Goal: Task Accomplishment & Management: Manage account settings

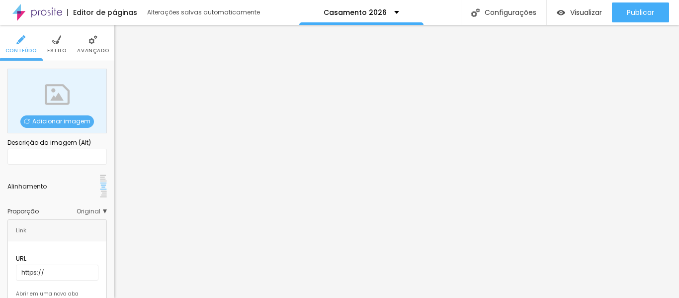
scroll to position [10, 0]
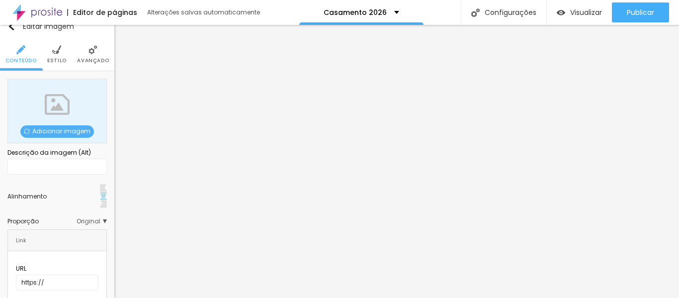
click at [55, 132] on span "Adicionar imagem" at bounding box center [57, 131] width 74 height 12
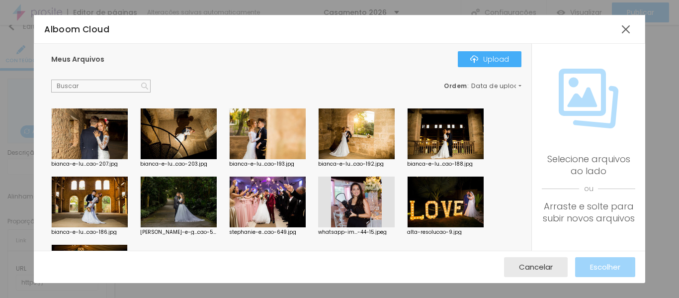
scroll to position [676, 0]
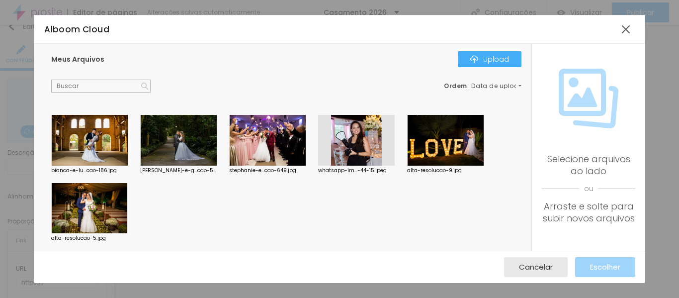
click at [104, 200] on div at bounding box center [89, 208] width 76 height 51
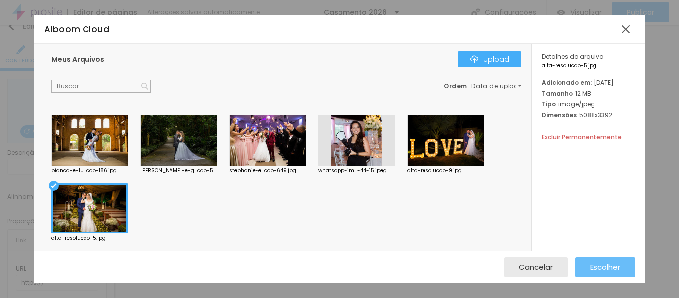
click at [602, 265] on span "Escolher" at bounding box center [605, 266] width 30 height 8
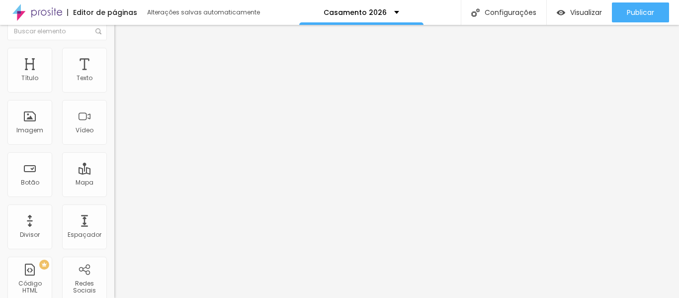
scroll to position [0, 0]
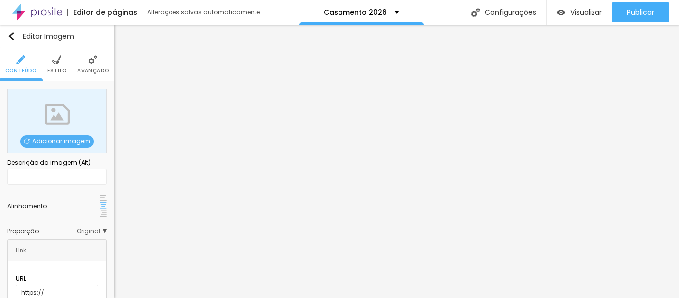
click at [50, 138] on span "Adicionar imagem" at bounding box center [57, 141] width 74 height 12
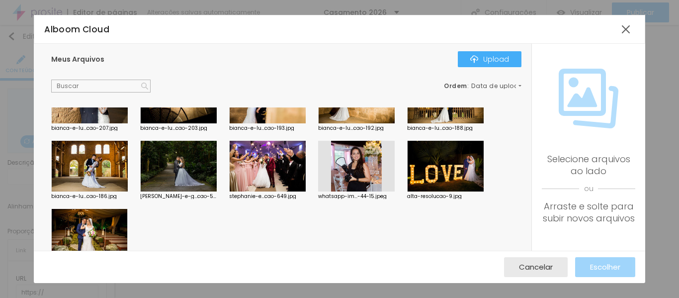
scroll to position [647, 0]
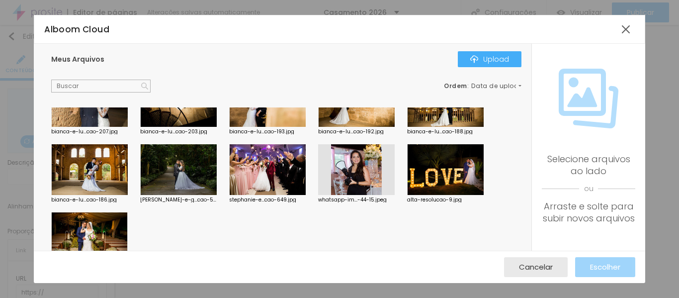
click at [455, 162] on div at bounding box center [445, 169] width 76 height 51
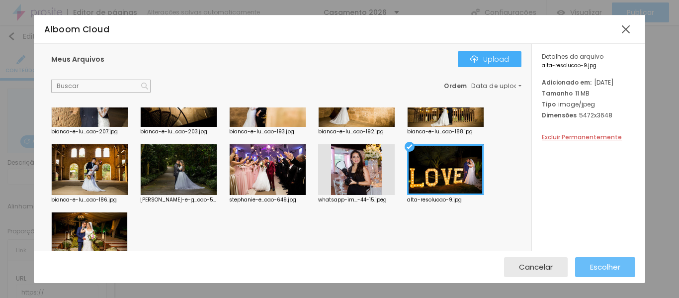
click at [613, 262] on span "Escolher" at bounding box center [605, 266] width 30 height 8
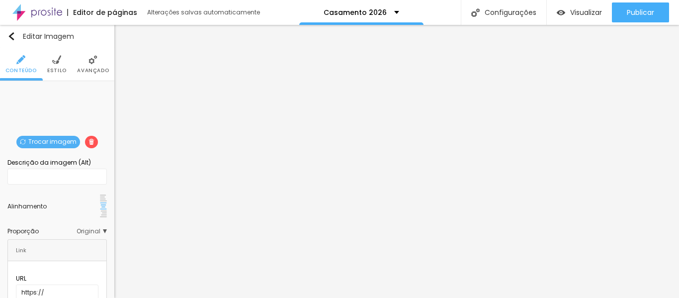
click at [100, 196] on div at bounding box center [103, 198] width 7 height 8
click at [100, 202] on img at bounding box center [103, 205] width 7 height 7
click at [95, 228] on span "Original" at bounding box center [91, 231] width 30 height 6
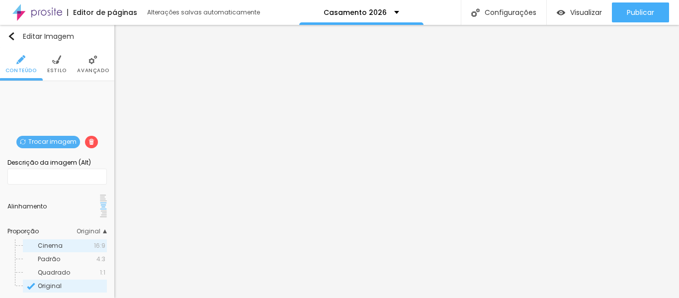
click at [54, 241] on span "Cinema" at bounding box center [50, 245] width 25 height 8
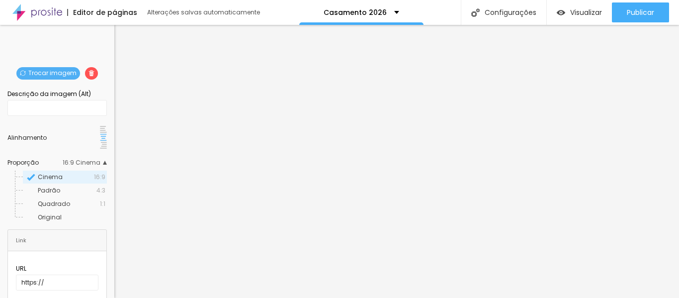
scroll to position [0, 0]
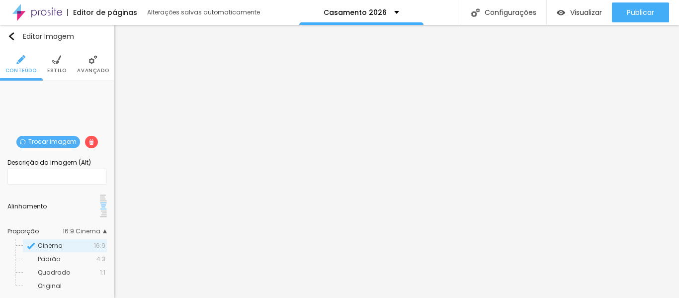
click at [55, 57] on img at bounding box center [56, 59] width 9 height 9
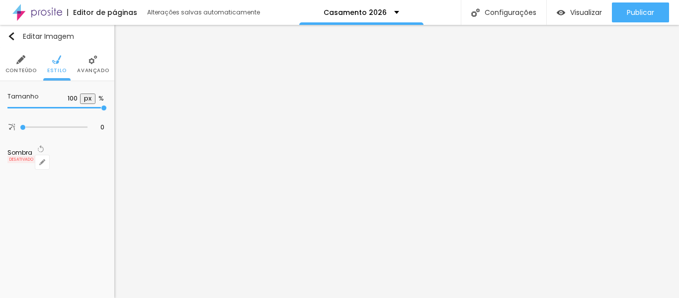
type input "90"
type input "85"
type input "80"
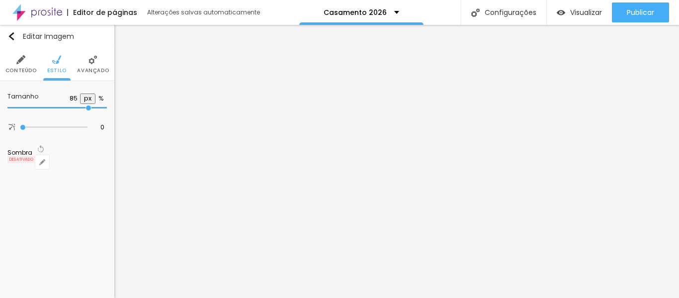
type input "80"
type input "75"
type input "65"
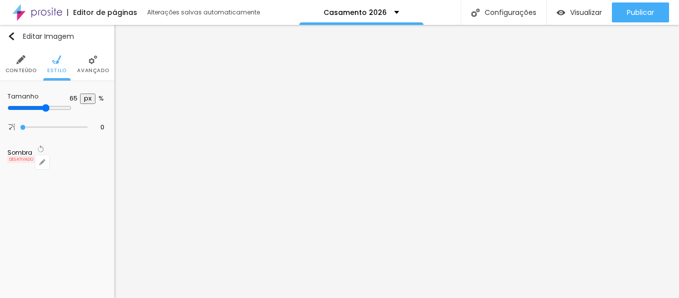
type input "60"
type input "55"
type input "50"
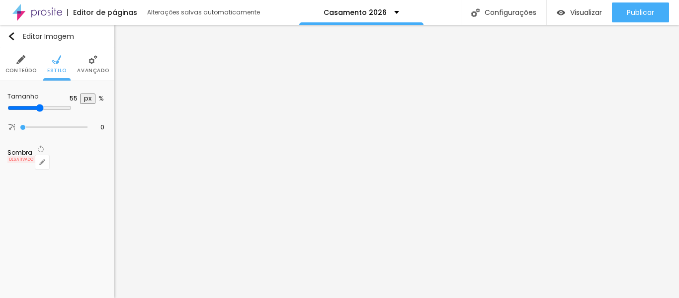
type input "50"
type input "45"
type input "50"
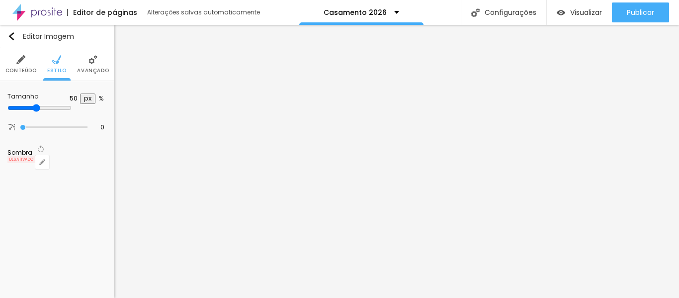
type input "55"
type input "50"
drag, startPoint x: 105, startPoint y: 106, endPoint x: 52, endPoint y: 111, distance: 52.9
type input "50"
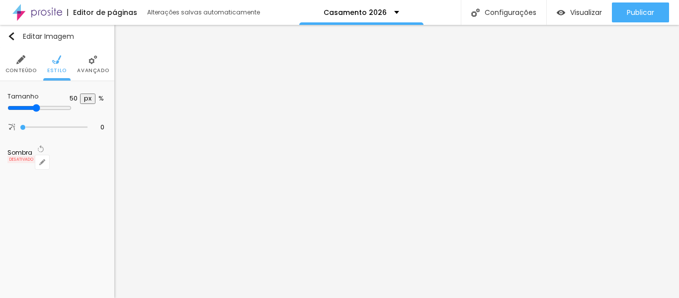
click at [52, 111] on input "range" at bounding box center [39, 108] width 64 height 8
type input "11"
type input "81"
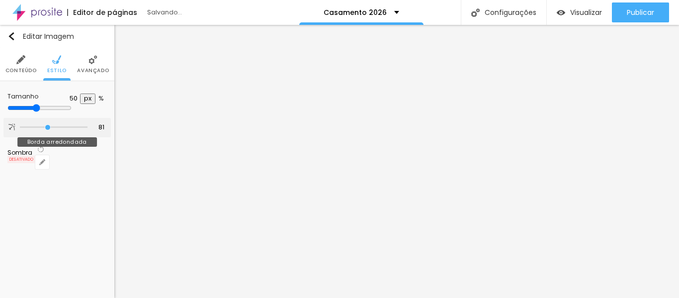
type input "91"
type input "92"
type input "94"
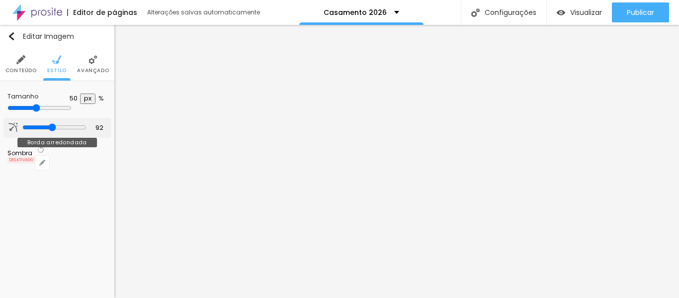
type input "94"
type input "95"
type input "97"
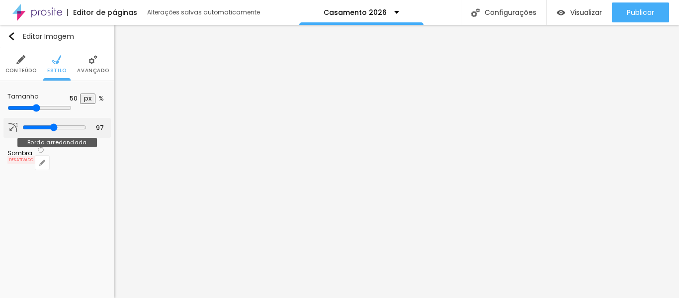
type input "99"
type input "100"
type input "102"
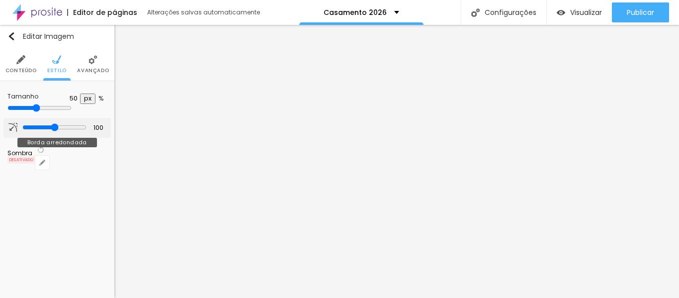
type input "102"
type input "110"
type input "117"
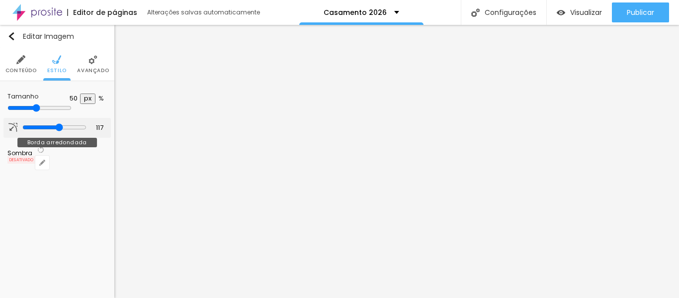
type input "123"
type input "128"
type input "132"
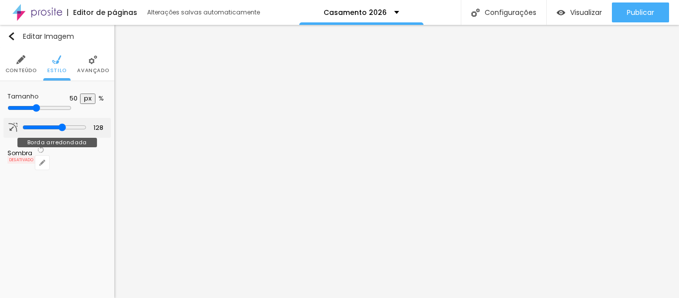
type input "132"
type input "133"
type input "135"
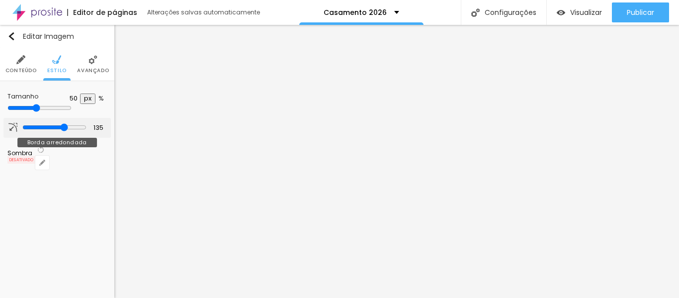
type input "137"
type input "20"
type input "0"
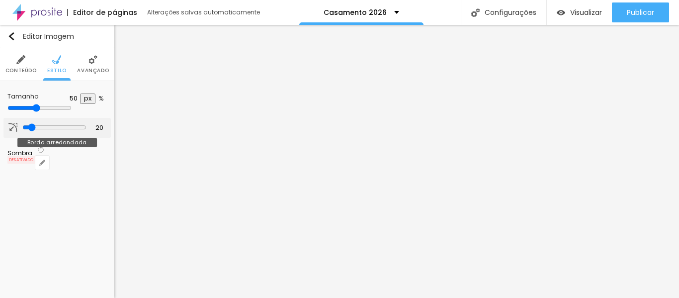
type input "0"
drag, startPoint x: 25, startPoint y: 126, endPoint x: 14, endPoint y: 129, distance: 10.8
click at [20, 129] on input "range" at bounding box center [54, 127] width 68 height 5
click at [90, 64] on img at bounding box center [92, 59] width 9 height 9
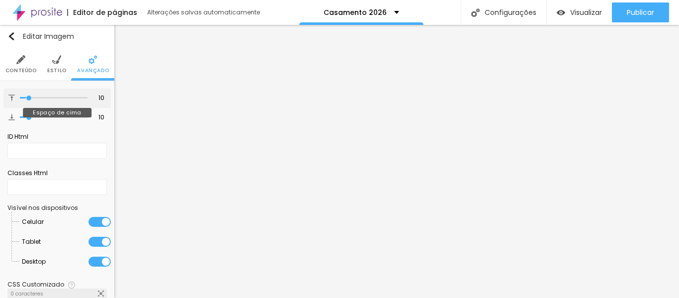
type input "12"
type input "29"
type input "31"
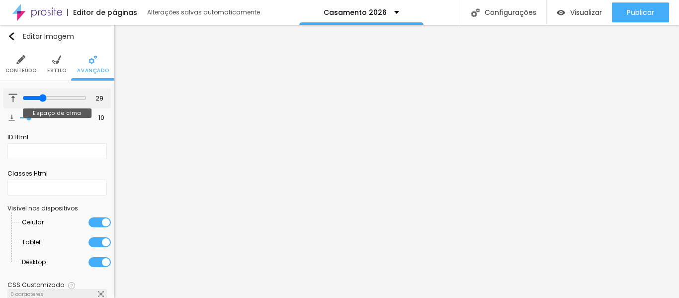
type input "31"
type input "36"
type input "38"
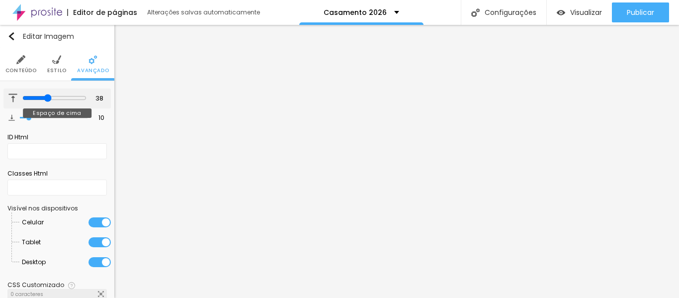
type input "39"
type input "40"
type input "41"
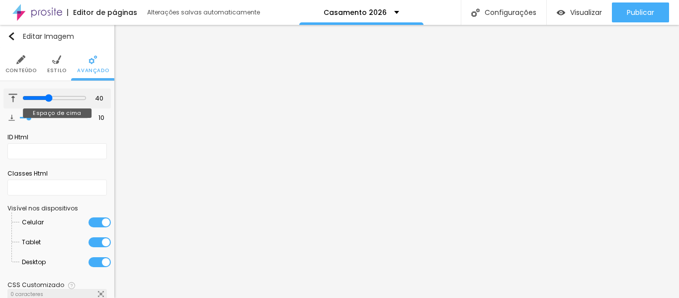
type input "41"
type input "42"
type input "43"
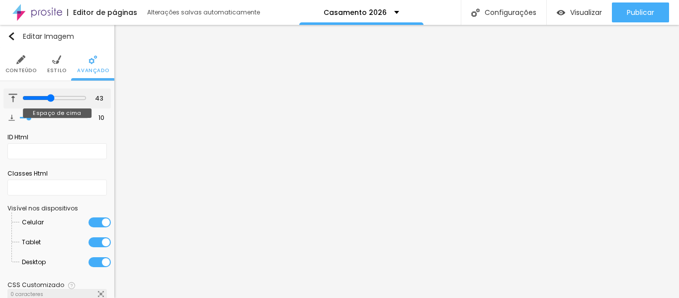
type input "45"
type input "46"
type input "47"
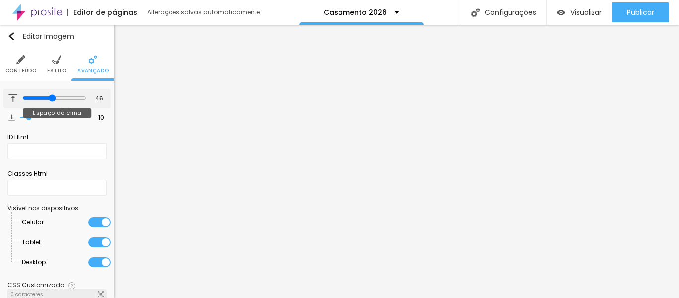
type input "47"
type input "48"
type input "50"
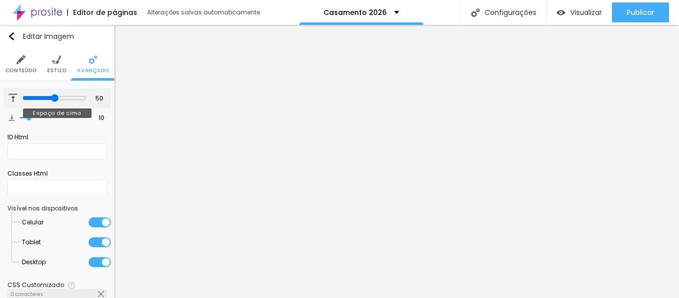
type input "57"
type input "75"
type input "85"
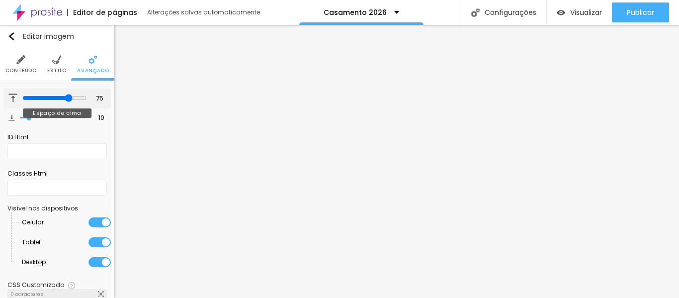
type input "85"
type input "92"
type input "96"
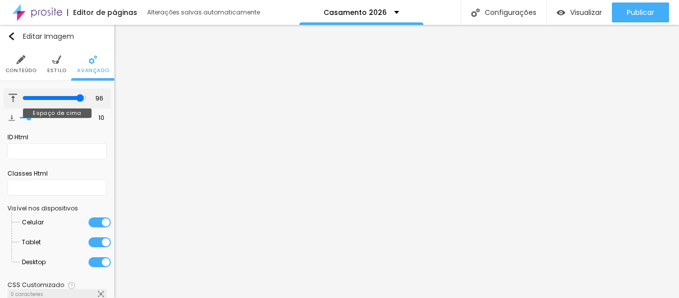
type input "100"
type input "68"
type input "2"
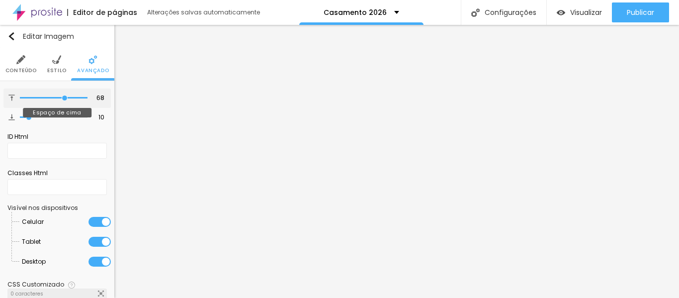
type input "2"
type input "0"
drag, startPoint x: 27, startPoint y: 98, endPoint x: 5, endPoint y: 105, distance: 22.9
type input "0"
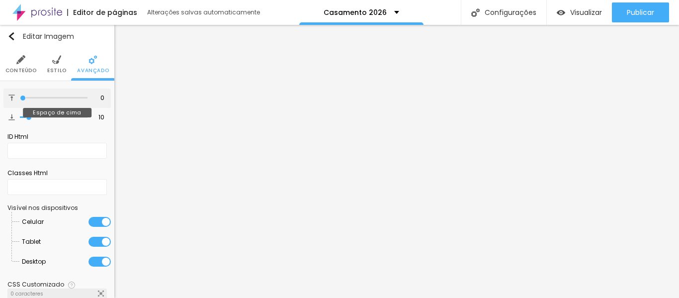
click at [20, 100] on input "range" at bounding box center [54, 97] width 68 height 5
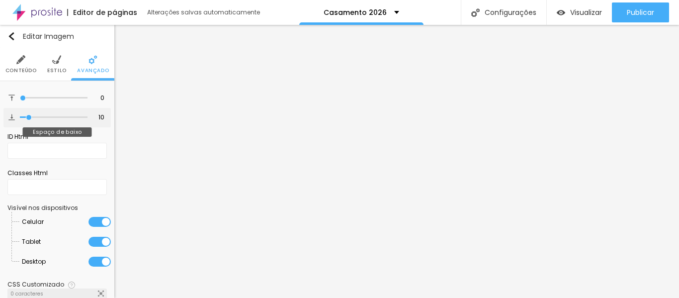
type input "0"
drag, startPoint x: 26, startPoint y: 117, endPoint x: 4, endPoint y: 117, distance: 21.4
type input "0"
click at [20, 117] on input "range" at bounding box center [54, 117] width 68 height 5
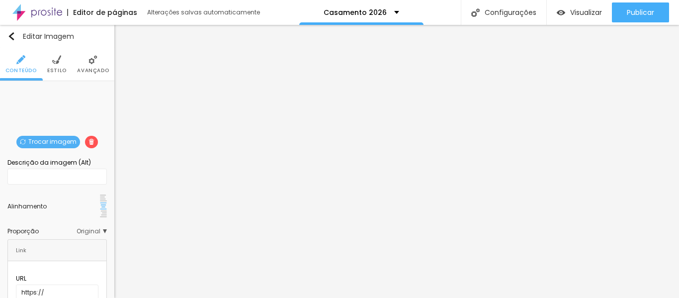
click at [91, 228] on span "Original" at bounding box center [91, 231] width 30 height 6
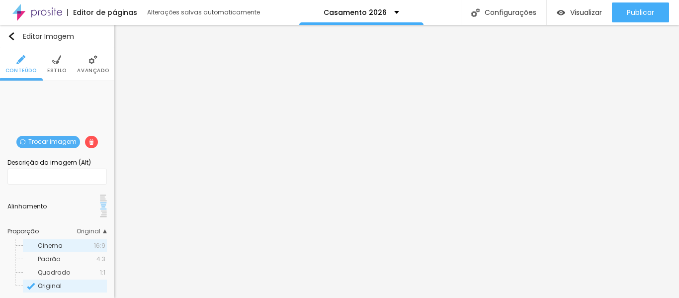
click at [73, 242] on span "Cinema" at bounding box center [66, 245] width 56 height 6
click at [55, 71] on span "Estilo" at bounding box center [56, 70] width 19 height 5
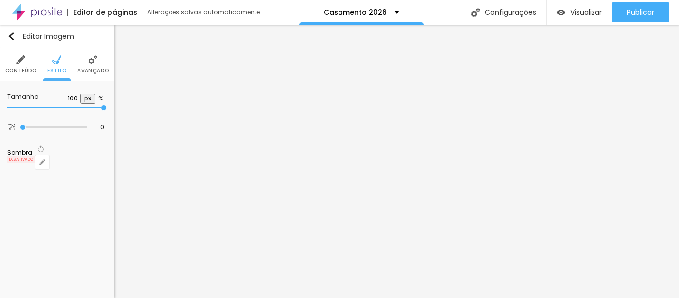
type input "95"
type input "90"
type input "85"
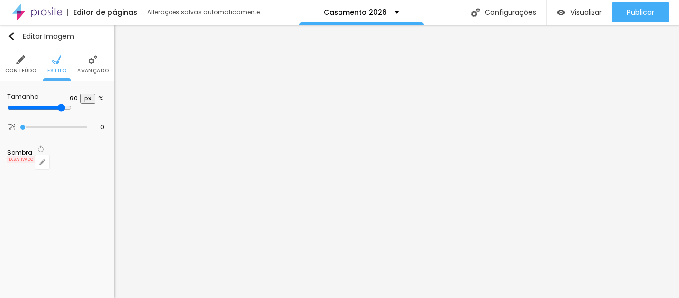
type input "85"
type input "80"
type input "75"
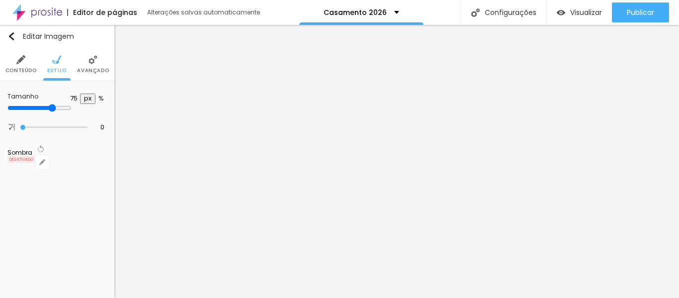
type input "70"
type input "65"
type input "60"
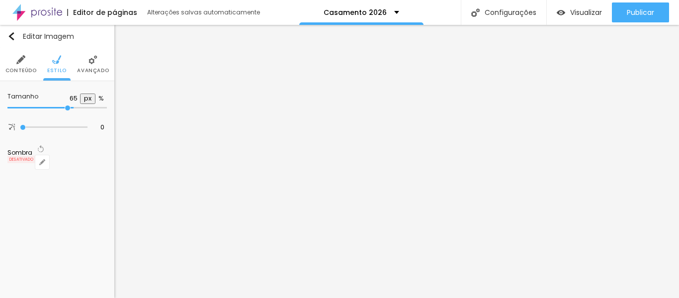
type input "60"
type input "55"
type input "50"
drag, startPoint x: 104, startPoint y: 106, endPoint x: 54, endPoint y: 106, distance: 50.2
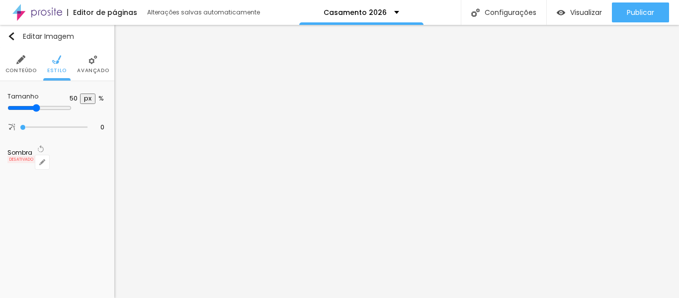
type input "50"
click at [54, 106] on input "range" at bounding box center [39, 108] width 64 height 8
click at [86, 58] on li "Avançado" at bounding box center [93, 64] width 32 height 33
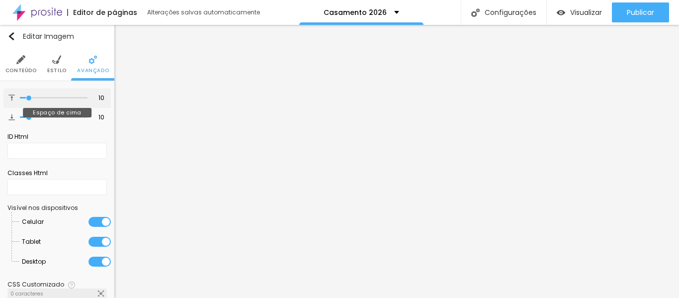
type input "3"
type input "0"
drag, startPoint x: 28, startPoint y: 99, endPoint x: 11, endPoint y: 100, distance: 17.0
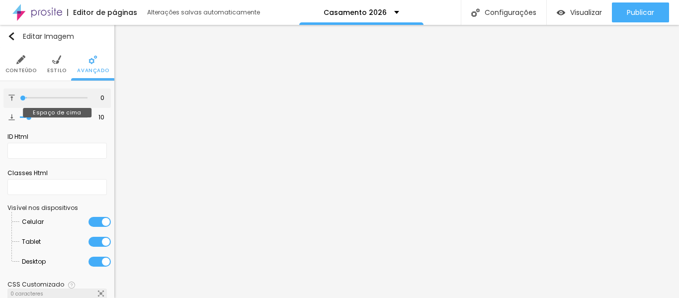
type input "0"
click at [20, 100] on input "range" at bounding box center [54, 97] width 68 height 5
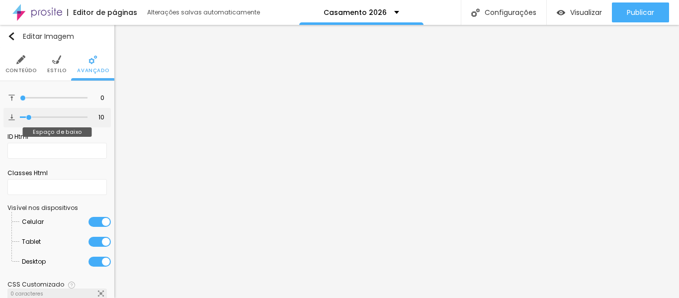
type input "0"
drag, startPoint x: 29, startPoint y: 118, endPoint x: 0, endPoint y: 119, distance: 29.3
type input "0"
click at [20, 119] on input "range" at bounding box center [54, 117] width 68 height 5
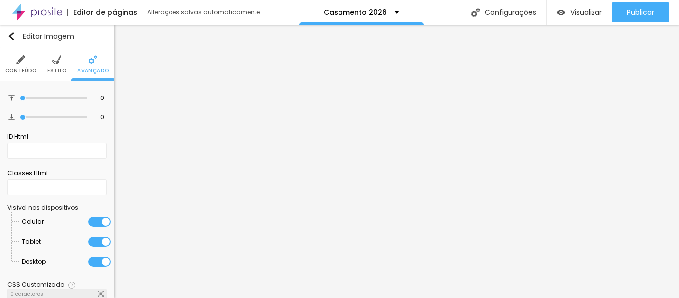
click at [52, 65] on li "Estilo" at bounding box center [56, 64] width 19 height 33
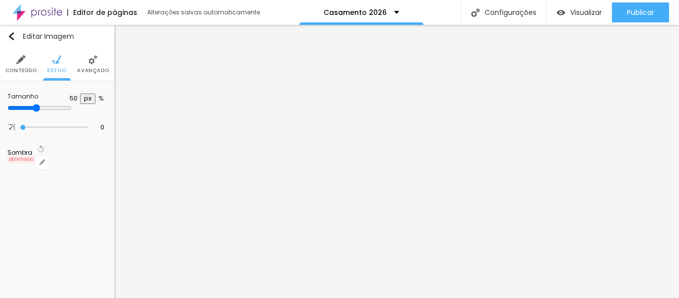
type input "10"
type input "15"
type input "20"
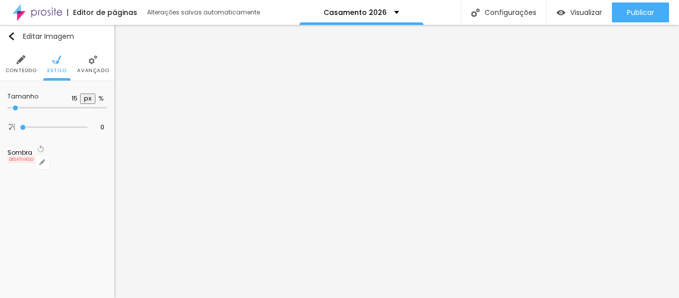
type input "20"
type input "25"
type input "30"
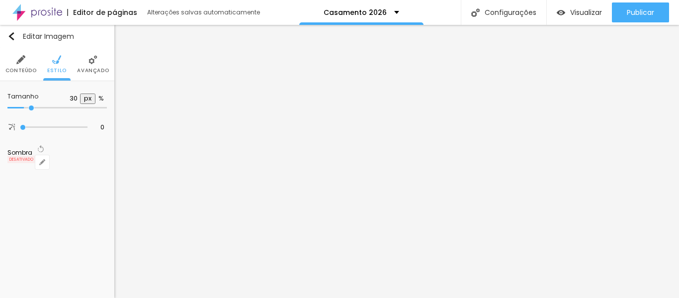
type input "35"
type input "40"
type input "45"
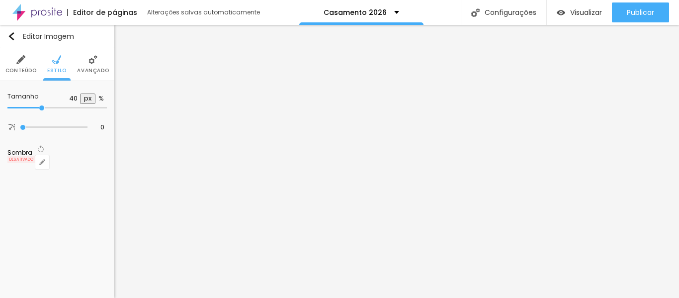
type input "45"
type input "50"
type input "45"
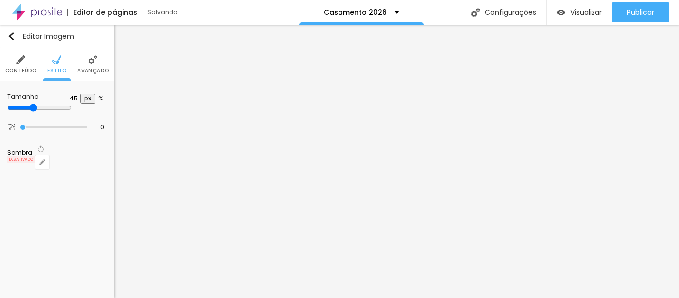
click at [49, 108] on input "range" at bounding box center [39, 108] width 64 height 8
click at [78, 98] on input "45" at bounding box center [70, 98] width 17 height 9
type input "5"
type input "10"
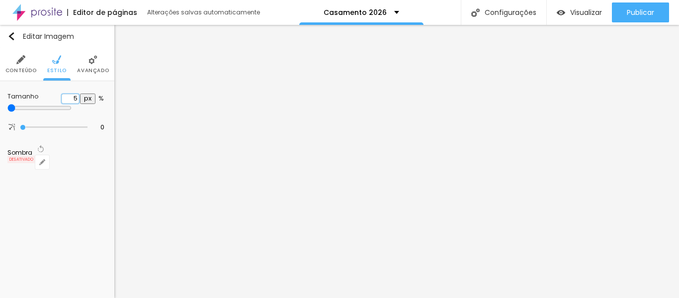
type input "55"
type input "3"
type input "10"
type input "30"
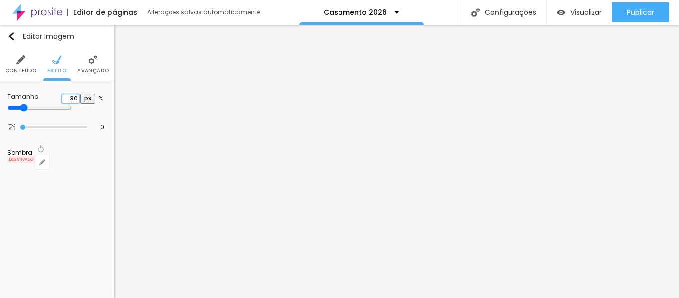
type input "3"
type input "10"
type input "55"
type input "4"
type input "10"
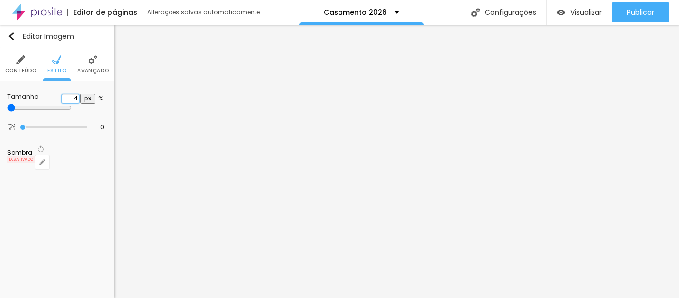
type input "40"
type input "4"
type input "10"
type input "55"
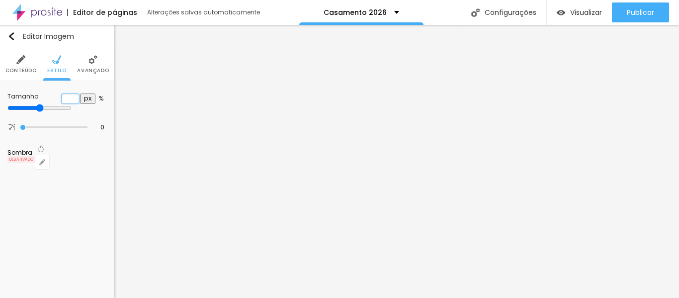
type input "5"
type input "10"
type input "50"
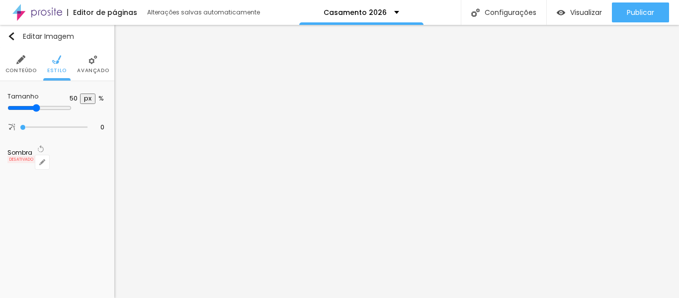
click at [92, 59] on img at bounding box center [92, 59] width 9 height 9
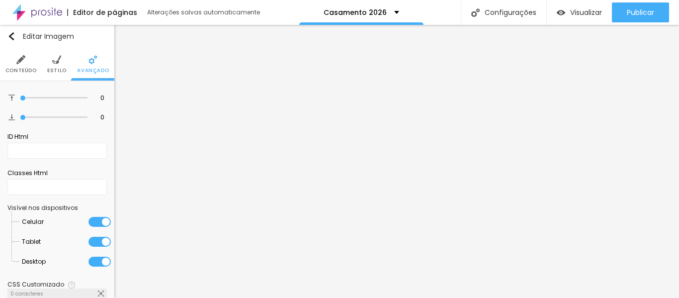
click at [55, 58] on img at bounding box center [56, 59] width 9 height 9
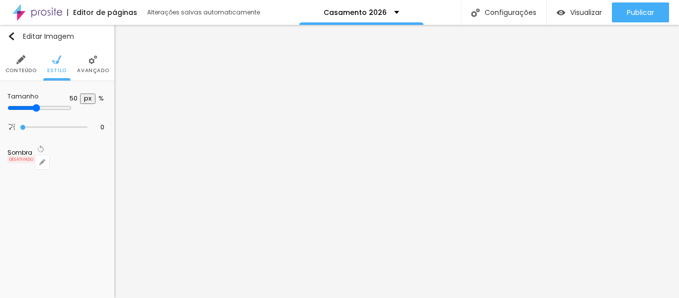
click at [35, 155] on span "DESATIVADO" at bounding box center [21, 158] width 28 height 7
click at [49, 155] on button "button" at bounding box center [42, 162] width 14 height 14
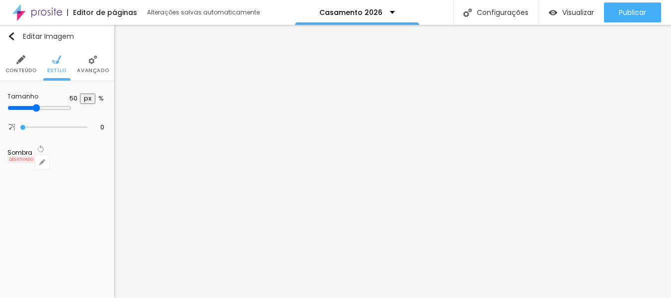
click at [100, 297] on div at bounding box center [335, 298] width 671 height 0
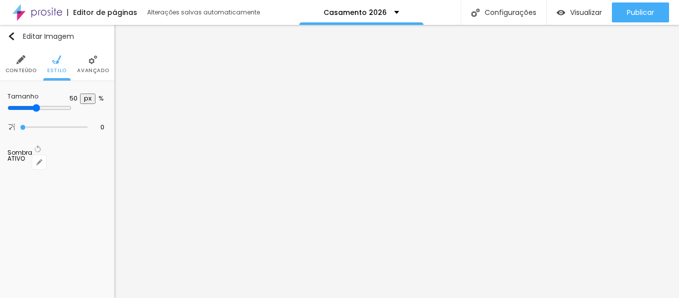
click at [42, 159] on icon "button" at bounding box center [39, 162] width 6 height 6
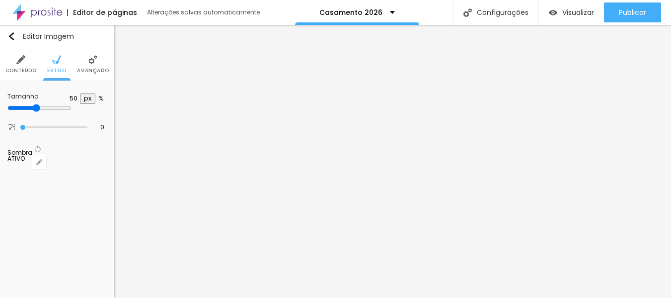
click at [52, 297] on div at bounding box center [335, 298] width 671 height 0
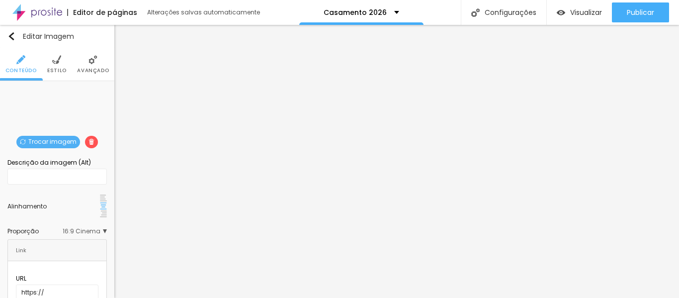
click at [88, 62] on img at bounding box center [92, 59] width 9 height 9
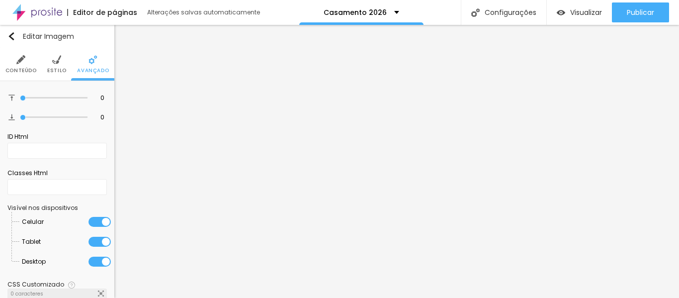
click at [52, 63] on img at bounding box center [56, 59] width 9 height 9
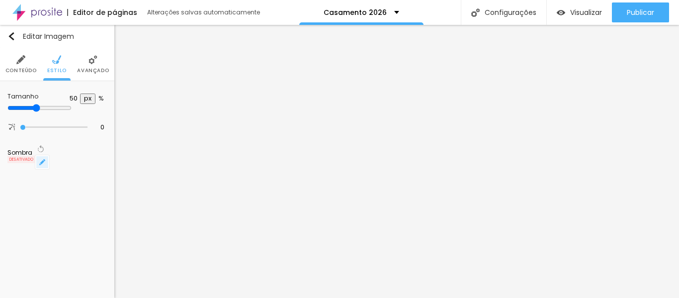
click at [49, 155] on button "button" at bounding box center [42, 162] width 14 height 14
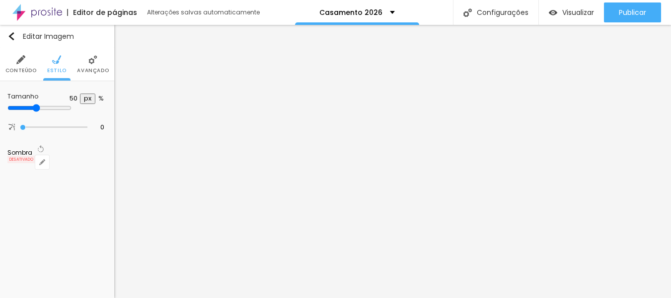
click at [13, 297] on div at bounding box center [335, 298] width 671 height 0
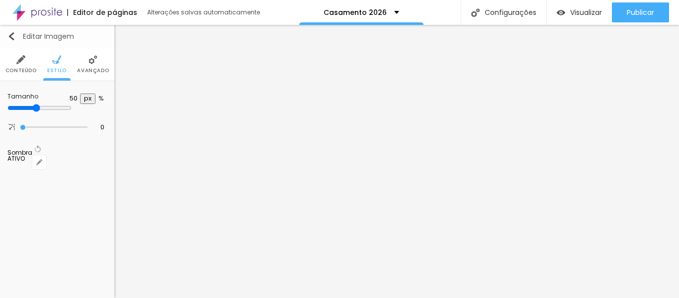
click at [11, 34] on img "button" at bounding box center [11, 36] width 8 height 8
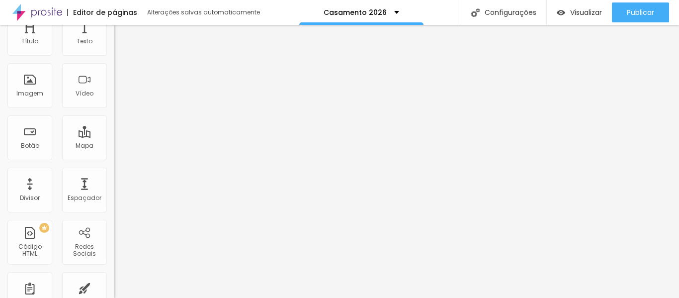
scroll to position [373, 0]
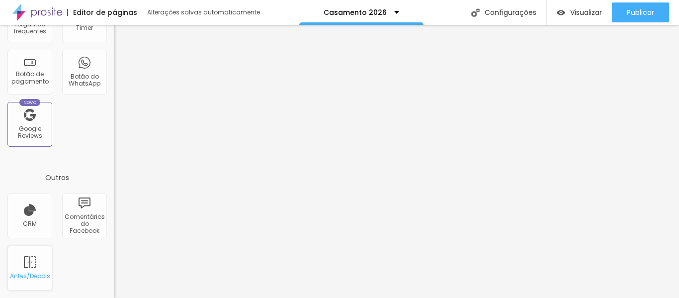
click at [38, 265] on div "Antes/Depois" at bounding box center [29, 267] width 45 height 45
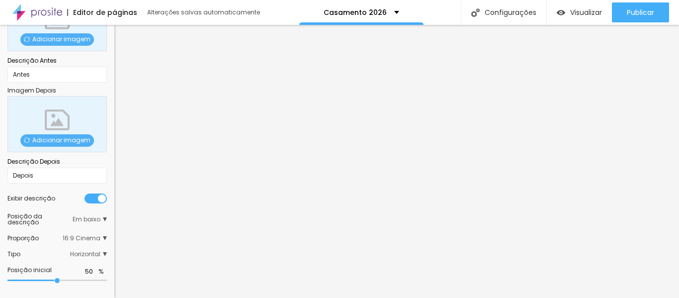
scroll to position [102, 0]
click at [78, 137] on span "Adicionar imagem" at bounding box center [57, 140] width 74 height 12
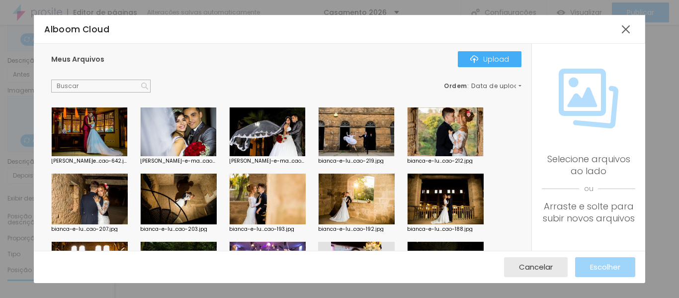
scroll to position [527, 0]
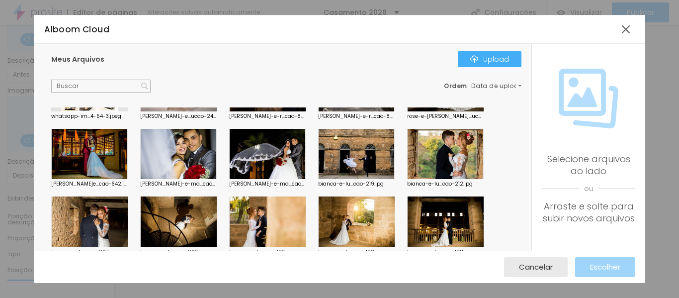
click at [462, 146] on div at bounding box center [445, 154] width 76 height 51
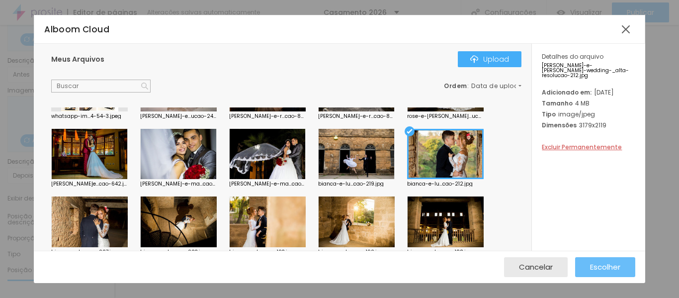
click at [611, 267] on span "Escolher" at bounding box center [605, 266] width 30 height 8
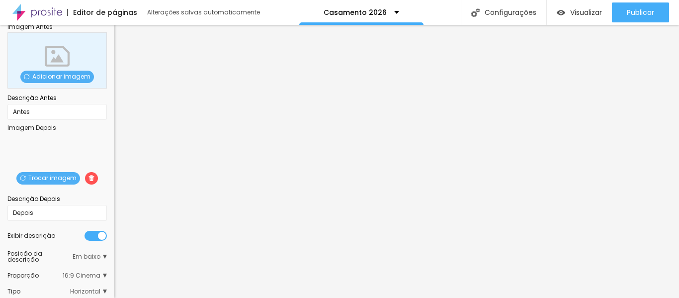
scroll to position [59, 0]
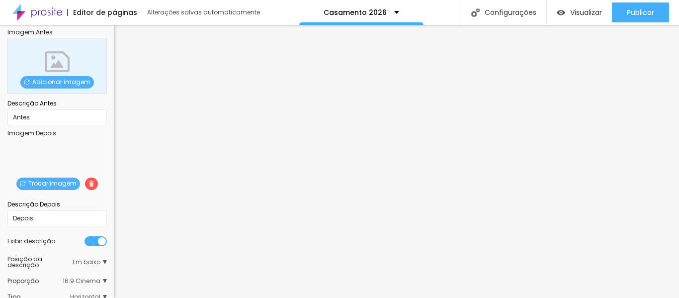
click at [61, 79] on span "Adicionar imagem" at bounding box center [57, 82] width 74 height 12
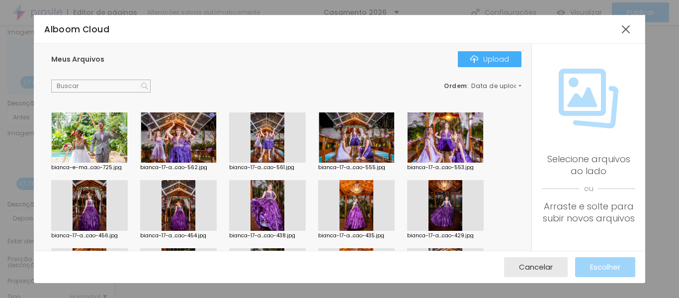
click at [100, 149] on div at bounding box center [89, 137] width 76 height 51
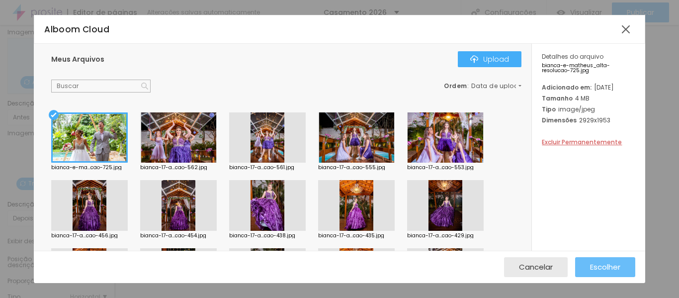
click at [608, 268] on span "Escolher" at bounding box center [605, 266] width 30 height 8
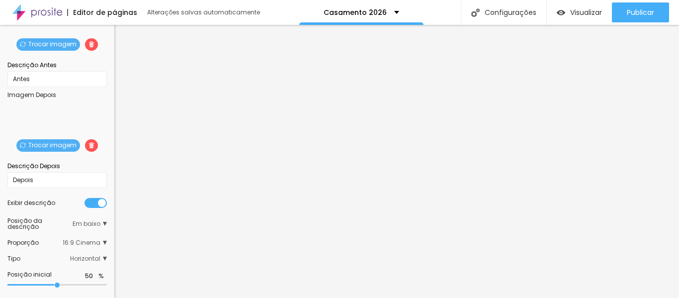
scroll to position [100, 0]
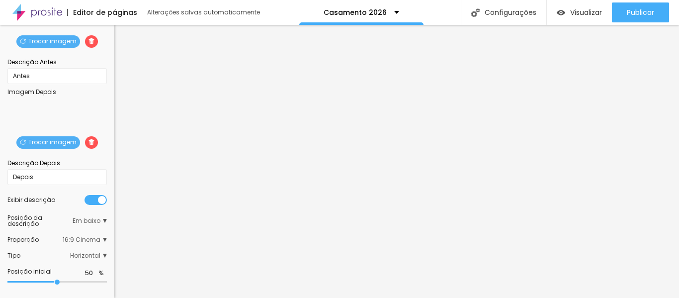
click at [84, 195] on div at bounding box center [95, 200] width 22 height 10
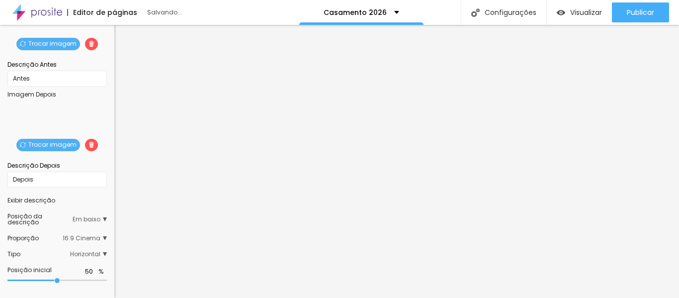
click at [97, 218] on span "Em baixo" at bounding box center [90, 219] width 34 height 12
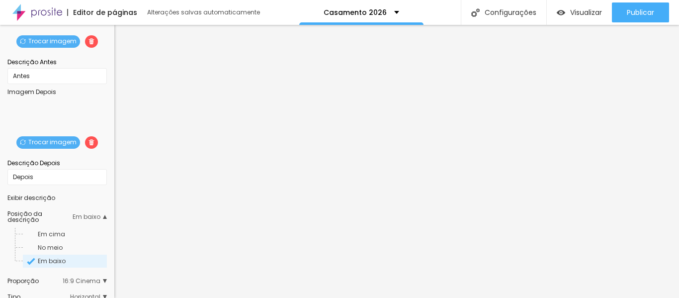
scroll to position [147, 0]
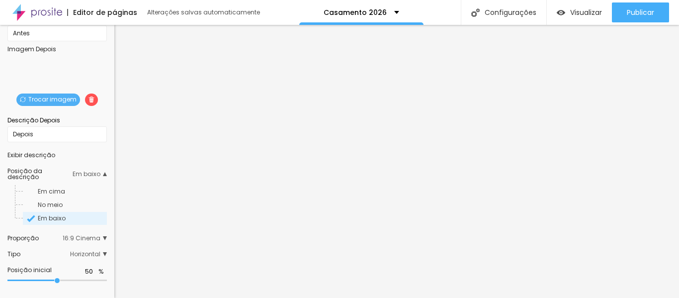
click at [97, 241] on div "Proporção 16:9 Cinema Cinema 16:9 Padrão 4:3 Quadrado 1:1 Original" at bounding box center [56, 238] width 99 height 16
click at [95, 235] on span "16:9 Cinema" at bounding box center [85, 238] width 44 height 6
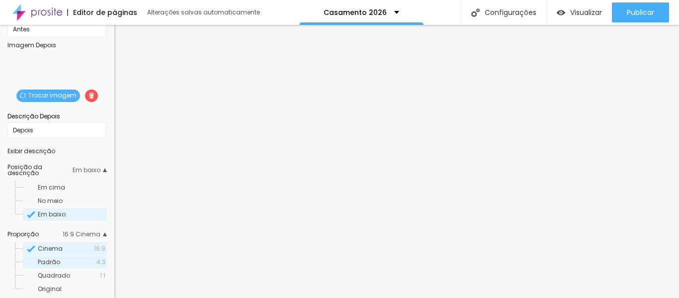
click at [96, 263] on span "4:3" at bounding box center [100, 262] width 9 height 6
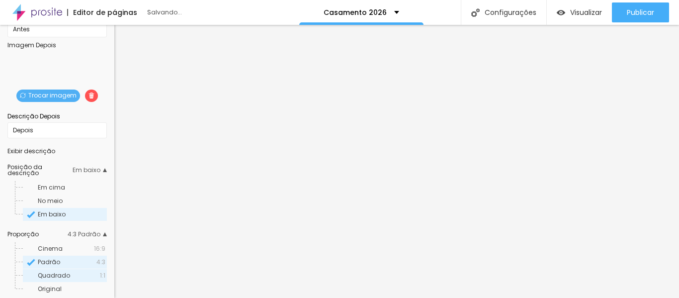
click at [100, 278] on span "1:1" at bounding box center [102, 275] width 5 height 6
click at [96, 263] on span "4:3" at bounding box center [100, 262] width 9 height 6
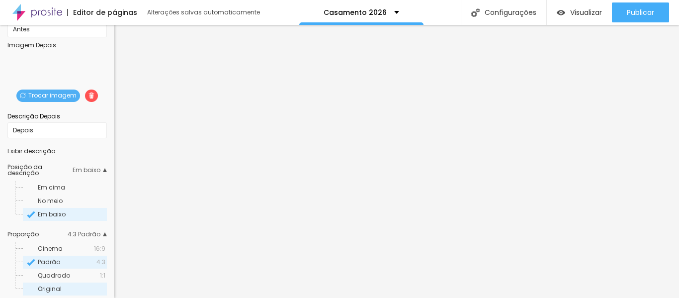
click at [76, 288] on div "Original" at bounding box center [65, 288] width 84 height 13
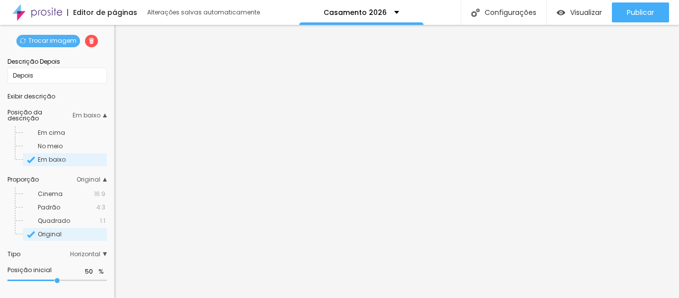
scroll to position [206, 0]
click at [96, 253] on span "Horizontal" at bounding box center [88, 254] width 37 height 6
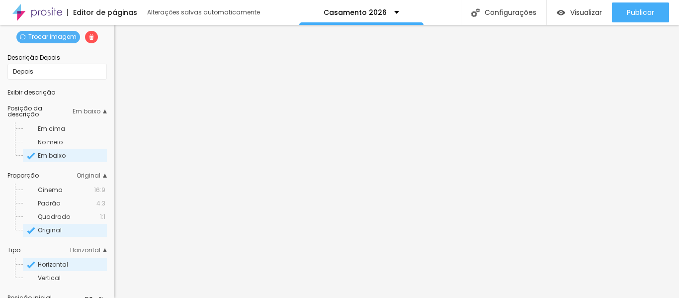
click at [96, 253] on span "Horizontal" at bounding box center [88, 250] width 37 height 6
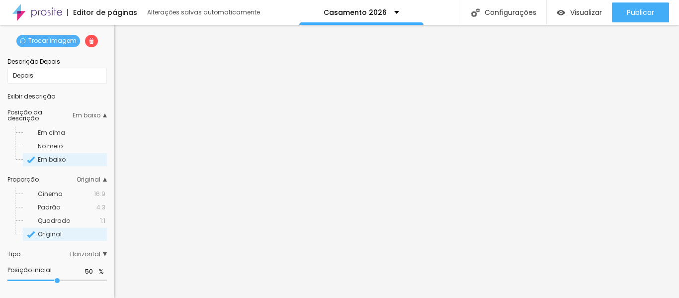
type input "49"
type input "46"
type input "44"
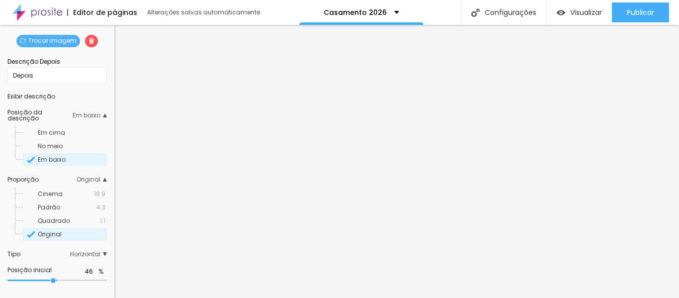
type input "44"
type input "43"
type input "40"
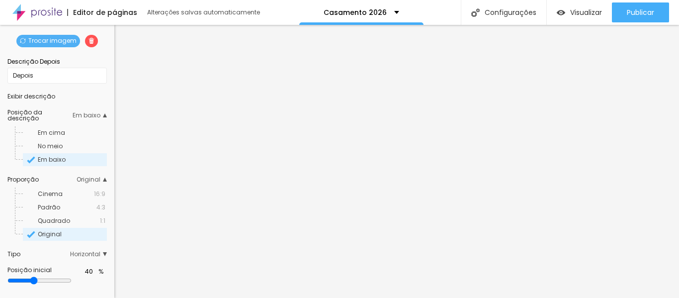
type input "39"
drag, startPoint x: 56, startPoint y: 278, endPoint x: 61, endPoint y: 281, distance: 6.5
click at [61, 281] on input "range" at bounding box center [39, 280] width 64 height 8
click at [81, 269] on input "59" at bounding box center [85, 271] width 17 height 9
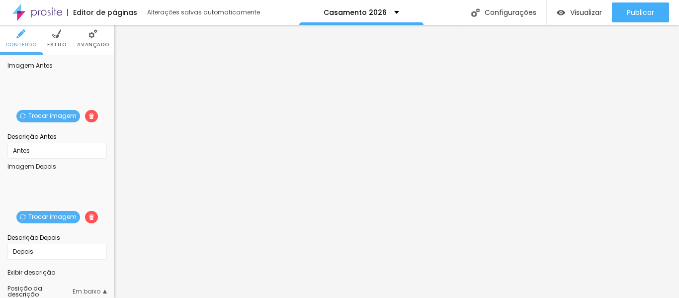
scroll to position [12, 0]
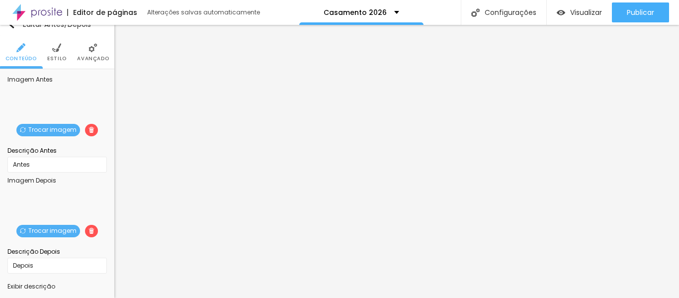
click at [50, 56] on span "Estilo" at bounding box center [56, 58] width 19 height 5
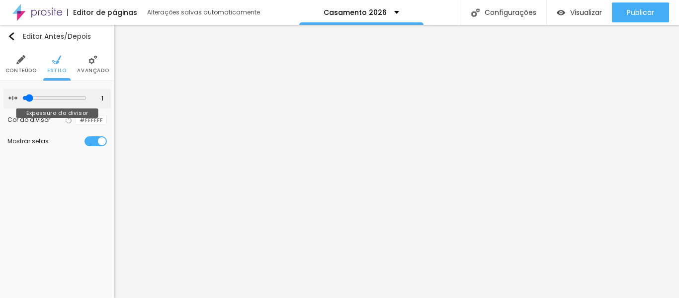
click at [28, 95] on input "range" at bounding box center [54, 98] width 64 height 8
click at [93, 64] on img at bounding box center [92, 59] width 9 height 9
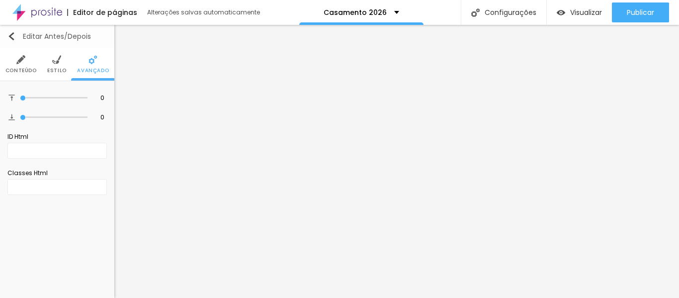
click at [10, 38] on img "button" at bounding box center [11, 36] width 8 height 8
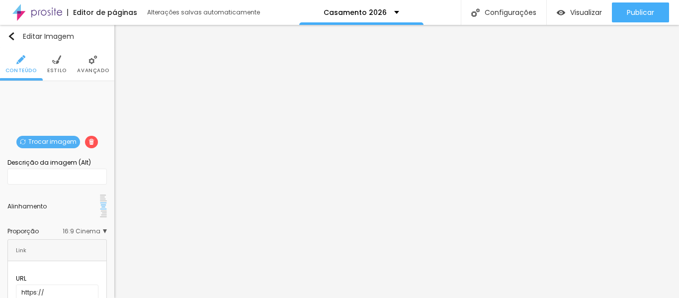
click at [52, 65] on li "Estilo" at bounding box center [56, 64] width 19 height 33
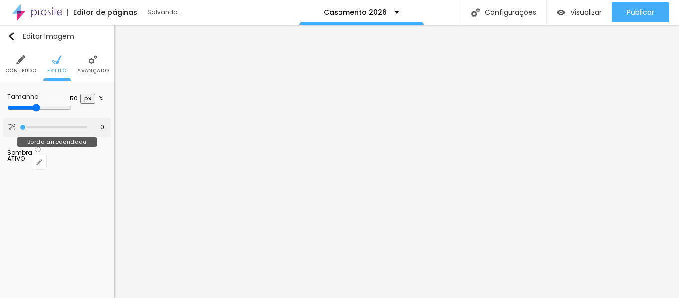
drag, startPoint x: 24, startPoint y: 126, endPoint x: 0, endPoint y: 122, distance: 24.2
click at [20, 125] on input "range" at bounding box center [54, 127] width 68 height 5
click at [93, 65] on li "Avançado" at bounding box center [93, 64] width 32 height 33
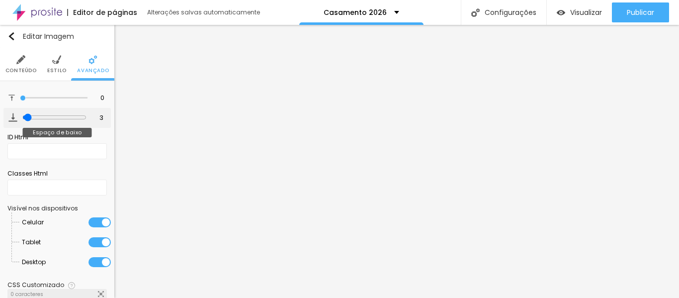
click at [24, 115] on input "range" at bounding box center [54, 117] width 64 height 8
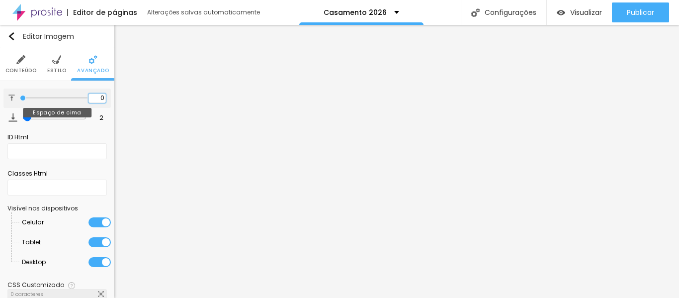
click at [92, 96] on input "0" at bounding box center [96, 97] width 17 height 9
click at [12, 35] on img "button" at bounding box center [11, 36] width 8 height 8
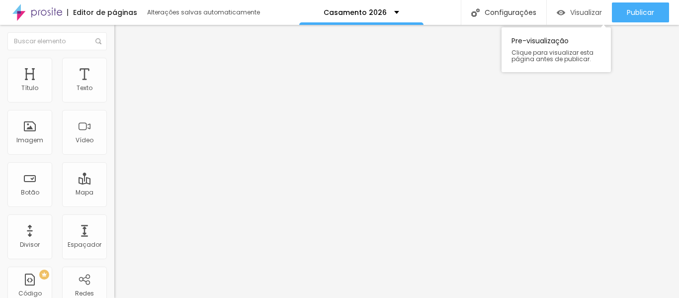
click at [584, 15] on span "Visualizar" at bounding box center [586, 12] width 32 height 8
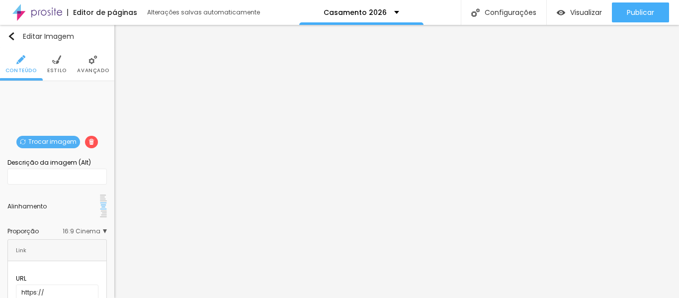
click at [54, 59] on img at bounding box center [56, 59] width 9 height 9
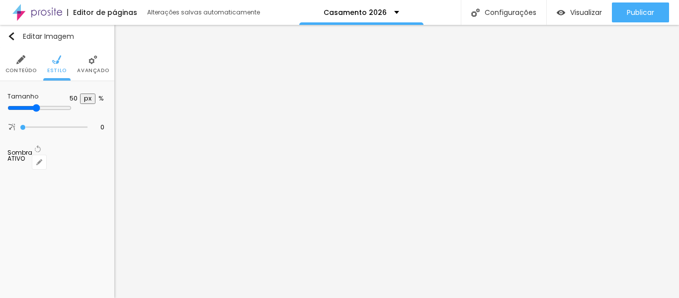
click at [91, 60] on img at bounding box center [92, 59] width 9 height 9
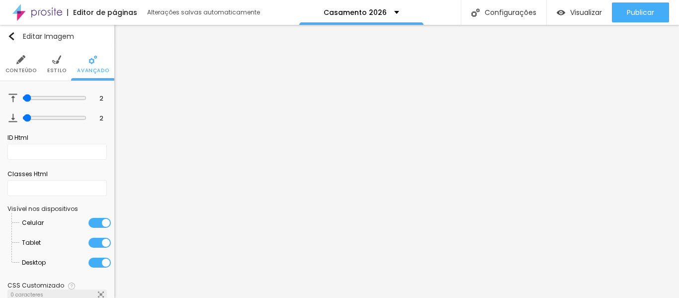
scroll to position [77, 0]
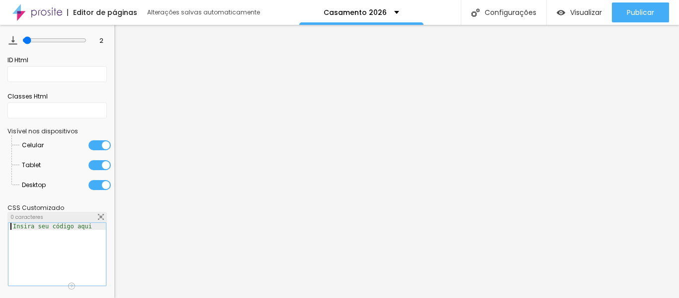
click at [55, 248] on div at bounding box center [56, 261] width 97 height 76
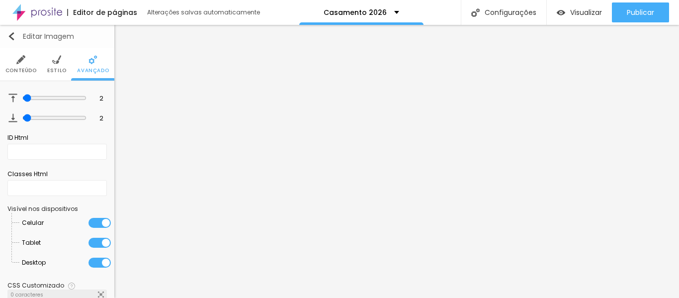
click at [11, 34] on img "button" at bounding box center [11, 36] width 8 height 8
click at [9, 36] on img "button" at bounding box center [11, 36] width 8 height 8
click at [9, 35] on img "button" at bounding box center [11, 36] width 8 height 8
click at [19, 62] on img at bounding box center [20, 59] width 9 height 9
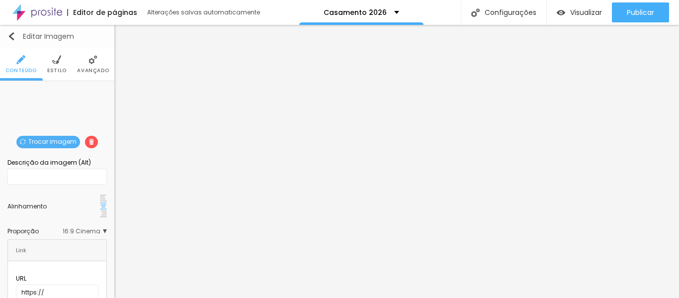
click at [10, 35] on img "button" at bounding box center [11, 36] width 8 height 8
click at [12, 34] on img "button" at bounding box center [11, 36] width 8 height 8
click at [43, 142] on span "Trocar imagem" at bounding box center [48, 142] width 64 height 12
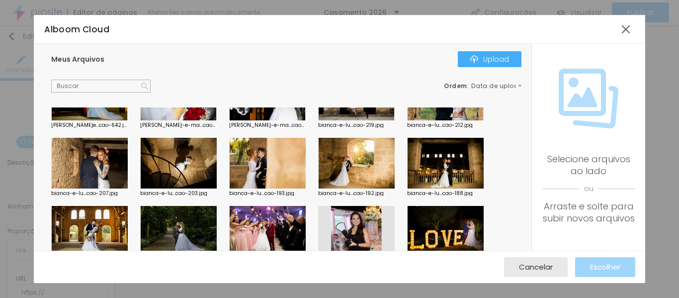
scroll to position [569, 0]
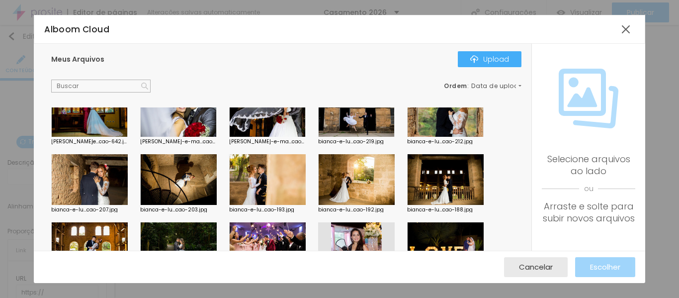
click at [446, 184] on div at bounding box center [445, 179] width 76 height 51
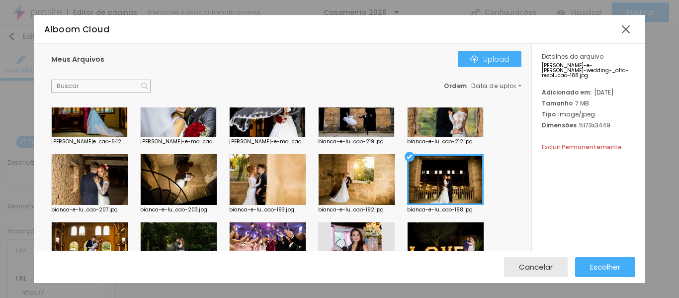
click at [447, 119] on div at bounding box center [445, 111] width 76 height 51
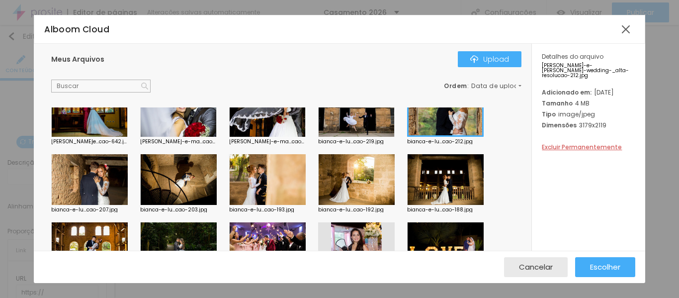
click at [438, 170] on div at bounding box center [445, 179] width 76 height 51
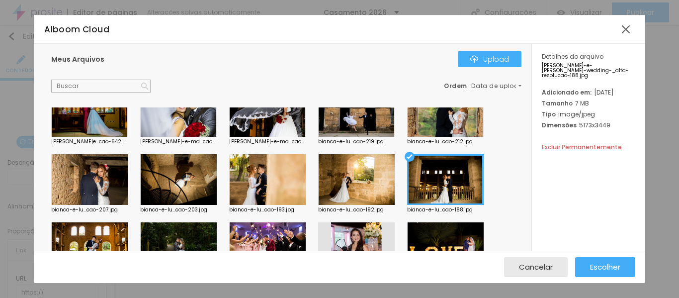
click at [453, 127] on div at bounding box center [445, 111] width 76 height 51
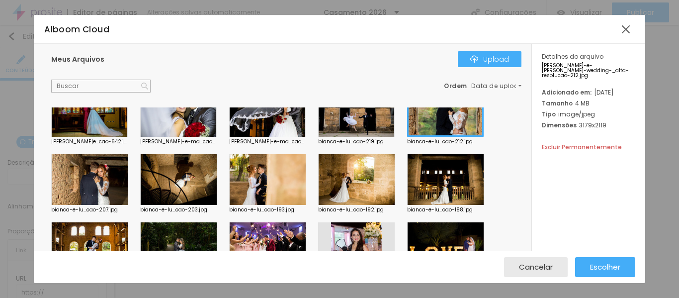
click at [450, 168] on div at bounding box center [445, 179] width 76 height 51
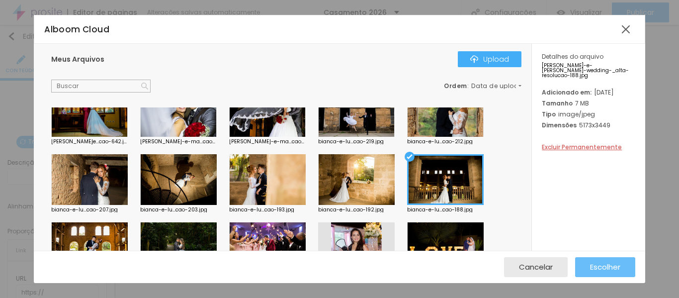
click at [599, 262] on span "Escolher" at bounding box center [605, 266] width 30 height 8
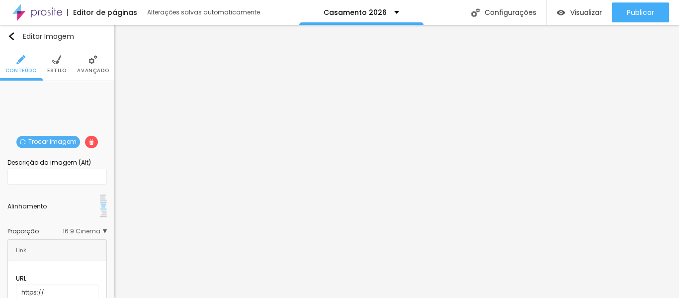
click at [36, 136] on span "Trocar imagem" at bounding box center [48, 142] width 64 height 12
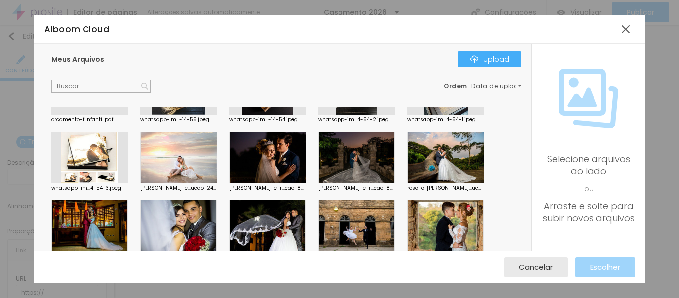
scroll to position [452, 0]
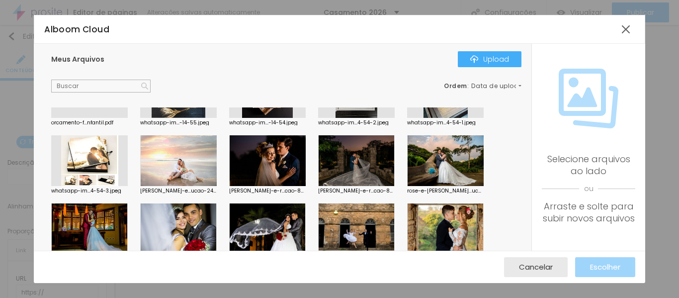
click at [268, 156] on div at bounding box center [267, 160] width 76 height 51
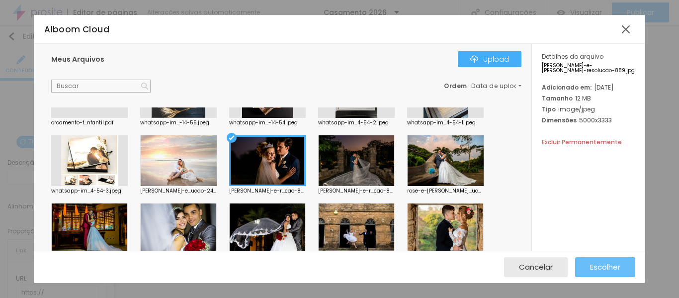
click at [602, 263] on span "Escolher" at bounding box center [605, 266] width 30 height 8
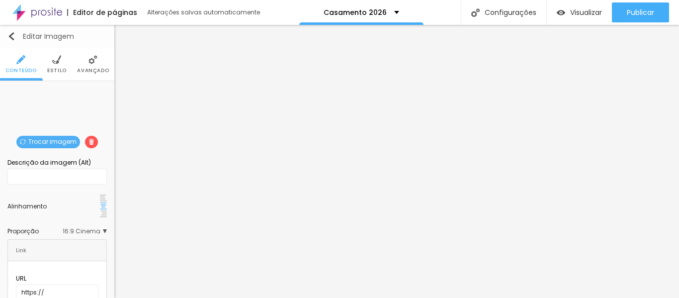
click at [11, 35] on img "button" at bounding box center [11, 36] width 8 height 8
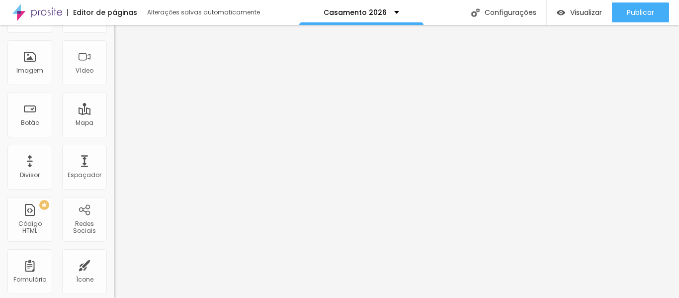
scroll to position [68, 0]
click at [38, 222] on div "PREMIUM Código HTML" at bounding box center [29, 220] width 45 height 45
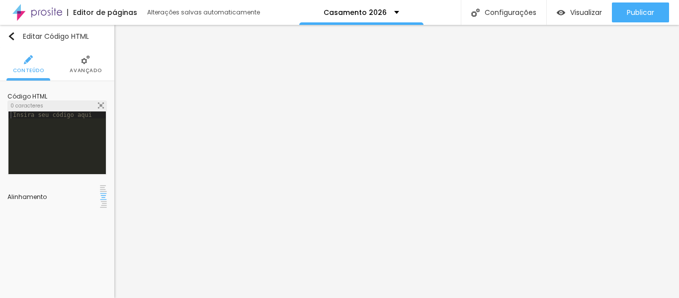
scroll to position [0, 0]
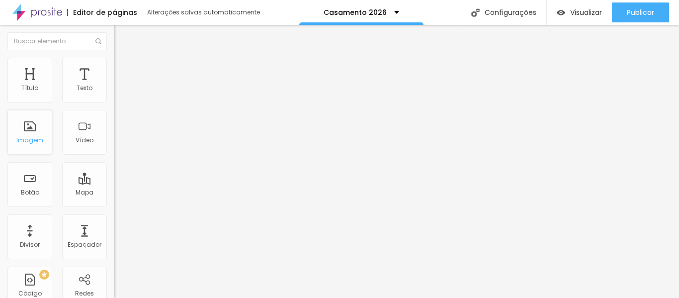
drag, startPoint x: 34, startPoint y: 142, endPoint x: 25, endPoint y: 126, distance: 18.2
click at [25, 126] on div "Imagem" at bounding box center [29, 132] width 45 height 45
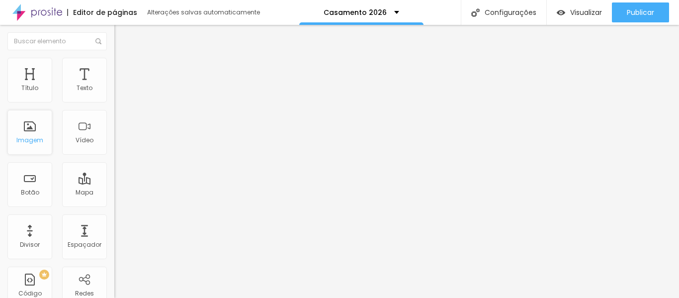
click at [25, 126] on div "Imagem" at bounding box center [29, 132] width 45 height 45
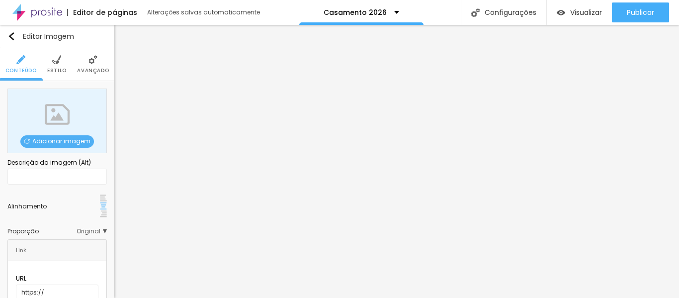
click at [75, 140] on span "Adicionar imagem" at bounding box center [57, 141] width 74 height 12
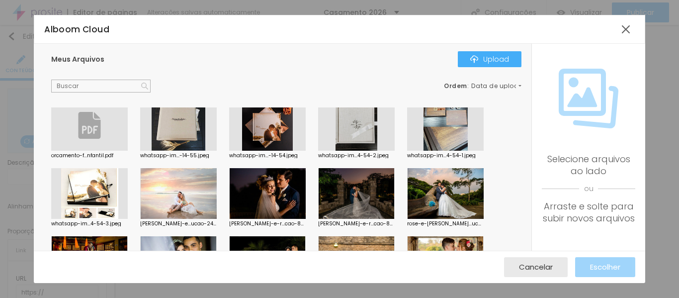
scroll to position [416, 0]
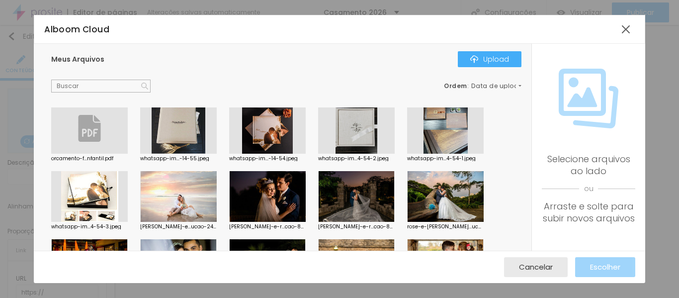
click at [376, 195] on div at bounding box center [356, 196] width 76 height 51
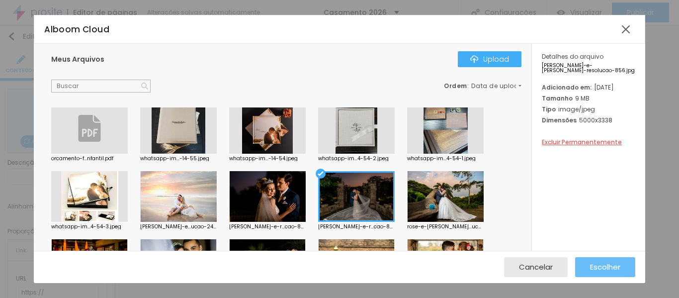
click at [595, 262] on span "Escolher" at bounding box center [605, 266] width 30 height 8
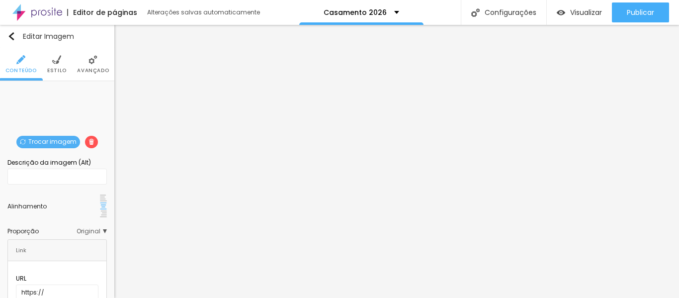
click at [85, 228] on span "Original" at bounding box center [91, 231] width 30 height 6
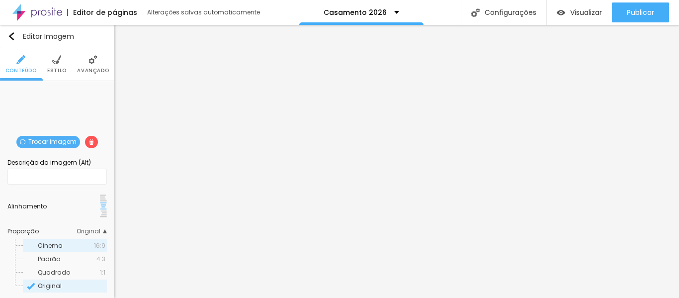
click at [81, 242] on span "Cinema" at bounding box center [66, 245] width 56 height 6
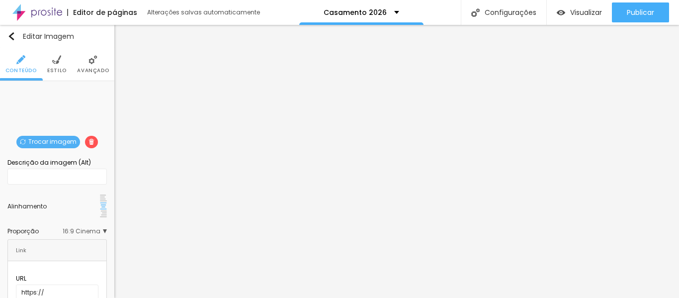
click at [100, 200] on img at bounding box center [103, 197] width 7 height 7
click at [88, 60] on img at bounding box center [92, 59] width 9 height 9
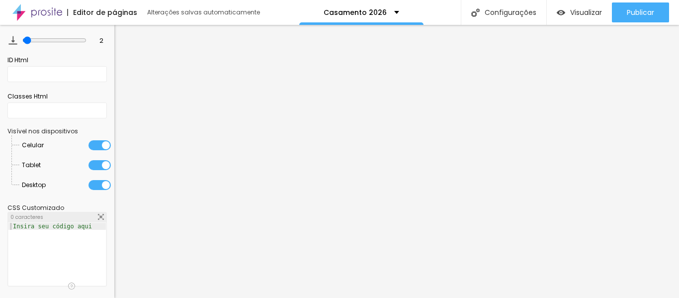
scroll to position [0, 0]
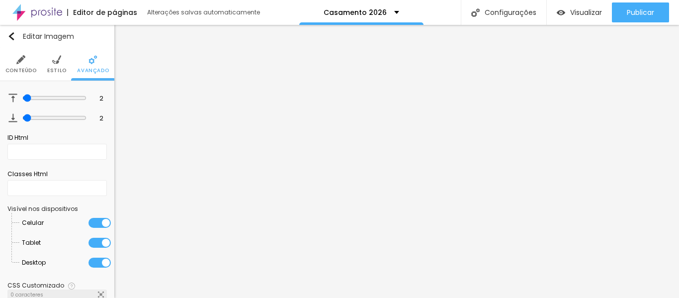
click at [55, 60] on img at bounding box center [56, 59] width 9 height 9
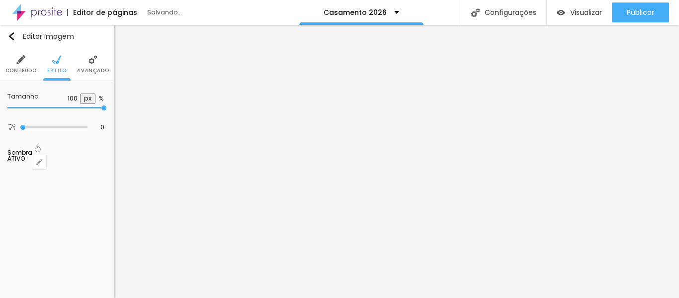
drag, startPoint x: 55, startPoint y: 106, endPoint x: 118, endPoint y: 108, distance: 63.1
click at [107, 108] on input "range" at bounding box center [56, 107] width 99 height 5
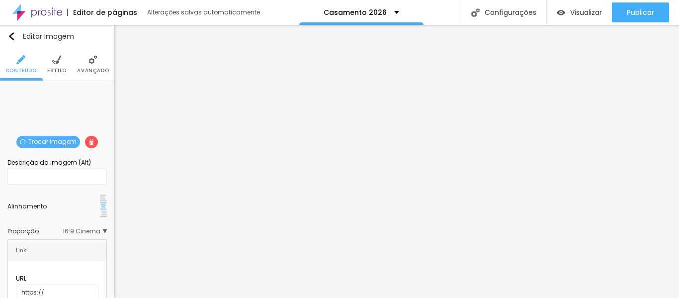
click at [100, 210] on img at bounding box center [103, 213] width 7 height 7
click at [57, 59] on img at bounding box center [56, 59] width 9 height 9
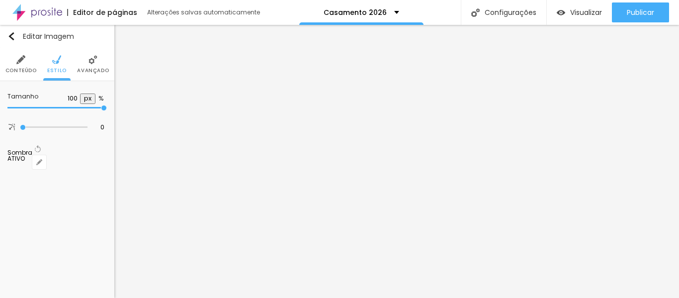
drag, startPoint x: 52, startPoint y: 105, endPoint x: 131, endPoint y: 110, distance: 78.6
click at [107, 110] on input "range" at bounding box center [56, 107] width 99 height 5
click at [580, 9] on span "Visualizar" at bounding box center [586, 12] width 32 height 8
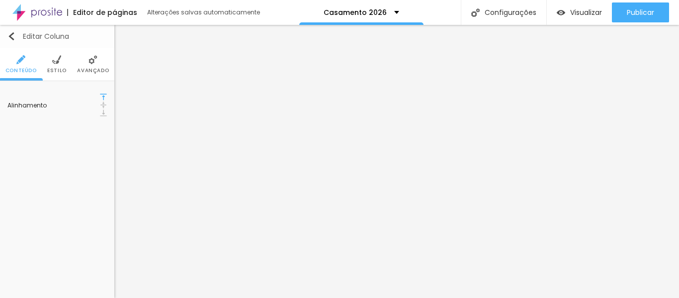
click at [10, 36] on img "button" at bounding box center [11, 36] width 8 height 8
click at [12, 37] on img "button" at bounding box center [11, 36] width 8 height 8
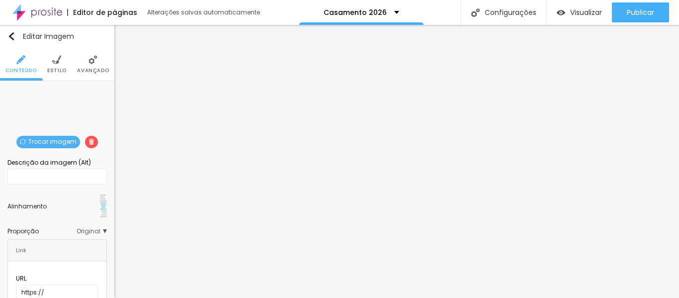
click at [94, 228] on span "Original" at bounding box center [91, 231] width 30 height 6
click at [47, 66] on li "Estilo" at bounding box center [56, 64] width 19 height 33
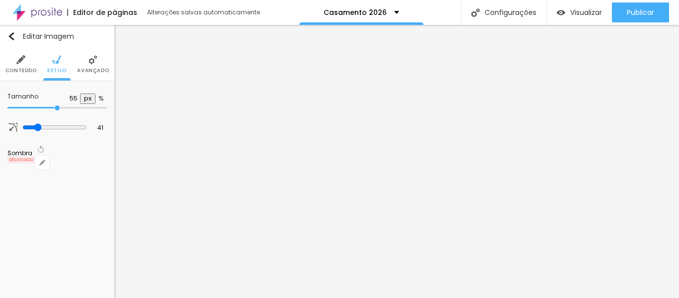
click at [55, 105] on input "range" at bounding box center [56, 107] width 99 height 5
drag, startPoint x: 60, startPoint y: 106, endPoint x: 126, endPoint y: 106, distance: 66.6
click at [107, 106] on input "range" at bounding box center [56, 107] width 99 height 5
drag, startPoint x: 34, startPoint y: 127, endPoint x: 9, endPoint y: 127, distance: 24.8
click at [20, 127] on input "range" at bounding box center [54, 127] width 68 height 5
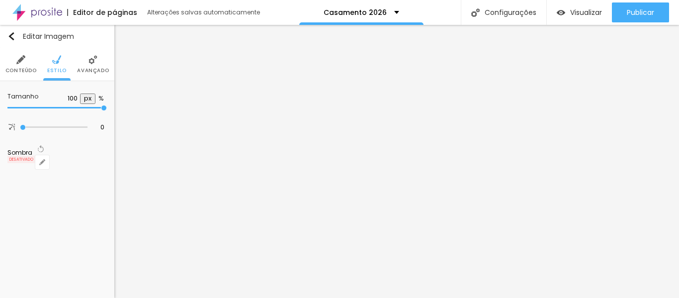
click at [93, 64] on img at bounding box center [92, 59] width 9 height 9
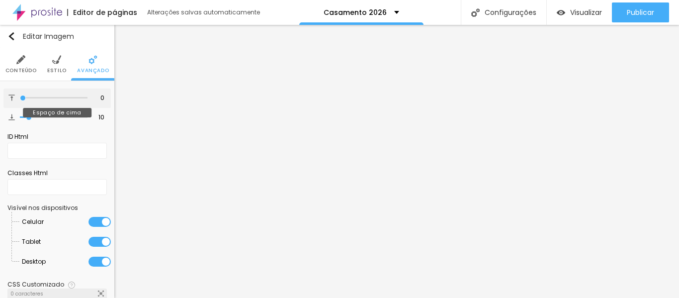
drag, startPoint x: 27, startPoint y: 97, endPoint x: 16, endPoint y: 97, distance: 10.9
click at [20, 97] on input "range" at bounding box center [54, 97] width 68 height 5
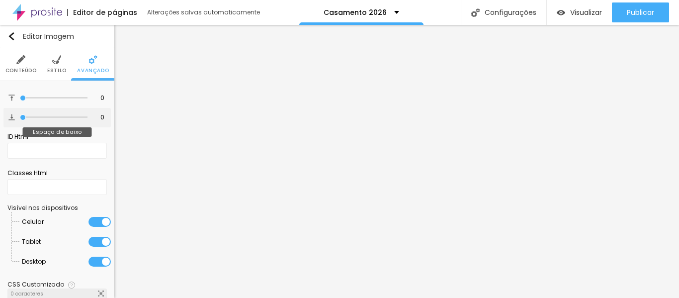
drag, startPoint x: 27, startPoint y: 117, endPoint x: 7, endPoint y: 117, distance: 20.4
click at [20, 117] on input "range" at bounding box center [54, 117] width 68 height 5
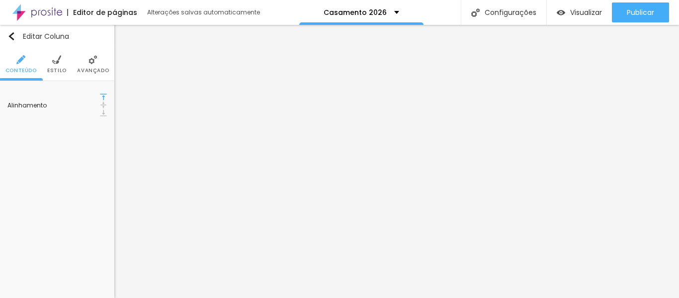
click at [53, 65] on li "Estilo" at bounding box center [56, 64] width 19 height 33
click at [88, 68] on span "Avançado" at bounding box center [93, 70] width 32 height 5
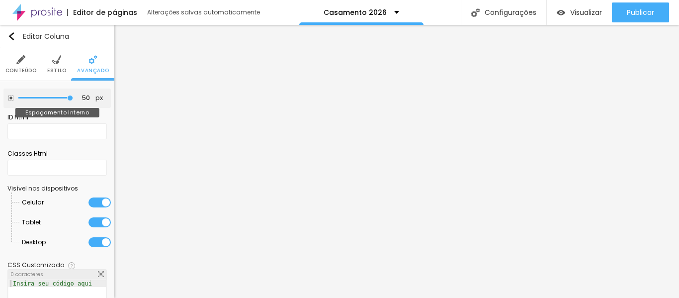
drag, startPoint x: 39, startPoint y: 97, endPoint x: 89, endPoint y: 104, distance: 50.2
click at [73, 100] on input "range" at bounding box center [45, 97] width 55 height 5
drag, startPoint x: 63, startPoint y: 97, endPoint x: 0, endPoint y: 87, distance: 63.4
click at [18, 95] on input "range" at bounding box center [45, 97] width 55 height 5
click at [54, 65] on li "Estilo" at bounding box center [56, 64] width 19 height 33
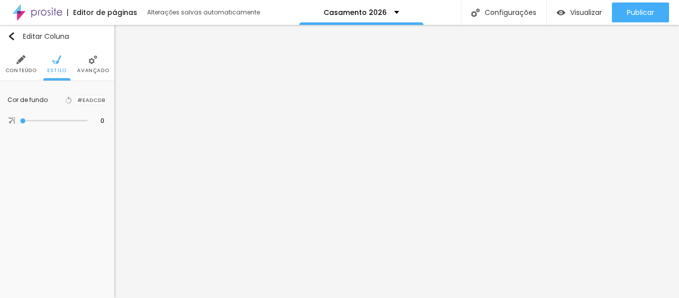
click at [23, 62] on img at bounding box center [20, 59] width 9 height 9
click at [13, 36] on img "button" at bounding box center [11, 36] width 8 height 8
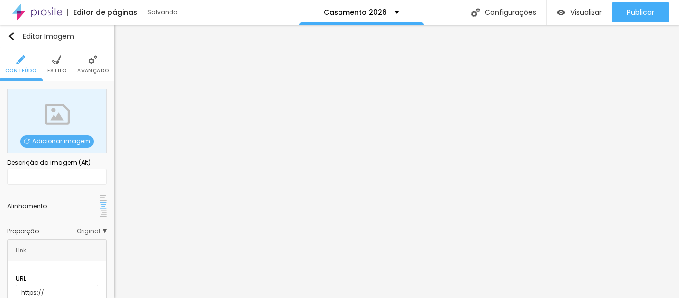
click at [73, 140] on span "Adicionar imagem" at bounding box center [57, 141] width 74 height 12
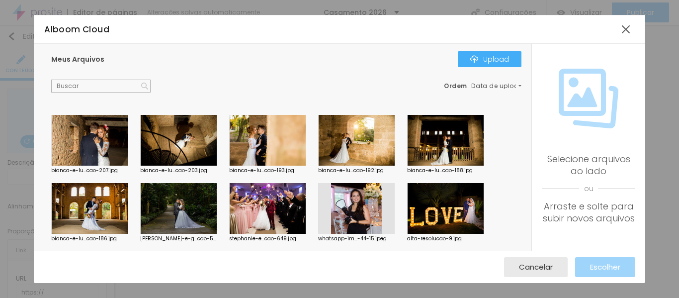
scroll to position [676, 0]
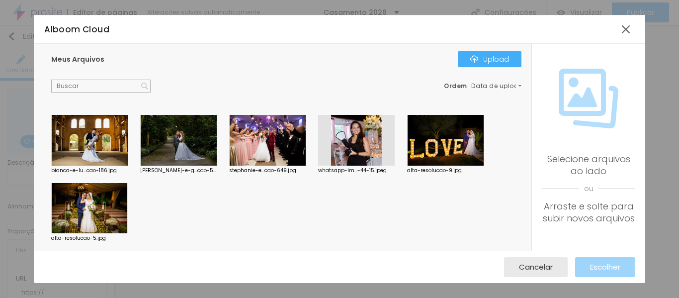
click at [445, 138] on div at bounding box center [445, 140] width 76 height 51
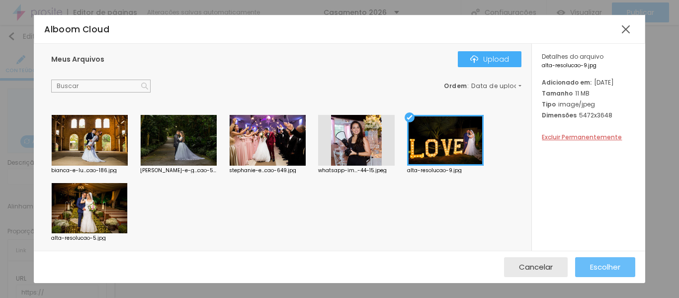
click at [609, 265] on span "Escolher" at bounding box center [605, 266] width 30 height 8
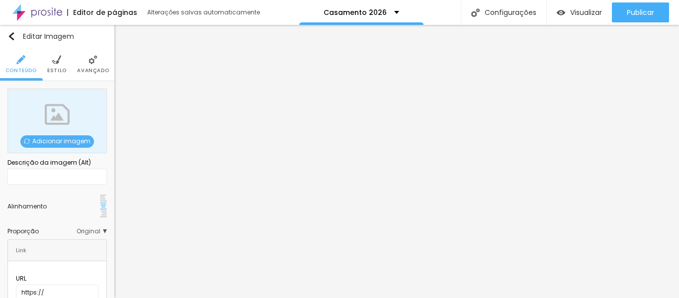
click at [77, 139] on span "Adicionar imagem" at bounding box center [57, 141] width 74 height 12
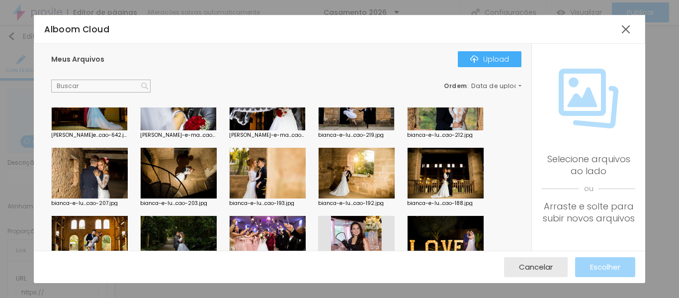
scroll to position [572, 0]
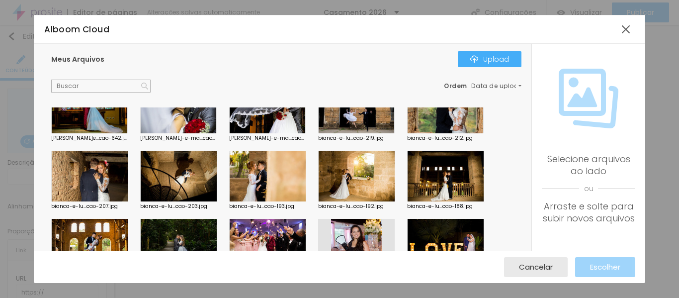
click at [461, 114] on div at bounding box center [445, 108] width 76 height 51
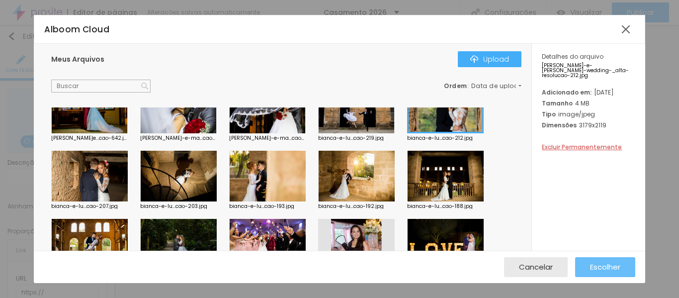
click at [615, 264] on span "Escolher" at bounding box center [605, 266] width 30 height 8
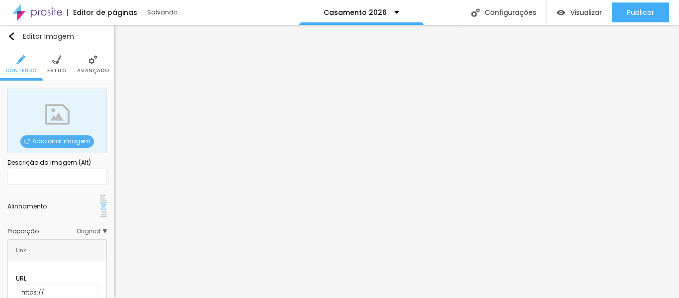
click at [40, 141] on span "Adicionar imagem" at bounding box center [57, 141] width 74 height 12
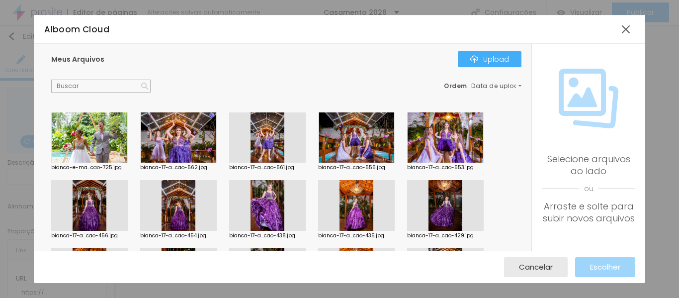
click at [93, 133] on div at bounding box center [89, 137] width 76 height 51
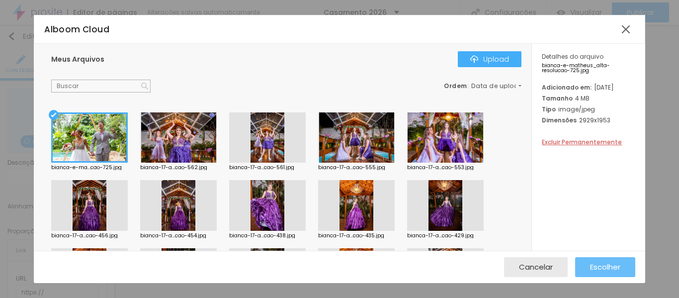
click at [601, 266] on span "Escolher" at bounding box center [605, 266] width 30 height 8
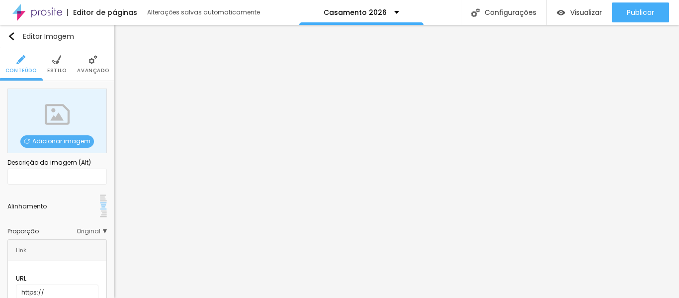
click at [75, 142] on span "Adicionar imagem" at bounding box center [57, 141] width 74 height 12
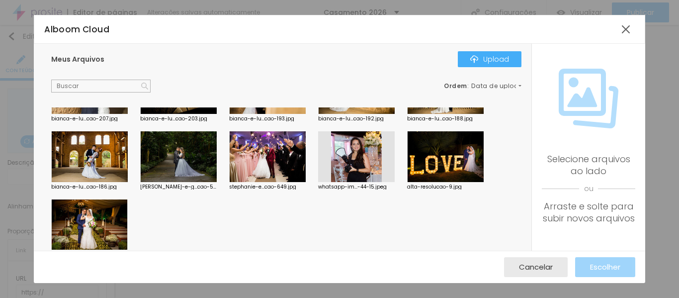
scroll to position [676, 0]
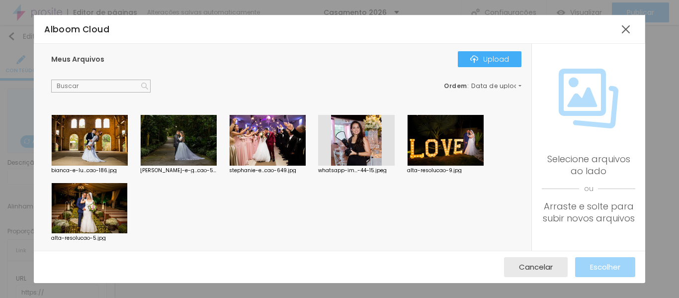
click at [279, 136] on div at bounding box center [267, 140] width 76 height 51
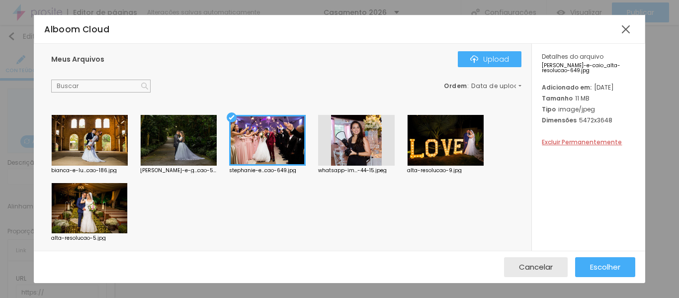
click at [279, 136] on div at bounding box center [267, 140] width 76 height 51
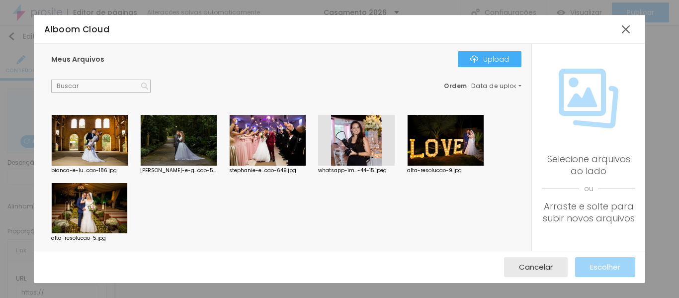
click at [285, 152] on div at bounding box center [267, 140] width 76 height 51
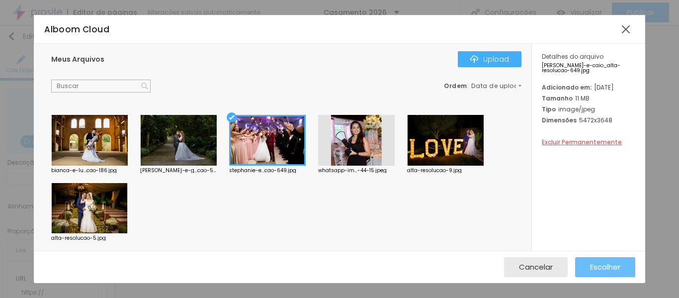
click at [613, 271] on span "Escolher" at bounding box center [605, 266] width 30 height 8
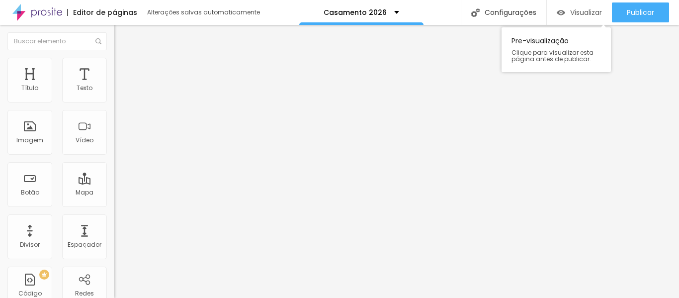
click at [582, 10] on span "Visualizar" at bounding box center [586, 12] width 32 height 8
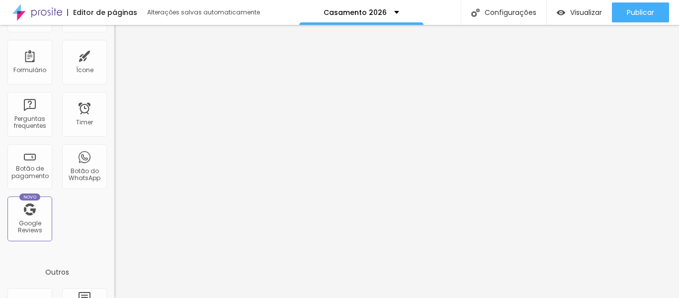
scroll to position [276, 0]
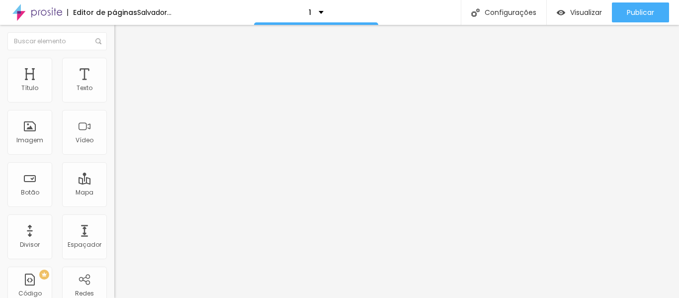
click at [120, 85] on font "Trocar imagem" at bounding box center [144, 81] width 48 height 8
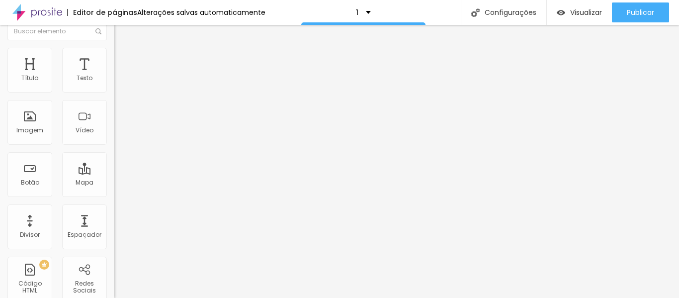
click at [114, 146] on span "Original" at bounding box center [126, 141] width 24 height 8
click at [114, 152] on span "Cinema" at bounding box center [126, 147] width 25 height 8
click at [114, 161] on span "Padrão" at bounding box center [125, 157] width 22 height 8
click at [114, 167] on span "Quadrado" at bounding box center [130, 162] width 32 height 8
click at [114, 152] on span "Cinema" at bounding box center [126, 147] width 25 height 8
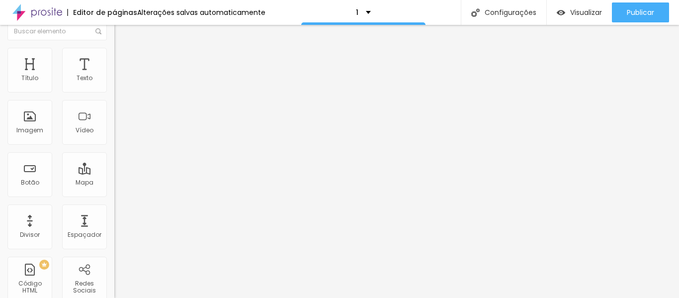
click at [114, 48] on img at bounding box center [118, 52] width 9 height 9
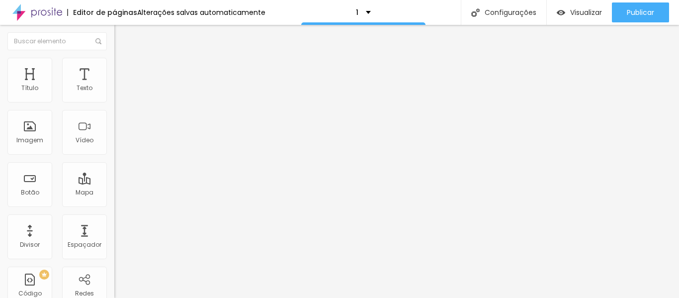
type input "35"
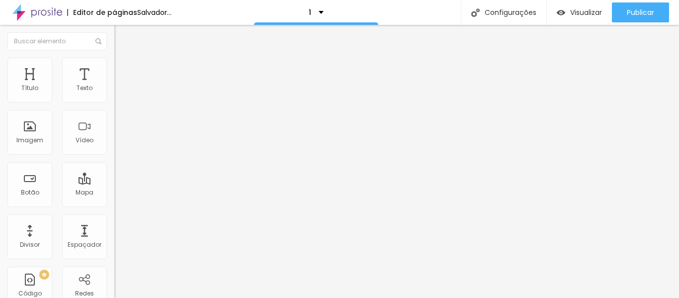
type input "30"
drag, startPoint x: 42, startPoint y: 108, endPoint x: 30, endPoint y: 108, distance: 11.4
type input "30"
click at [114, 102] on input "range" at bounding box center [146, 98] width 64 height 8
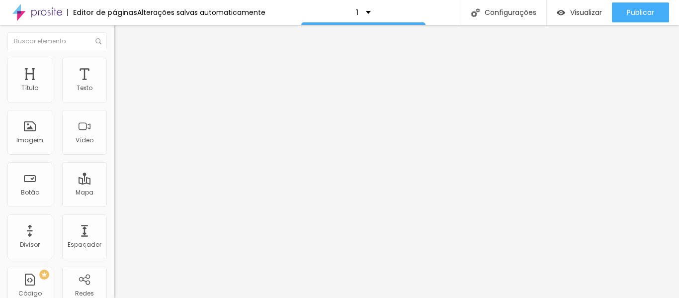
click at [123, 59] on font "Conteúdo" at bounding box center [138, 54] width 31 height 8
click at [114, 155] on span "Cinema 16:9" at bounding box center [133, 151] width 38 height 8
click at [114, 183] on span "Original" at bounding box center [126, 178] width 24 height 8
click at [114, 63] on img at bounding box center [118, 62] width 9 height 9
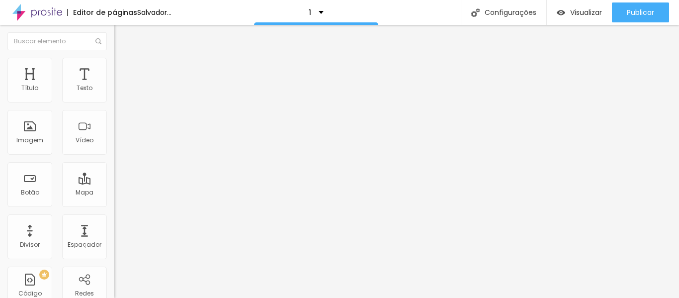
type input "25"
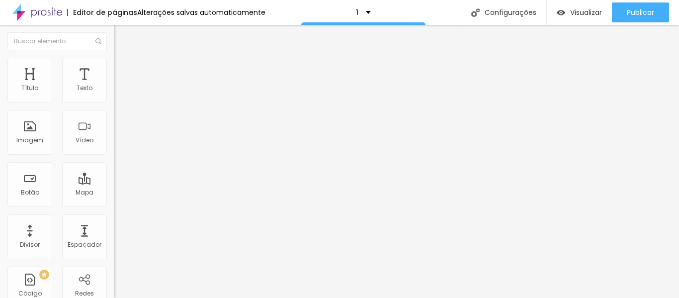
type input "20"
type input "15"
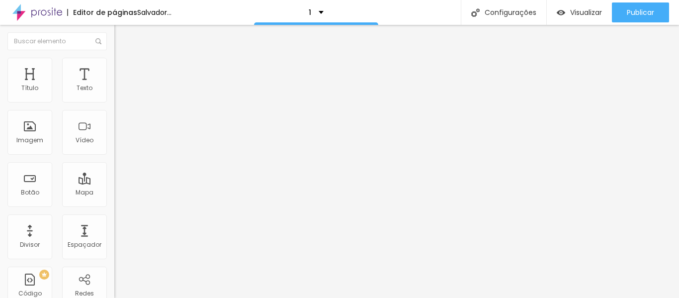
type input "10"
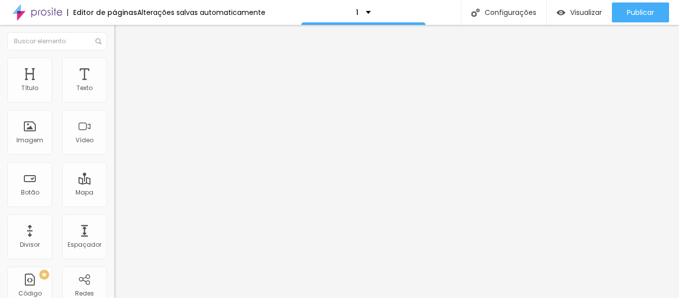
drag, startPoint x: 33, startPoint y: 107, endPoint x: 12, endPoint y: 105, distance: 21.0
type input "10"
click at [114, 102] on input "range" at bounding box center [146, 98] width 64 height 8
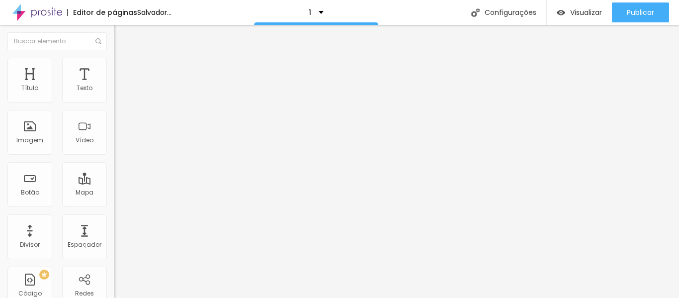
type input "13"
type input "18"
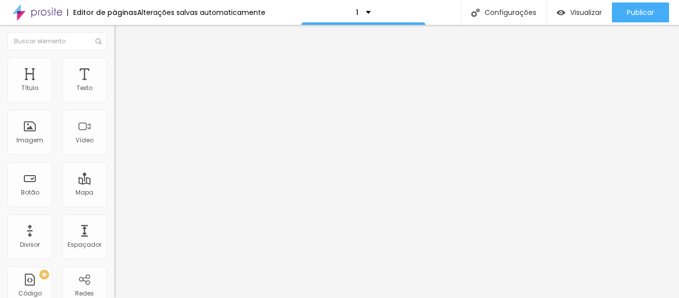
click at [114, 218] on input "range" at bounding box center [146, 222] width 64 height 8
type input "0"
type input "151"
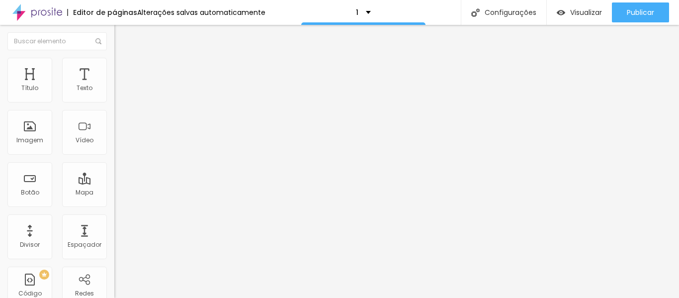
type input "161"
type input "165"
type input "166"
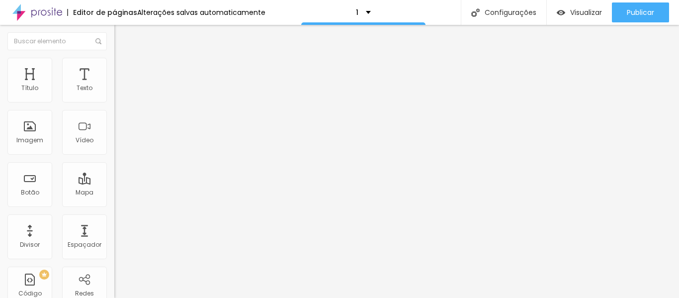
type input "166"
type input "174"
type input "200"
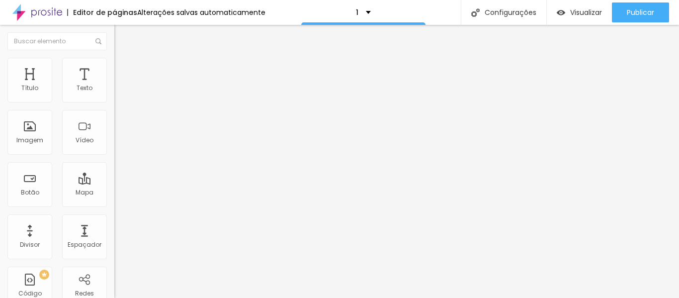
type input "186"
type input "97"
type input "89"
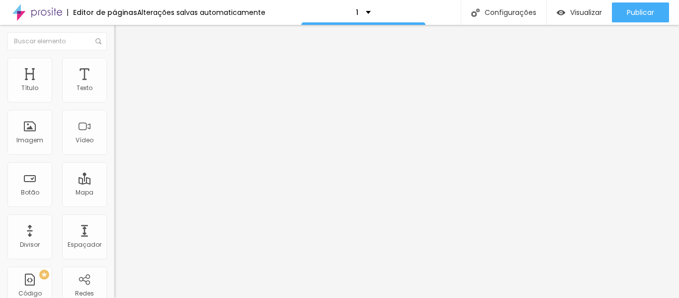
type input "89"
type input "81"
type input "64"
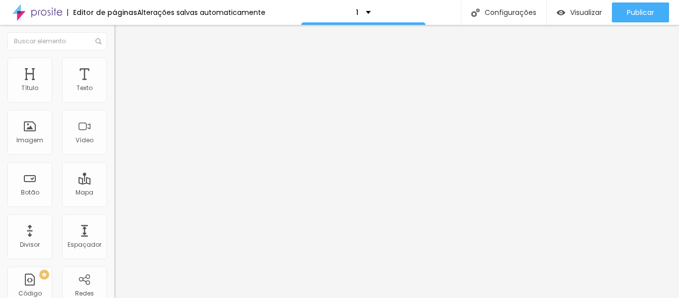
type input "48"
type input "36"
type input "23"
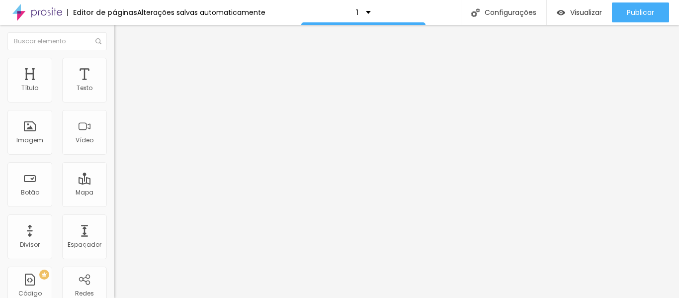
type input "23"
type input "10"
type input "0"
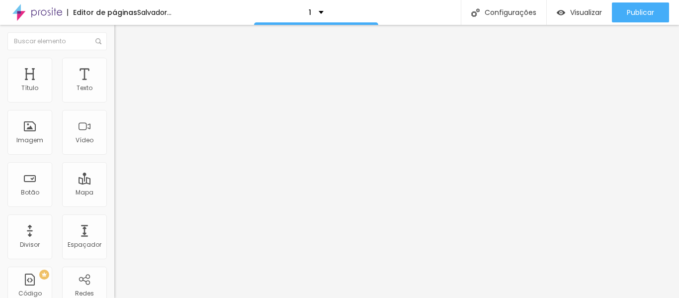
type input "2"
type input "5"
type input "8"
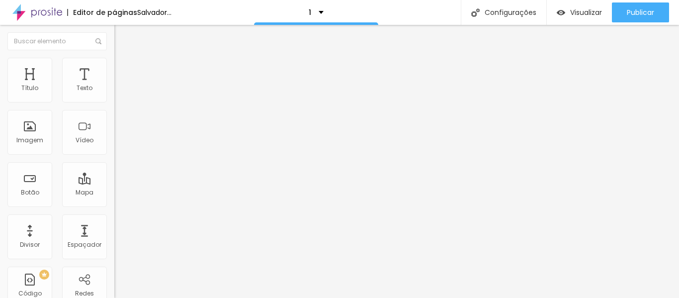
type input "8"
type input "10"
type input "11"
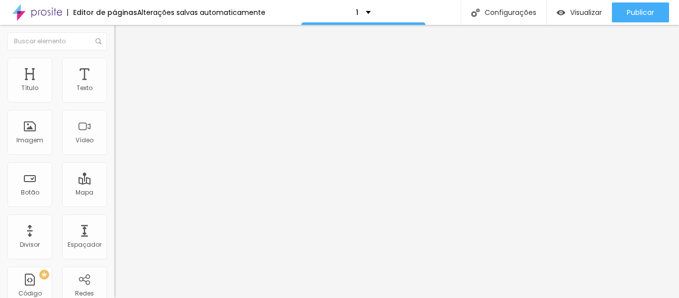
type input "13"
type input "16"
drag, startPoint x: 29, startPoint y: 127, endPoint x: 28, endPoint y: 134, distance: 7.5
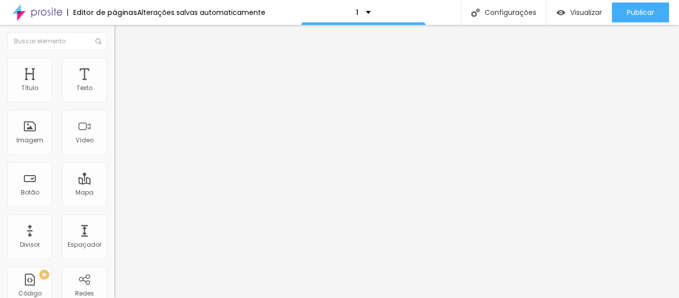
type input "16"
click at [114, 218] on input "range" at bounding box center [146, 222] width 64 height 8
click at [119, 269] on icon "button" at bounding box center [121, 271] width 4 height 4
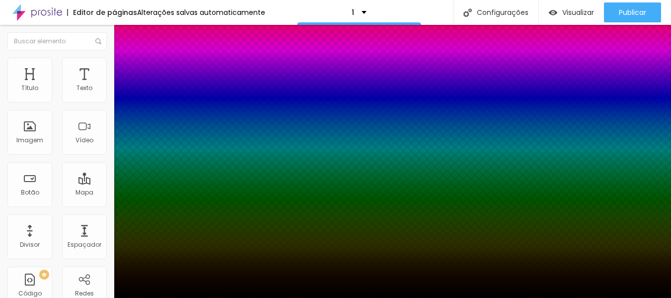
click at [100, 297] on div at bounding box center [335, 298] width 671 height 0
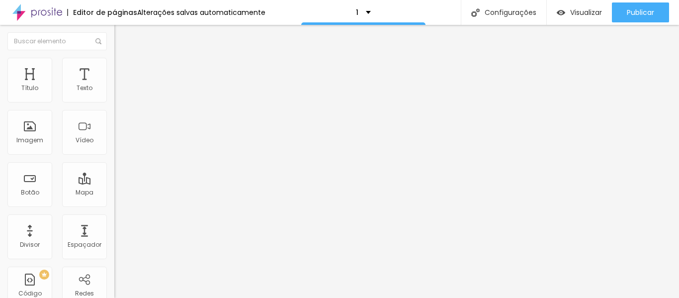
click at [114, 68] on img at bounding box center [118, 72] width 9 height 9
click at [114, 62] on img at bounding box center [118, 62] width 9 height 9
click at [114, 57] on img at bounding box center [118, 52] width 9 height 9
click at [114, 31] on button "Editar nulo" at bounding box center [171, 36] width 114 height 23
click at [123, 68] on font "Estilo" at bounding box center [130, 64] width 15 height 8
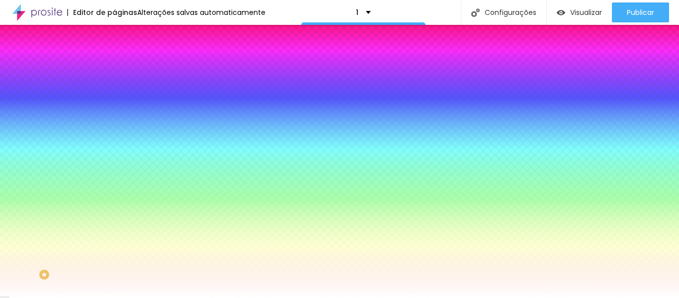
click at [114, 68] on img at bounding box center [118, 72] width 9 height 9
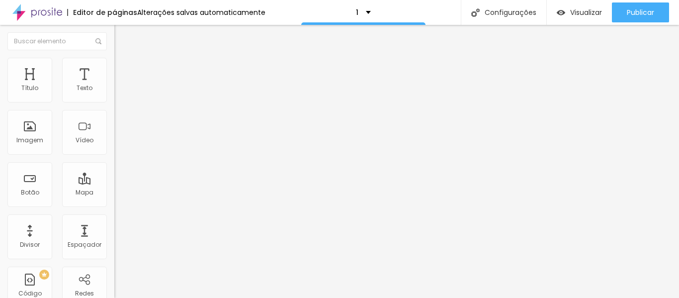
click at [114, 57] on img at bounding box center [118, 52] width 9 height 9
click at [122, 37] on img "button" at bounding box center [126, 36] width 8 height 8
click at [114, 90] on span "Encaixotado" at bounding box center [133, 86] width 39 height 8
click at [122, 35] on img "button" at bounding box center [126, 36] width 8 height 8
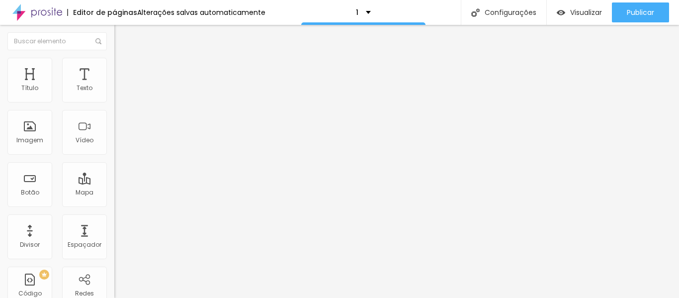
click at [114, 84] on font "Modo" at bounding box center [122, 80] width 17 height 8
click at [123, 69] on font "Estilo" at bounding box center [130, 64] width 15 height 8
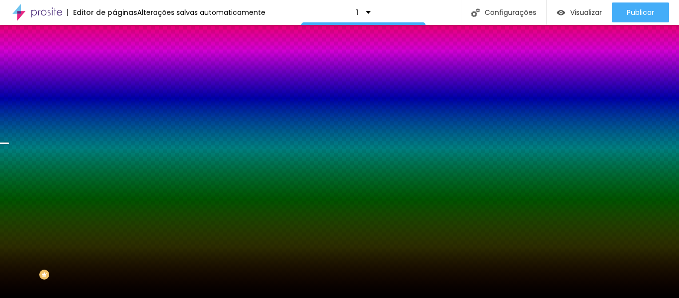
click at [120, 91] on font "Trocar imagem" at bounding box center [144, 87] width 48 height 8
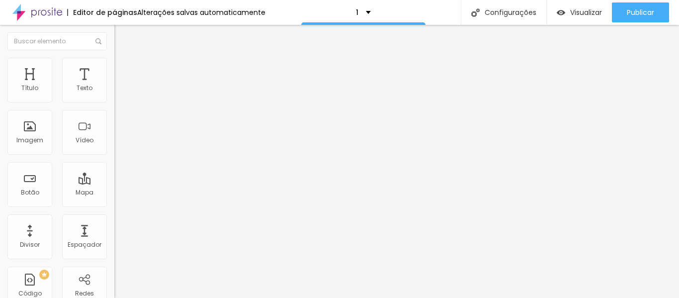
click at [120, 85] on font "Trocar imagem" at bounding box center [144, 81] width 48 height 8
click at [114, 116] on span "Sólido" at bounding box center [123, 116] width 19 height 8
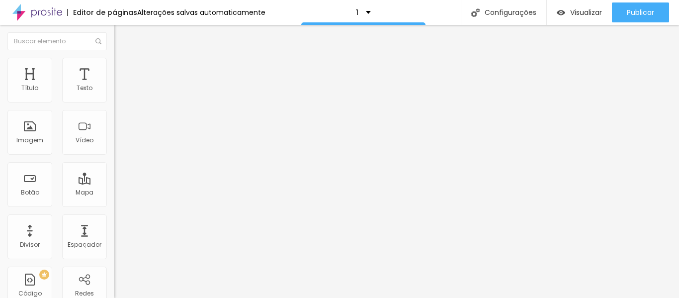
click at [114, 65] on li "Estilo" at bounding box center [171, 63] width 114 height 10
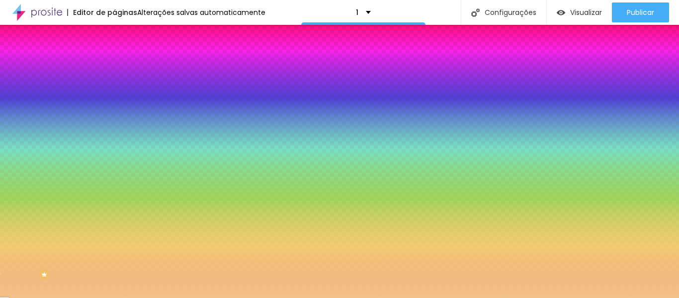
click at [114, 95] on div at bounding box center [171, 95] width 114 height 0
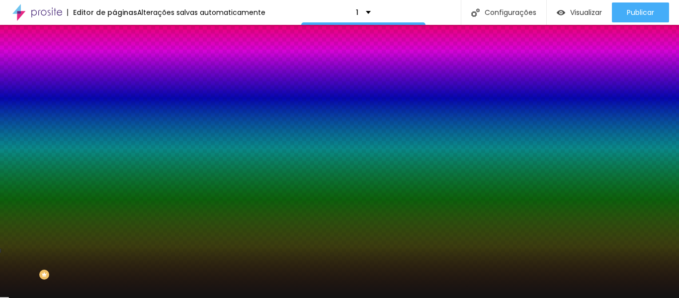
click at [18, 181] on div at bounding box center [339, 149] width 679 height 298
type input "#131312"
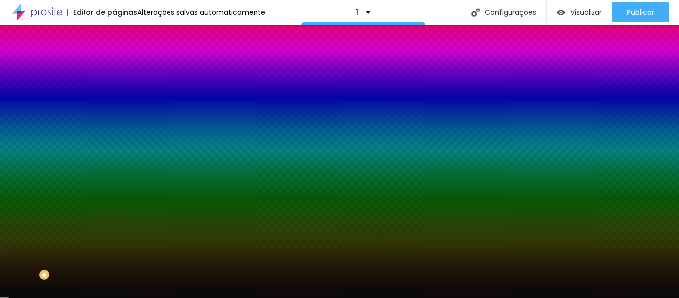
click at [16, 184] on div at bounding box center [339, 149] width 679 height 298
click at [114, 84] on div "Cor Voltar ao padrão #131312 Tamanho 50 % Peso 3" at bounding box center [171, 115] width 114 height 77
type input "42"
type input "41"
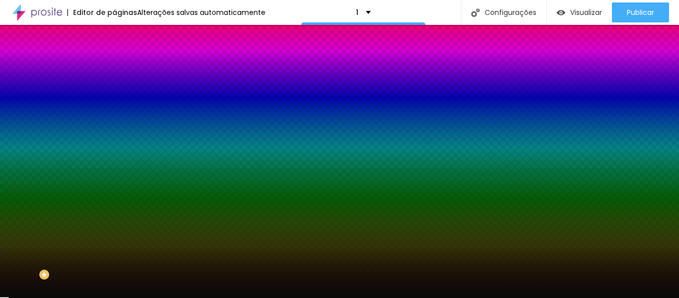
type input "41"
type input "42"
type input "43"
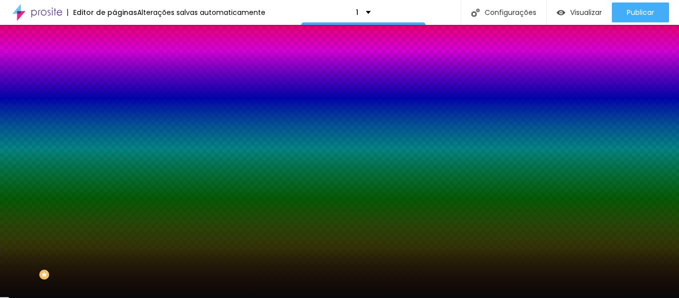
type input "44"
type input "45"
type input "46"
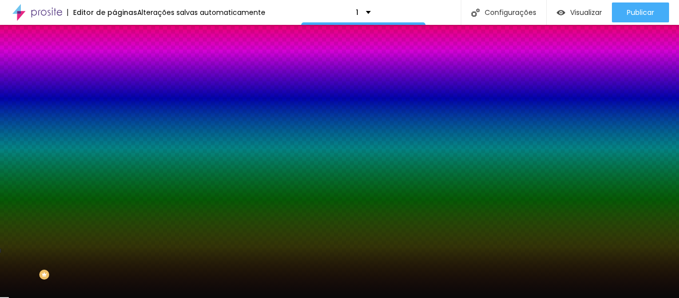
type input "46"
type input "47"
type input "48"
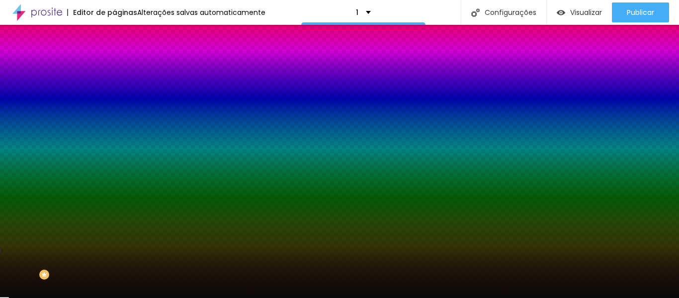
click at [114, 129] on input "range" at bounding box center [146, 125] width 64 height 8
type input "2"
type input "1"
drag, startPoint x: 19, startPoint y: 158, endPoint x: 11, endPoint y: 158, distance: 8.4
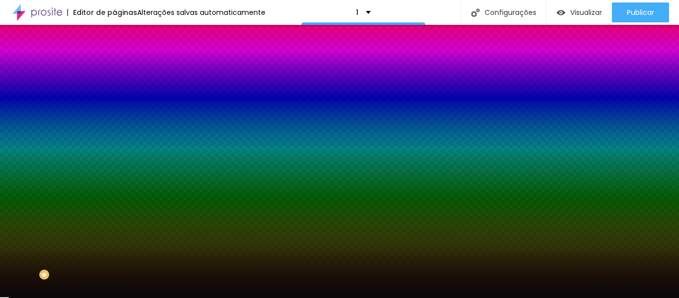
type input "1"
click at [114, 154] on input "range" at bounding box center [146, 151] width 64 height 8
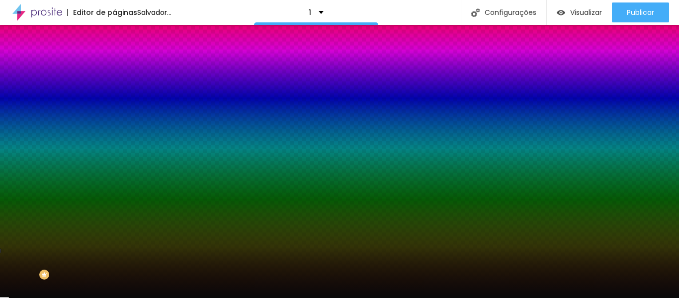
click at [114, 57] on img at bounding box center [118, 52] width 9 height 9
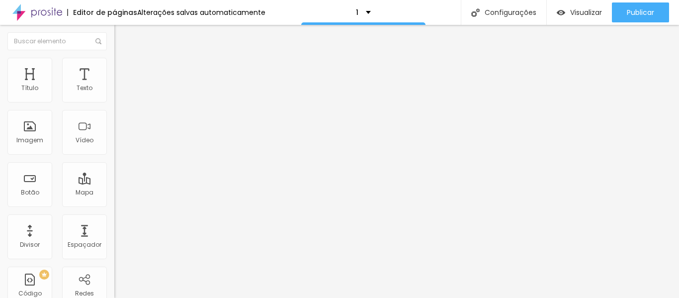
click at [114, 118] on font "Sólido" at bounding box center [123, 116] width 19 height 8
click at [114, 171] on font "Coração 1" at bounding box center [129, 167] width 31 height 8
click at [114, 126] on span "Sólido" at bounding box center [123, 122] width 19 height 8
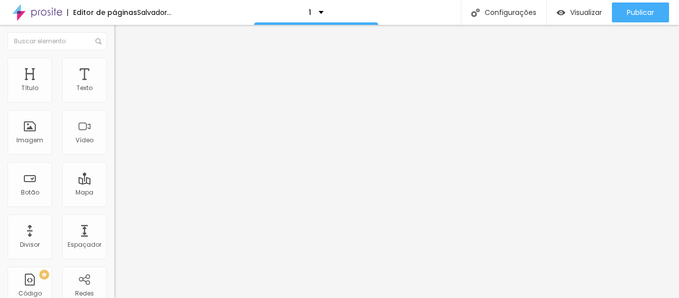
click at [123, 69] on font "Estilo" at bounding box center [130, 64] width 15 height 8
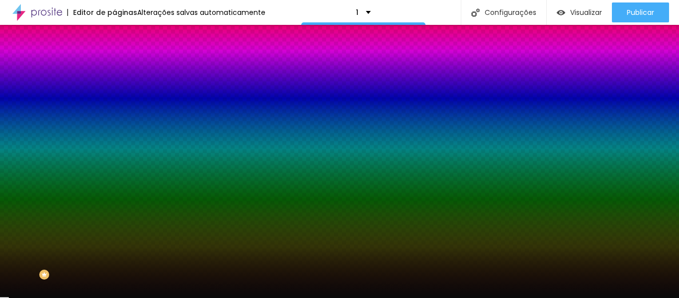
click at [114, 68] on img at bounding box center [118, 72] width 9 height 9
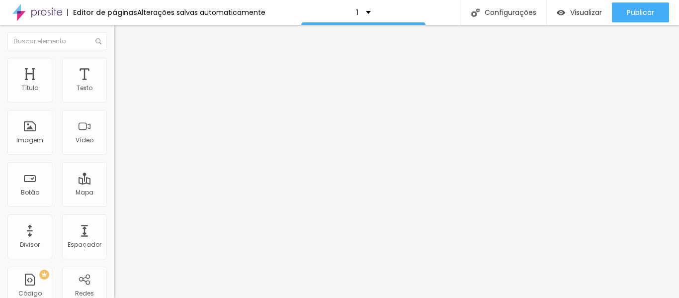
type input "18"
type input "17"
type input "16"
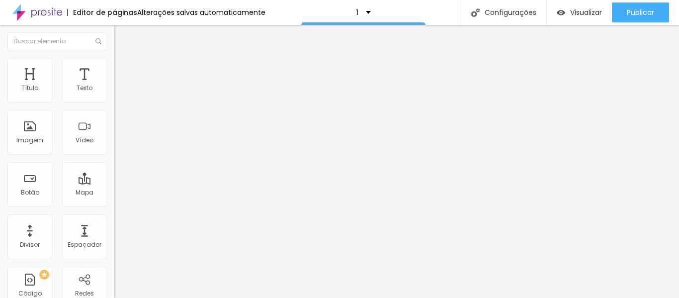
type input "16"
type input "15"
type input "14"
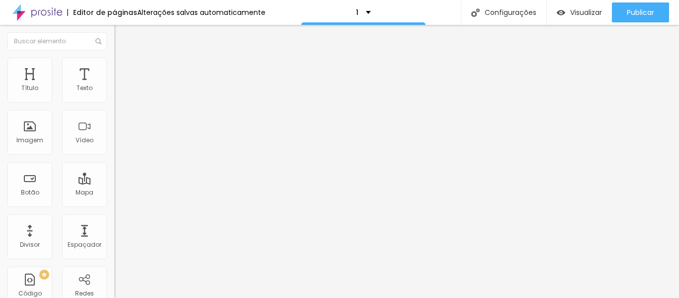
type input "13"
type input "19"
type input "20"
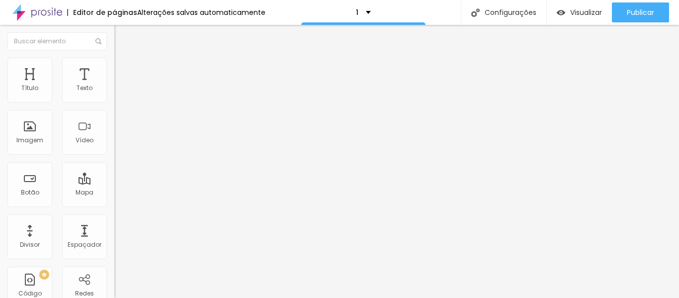
type input "20"
type input "21"
type input "20"
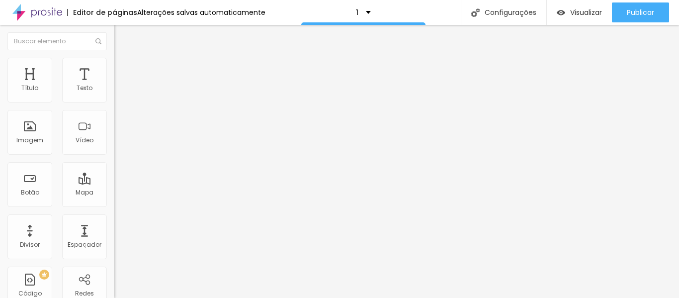
type input "19"
type input "18"
type input "17"
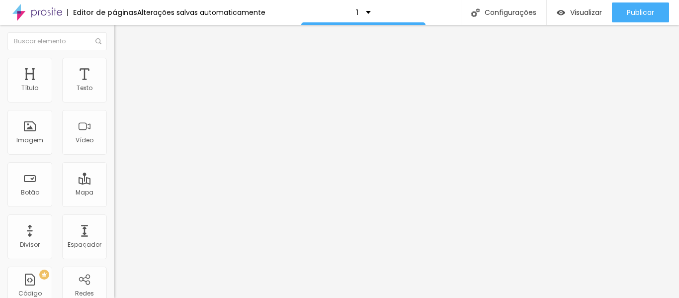
type input "17"
type input "16"
type input "15"
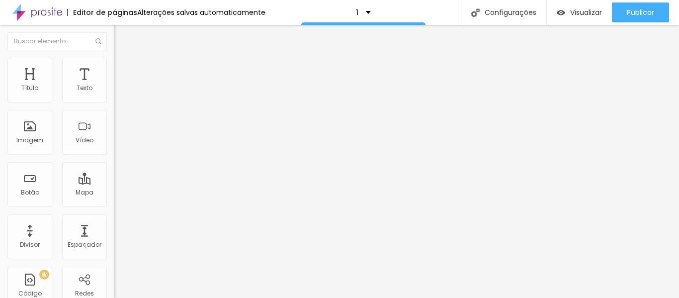
type input "14"
type input "13"
type input "14"
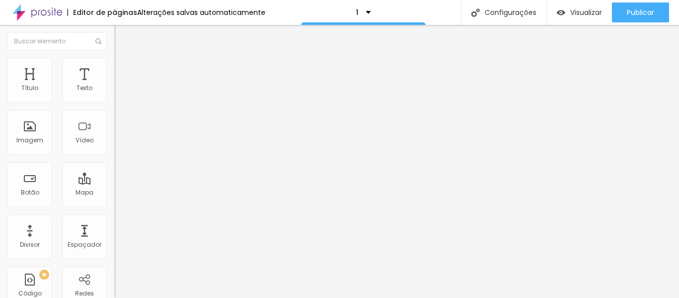
type input "14"
type input "19"
type input "20"
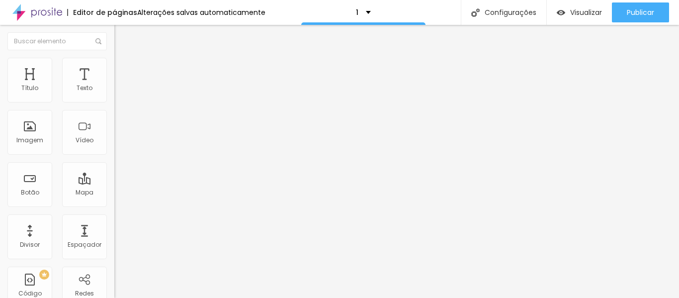
type input "22"
type input "23"
type input "25"
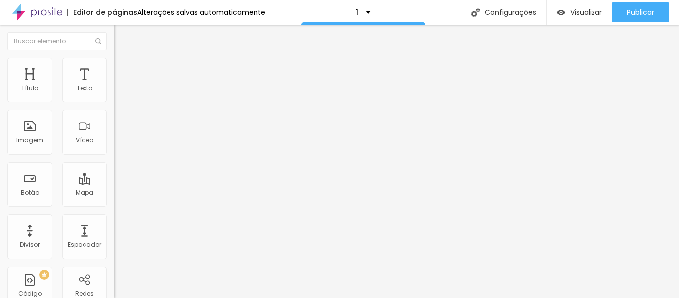
type input "25"
type input "26"
type input "27"
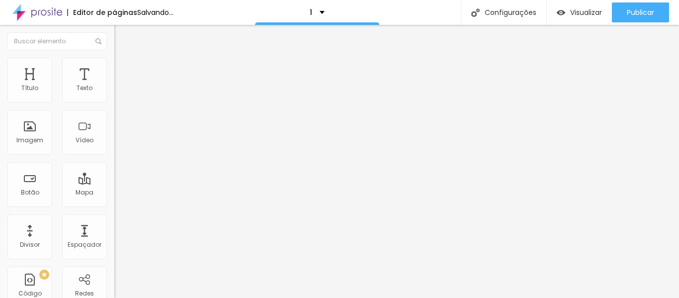
type input "26"
click at [114, 62] on img at bounding box center [118, 62] width 9 height 9
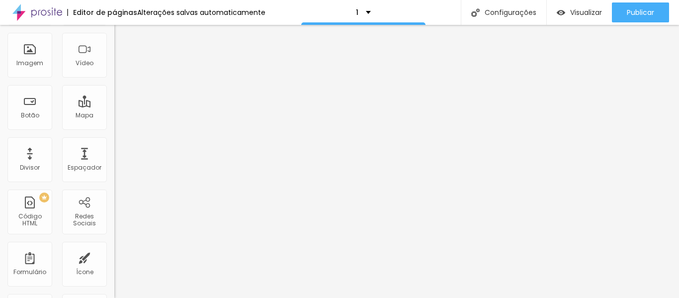
scroll to position [0, 0]
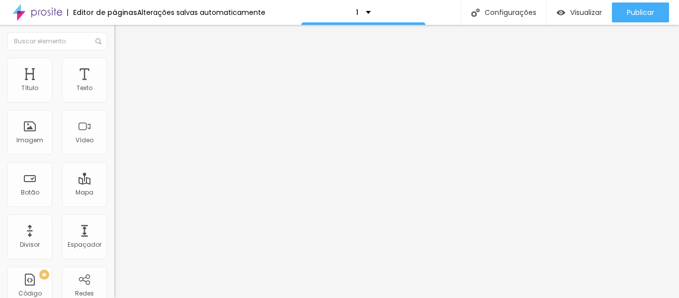
click at [114, 57] on img at bounding box center [118, 52] width 9 height 9
type input "1.4"
type input "1.5"
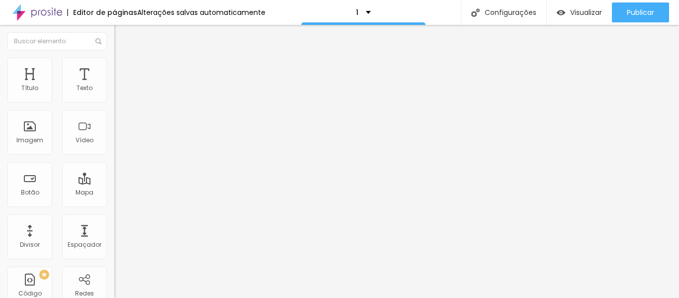
type input "1.6"
type input "1.7"
type input "1.8"
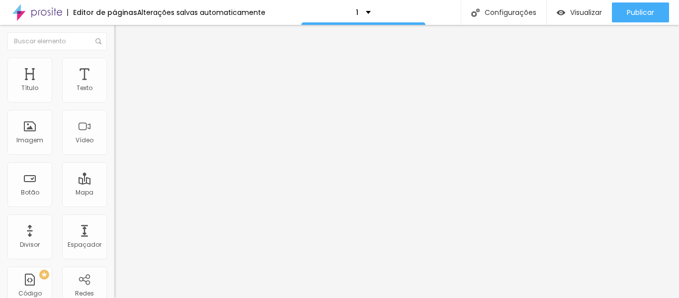
type input "1.8"
type input "1.9"
type input "2"
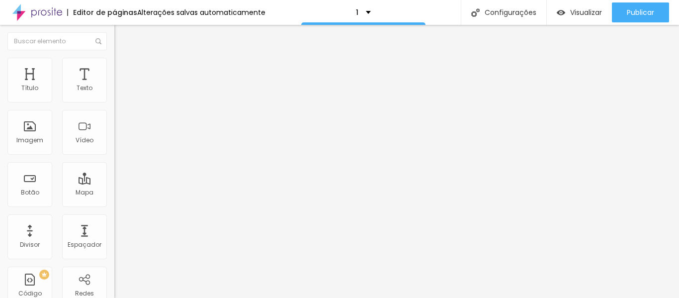
drag, startPoint x: 53, startPoint y: 136, endPoint x: 91, endPoint y: 140, distance: 38.4
type input "2"
type input "0.5"
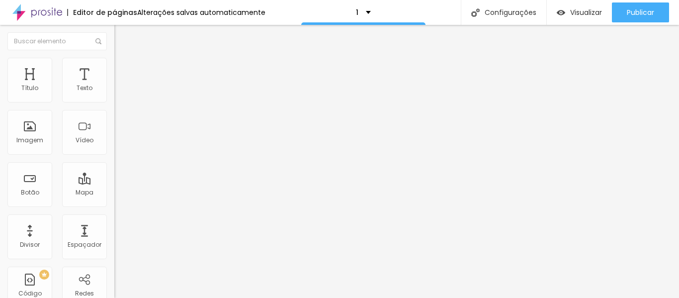
type input "0.7"
type input "0.5"
type input "0.1"
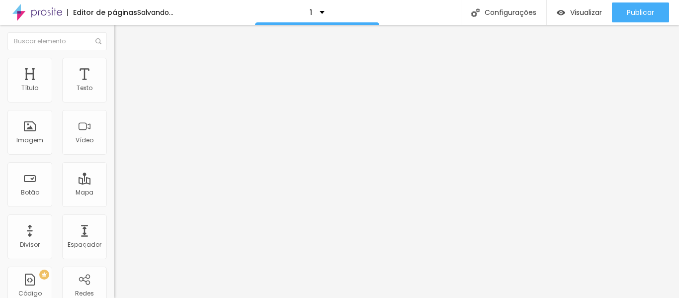
type input "0.1"
type input "0"
type input "1"
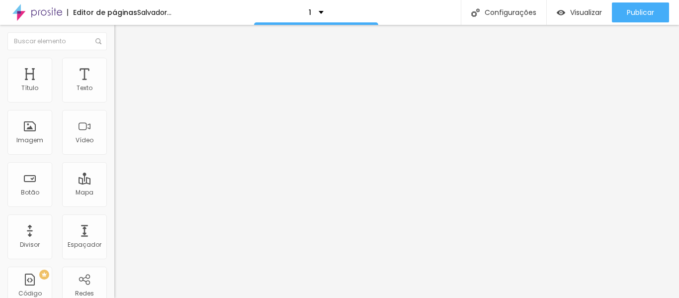
type input "1"
type input "2"
type input "3"
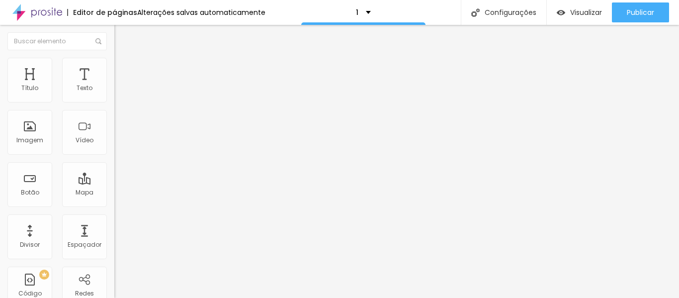
type input "2"
type input "1"
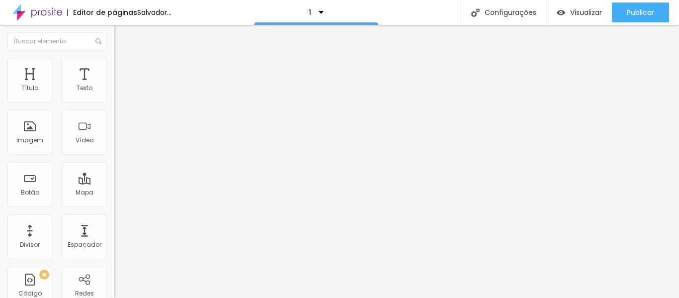
type input "1"
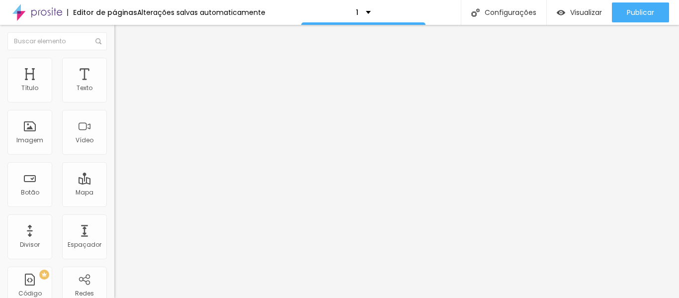
click at [123, 67] on font "Avançado" at bounding box center [139, 64] width 33 height 8
click at [120, 85] on font "Trocar imagem" at bounding box center [144, 81] width 48 height 8
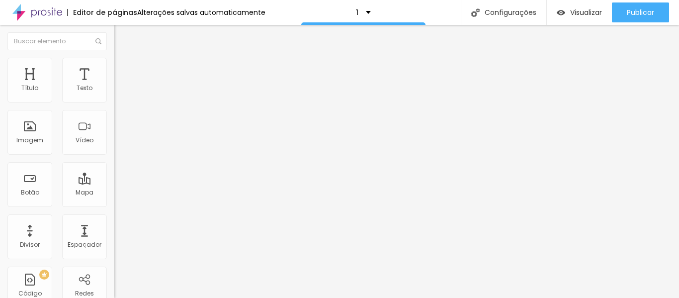
click at [122, 33] on img "button" at bounding box center [126, 36] width 8 height 8
click at [122, 35] on img "button" at bounding box center [126, 36] width 8 height 8
click at [123, 59] on font "Conteúdo" at bounding box center [138, 54] width 31 height 8
click at [114, 66] on li "Estilo" at bounding box center [171, 63] width 114 height 10
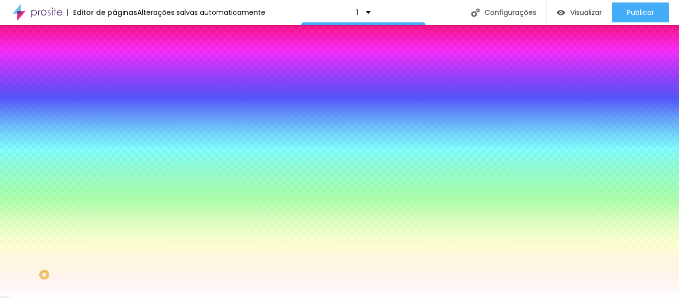
click at [114, 68] on img at bounding box center [118, 72] width 9 height 9
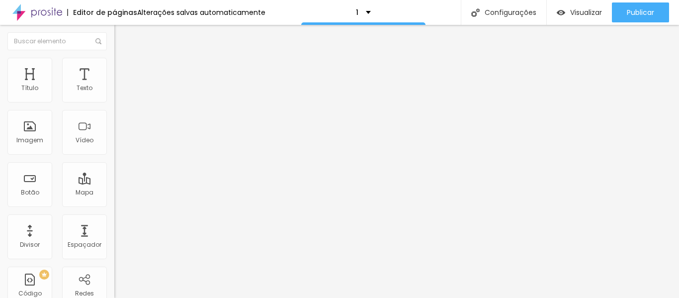
click at [122, 34] on img "button" at bounding box center [126, 36] width 8 height 8
click at [578, 16] on font "Visualizar" at bounding box center [586, 12] width 32 height 10
click at [122, 38] on img "button" at bounding box center [126, 36] width 8 height 8
click at [114, 65] on li "Estilo" at bounding box center [171, 63] width 114 height 10
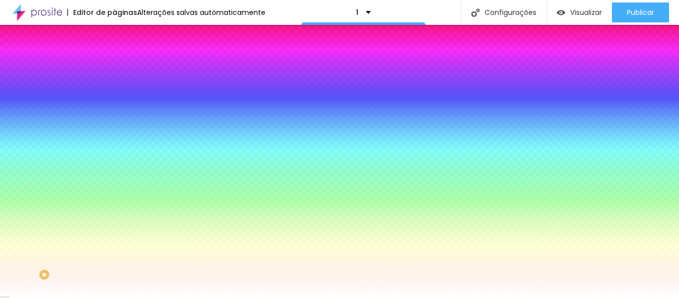
click at [123, 70] on font "Avançado" at bounding box center [139, 74] width 33 height 8
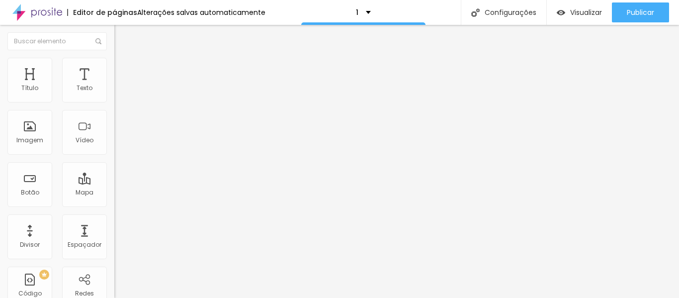
click at [123, 68] on font "Estilo" at bounding box center [130, 64] width 15 height 8
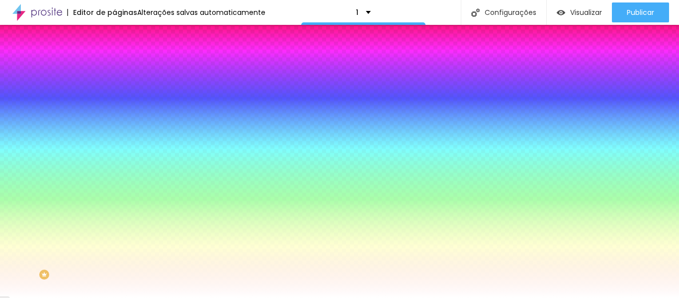
click at [114, 58] on li "Conteúdo" at bounding box center [171, 53] width 114 height 10
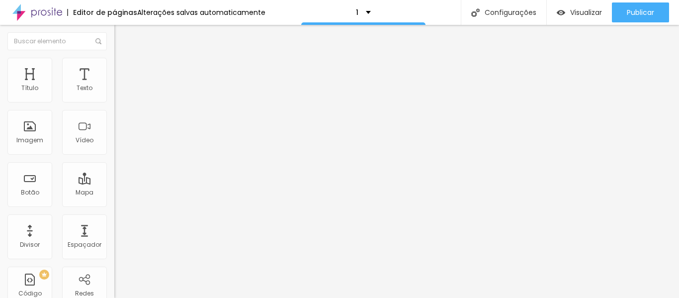
click at [114, 32] on button "Editar nulo" at bounding box center [171, 36] width 114 height 23
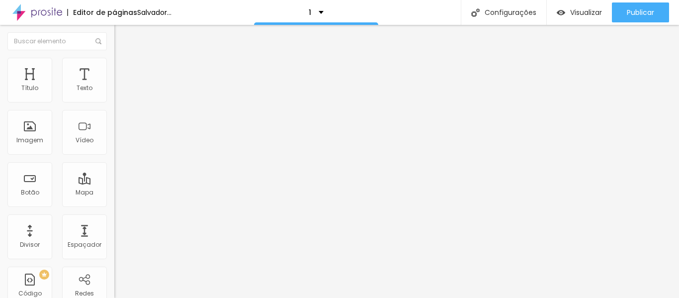
click at [120, 85] on font "Adicionar imagem" at bounding box center [149, 81] width 58 height 8
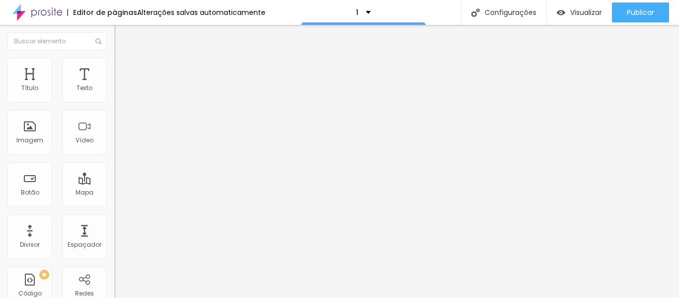
scroll to position [657, 0]
click at [581, 12] on font "Visualizar" at bounding box center [586, 12] width 32 height 10
click at [114, 66] on li "Estilo" at bounding box center [171, 63] width 114 height 10
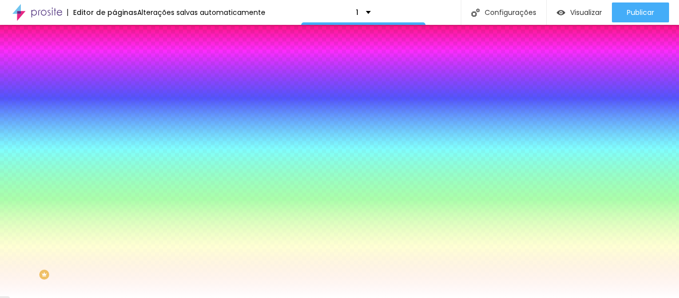
click at [114, 95] on div at bounding box center [171, 95] width 114 height 0
click at [114, 68] on img at bounding box center [118, 72] width 9 height 9
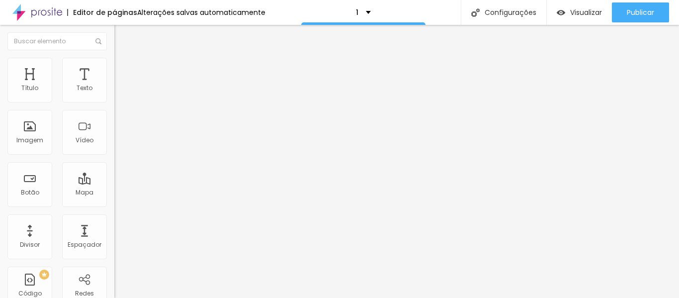
click at [114, 68] on li "Avançado" at bounding box center [171, 73] width 114 height 10
click at [114, 59] on img at bounding box center [118, 62] width 9 height 9
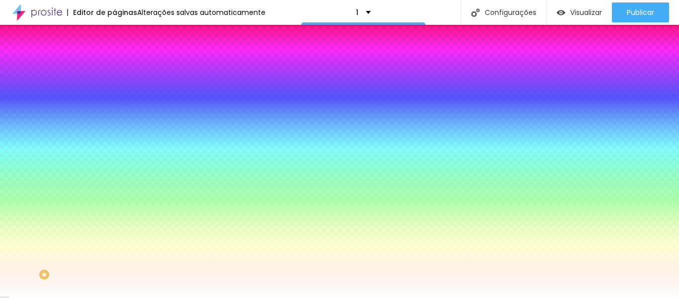
click at [114, 59] on img at bounding box center [118, 62] width 9 height 9
click at [114, 58] on li "Conteúdo" at bounding box center [171, 53] width 114 height 10
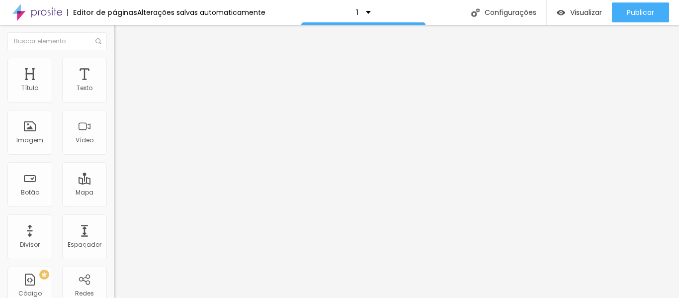
click at [114, 58] on li "Conteúdo" at bounding box center [171, 53] width 114 height 10
click at [122, 36] on img "button" at bounding box center [126, 36] width 8 height 8
click at [122, 35] on img "button" at bounding box center [126, 36] width 8 height 8
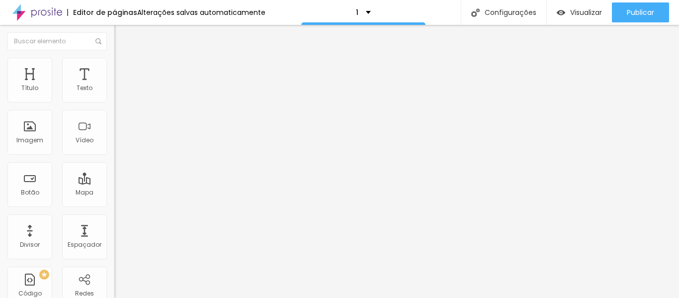
click at [122, 35] on img "button" at bounding box center [126, 36] width 8 height 8
click at [122, 36] on img "button" at bounding box center [126, 36] width 8 height 8
click at [114, 66] on li "Estilo" at bounding box center [171, 63] width 114 height 10
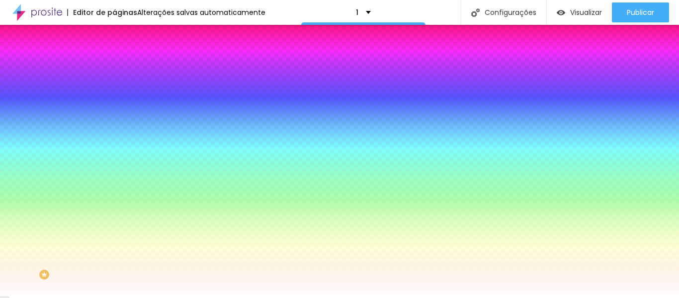
click at [114, 68] on li "Avançado" at bounding box center [171, 73] width 114 height 10
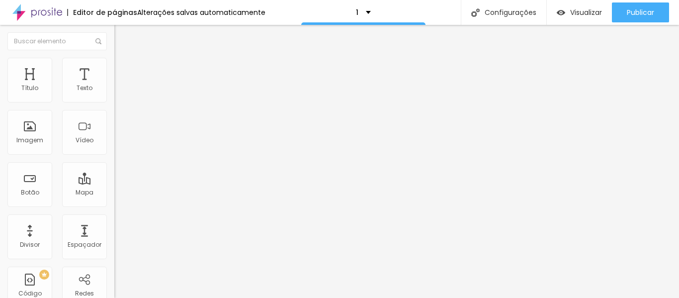
click at [114, 58] on li "Conteúdo" at bounding box center [171, 53] width 114 height 10
click at [114, 61] on li "Estilo" at bounding box center [171, 63] width 114 height 10
click at [120, 85] on font "Adicionar imagem" at bounding box center [149, 81] width 58 height 8
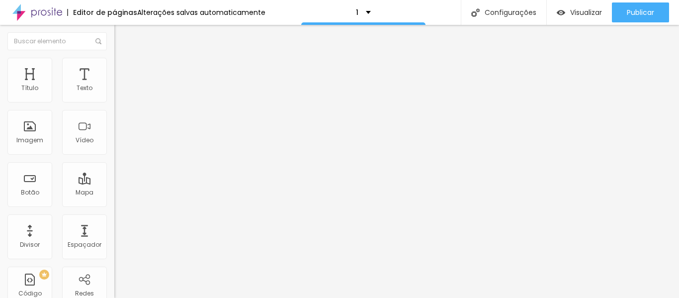
click at [123, 68] on font "Estilo" at bounding box center [130, 64] width 15 height 8
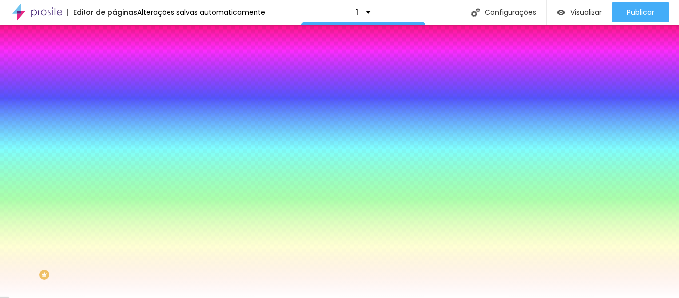
click at [123, 68] on font "Estilo" at bounding box center [130, 64] width 15 height 8
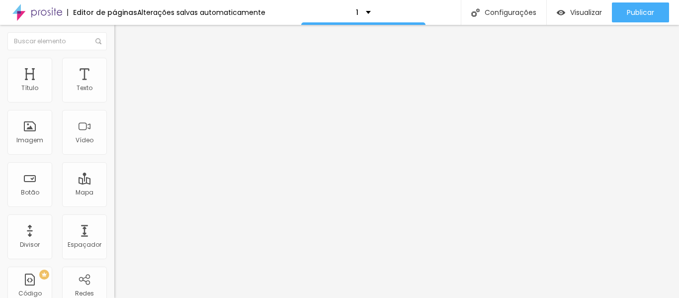
click at [123, 68] on font "Estilo" at bounding box center [130, 64] width 15 height 8
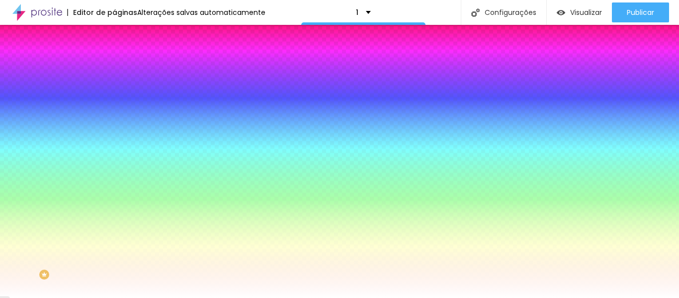
click at [114, 68] on img at bounding box center [118, 72] width 9 height 9
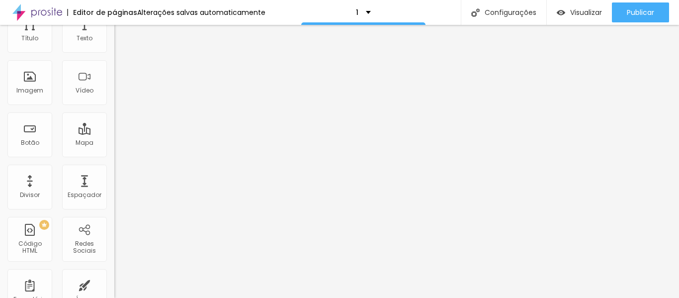
scroll to position [51, 0]
click at [114, 235] on div at bounding box center [171, 235] width 114 height 0
click at [114, 241] on div at bounding box center [171, 241] width 114 height 0
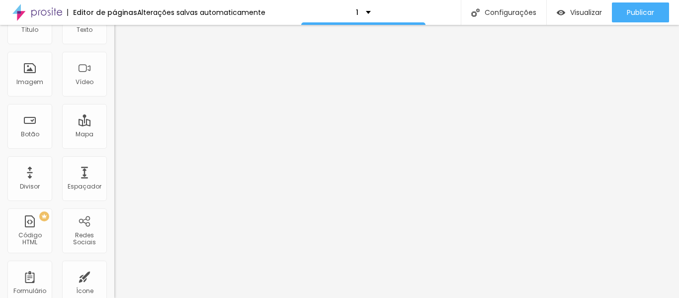
scroll to position [0, 0]
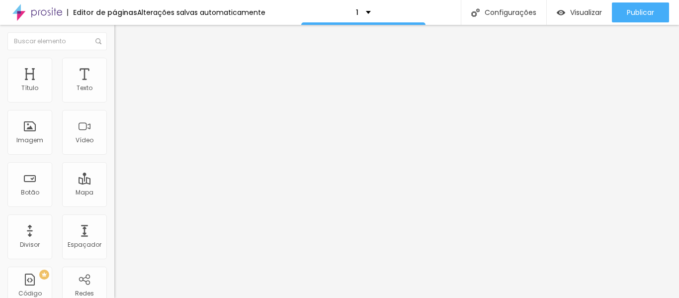
click at [123, 69] on font "Estilo" at bounding box center [130, 64] width 15 height 8
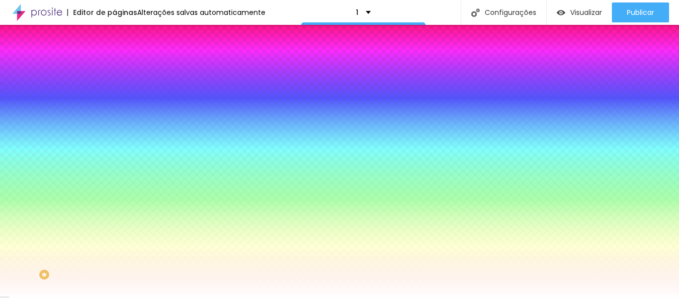
click at [114, 58] on li "Conteúdo" at bounding box center [171, 53] width 114 height 10
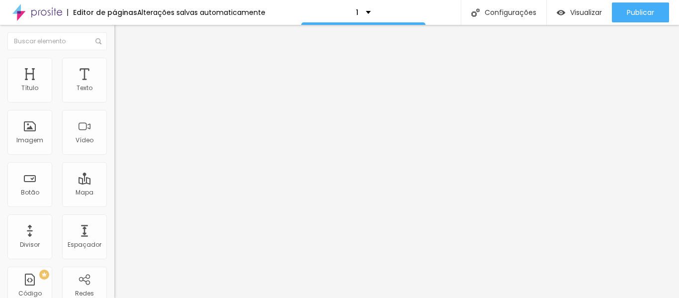
click at [122, 36] on img "button" at bounding box center [126, 36] width 8 height 8
click at [114, 61] on img at bounding box center [118, 62] width 9 height 9
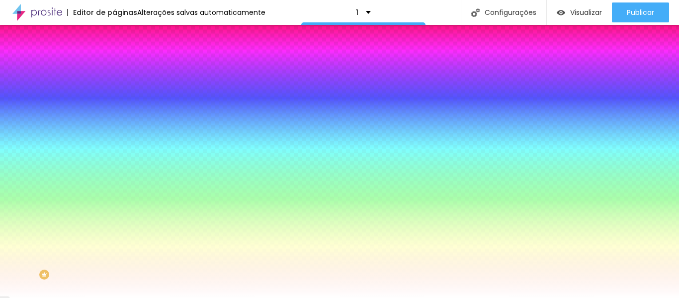
click at [118, 92] on icon "button" at bounding box center [121, 88] width 7 height 7
type input "25"
type input "81"
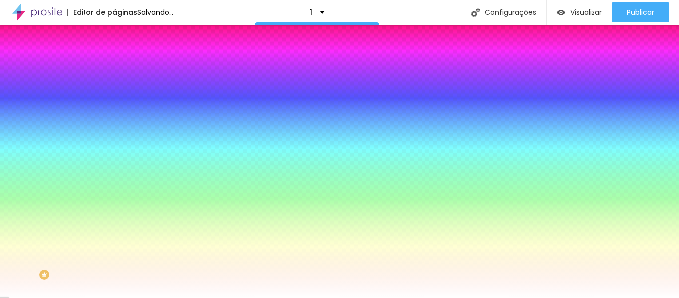
type input "82"
type input "76"
type input "21"
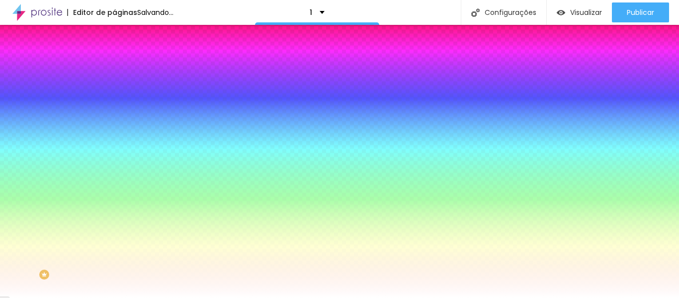
type input "21"
type input "15"
type input "8"
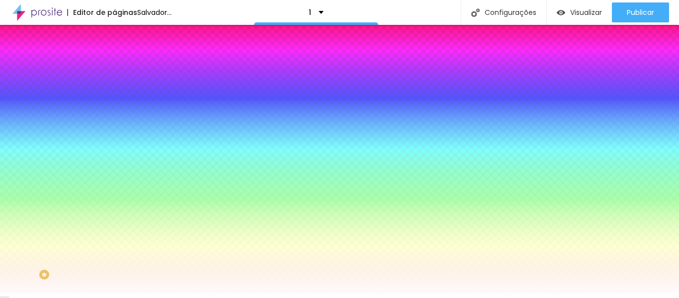
type input "5"
type input "0"
drag, startPoint x: 23, startPoint y: 122, endPoint x: 13, endPoint y: 123, distance: 10.0
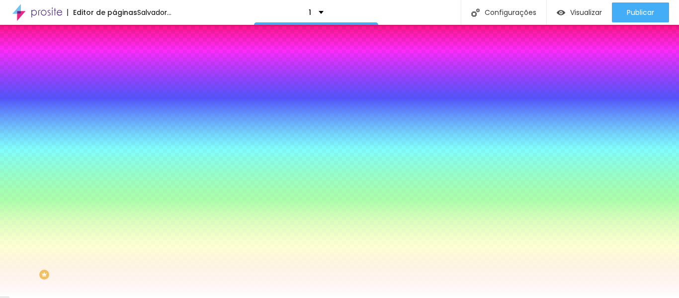
click at [114, 220] on input "range" at bounding box center [146, 224] width 64 height 8
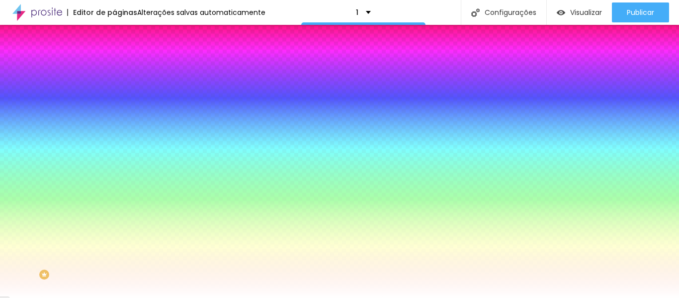
click at [123, 74] on font "Avançado" at bounding box center [139, 74] width 33 height 8
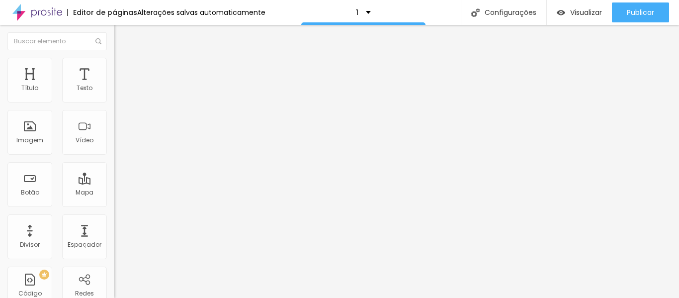
click at [114, 57] on img at bounding box center [118, 52] width 9 height 9
click at [114, 65] on li "Estilo" at bounding box center [171, 63] width 114 height 10
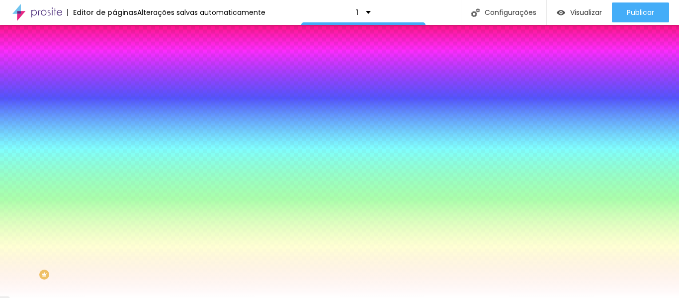
click at [122, 34] on img "button" at bounding box center [126, 36] width 8 height 8
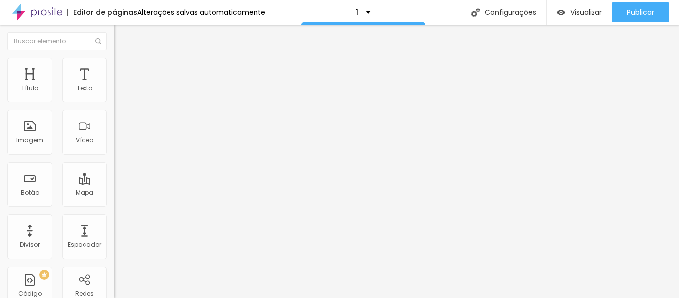
click at [114, 66] on li "Estilo" at bounding box center [171, 63] width 114 height 10
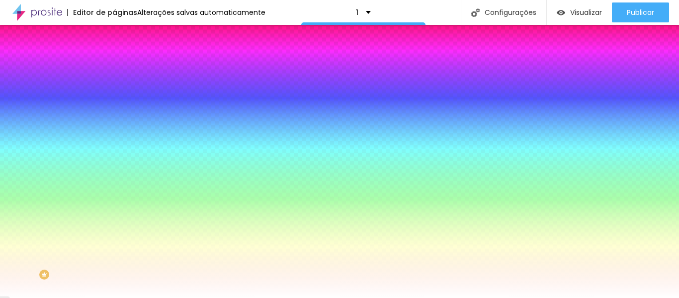
click at [122, 35] on img "button" at bounding box center [126, 36] width 8 height 8
click at [114, 57] on img at bounding box center [118, 52] width 9 height 9
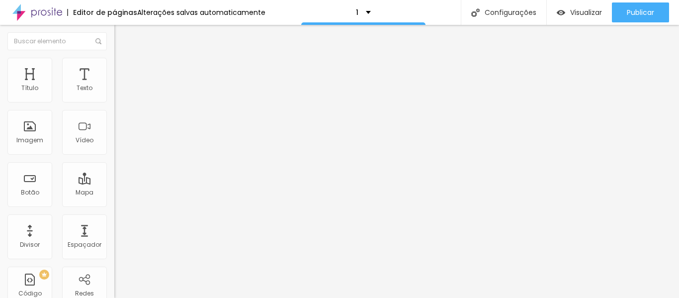
click at [122, 37] on img "button" at bounding box center [126, 36] width 8 height 8
click at [122, 35] on img "button" at bounding box center [126, 36] width 8 height 8
click at [123, 69] on font "Estilo" at bounding box center [130, 64] width 15 height 8
click at [114, 65] on li "Estilo" at bounding box center [171, 63] width 114 height 10
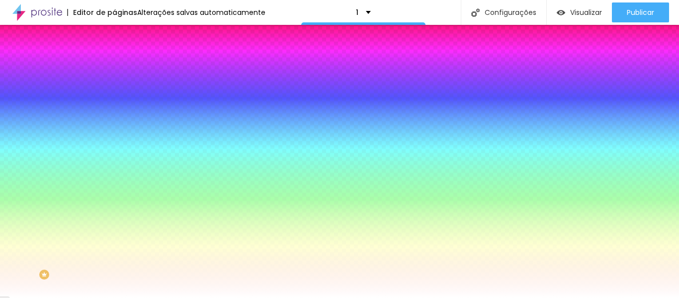
click at [114, 58] on li "Conteúdo" at bounding box center [171, 53] width 114 height 10
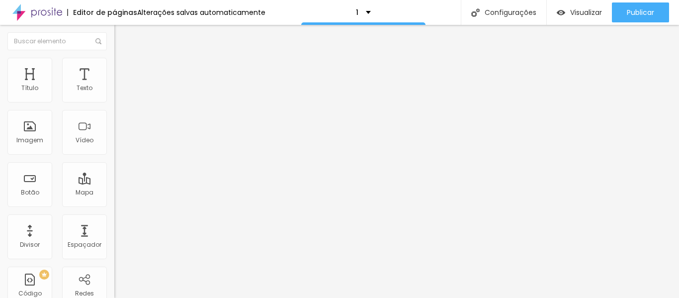
click at [114, 68] on img at bounding box center [118, 72] width 9 height 9
click at [114, 64] on img at bounding box center [118, 62] width 9 height 9
click at [114, 60] on img at bounding box center [118, 62] width 9 height 9
click at [123, 68] on font "Avançado" at bounding box center [139, 64] width 33 height 8
click at [114, 57] on img at bounding box center [118, 52] width 9 height 9
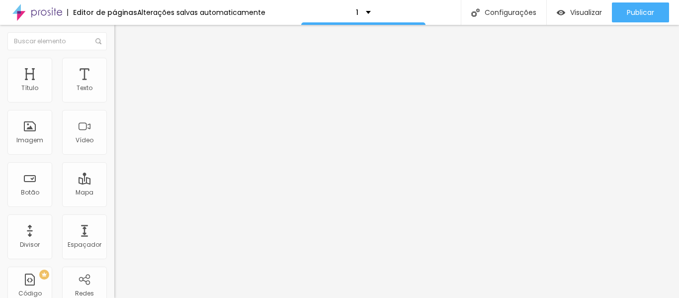
click at [122, 35] on img "button" at bounding box center [126, 36] width 8 height 8
click at [122, 36] on img "button" at bounding box center [126, 36] width 8 height 8
click at [123, 69] on font "Estilo" at bounding box center [130, 64] width 15 height 8
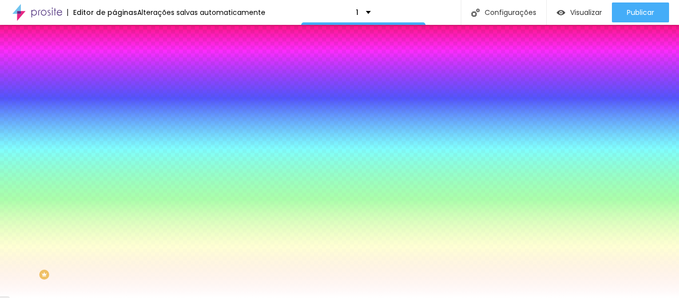
click at [122, 37] on img "button" at bounding box center [126, 36] width 8 height 8
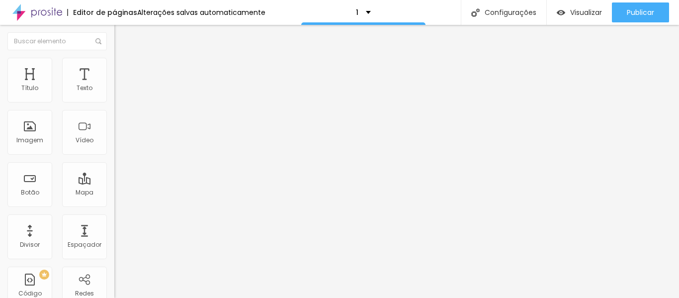
click at [123, 67] on font "Estilo" at bounding box center [130, 64] width 15 height 8
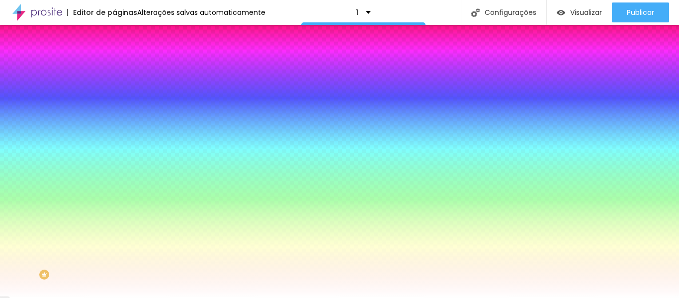
click at [123, 59] on font "Conteúdo" at bounding box center [138, 54] width 31 height 8
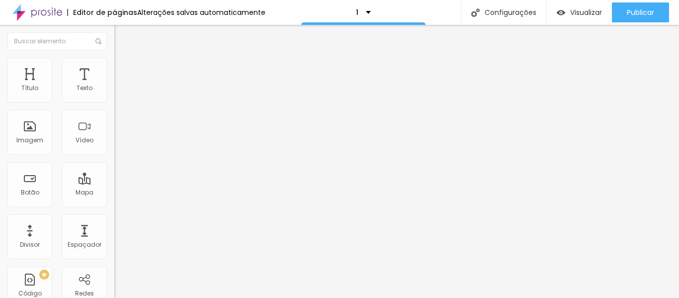
click at [122, 35] on img "button" at bounding box center [126, 36] width 8 height 8
click at [123, 69] on font "Estilo" at bounding box center [130, 64] width 15 height 8
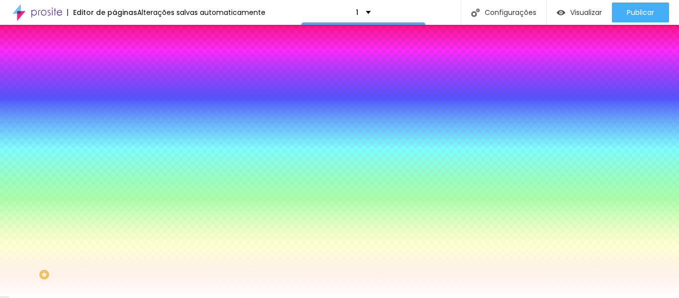
click at [114, 68] on img at bounding box center [118, 72] width 9 height 9
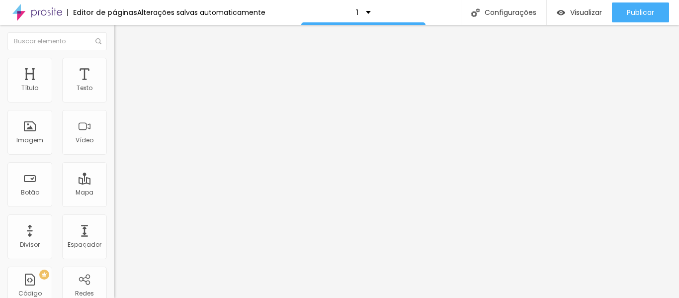
click at [122, 35] on img "button" at bounding box center [126, 36] width 8 height 8
click at [114, 64] on li "Estilo" at bounding box center [171, 63] width 114 height 10
click at [114, 61] on li "Estilo" at bounding box center [171, 63] width 114 height 10
click at [114, 65] on li "Avançado" at bounding box center [171, 63] width 114 height 10
click at [114, 57] on img at bounding box center [118, 52] width 9 height 9
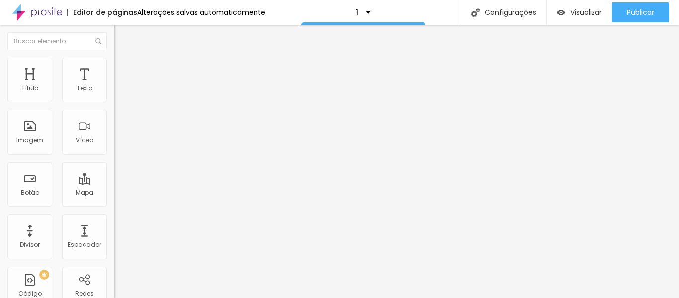
click at [122, 36] on img "button" at bounding box center [126, 36] width 8 height 8
click at [114, 63] on img at bounding box center [118, 62] width 9 height 9
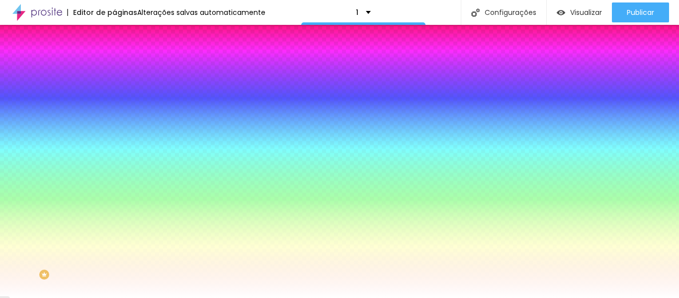
click at [123, 71] on font "Avançado" at bounding box center [139, 74] width 33 height 8
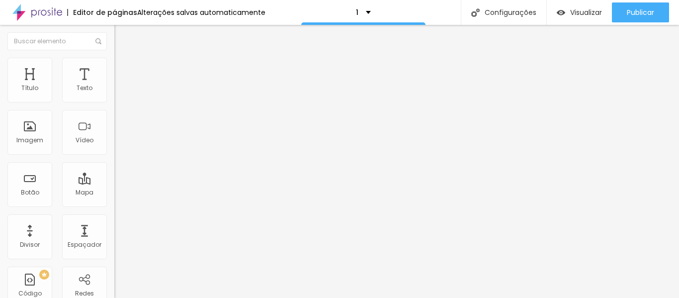
click at [114, 58] on li "Conteúdo" at bounding box center [171, 53] width 114 height 10
click at [122, 33] on img "button" at bounding box center [126, 36] width 8 height 8
type input "1.9"
type input "2"
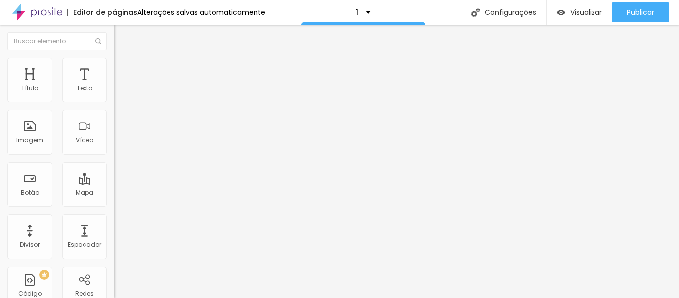
type input "2"
type input "15"
click at [114, 183] on input "range" at bounding box center [146, 187] width 64 height 8
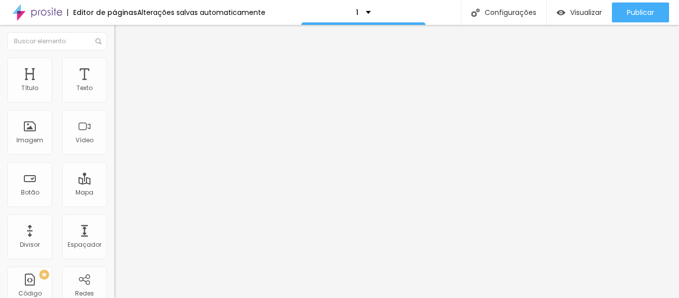
click at [122, 38] on img "button" at bounding box center [126, 36] width 8 height 8
click at [114, 62] on img at bounding box center [118, 62] width 9 height 9
click at [114, 57] on img at bounding box center [118, 52] width 9 height 9
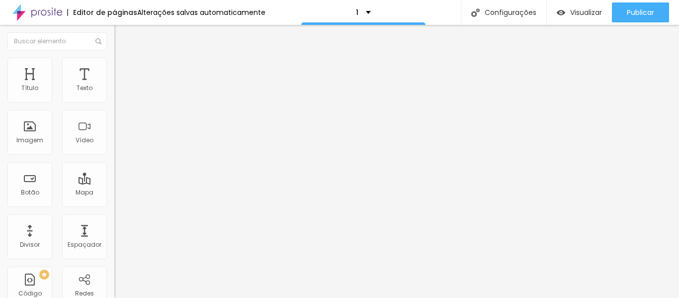
click at [114, 64] on img at bounding box center [118, 62] width 9 height 9
drag, startPoint x: 28, startPoint y: 96, endPoint x: 22, endPoint y: 95, distance: 6.5
click at [114, 183] on input "range" at bounding box center [146, 187] width 64 height 8
drag, startPoint x: 27, startPoint y: 117, endPoint x: 16, endPoint y: 117, distance: 10.9
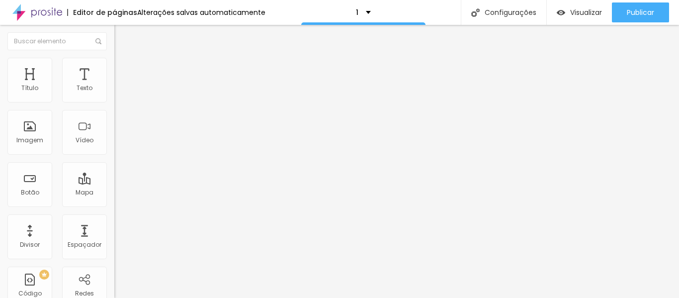
click at [114, 57] on img at bounding box center [118, 52] width 9 height 9
click at [114, 95] on button "button" at bounding box center [121, 90] width 14 height 10
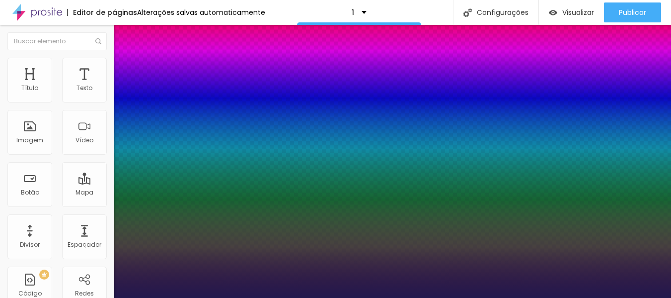
drag, startPoint x: 166, startPoint y: 238, endPoint x: 172, endPoint y: 237, distance: 6.5
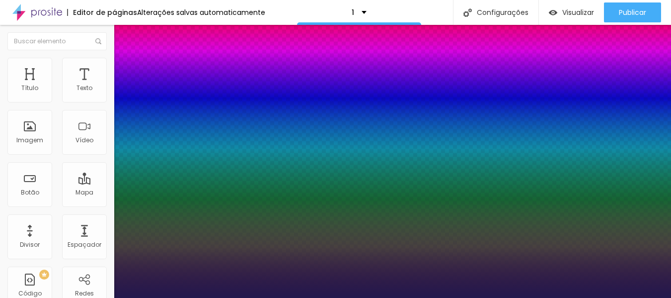
click at [36, 297] on div at bounding box center [335, 298] width 671 height 0
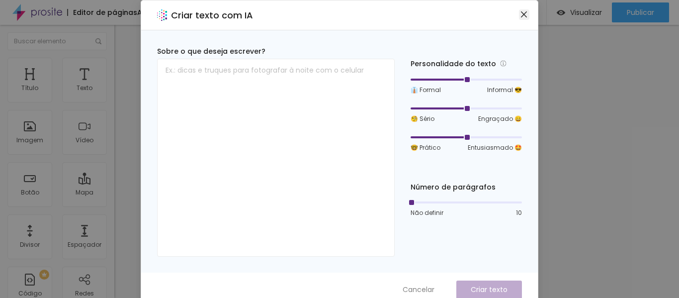
click at [521, 14] on icon "fechar" at bounding box center [524, 14] width 8 height 8
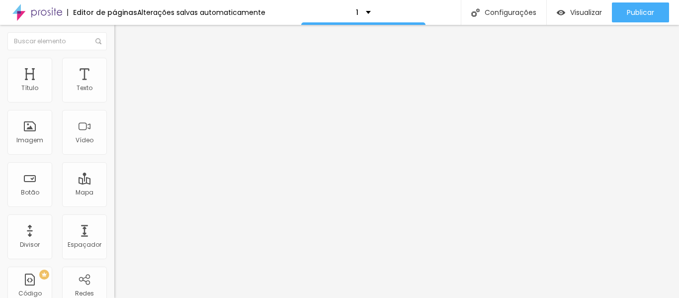
click at [114, 95] on button "button" at bounding box center [121, 90] width 14 height 10
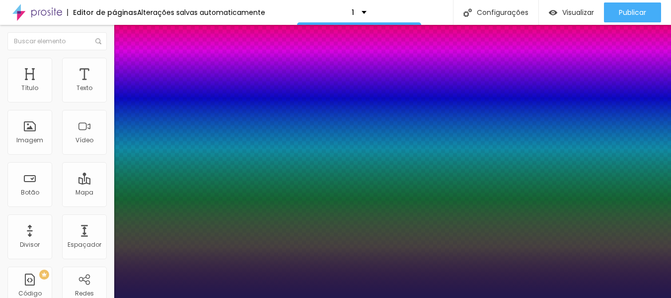
click at [70, 297] on div at bounding box center [335, 298] width 671 height 0
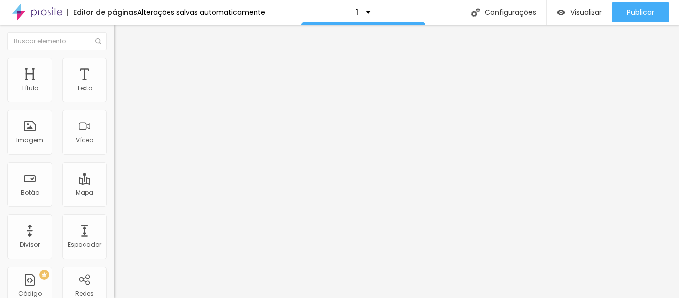
click at [114, 66] on li "Avançado" at bounding box center [171, 63] width 114 height 10
click at [114, 58] on li "Estilo" at bounding box center [171, 53] width 114 height 10
click at [122, 36] on img "button" at bounding box center [126, 36] width 8 height 8
click at [122, 34] on img "button" at bounding box center [126, 36] width 8 height 8
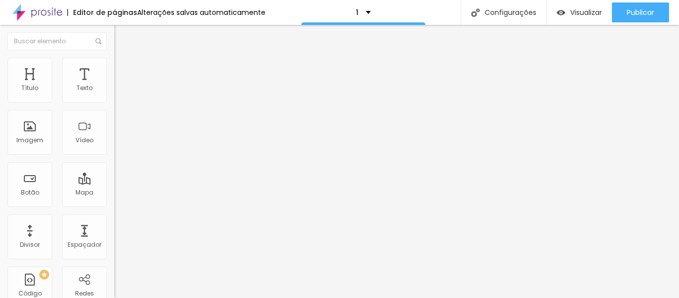
click at [114, 65] on li "Avançado" at bounding box center [171, 63] width 114 height 10
click at [123, 59] on font "Estilo" at bounding box center [130, 54] width 15 height 8
click at [122, 35] on img "button" at bounding box center [126, 36] width 8 height 8
click at [118, 92] on icon "button" at bounding box center [121, 89] width 6 height 6
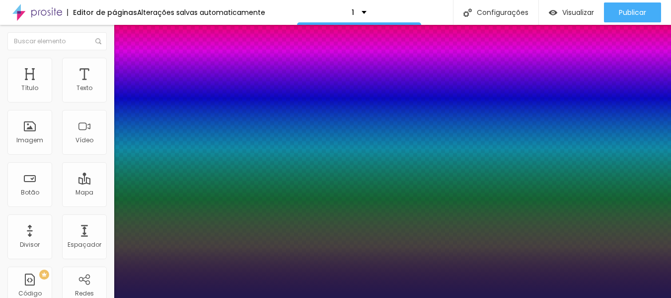
click at [315, 297] on div at bounding box center [335, 298] width 671 height 0
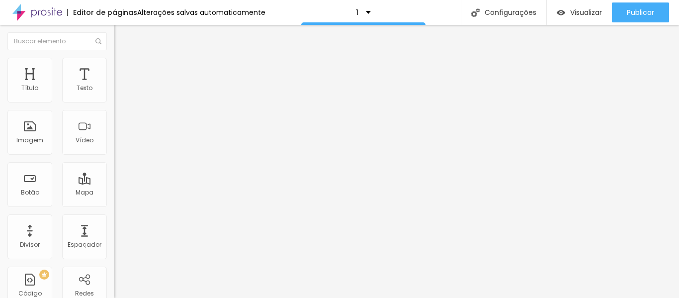
click at [122, 34] on img "button" at bounding box center [126, 36] width 8 height 8
click at [122, 35] on img "button" at bounding box center [126, 36] width 8 height 8
click at [84, 94] on div "Texto" at bounding box center [84, 80] width 45 height 45
click at [581, 12] on font "Visualizar" at bounding box center [586, 12] width 32 height 10
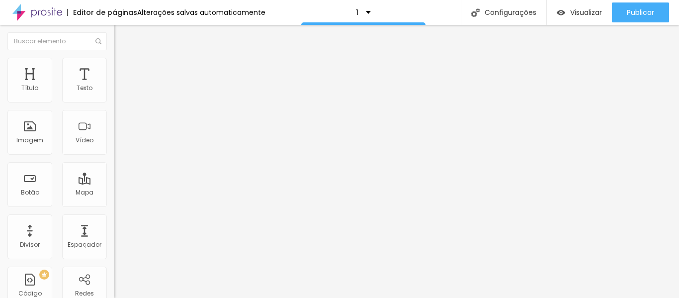
click at [118, 92] on icon "button" at bounding box center [121, 89] width 6 height 6
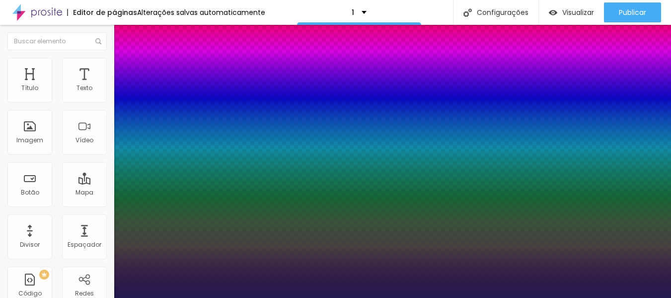
drag, startPoint x: 128, startPoint y: 217, endPoint x: 107, endPoint y: 214, distance: 20.6
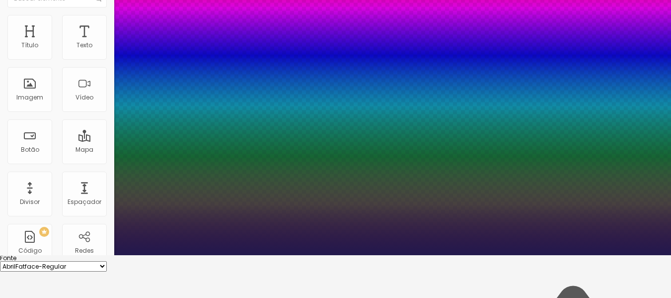
scroll to position [52, 0]
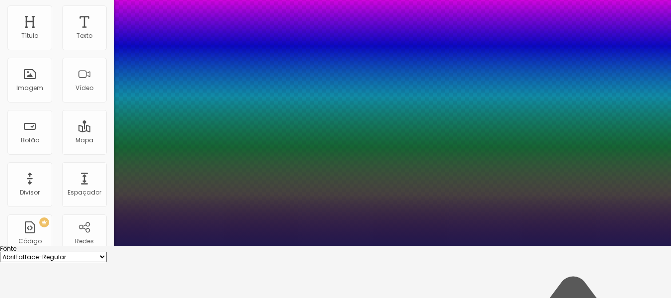
click at [55, 245] on div at bounding box center [335, 245] width 671 height 0
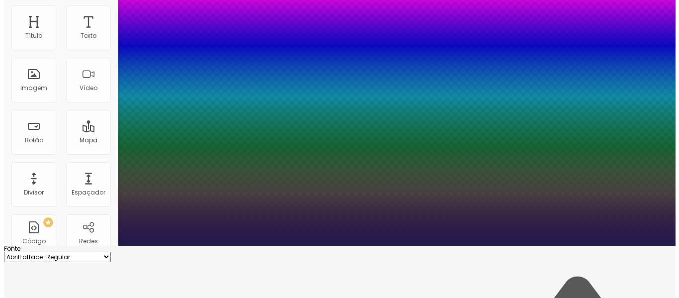
scroll to position [0, 0]
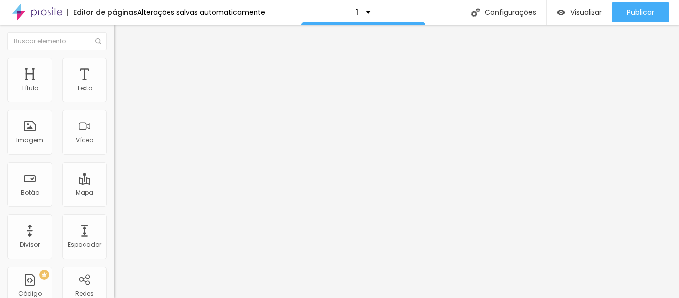
click at [114, 65] on li "Avançado" at bounding box center [171, 63] width 114 height 10
drag, startPoint x: 23, startPoint y: 97, endPoint x: 10, endPoint y: 98, distance: 12.9
click at [114, 183] on input "range" at bounding box center [146, 187] width 64 height 8
drag, startPoint x: 22, startPoint y: 117, endPoint x: 0, endPoint y: 113, distance: 22.1
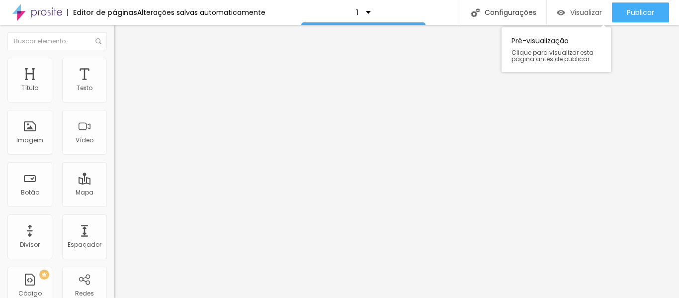
click at [580, 10] on font "Visualizar" at bounding box center [586, 12] width 32 height 10
click at [577, 13] on font "Visualizar" at bounding box center [586, 12] width 32 height 10
click at [114, 59] on img at bounding box center [118, 62] width 9 height 9
drag, startPoint x: 104, startPoint y: 107, endPoint x: 81, endPoint y: 103, distance: 22.7
click at [114, 102] on input "range" at bounding box center [146, 98] width 64 height 8
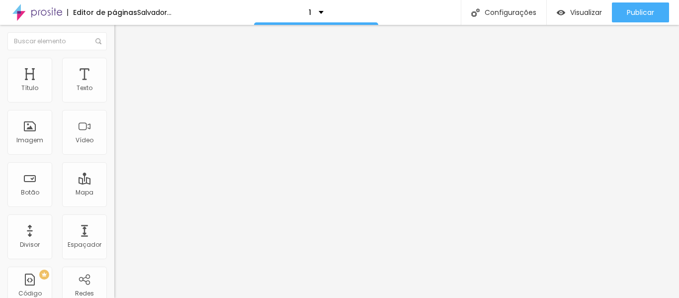
drag, startPoint x: 81, startPoint y: 103, endPoint x: 76, endPoint y: 101, distance: 6.3
click at [114, 101] on input "range" at bounding box center [146, 98] width 64 height 8
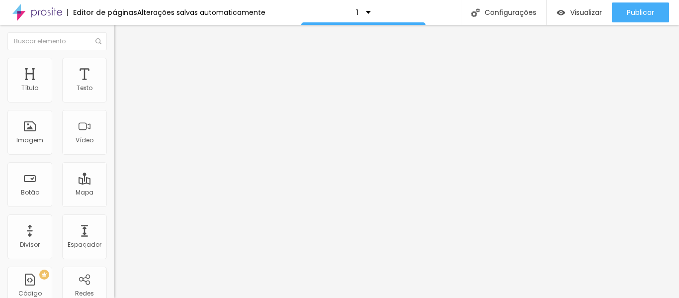
click at [114, 65] on li "Estilo" at bounding box center [171, 63] width 114 height 10
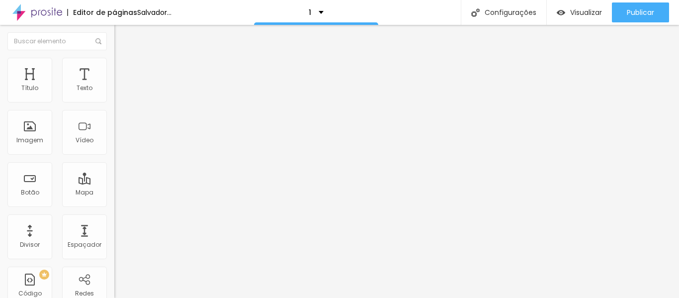
click at [114, 102] on input "range" at bounding box center [146, 98] width 64 height 8
click at [114, 68] on img at bounding box center [118, 72] width 9 height 9
drag, startPoint x: 29, startPoint y: 117, endPoint x: 47, endPoint y: 118, distance: 17.9
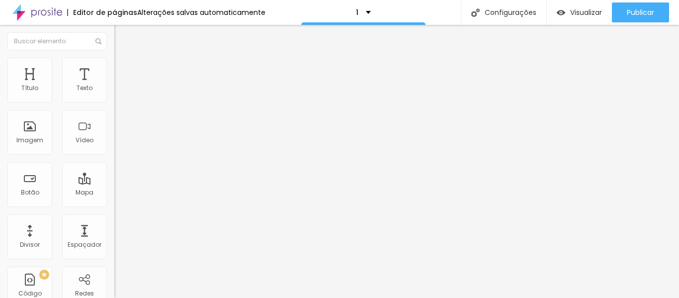
drag, startPoint x: 47, startPoint y: 118, endPoint x: 12, endPoint y: 112, distance: 35.3
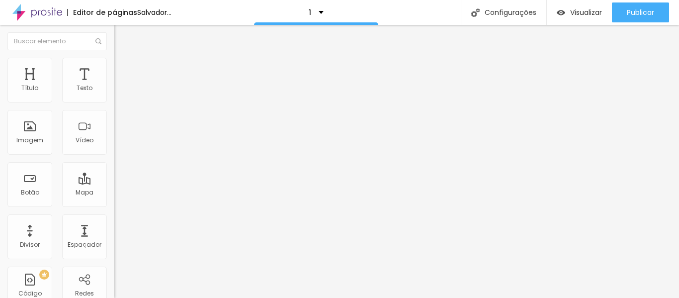
drag, startPoint x: 27, startPoint y: 98, endPoint x: 54, endPoint y: 103, distance: 27.8
click at [114, 193] on input "range" at bounding box center [146, 197] width 64 height 8
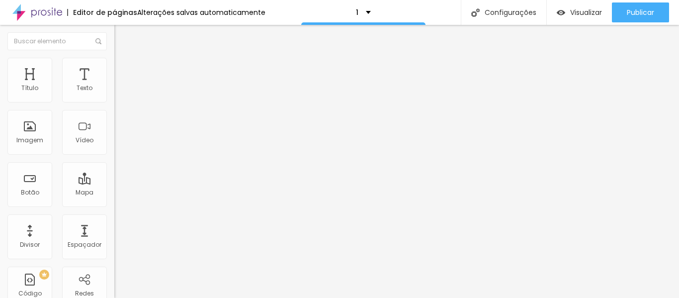
click at [122, 35] on img "button" at bounding box center [126, 36] width 8 height 8
click at [114, 61] on li "Avançado" at bounding box center [171, 63] width 114 height 10
click at [114, 57] on img at bounding box center [118, 52] width 9 height 9
click at [122, 36] on img "button" at bounding box center [126, 36] width 8 height 8
click at [585, 13] on font "Visualizar" at bounding box center [586, 12] width 32 height 10
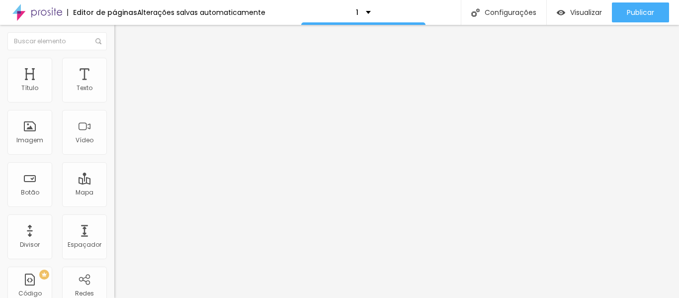
click at [114, 61] on img at bounding box center [118, 62] width 9 height 9
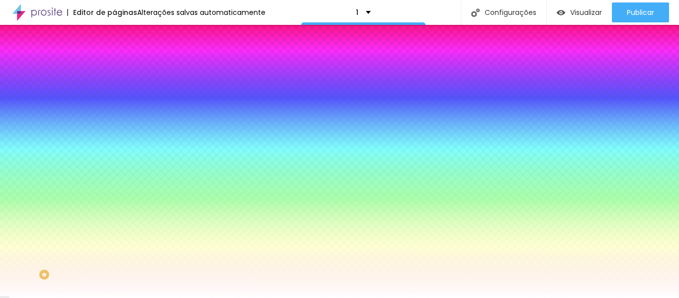
click at [120, 91] on font "Adicionar imagem" at bounding box center [149, 87] width 58 height 8
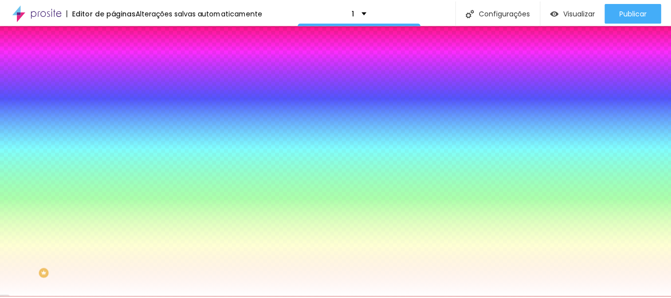
scroll to position [588, 0]
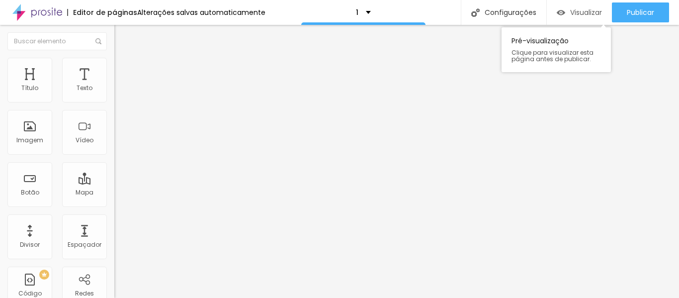
click at [585, 11] on font "Visualizar" at bounding box center [586, 12] width 32 height 10
click at [123, 68] on font "Estilo" at bounding box center [130, 64] width 15 height 8
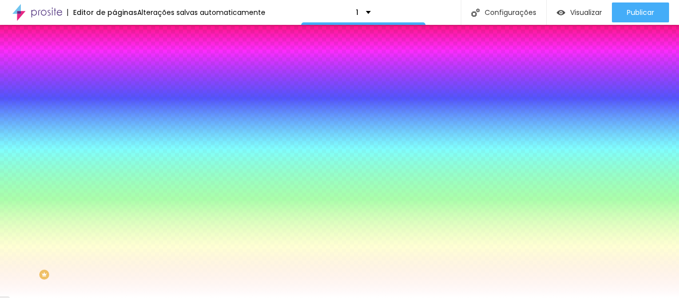
click at [118, 175] on icon "button" at bounding box center [121, 172] width 6 height 6
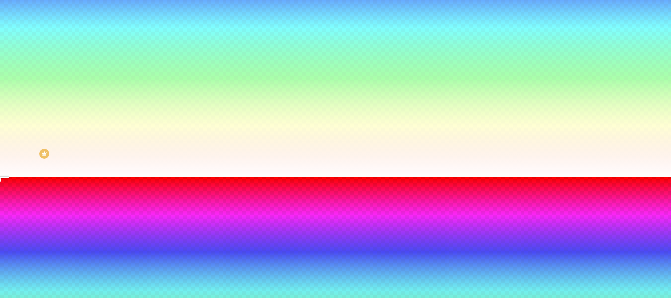
scroll to position [121, 0]
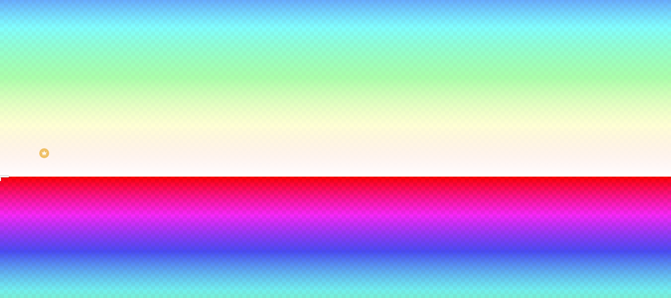
click at [216, 182] on div at bounding box center [335, 182] width 671 height 0
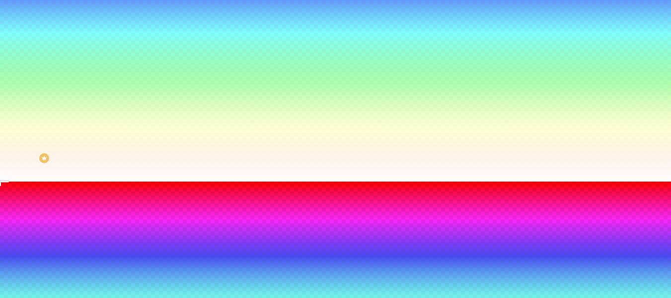
scroll to position [120, 0]
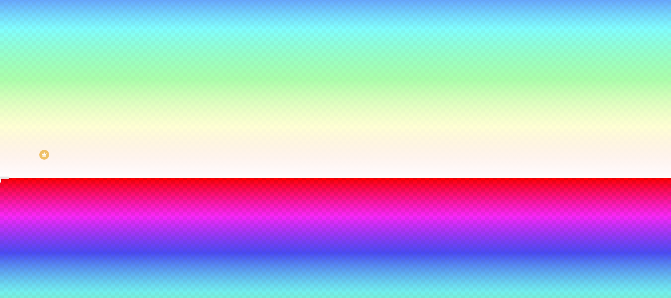
click at [205, 184] on div at bounding box center [335, 184] width 671 height 0
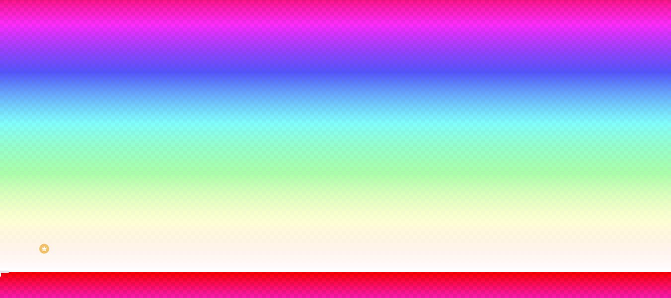
scroll to position [23, 0]
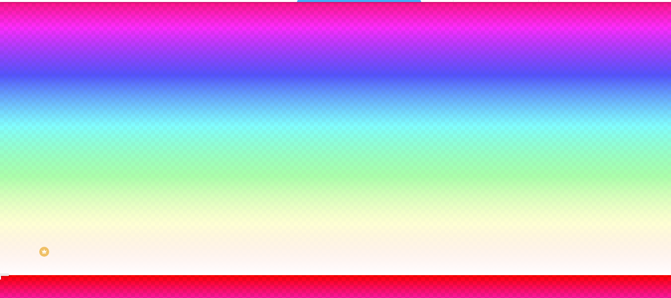
click at [95, 275] on div at bounding box center [335, 275] width 671 height 0
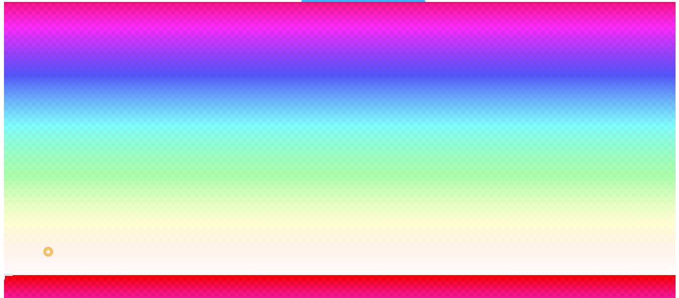
scroll to position [0, 0]
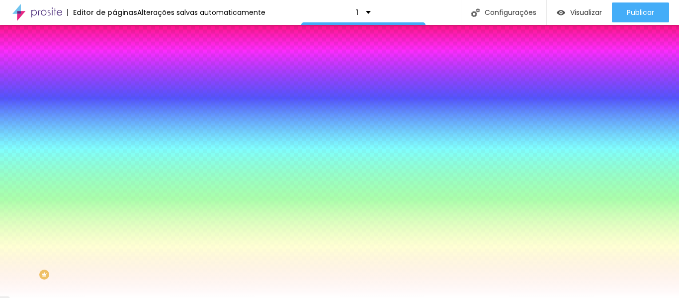
click at [114, 68] on li "Avançado" at bounding box center [171, 73] width 114 height 10
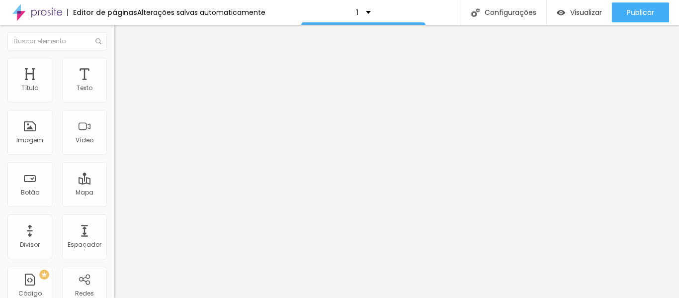
drag, startPoint x: 57, startPoint y: 97, endPoint x: 49, endPoint y: 103, distance: 9.9
click at [114, 193] on input "range" at bounding box center [146, 197] width 64 height 8
drag, startPoint x: 49, startPoint y: 98, endPoint x: 14, endPoint y: 95, distance: 34.4
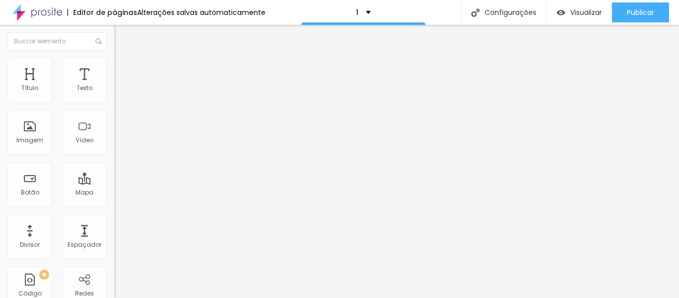
click at [114, 193] on input "range" at bounding box center [146, 197] width 64 height 8
click at [114, 65] on li "Estilo" at bounding box center [171, 63] width 114 height 10
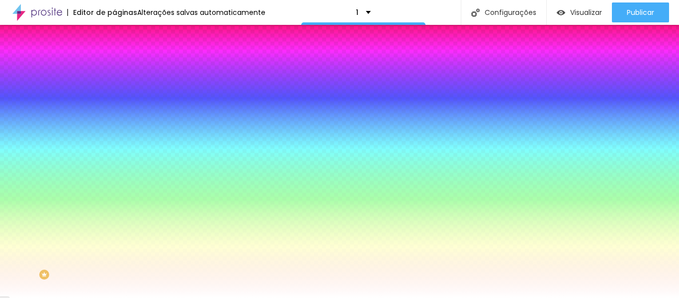
click at [123, 59] on font "Conteúdo" at bounding box center [138, 54] width 31 height 8
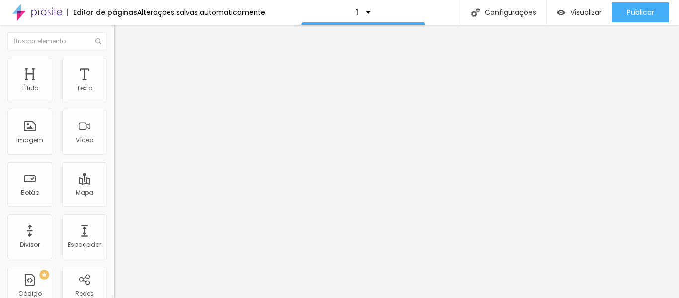
click at [118, 125] on icon "button" at bounding box center [121, 123] width 6 height 6
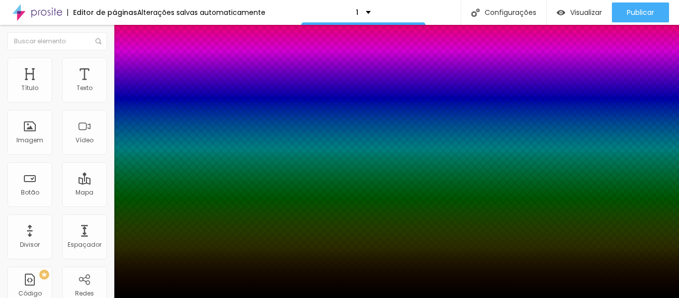
click at [182, 224] on div at bounding box center [339, 149] width 679 height 298
click at [182, 236] on div at bounding box center [339, 149] width 679 height 298
click at [311, 297] on div at bounding box center [339, 298] width 679 height 0
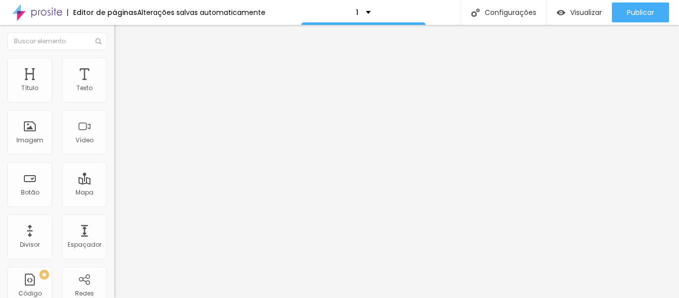
click at [114, 122] on button "button" at bounding box center [121, 123] width 14 height 10
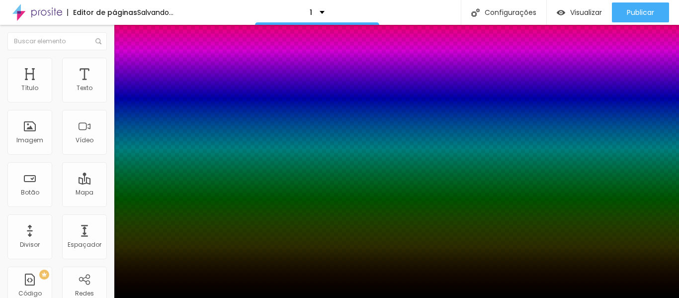
drag, startPoint x: 163, startPoint y: 248, endPoint x: 171, endPoint y: 247, distance: 8.6
click at [233, 297] on div at bounding box center [339, 298] width 679 height 0
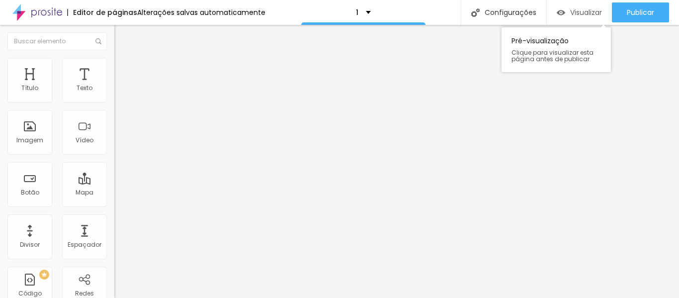
click at [581, 12] on font "Visualizar" at bounding box center [586, 12] width 32 height 10
click at [114, 64] on img at bounding box center [118, 62] width 9 height 9
drag, startPoint x: 24, startPoint y: 126, endPoint x: 30, endPoint y: 126, distance: 6.0
click at [114, 218] on input "range" at bounding box center [146, 222] width 64 height 8
click at [126, 91] on font "Ícone de trocarte" at bounding box center [152, 87] width 52 height 8
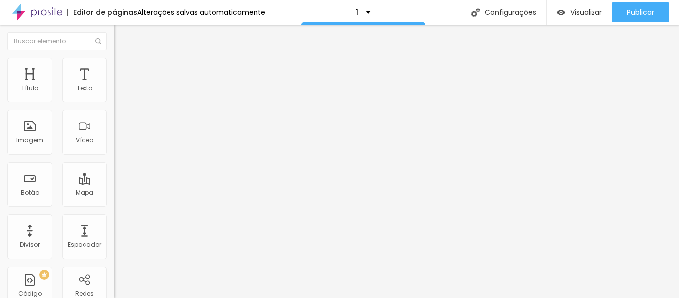
scroll to position [893, 0]
click at [114, 64] on img at bounding box center [118, 62] width 9 height 9
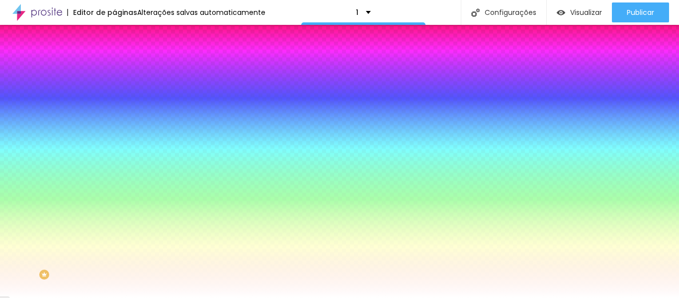
click at [120, 91] on font "Trocar imagem" at bounding box center [144, 87] width 48 height 8
click at [168, 89] on img at bounding box center [171, 86] width 6 height 6
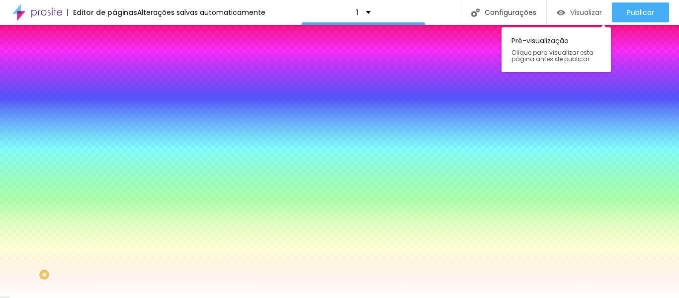
click at [589, 10] on font "Visualizar" at bounding box center [586, 12] width 32 height 10
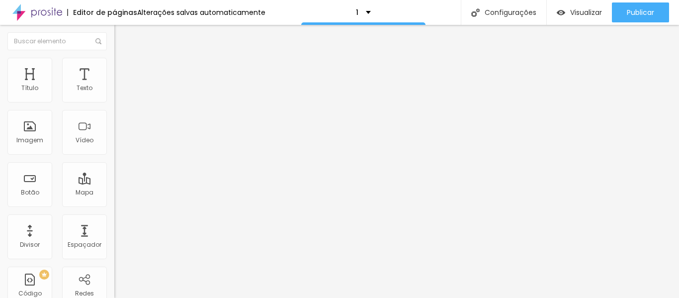
click at [122, 33] on img "button" at bounding box center [126, 36] width 8 height 8
click at [122, 38] on img "button" at bounding box center [126, 36] width 8 height 8
click at [114, 121] on button "button" at bounding box center [121, 123] width 14 height 10
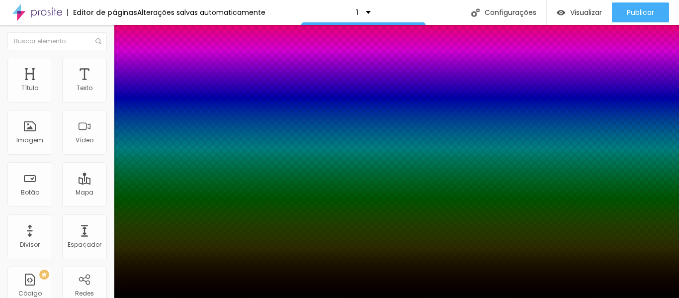
click at [86, 297] on div at bounding box center [339, 298] width 679 height 0
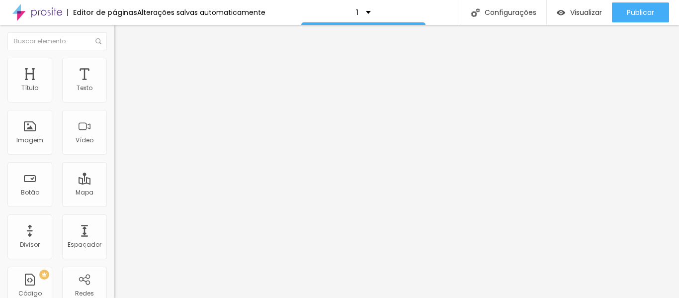
click at [114, 65] on li "Avançado" at bounding box center [171, 63] width 114 height 10
drag, startPoint x: 26, startPoint y: 99, endPoint x: 34, endPoint y: 99, distance: 8.0
click at [114, 183] on input "range" at bounding box center [146, 187] width 64 height 8
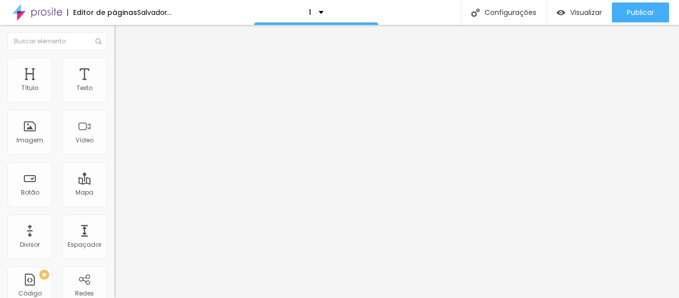
drag, startPoint x: 27, startPoint y: 115, endPoint x: 38, endPoint y: 118, distance: 10.8
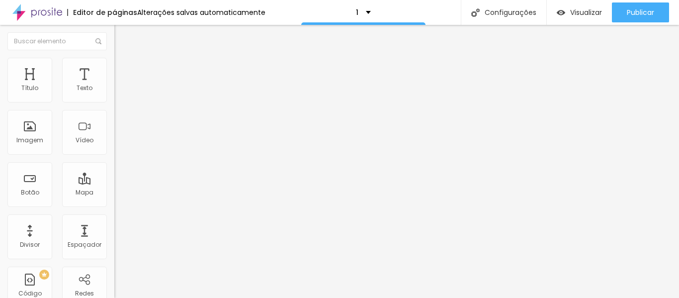
click at [114, 57] on img at bounding box center [118, 52] width 9 height 9
click at [119, 91] on icon "button" at bounding box center [121, 89] width 4 height 4
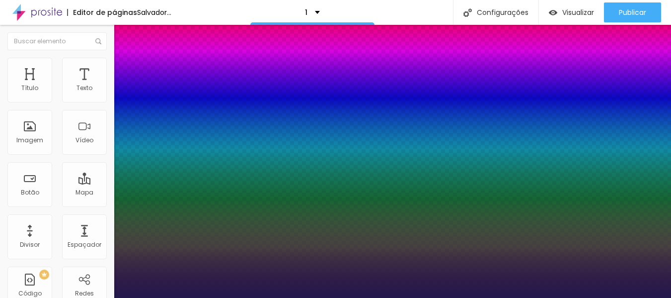
drag, startPoint x: 133, startPoint y: 170, endPoint x: 152, endPoint y: 176, distance: 19.3
drag, startPoint x: 129, startPoint y: 193, endPoint x: 155, endPoint y: 199, distance: 26.4
drag, startPoint x: 129, startPoint y: 216, endPoint x: 142, endPoint y: 218, distance: 13.1
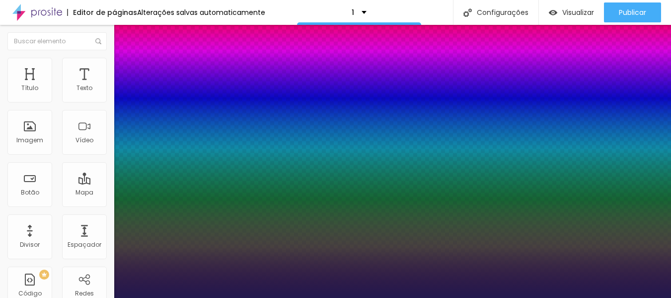
drag, startPoint x: 142, startPoint y: 217, endPoint x: 119, endPoint y: 215, distance: 22.9
click at [494, 297] on div at bounding box center [335, 298] width 671 height 0
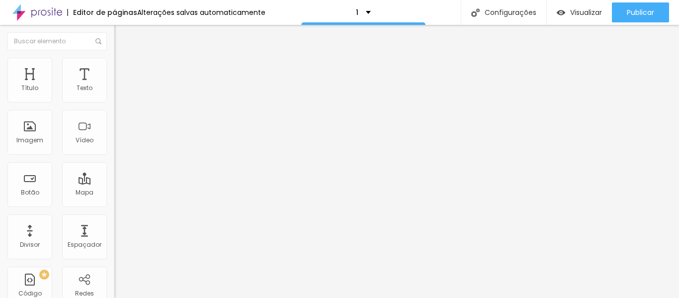
click at [114, 64] on img at bounding box center [118, 62] width 9 height 9
click at [114, 183] on input "range" at bounding box center [146, 187] width 64 height 8
click at [122, 34] on img "button" at bounding box center [126, 36] width 8 height 8
click at [114, 60] on img at bounding box center [118, 62] width 9 height 9
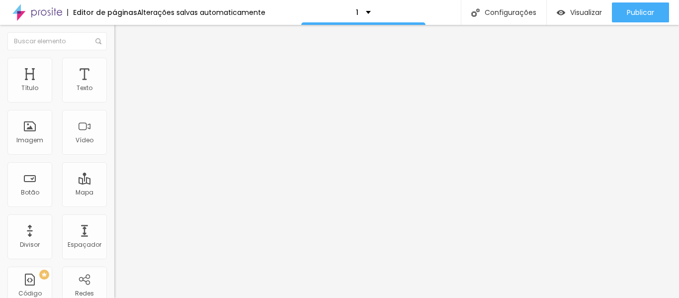
click at [114, 57] on img at bounding box center [118, 52] width 9 height 9
click at [118, 92] on icon "button" at bounding box center [121, 89] width 6 height 6
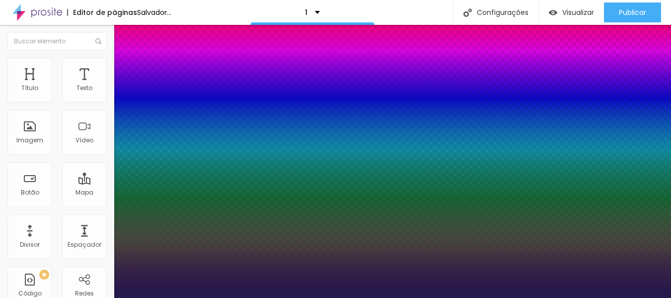
click at [628, 297] on div at bounding box center [335, 298] width 671 height 0
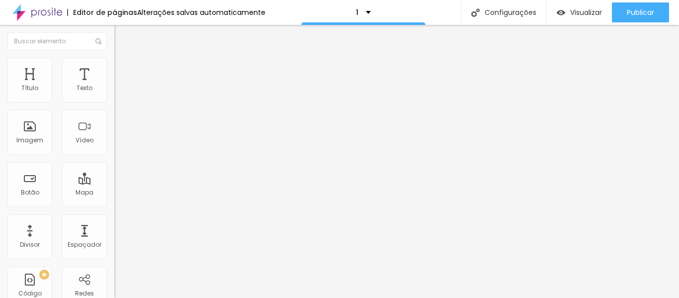
click at [114, 65] on li "Estilo" at bounding box center [171, 63] width 114 height 10
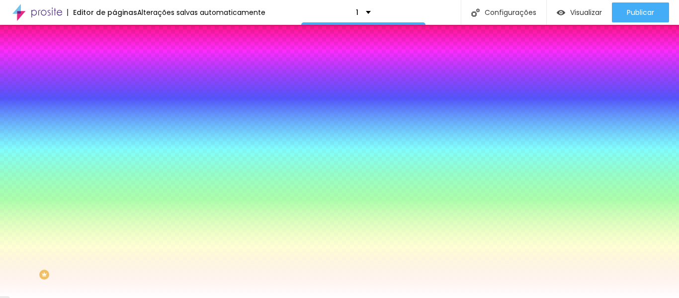
click at [123, 70] on font "Avançado" at bounding box center [139, 74] width 33 height 8
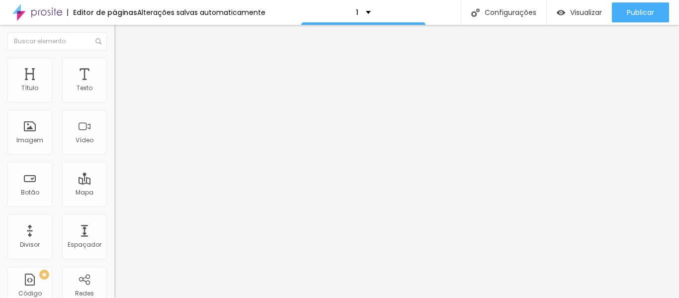
click at [114, 61] on img at bounding box center [118, 62] width 9 height 9
click at [123, 59] on font "Estilo" at bounding box center [130, 54] width 15 height 8
drag, startPoint x: 24, startPoint y: 210, endPoint x: 30, endPoint y: 210, distance: 5.5
click at [114, 234] on input "range" at bounding box center [146, 238] width 64 height 8
click at [122, 33] on img "button" at bounding box center [126, 36] width 8 height 8
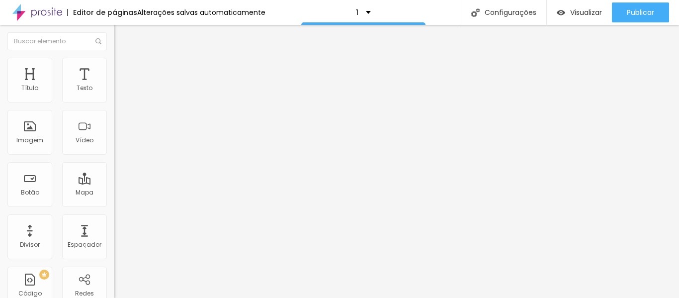
click at [122, 36] on img "button" at bounding box center [126, 36] width 8 height 8
click at [118, 92] on icon "button" at bounding box center [121, 89] width 6 height 6
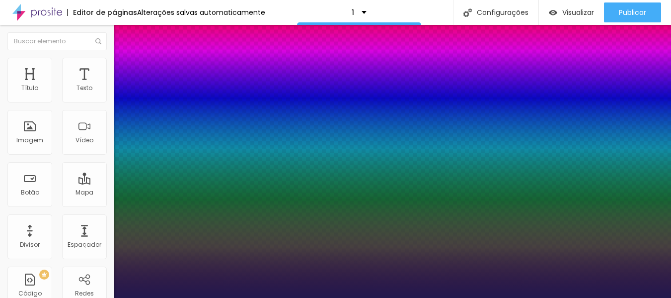
click at [84, 297] on div at bounding box center [335, 298] width 671 height 0
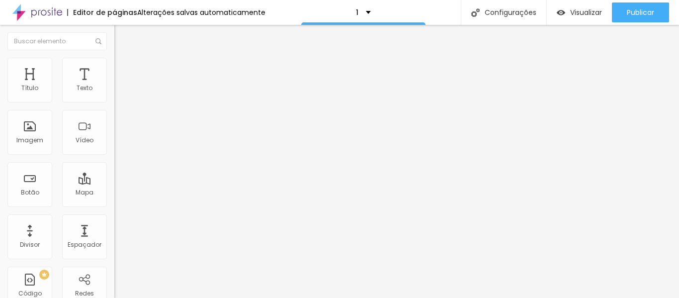
click at [114, 61] on img at bounding box center [118, 62] width 9 height 9
click at [118, 92] on icon "button" at bounding box center [121, 89] width 6 height 6
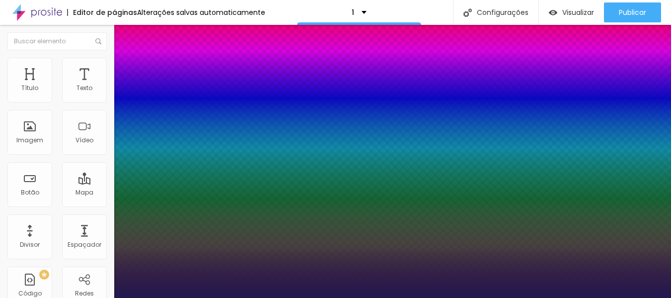
drag, startPoint x: 131, startPoint y: 167, endPoint x: 145, endPoint y: 168, distance: 13.9
click at [49, 297] on div at bounding box center [335, 298] width 671 height 0
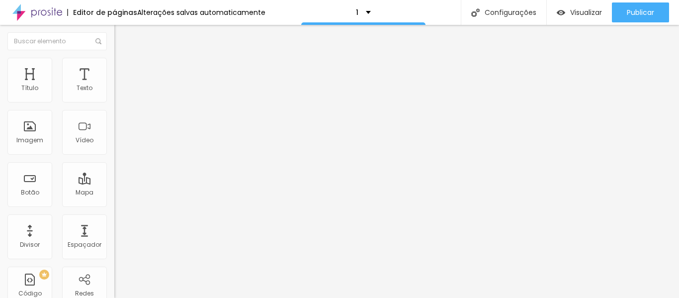
click at [114, 123] on button "button" at bounding box center [121, 123] width 14 height 10
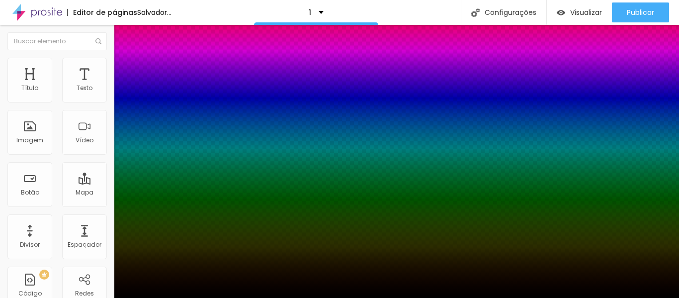
click at [65, 297] on div at bounding box center [339, 298] width 679 height 0
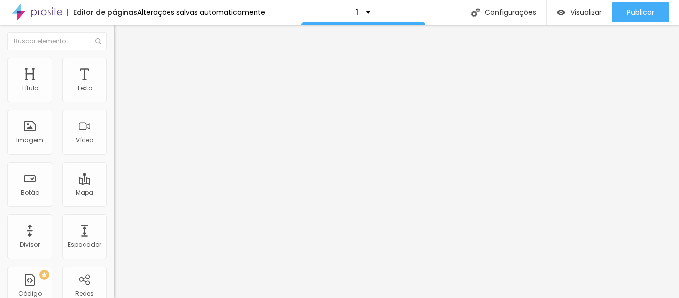
click at [119, 91] on icon "button" at bounding box center [121, 89] width 4 height 4
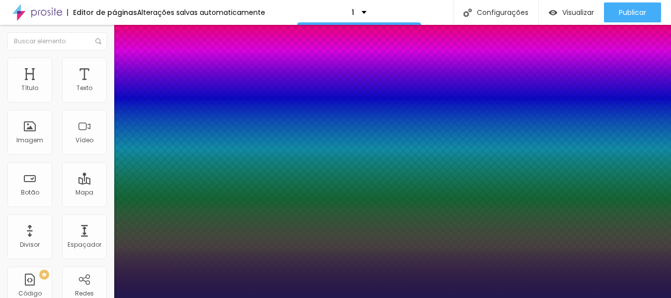
click at [61, 297] on div at bounding box center [335, 298] width 671 height 0
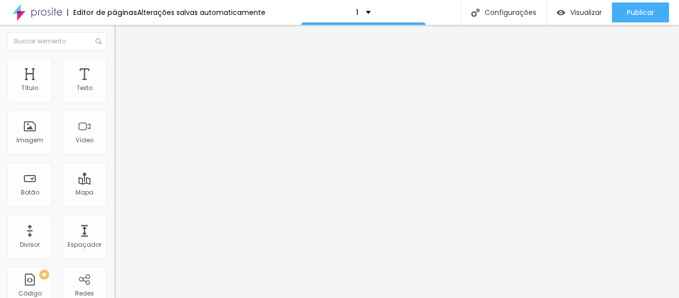
click at [114, 68] on li "Avançado" at bounding box center [171, 73] width 114 height 10
click at [114, 63] on img at bounding box center [118, 62] width 9 height 9
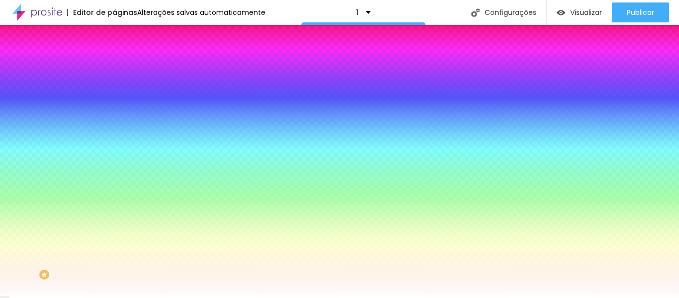
click at [114, 95] on div at bounding box center [171, 95] width 114 height 0
click at [19, 150] on div at bounding box center [339, 149] width 679 height 298
click at [16, 155] on div at bounding box center [339, 149] width 679 height 298
click at [19, 145] on div at bounding box center [339, 149] width 679 height 298
click at [19, 138] on div at bounding box center [339, 149] width 679 height 298
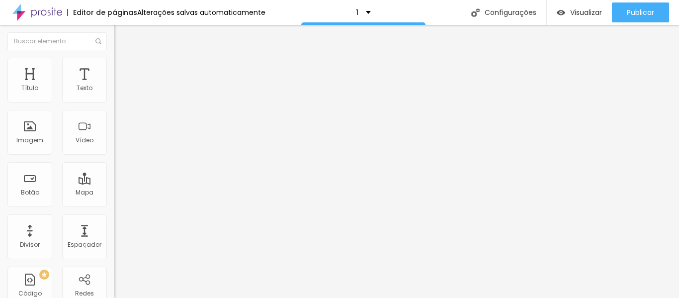
click at [123, 69] on font "Estilo" at bounding box center [130, 64] width 15 height 8
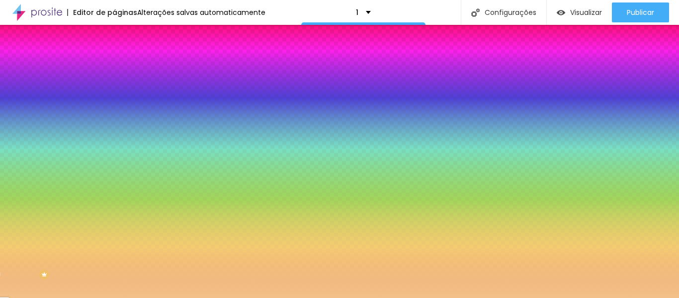
click at [114, 95] on div at bounding box center [171, 95] width 114 height 0
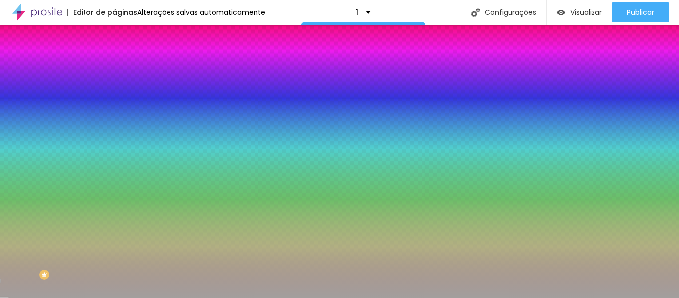
click at [17, 140] on div at bounding box center [339, 149] width 679 height 298
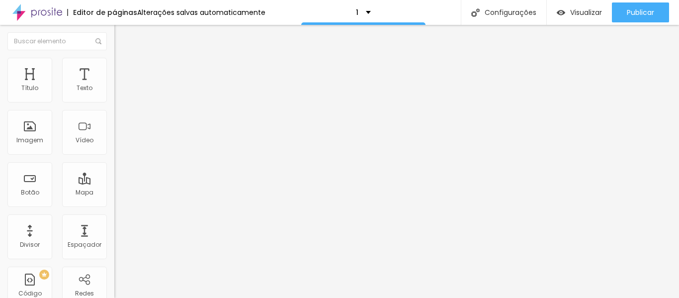
click at [123, 69] on font "Avançado" at bounding box center [139, 64] width 33 height 8
click at [114, 58] on li "Estilo" at bounding box center [171, 53] width 114 height 10
click at [119, 91] on icon "button" at bounding box center [121, 89] width 4 height 4
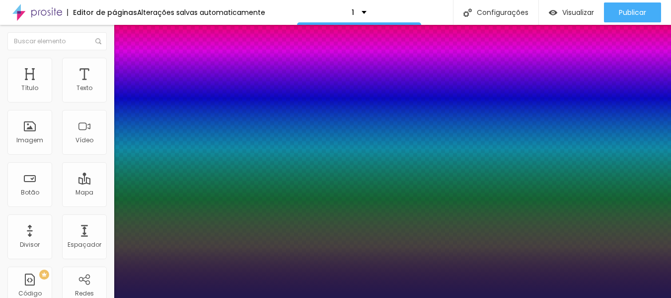
click at [382, 297] on div at bounding box center [335, 298] width 671 height 0
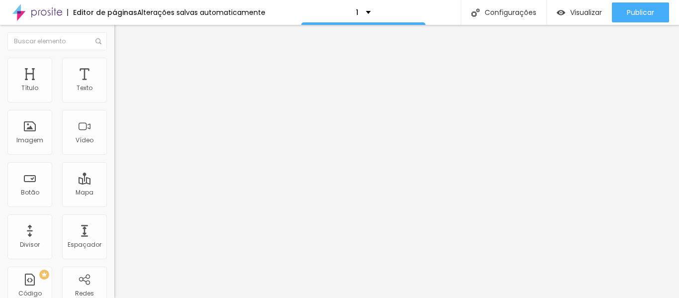
click at [119, 91] on icon "button" at bounding box center [121, 89] width 4 height 4
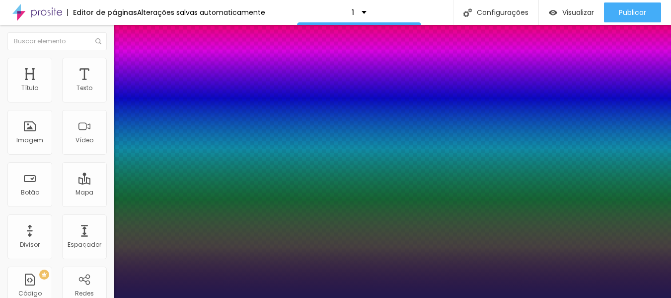
drag, startPoint x: 144, startPoint y: 168, endPoint x: 157, endPoint y: 169, distance: 12.9
drag, startPoint x: 158, startPoint y: 170, endPoint x: 153, endPoint y: 168, distance: 5.7
click at [384, 297] on div at bounding box center [335, 298] width 671 height 0
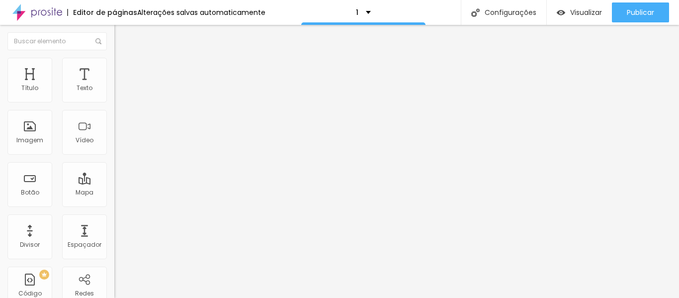
click at [114, 60] on img at bounding box center [118, 62] width 9 height 9
click at [122, 35] on img "button" at bounding box center [126, 36] width 8 height 8
click at [35, 141] on font "Imagem" at bounding box center [29, 140] width 27 height 8
click at [120, 85] on font "Adicionar imagem" at bounding box center [149, 81] width 58 height 8
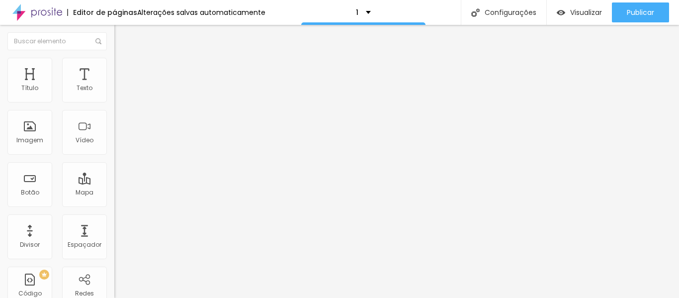
scroll to position [374, 0]
click at [120, 85] on font "Adicionar imagem" at bounding box center [149, 81] width 58 height 8
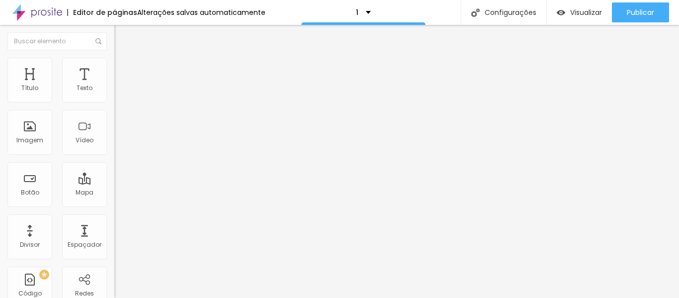
click at [120, 85] on font "Adicionar imagem" at bounding box center [149, 81] width 58 height 8
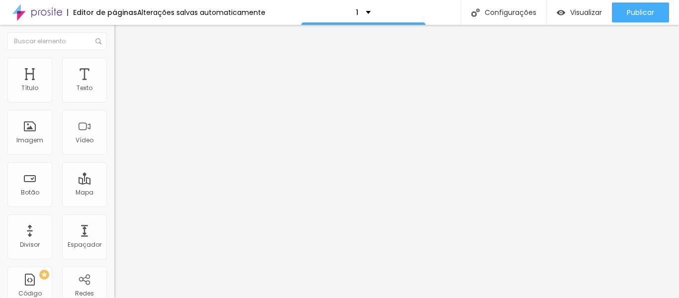
click at [114, 64] on li "Estilo" at bounding box center [171, 63] width 114 height 10
drag, startPoint x: 103, startPoint y: 107, endPoint x: 115, endPoint y: 115, distance: 14.3
click at [115, 102] on input "range" at bounding box center [146, 98] width 64 height 8
click at [123, 67] on font "Estilo" at bounding box center [130, 64] width 15 height 8
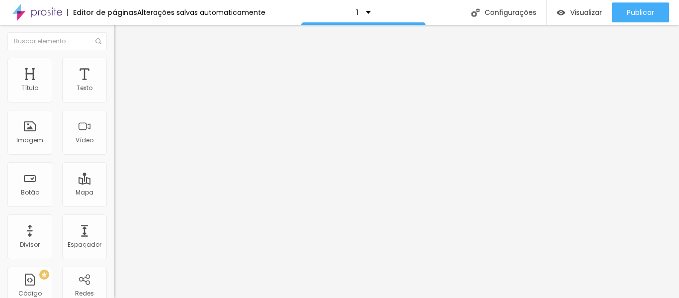
drag, startPoint x: 104, startPoint y: 107, endPoint x: 95, endPoint y: 105, distance: 9.6
click at [114, 102] on input "range" at bounding box center [146, 98] width 64 height 8
click at [123, 68] on font "Estilo" at bounding box center [130, 64] width 15 height 8
drag, startPoint x: 105, startPoint y: 106, endPoint x: 86, endPoint y: 102, distance: 19.3
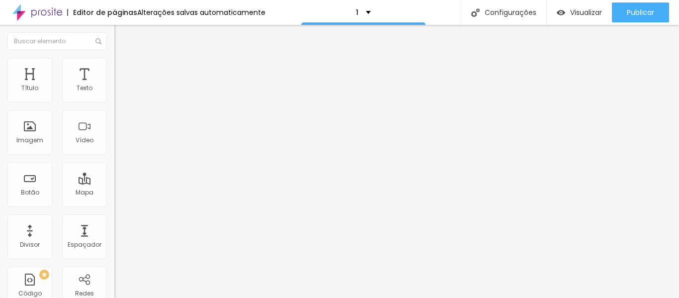
click at [114, 102] on input "range" at bounding box center [146, 98] width 64 height 8
click at [122, 36] on img "button" at bounding box center [126, 36] width 8 height 8
click at [114, 58] on img at bounding box center [118, 62] width 9 height 9
click at [114, 183] on input "range" at bounding box center [146, 187] width 64 height 8
drag, startPoint x: 28, startPoint y: 118, endPoint x: 22, endPoint y: 115, distance: 6.5
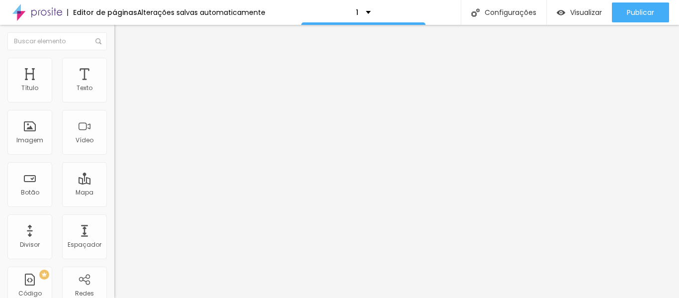
click at [123, 59] on font "Estilo" at bounding box center [130, 54] width 15 height 8
click at [118, 144] on icon "button" at bounding box center [121, 141] width 6 height 6
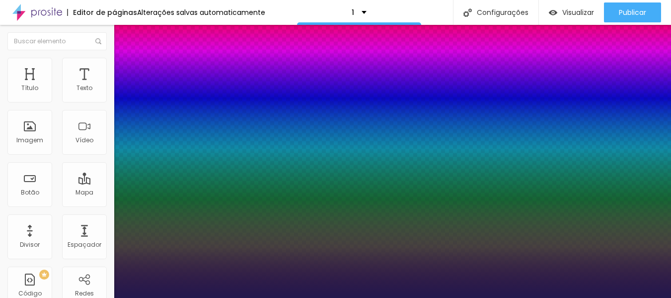
drag, startPoint x: 135, startPoint y: 281, endPoint x: 141, endPoint y: 282, distance: 6.0
drag, startPoint x: 622, startPoint y: 171, endPoint x: 622, endPoint y: 151, distance: 19.9
click at [622, 297] on div at bounding box center [335, 298] width 671 height 0
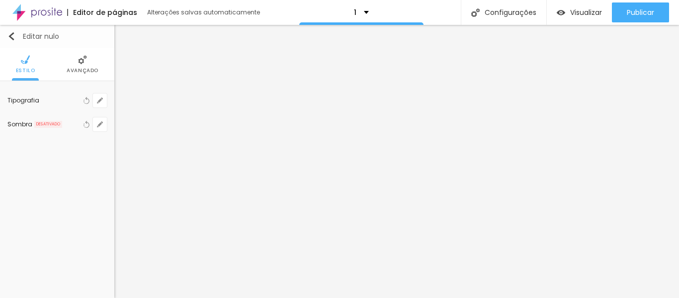
click at [10, 35] on img "button" at bounding box center [11, 36] width 8 height 8
click at [9, 35] on img "button" at bounding box center [11, 36] width 8 height 8
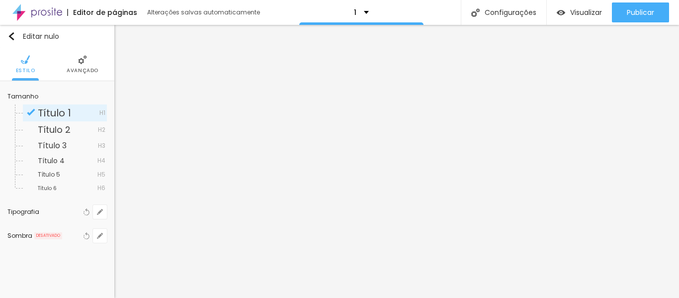
click at [59, 113] on font "Título 1" at bounding box center [54, 113] width 33 height 14
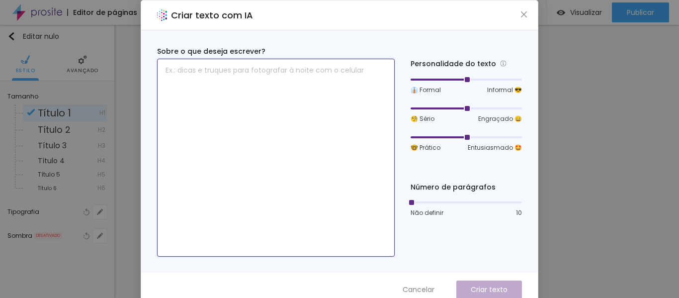
click at [346, 108] on textarea at bounding box center [275, 158] width 237 height 198
paste textarea "Capa de madeira + R$ 480,00 Estojo de madeira + R$ 680,00 Capa de Couro + R$ 40…"
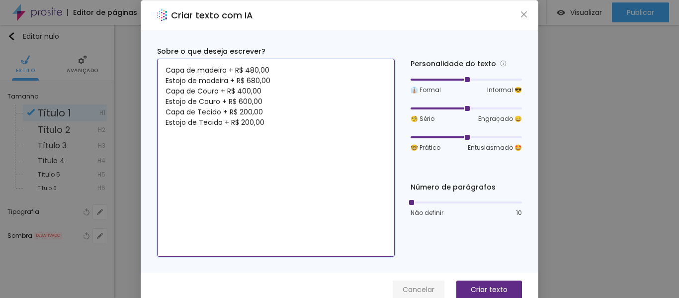
type textarea "Capa de madeira + R$ 480,00 Estojo de madeira + R$ 680,00 Capa de Couro + R$ 40…"
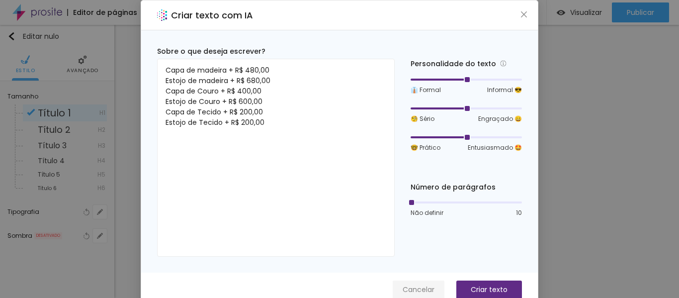
click at [419, 287] on font "Cancelar" at bounding box center [418, 289] width 32 height 10
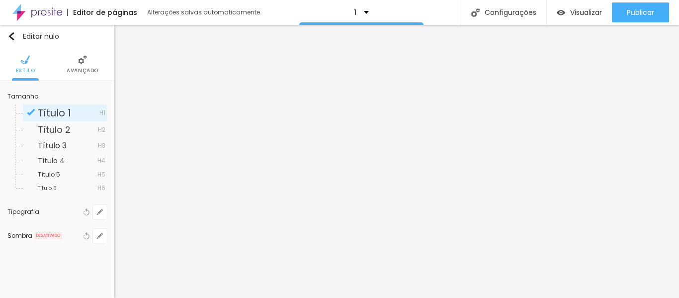
click at [57, 112] on font "Título 1" at bounding box center [54, 113] width 33 height 14
click at [10, 36] on img "button" at bounding box center [11, 36] width 8 height 8
click at [98, 211] on icon "button" at bounding box center [100, 212] width 6 height 6
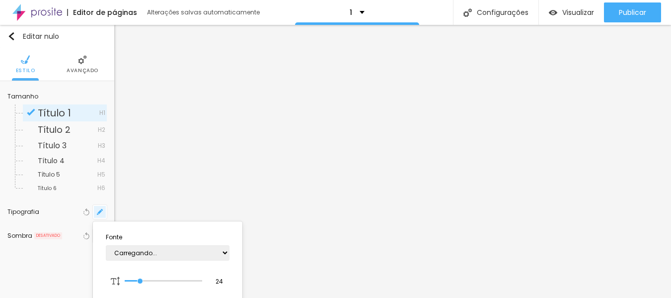
type input "1"
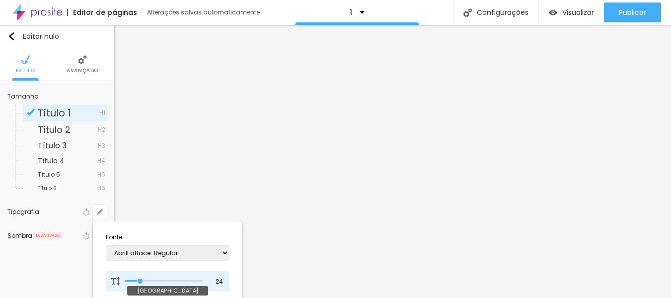
type input "27"
type input "1"
type input "30"
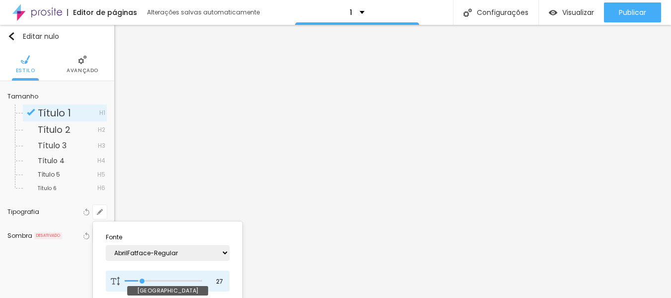
type input "1"
type input "31"
type input "1"
type input "38"
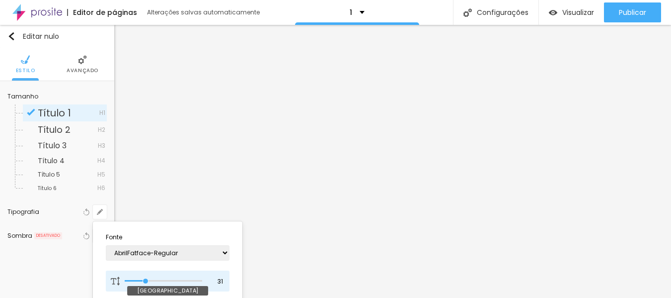
type input "38"
type input "1"
type input "39"
type input "1"
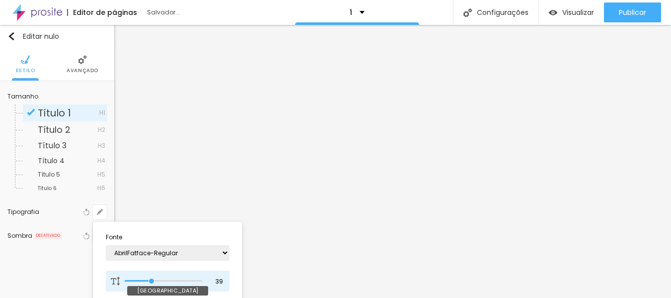
type input "38"
type input "1"
type input "37"
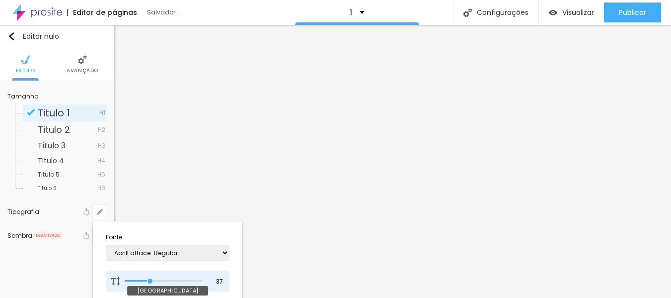
type input "1"
drag, startPoint x: 140, startPoint y: 282, endPoint x: 150, endPoint y: 283, distance: 10.5
type input "37"
click at [150, 283] on input "range" at bounding box center [163, 280] width 77 height 5
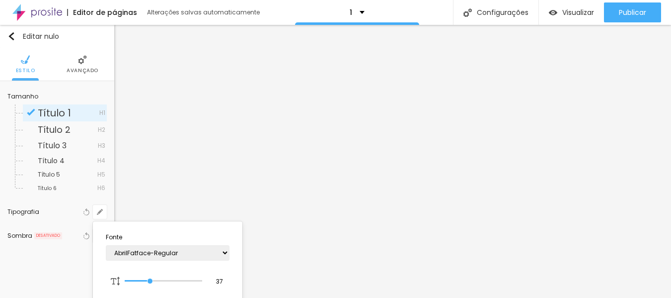
click at [487, 217] on div at bounding box center [335, 149] width 671 height 298
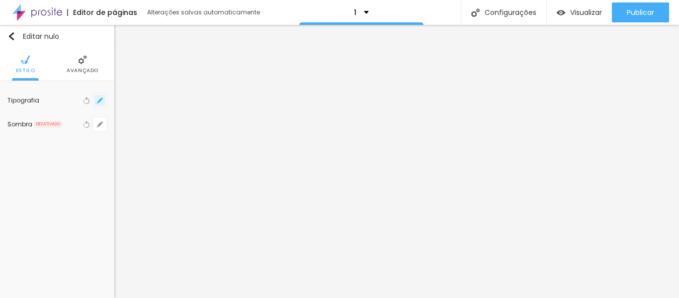
click at [102, 100] on icon "button" at bounding box center [100, 100] width 6 height 6
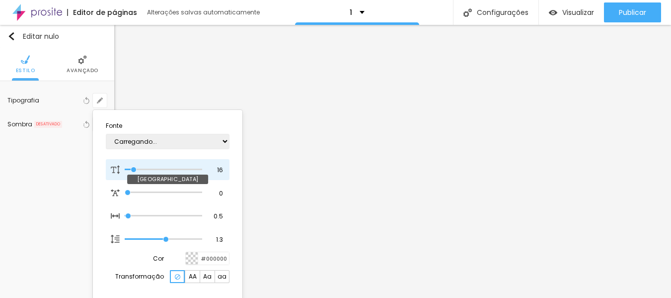
type input "1"
type input "13"
type input "1"
type input "14"
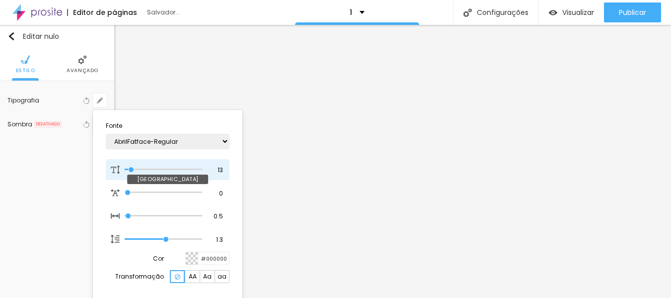
type input "14"
type input "1"
type input "14"
click at [133, 168] on input "range" at bounding box center [163, 169] width 77 height 5
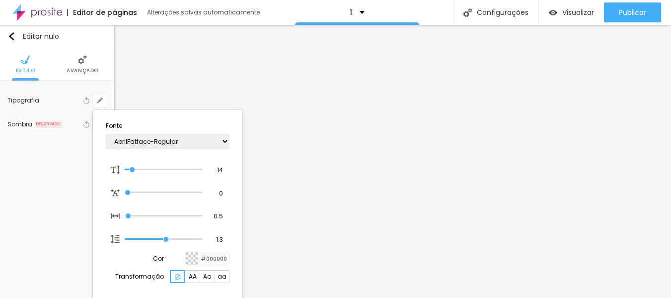
click at [491, 178] on div at bounding box center [335, 149] width 671 height 298
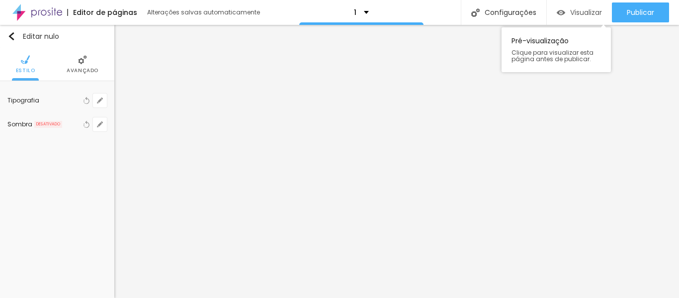
click at [581, 13] on font "Visualizar" at bounding box center [586, 12] width 32 height 10
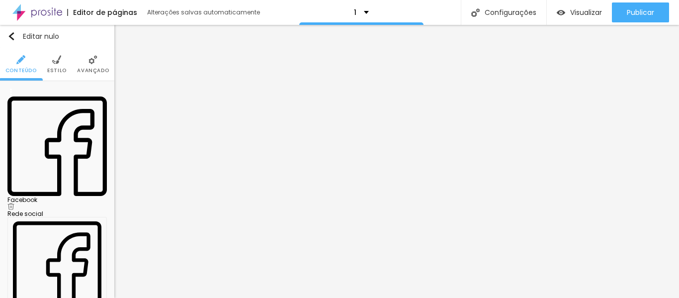
click at [14, 203] on img at bounding box center [10, 206] width 7 height 7
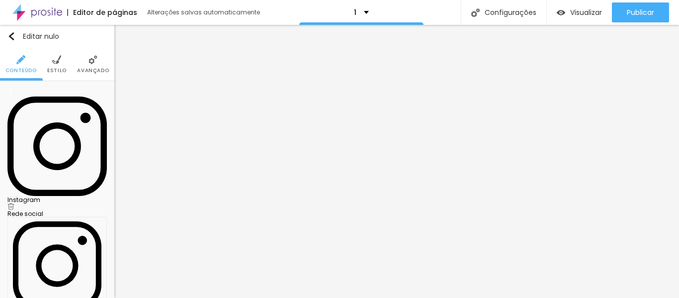
click at [55, 63] on img at bounding box center [56, 59] width 9 height 9
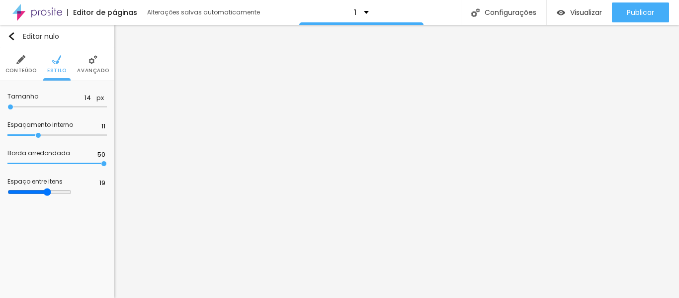
type input "15"
type input "16"
drag, startPoint x: 9, startPoint y: 105, endPoint x: 20, endPoint y: 108, distance: 10.8
type input "16"
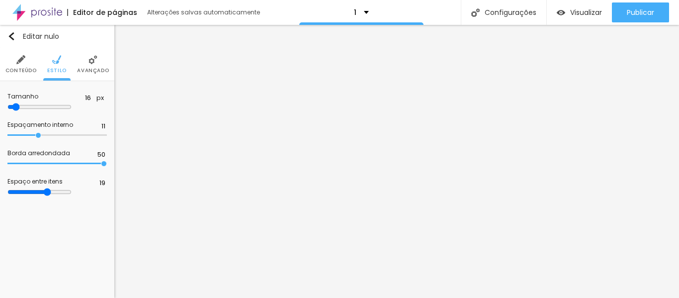
click at [20, 108] on input "range" at bounding box center [39, 107] width 64 height 8
type input "12"
type input "13"
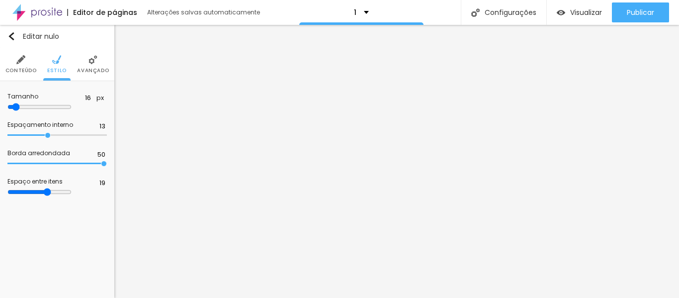
type input "14"
type input "15"
type input "13"
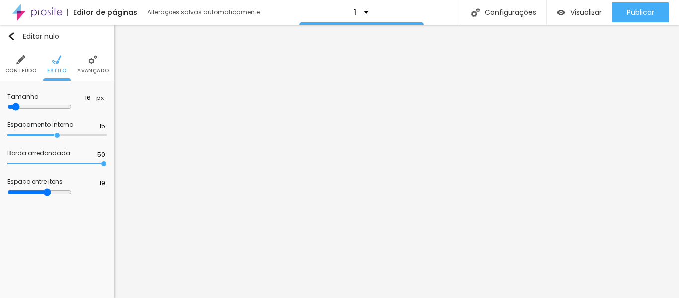
type input "13"
type input "12"
type input "11"
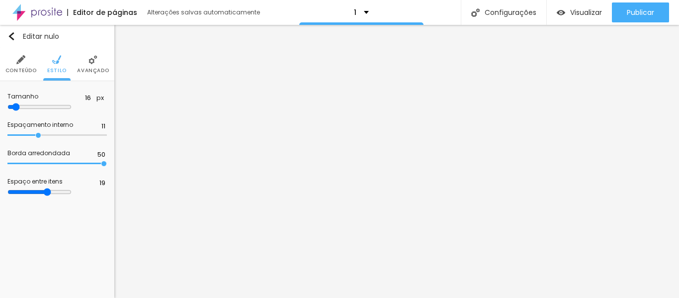
click at [39, 138] on input "range" at bounding box center [56, 135] width 99 height 5
type input "47"
type input "46"
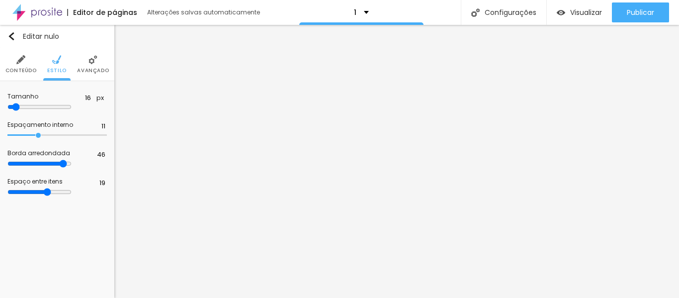
type input "45"
type input "44"
drag, startPoint x: 102, startPoint y: 164, endPoint x: 92, endPoint y: 163, distance: 10.0
type input "44"
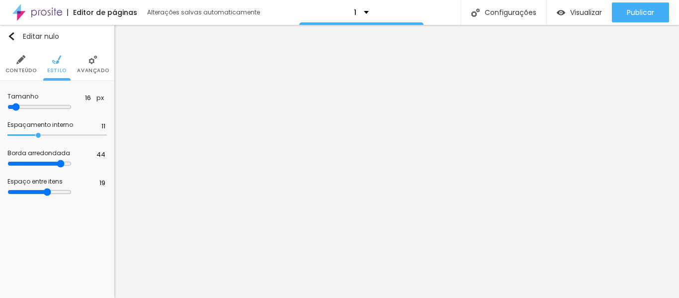
click at [72, 163] on input "range" at bounding box center [39, 163] width 64 height 8
type input "45"
type input "46"
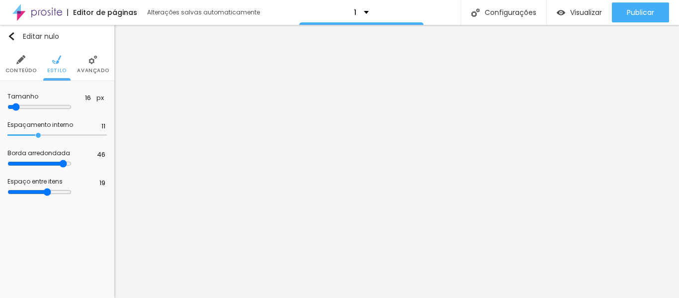
type input "47"
drag, startPoint x: 92, startPoint y: 164, endPoint x: 98, endPoint y: 164, distance: 6.0
type input "47"
click at [72, 164] on input "range" at bounding box center [39, 163] width 64 height 8
type input "20"
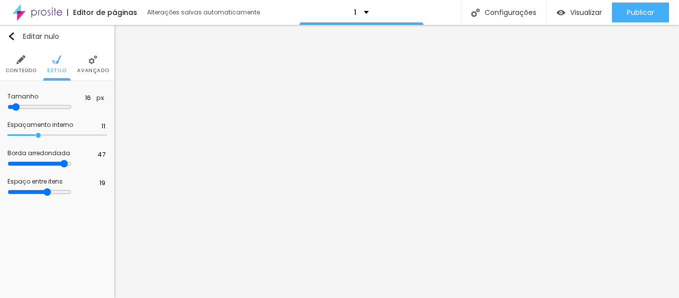
type input "20"
type input "21"
type input "22"
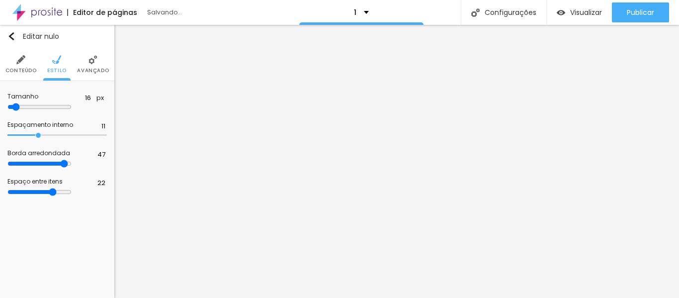
type input "23"
type input "24"
type input "27"
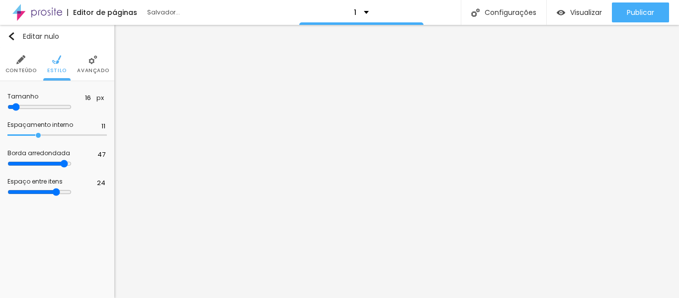
type input "27"
type input "28"
type input "29"
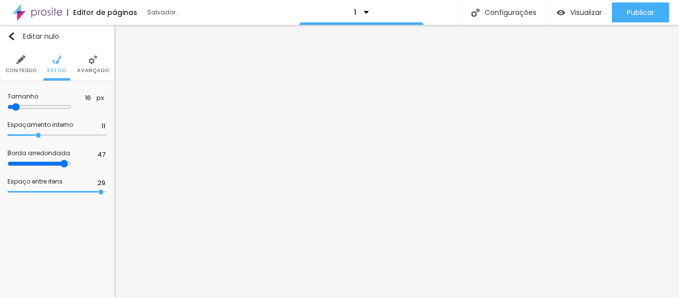
type input "30"
drag, startPoint x: 68, startPoint y: 192, endPoint x: 150, endPoint y: 198, distance: 82.2
type input "30"
click at [107, 194] on input "range" at bounding box center [56, 191] width 99 height 5
click at [94, 62] on img at bounding box center [92, 59] width 9 height 9
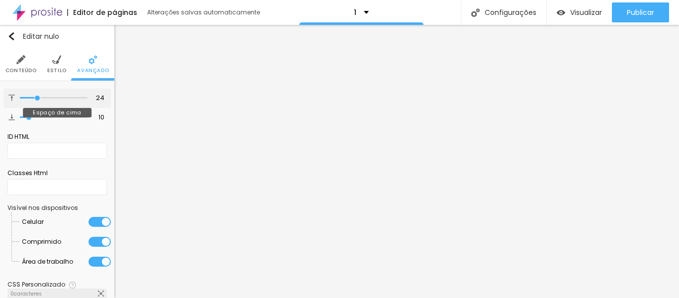
type input "35"
type input "43"
type input "44"
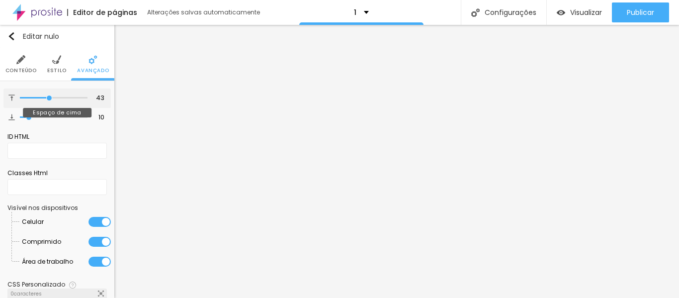
type input "44"
type input "45"
type input "55"
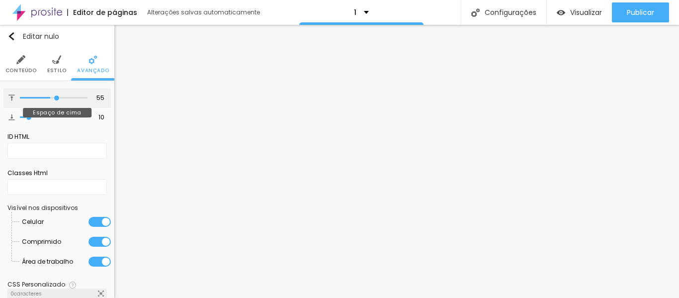
type input "56"
type input "55"
type input "54"
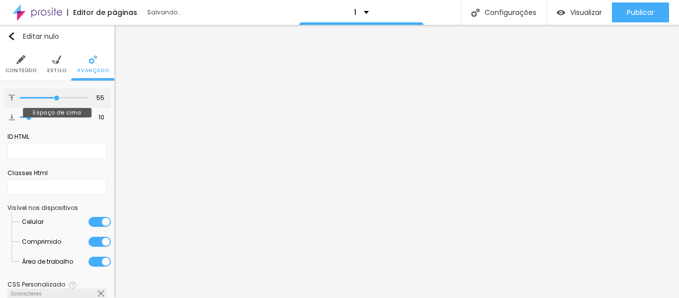
type input "54"
type input "53"
type input "51"
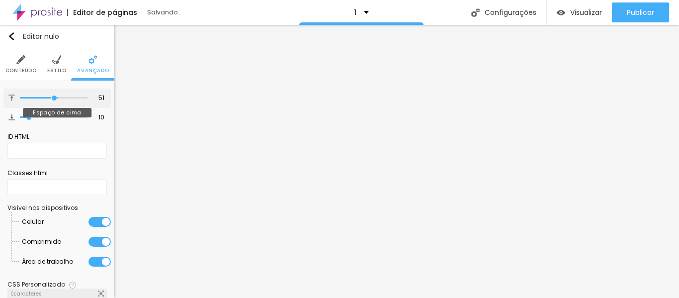
type input "46"
type input "42"
type input "37"
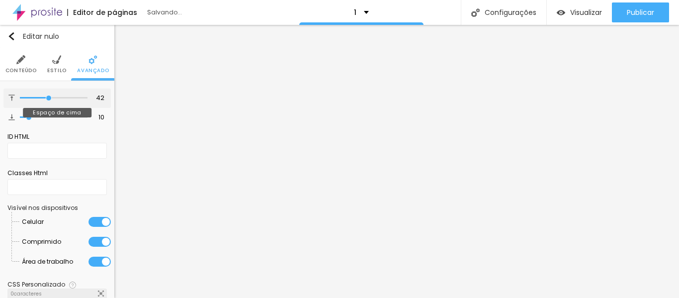
type input "37"
type input "34"
type input "30"
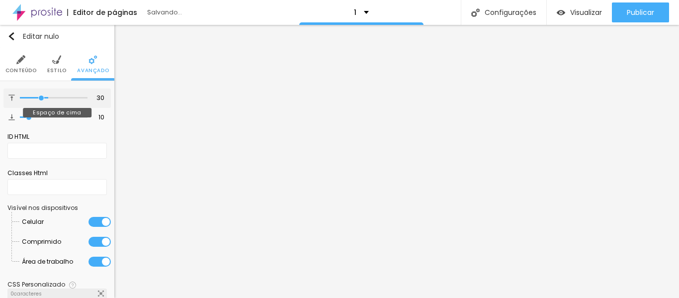
type input "29"
type input "28"
type input "27"
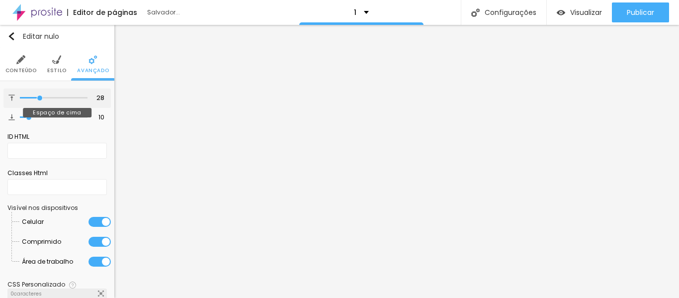
type input "27"
type input "19"
click at [33, 97] on input "range" at bounding box center [54, 97] width 68 height 5
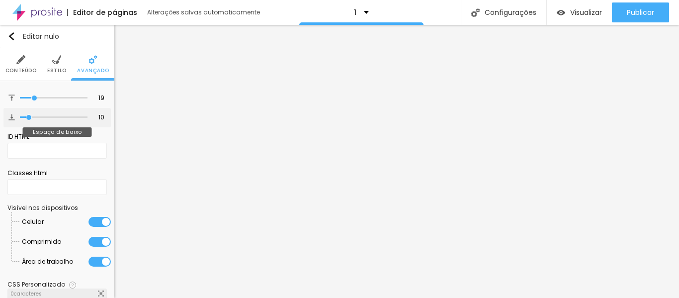
type input "15"
type input "37"
type input "40"
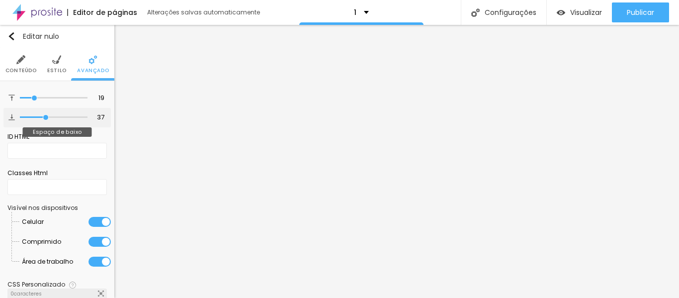
type input "40"
type input "41"
type input "42"
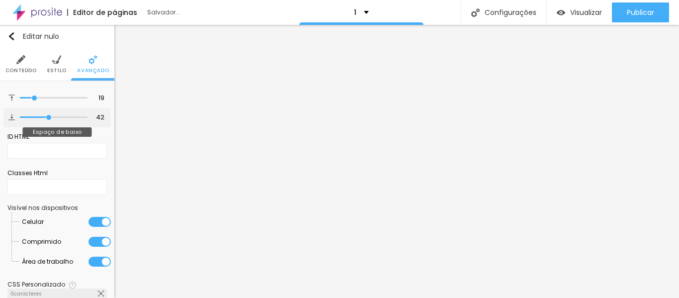
type input "27"
type input "24"
type input "23"
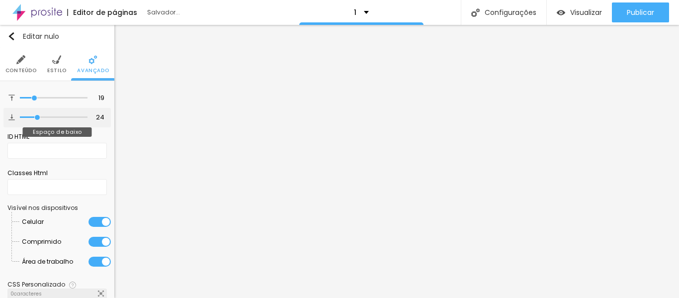
type input "23"
drag, startPoint x: 27, startPoint y: 116, endPoint x: 35, endPoint y: 117, distance: 8.1
type input "23"
click at [35, 117] on input "range" at bounding box center [54, 117] width 68 height 5
click at [11, 35] on img "button" at bounding box center [11, 36] width 8 height 8
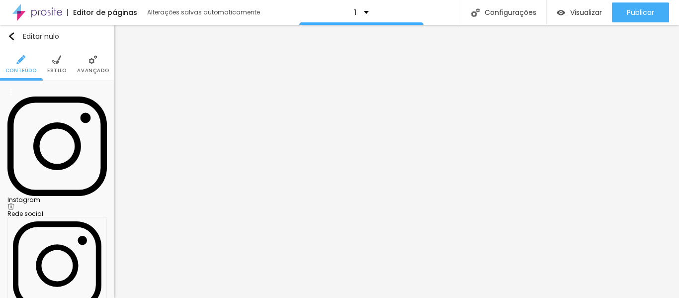
click at [63, 197] on div "Instagram" at bounding box center [56, 200] width 99 height 6
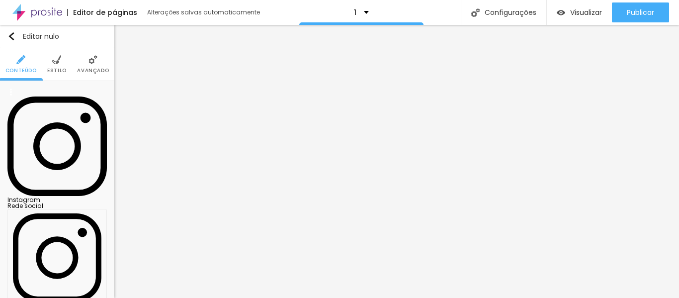
type input "https://www.instagram.com/lilianarboleya_fotografia"
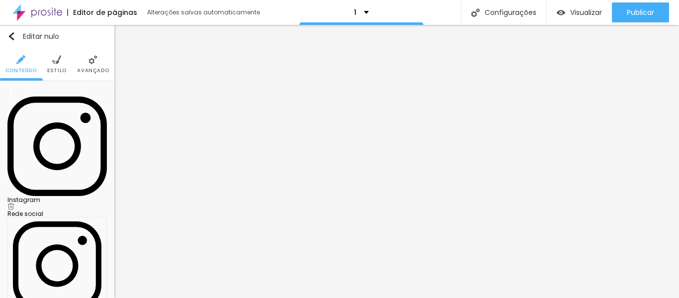
scroll to position [0, 23]
type input "https://www.lilianarboleya.com.br"
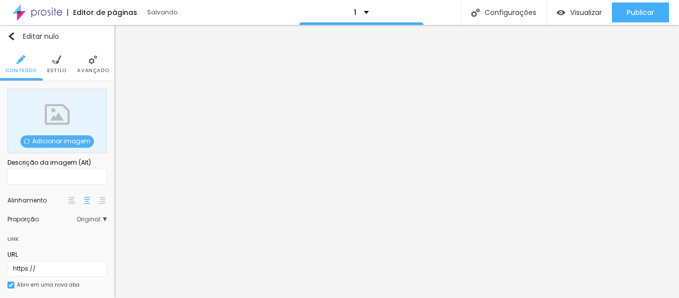
click at [48, 140] on font "Adicionar imagem" at bounding box center [61, 141] width 58 height 8
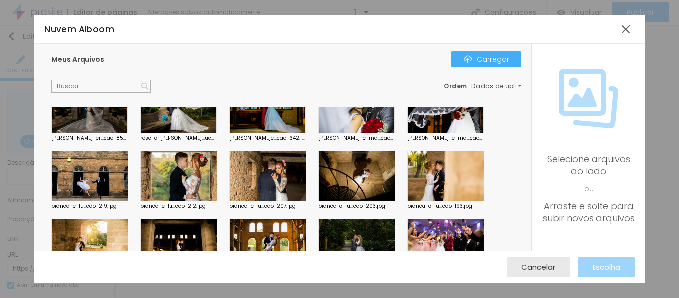
scroll to position [676, 0]
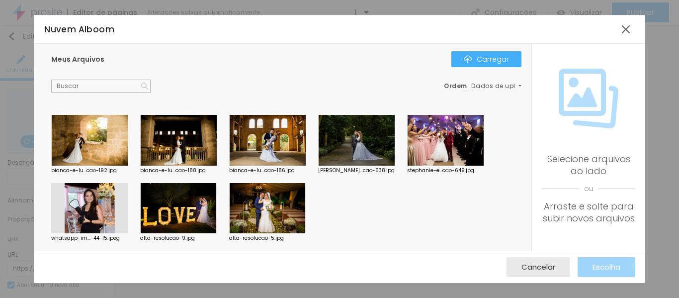
click at [90, 202] on div at bounding box center [89, 208] width 76 height 51
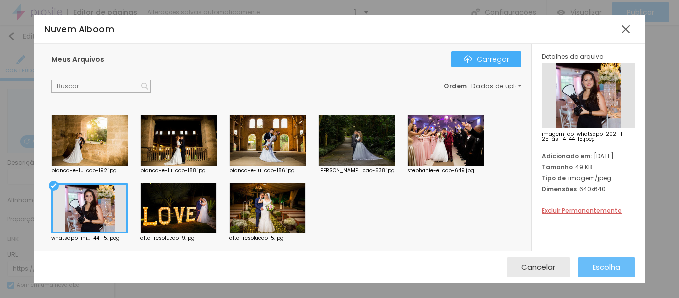
click at [600, 265] on font "Escolha" at bounding box center [606, 266] width 28 height 10
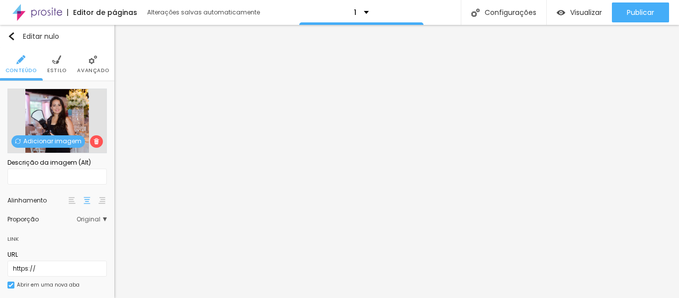
click at [69, 201] on img at bounding box center [72, 200] width 7 height 7
click at [52, 64] on img at bounding box center [56, 59] width 9 height 9
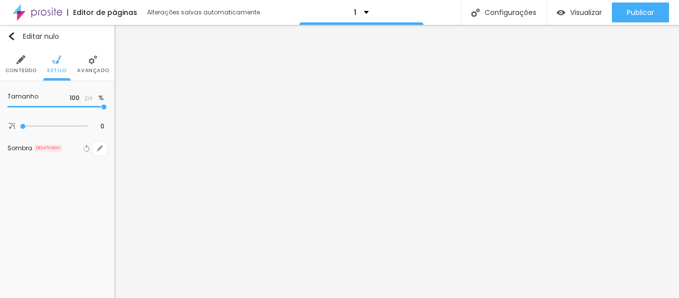
type input "25"
type input "15"
type input "10"
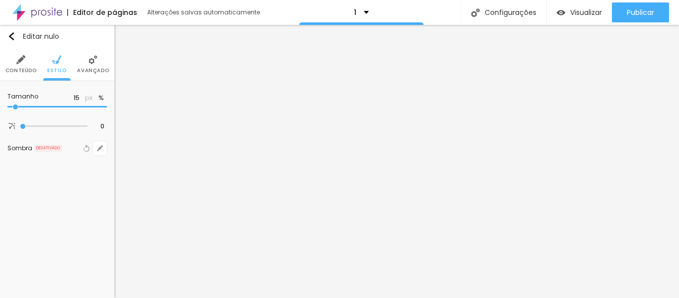
type input "10"
type input "15"
type input "20"
drag, startPoint x: 103, startPoint y: 108, endPoint x: 21, endPoint y: 111, distance: 82.0
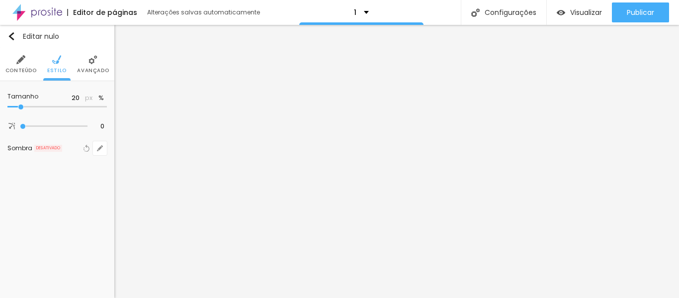
type input "20"
click at [21, 109] on input "range" at bounding box center [56, 106] width 99 height 5
click at [14, 34] on img "button" at bounding box center [11, 36] width 8 height 8
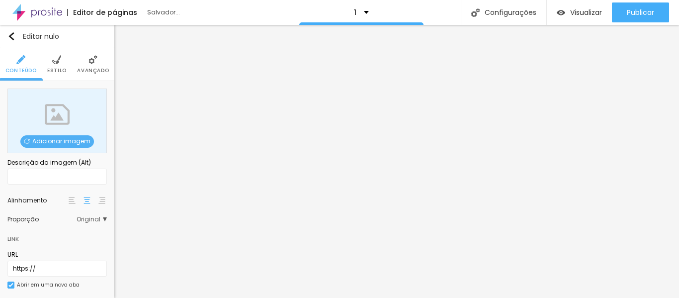
click at [78, 143] on font "Adicionar imagem" at bounding box center [61, 141] width 58 height 8
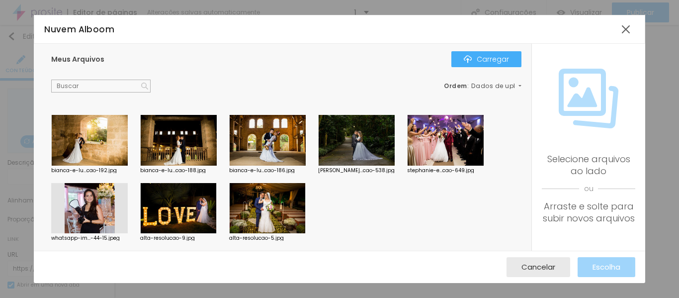
click at [74, 210] on div at bounding box center [89, 208] width 76 height 51
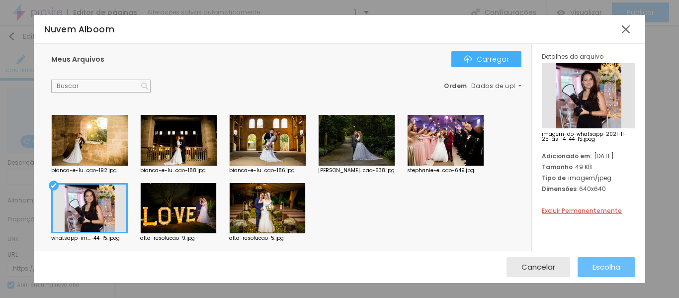
click at [609, 265] on font "Escolha" at bounding box center [606, 266] width 28 height 10
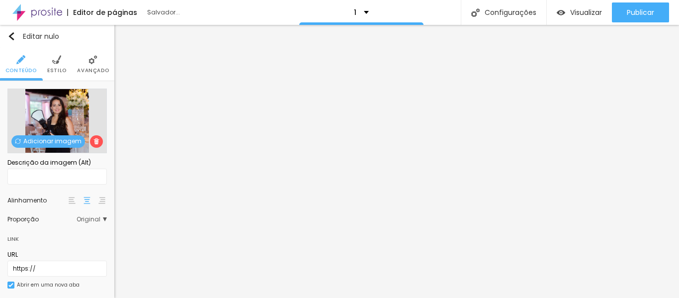
click at [48, 65] on li "Estilo" at bounding box center [56, 64] width 19 height 33
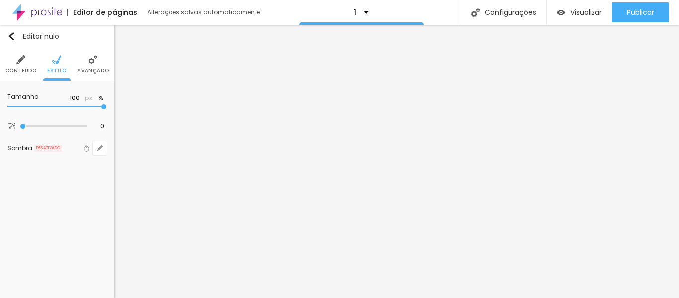
type input "95"
type input "90"
type input "85"
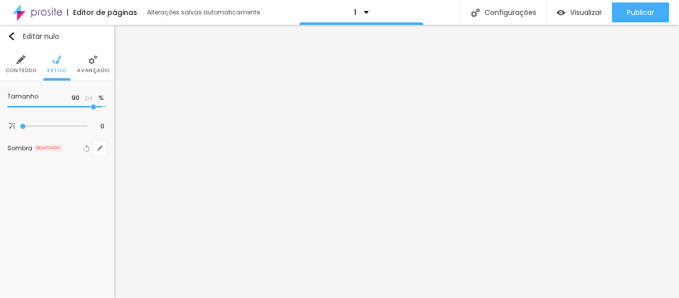
type input "85"
type input "80"
type input "75"
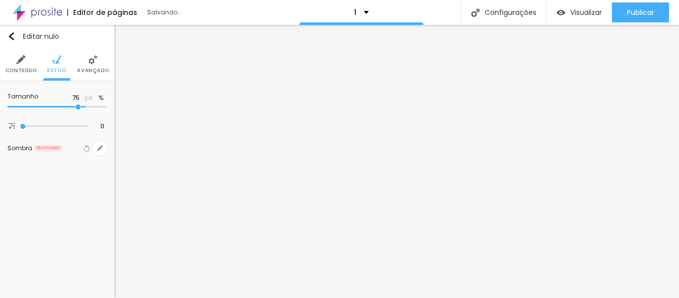
type input "70"
drag, startPoint x: 103, startPoint y: 106, endPoint x: 73, endPoint y: 105, distance: 30.3
type input "70"
click at [73, 105] on input "range" at bounding box center [56, 106] width 99 height 5
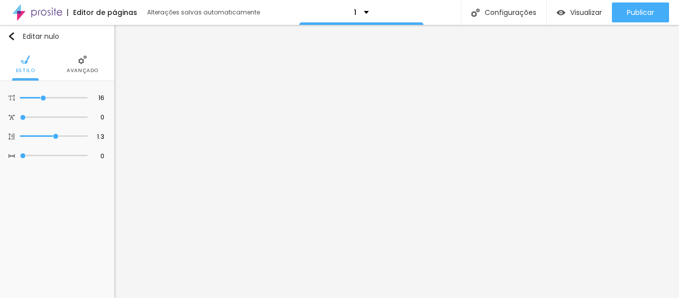
click at [74, 66] on li "Avançado" at bounding box center [83, 64] width 32 height 33
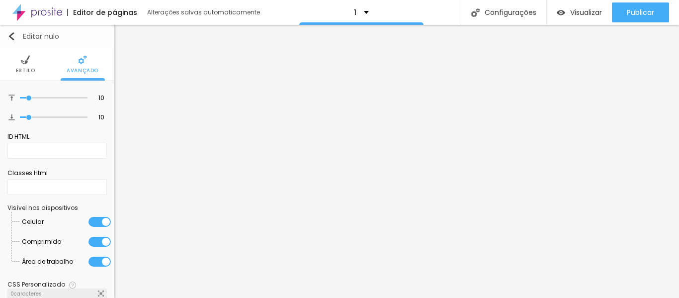
click at [11, 35] on img "button" at bounding box center [11, 36] width 8 height 8
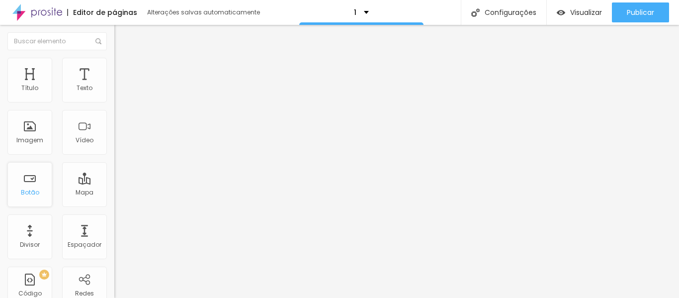
click at [35, 195] on font "Botão" at bounding box center [30, 192] width 18 height 8
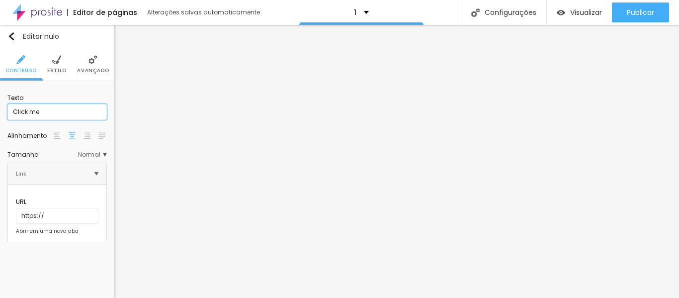
drag, startPoint x: 54, startPoint y: 110, endPoint x: 0, endPoint y: 105, distance: 53.9
click at [0, 105] on div "Texto Click me Alinhamento Tamanho Normal Pequeno Normal Grande Link URL https:…" at bounding box center [57, 165] width 114 height 168
type input "Contato"
click at [65, 208] on input "https://" at bounding box center [57, 216] width 82 height 16
click at [98, 173] on img at bounding box center [96, 173] width 4 height 4
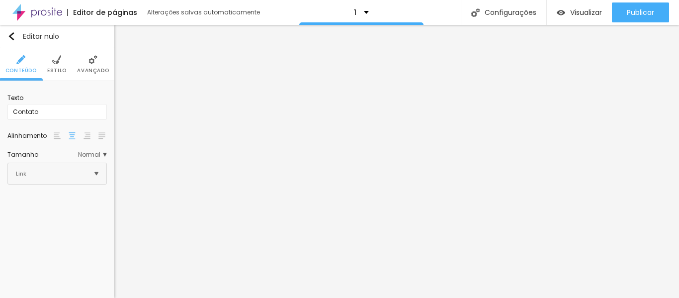
click at [98, 173] on img at bounding box center [96, 173] width 4 height 4
click at [58, 66] on li "Estilo" at bounding box center [56, 64] width 19 height 33
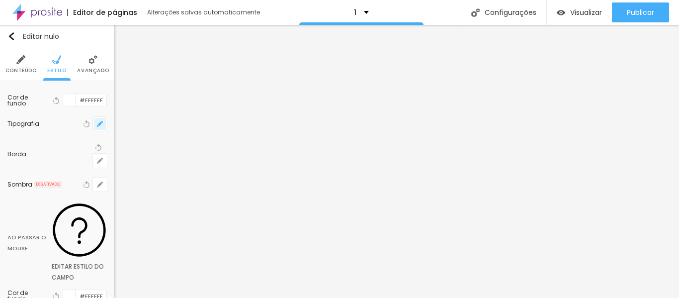
click at [98, 125] on icon "button" at bounding box center [100, 124] width 4 height 4
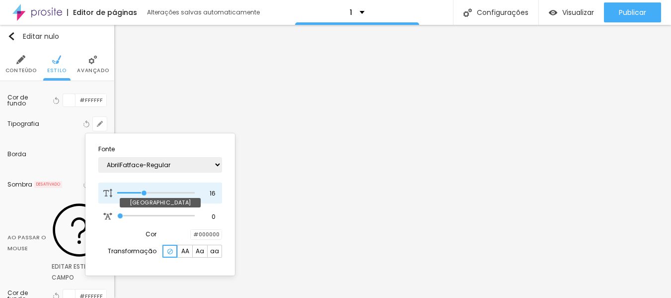
type input "15"
type input "14"
type input "13"
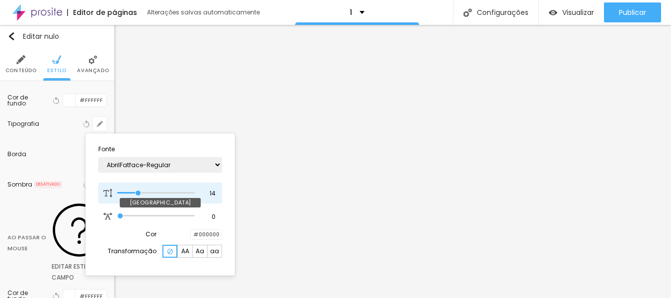
type input "13"
type input "12"
type input "11"
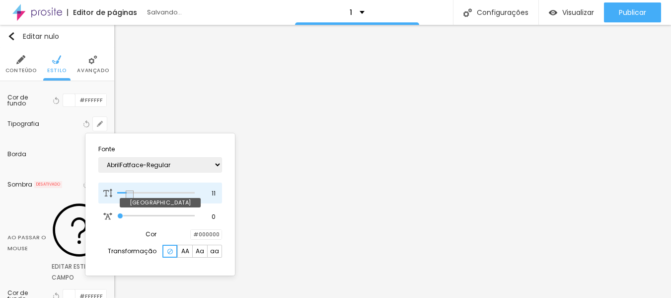
drag, startPoint x: 146, startPoint y: 192, endPoint x: 130, endPoint y: 193, distance: 15.4
type input "11"
click at [130, 193] on input "range" at bounding box center [155, 192] width 77 height 5
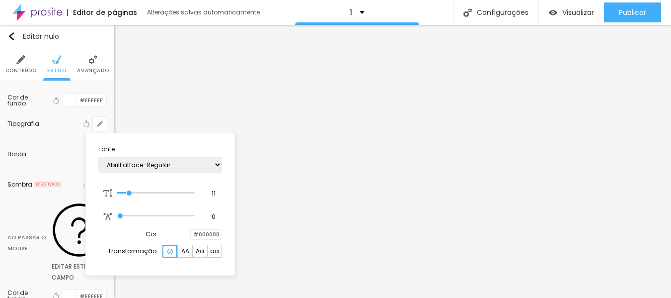
click at [48, 182] on div at bounding box center [335, 149] width 671 height 298
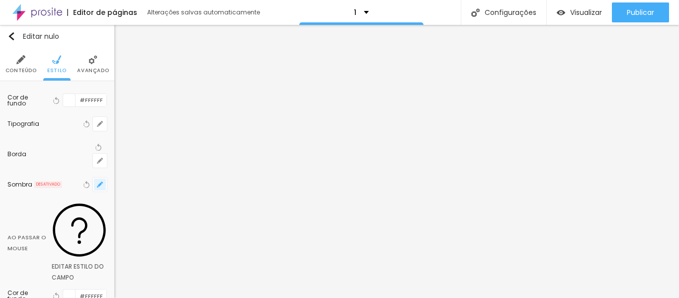
click at [98, 182] on icon "button" at bounding box center [100, 184] width 4 height 4
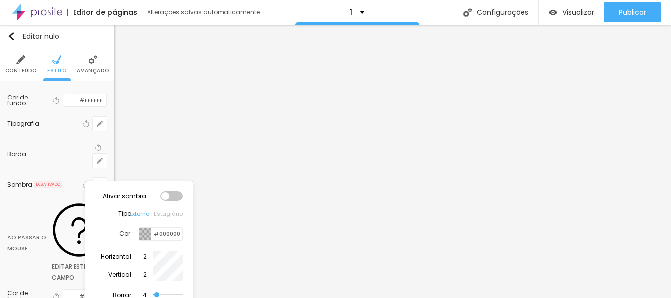
click at [175, 194] on div at bounding box center [171, 196] width 22 height 10
click at [51, 183] on div at bounding box center [335, 149] width 671 height 298
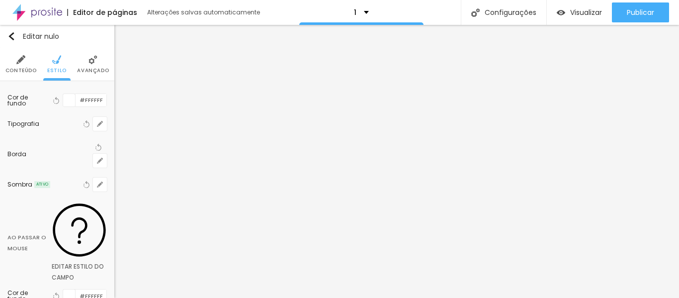
click at [89, 65] on li "Avançado" at bounding box center [93, 64] width 32 height 33
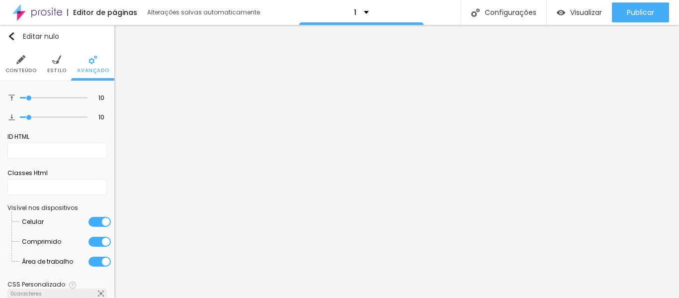
click at [20, 66] on li "Conteúdo" at bounding box center [20, 64] width 31 height 33
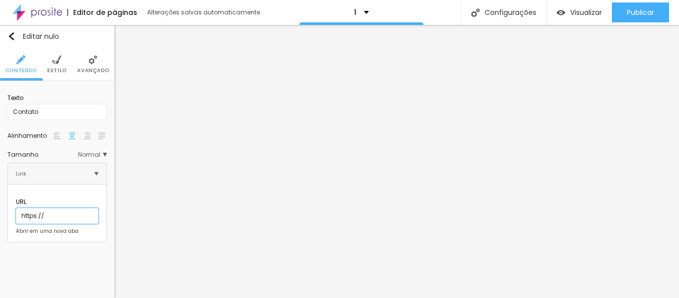
click at [62, 209] on input "https://" at bounding box center [57, 216] width 82 height 16
paste input "https://linktr.ee/Lilianarboleyafotografia?fbclid=PAZXh0bgNhZW0CMTEAAacXmCvLxah…"
type input "https://https://linktr.ee/Lilianarboleyafotografia?fbclid=PAZXh0bgNhZW0CMTEAAac…"
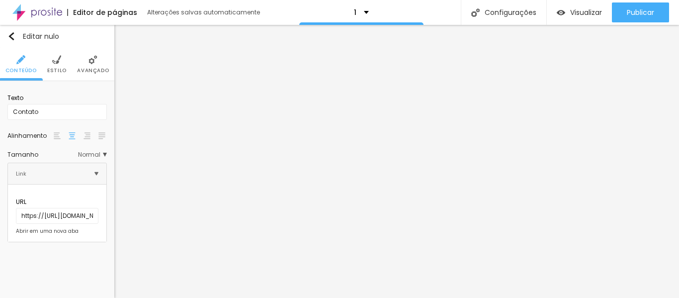
click at [66, 256] on div "Editar nulo Conteúdo Estilo Avançado Texto Contato Alinhamento Tamanho Normal P…" at bounding box center [57, 161] width 114 height 273
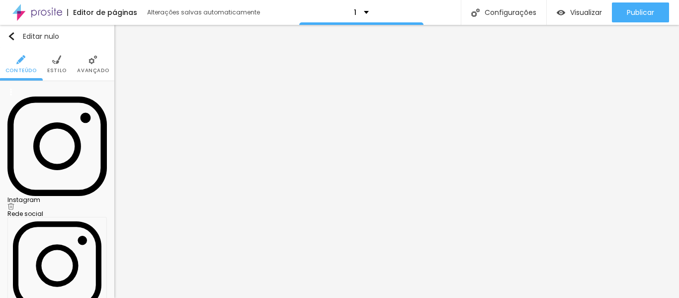
paste input "https://linktr.ee/Lilianarboleyafotografia?fbclid=PAZXh0bgNhZW0CMTEAAacXmCvLxah…"
type input "https://https://linktr.ee/Lilianarboleyafotografia?fbclid=PAZXh0bgNhZW0CMTEAAac…"
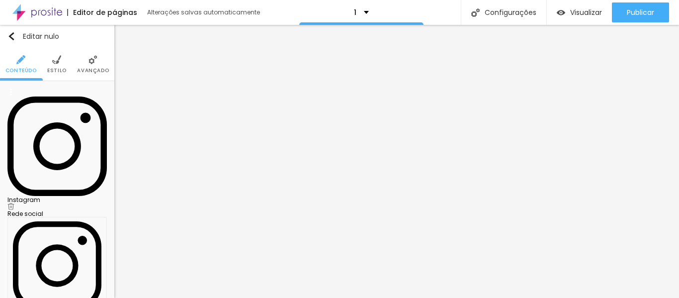
scroll to position [0, 0]
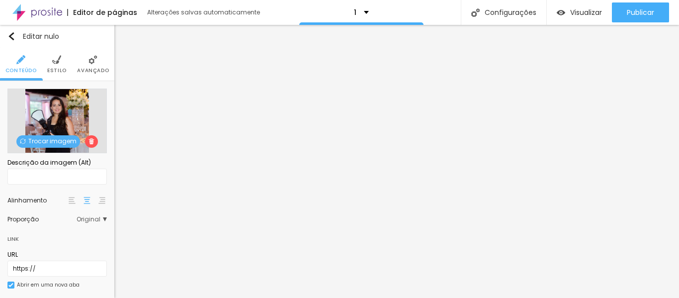
click at [52, 63] on img at bounding box center [56, 59] width 9 height 9
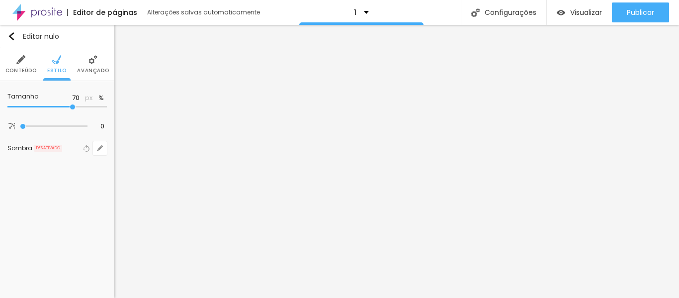
type input "65"
type input "50"
type input "45"
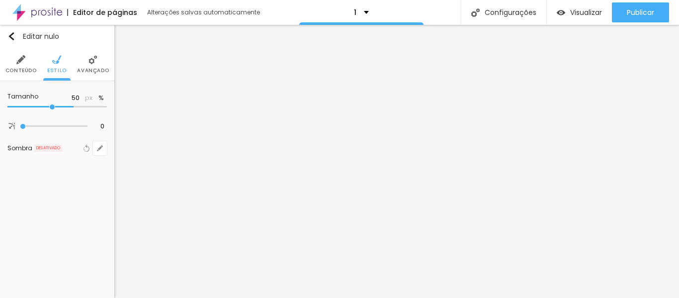
type input "45"
type input "40"
type input "35"
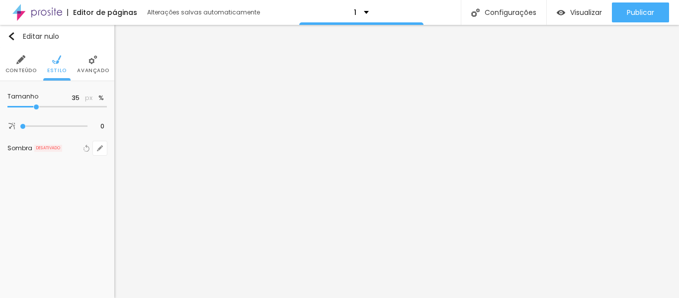
type input "40"
drag, startPoint x: 73, startPoint y: 107, endPoint x: 44, endPoint y: 106, distance: 28.8
type input "40"
click at [44, 106] on input "range" at bounding box center [56, 106] width 99 height 5
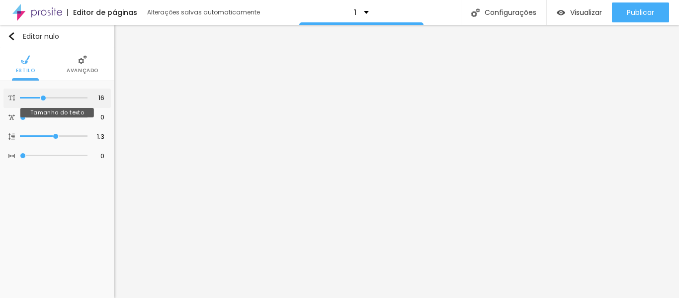
type input "15"
type input "14"
type input "15"
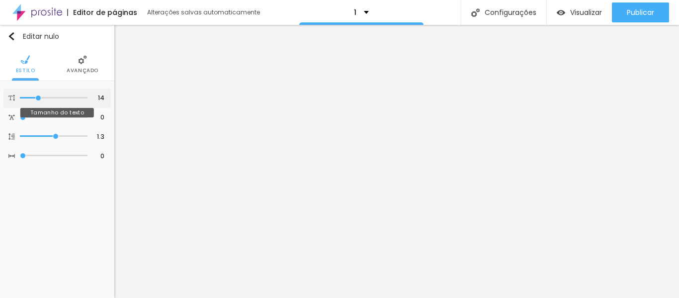
type input "15"
type input "16"
type input "17"
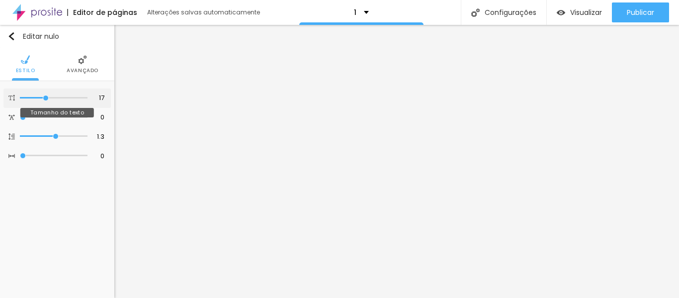
type input "16"
click at [43, 97] on input "range" at bounding box center [54, 97] width 68 height 5
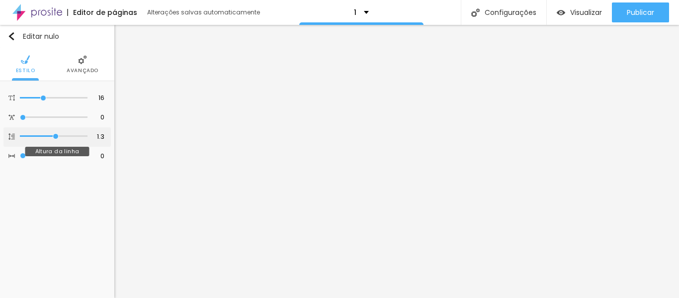
click at [55, 139] on input "range" at bounding box center [54, 136] width 68 height 5
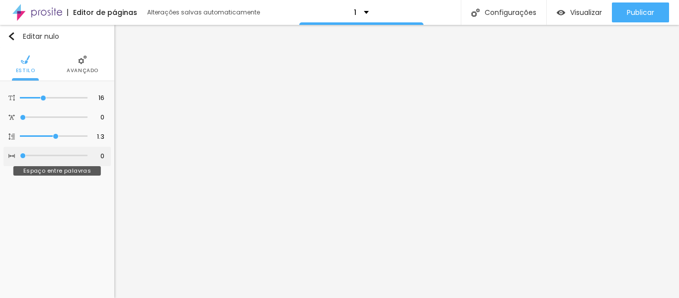
drag, startPoint x: 23, startPoint y: 156, endPoint x: 15, endPoint y: 156, distance: 7.9
click at [20, 156] on input "range" at bounding box center [54, 155] width 68 height 5
click at [81, 65] on li "Avançado" at bounding box center [83, 64] width 32 height 33
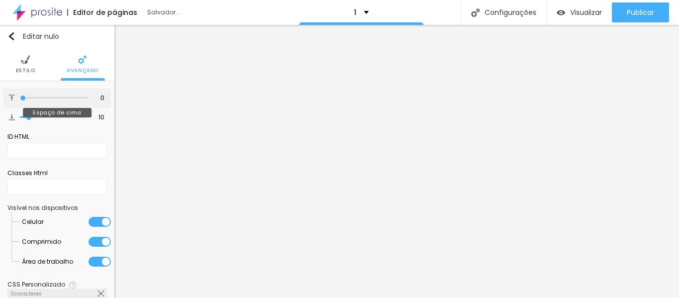
drag, startPoint x: 28, startPoint y: 98, endPoint x: 15, endPoint y: 95, distance: 13.4
click at [20, 95] on input "range" at bounding box center [54, 97] width 68 height 5
drag, startPoint x: 28, startPoint y: 118, endPoint x: 0, endPoint y: 111, distance: 29.2
click at [20, 115] on input "range" at bounding box center [54, 117] width 68 height 5
click at [18, 66] on li "Estilo" at bounding box center [25, 64] width 19 height 33
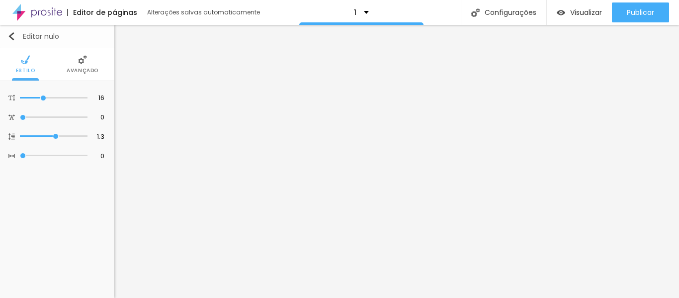
click at [10, 34] on img "button" at bounding box center [11, 36] width 8 height 8
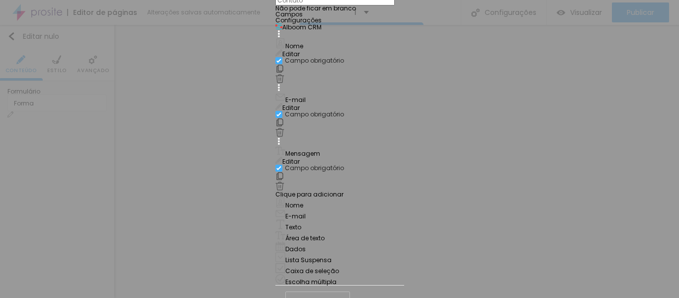
click at [335, 5] on input "text" at bounding box center [334, 1] width 119 height 10
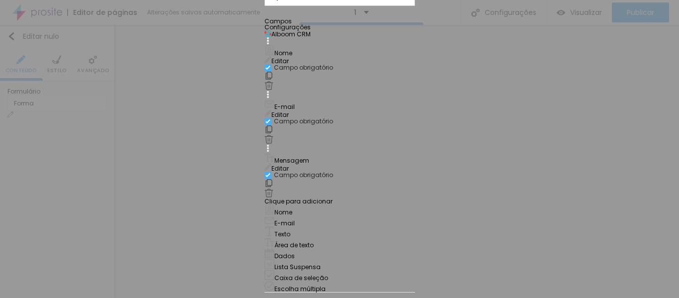
click at [264, 31] on font "Configurações" at bounding box center [287, 27] width 46 height 8
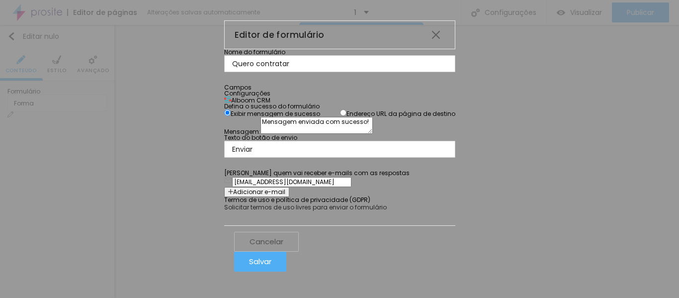
click at [339, 103] on div "Alboom CRM" at bounding box center [339, 99] width 231 height 7
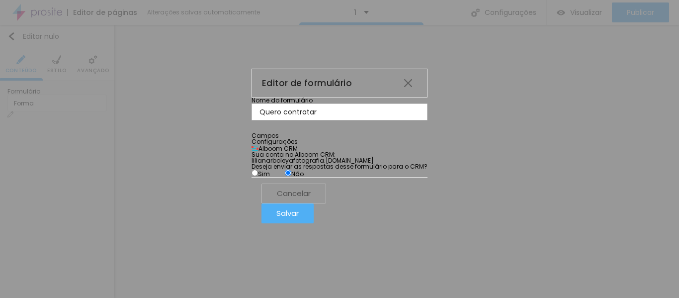
click at [251, 131] on font "Campos" at bounding box center [264, 135] width 27 height 8
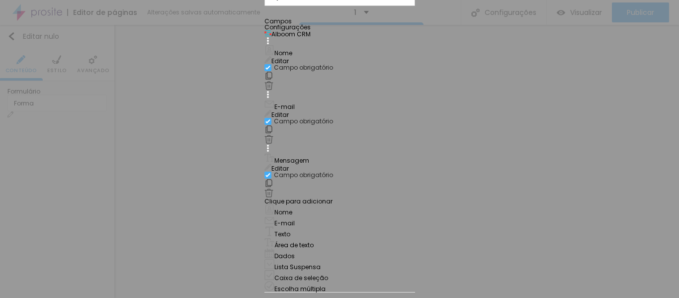
scroll to position [92, 0]
click at [289, 57] on font "Editar" at bounding box center [279, 61] width 17 height 8
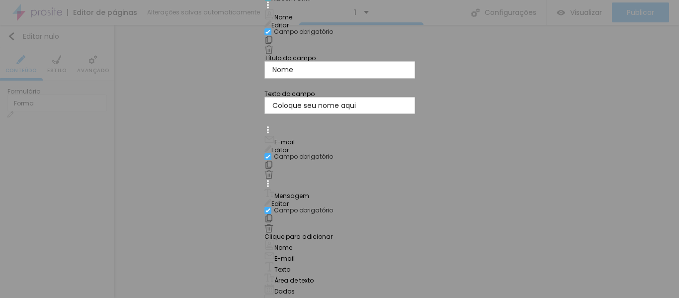
drag, startPoint x: 240, startPoint y: 96, endPoint x: 143, endPoint y: 104, distance: 97.7
click at [143, 104] on div "Editor de formulário Nome do formulário Quero contratar Campos Configurações Al…" at bounding box center [339, 149] width 679 height 298
click at [415, 122] on div "Nome do formulário Quero contratar Campos Configurações Alboom CRM Seu N Editar…" at bounding box center [339, 136] width 151 height 379
click at [273, 44] on img at bounding box center [268, 39] width 9 height 9
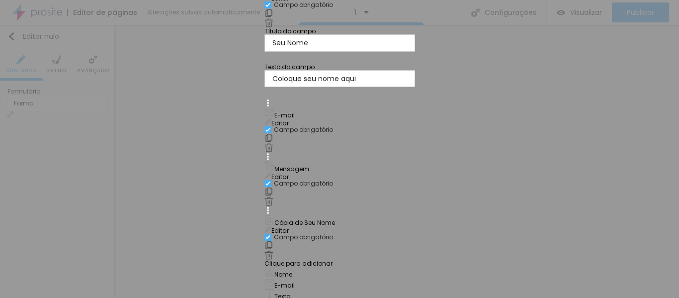
drag, startPoint x: 411, startPoint y: 207, endPoint x: 401, endPoint y: 166, distance: 41.9
click at [401, 166] on div "Seu N Editar Campo obrigatório Título do campo Seu Nome Texto do campo Coloque …" at bounding box center [339, 117] width 151 height 285
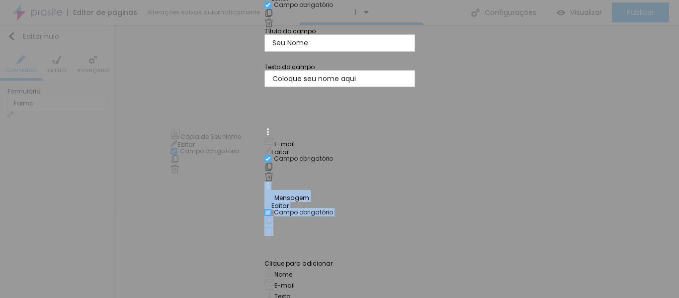
drag, startPoint x: 176, startPoint y: 211, endPoint x: 168, endPoint y: 139, distance: 72.5
click at [264, 139] on div "Nome do formulário Quero contratar Campos Configurações Alboom CRM Seu N Editar…" at bounding box center [339, 137] width 151 height 433
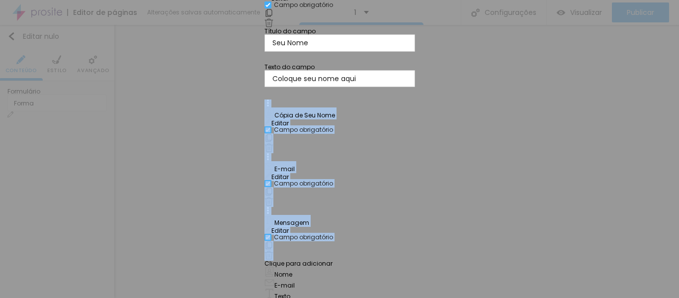
click at [289, 127] on font "Editar" at bounding box center [279, 123] width 17 height 8
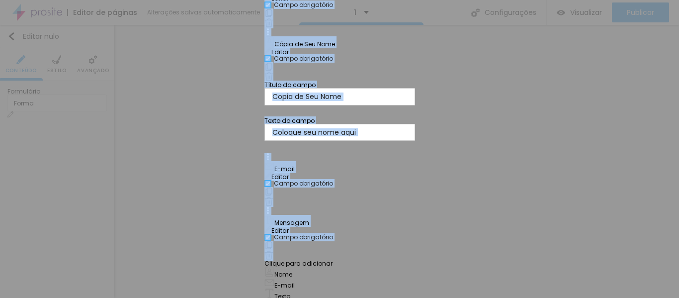
click at [290, 105] on input "Copia de Seu Nome" at bounding box center [339, 96] width 151 height 17
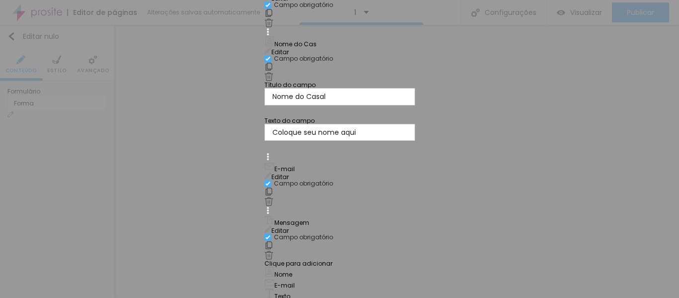
click at [415, 156] on div "Nome do formulário Quero contratar Campos Configurações Alboom CRM Seu N Editar…" at bounding box center [339, 137] width 151 height 433
click at [415, 161] on div "Nome do formulário Quero contratar Campos Configurações Alboom CRM Seu N Editar…" at bounding box center [339, 137] width 151 height 433
click at [415, 172] on div "Nome do formulário Quero contratar Campos Configurações Alboom CRM Seu N Editar…" at bounding box center [339, 137] width 151 height 433
click at [415, 149] on div "Nome do formulário Quero contratar Campos Configurações Alboom CRM Seu N Editar…" at bounding box center [339, 137] width 151 height 433
click at [264, 105] on input "Nome do Casal" at bounding box center [339, 96] width 151 height 17
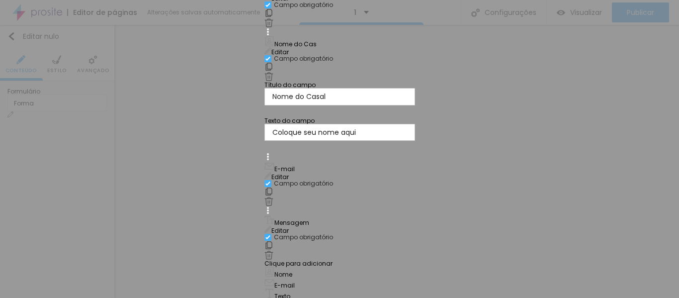
click at [415, 180] on div "Nome do formulário Quero contratar Campos Configurações Alboom CRM Seu N Editar…" at bounding box center [339, 137] width 151 height 433
click at [289, 226] on font "Editar" at bounding box center [279, 230] width 17 height 8
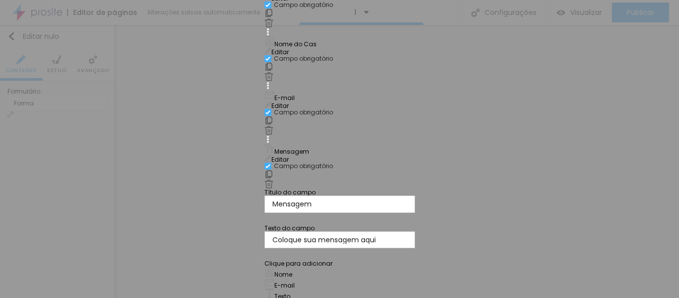
scroll to position [175, 0]
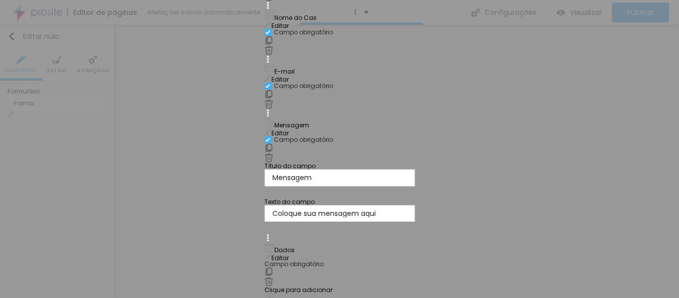
click at [289, 253] on font "Editar" at bounding box center [279, 257] width 17 height 8
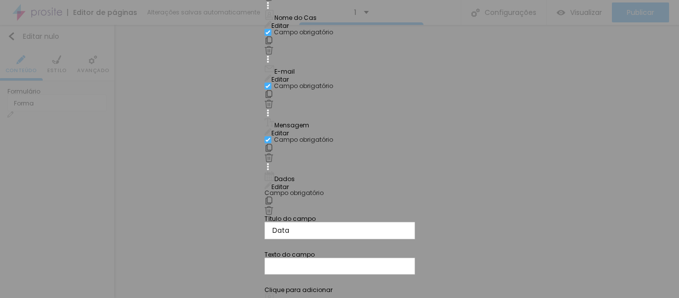
drag, startPoint x: 261, startPoint y: 144, endPoint x: 150, endPoint y: 144, distance: 111.3
click at [150, 144] on div "Editor de formulário Nome do formulário Quero contratar Campos Configurações Al…" at bounding box center [339, 149] width 679 height 298
click at [415, 147] on div "Nome do formulário Quero contratar Campos Configurações Alboom CRM Seu N Editar…" at bounding box center [339, 136] width 151 height 485
click at [264, 193] on div at bounding box center [264, 193] width 0 height 0
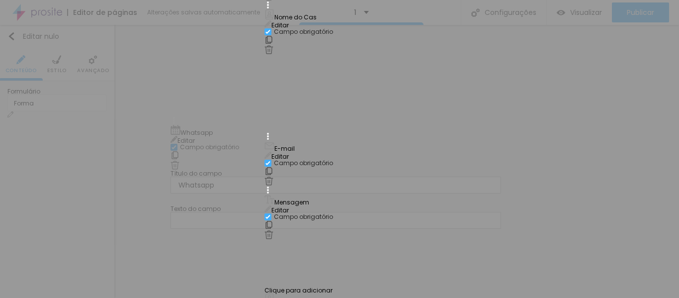
drag, startPoint x: 173, startPoint y: 205, endPoint x: 168, endPoint y: 129, distance: 76.2
click at [264, 129] on div "Nome do formulário Quero contratar Campos Configurações Alboom CRM Seu N Editar…" at bounding box center [339, 137] width 151 height 486
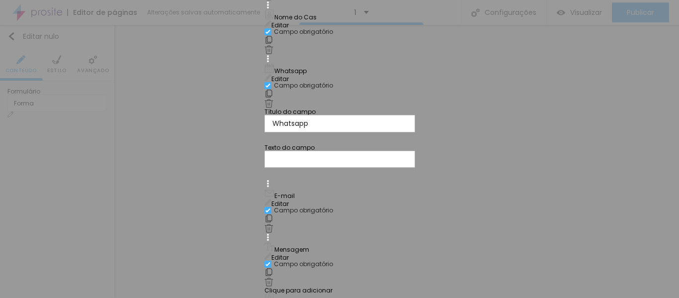
scroll to position [44, 0]
click at [289, 29] on font "Editar" at bounding box center [279, 25] width 17 height 8
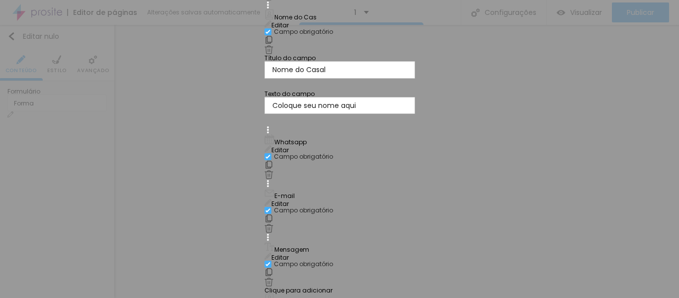
scroll to position [149, 0]
click at [289, 146] on font "Editar" at bounding box center [279, 150] width 17 height 8
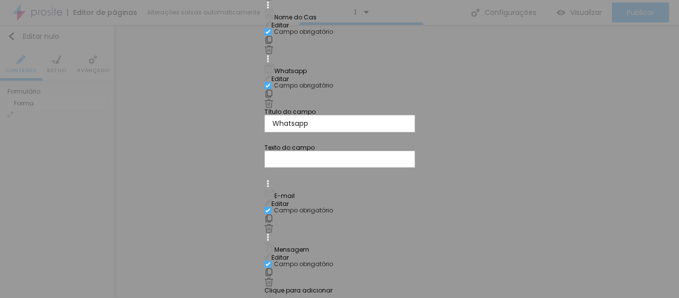
click at [264, 115] on input "Whatsapp" at bounding box center [339, 123] width 151 height 17
click at [584, 127] on div "Editor de formulário Nome do formulário Quero contratar Campos Configurações Al…" at bounding box center [339, 149] width 679 height 298
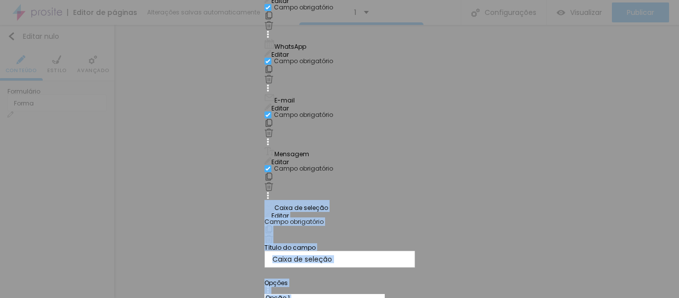
click at [269, 250] on input "Caixa de seleção" at bounding box center [339, 258] width 151 height 17
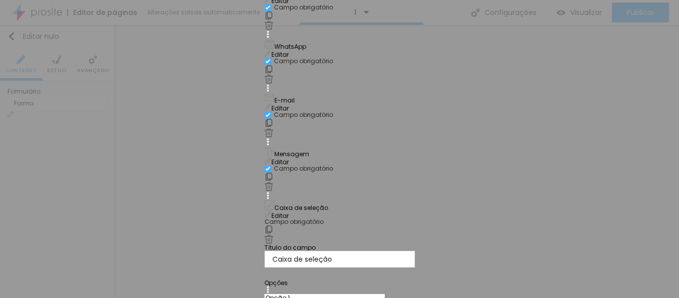
drag, startPoint x: 269, startPoint y: 143, endPoint x: 170, endPoint y: 140, distance: 98.4
click at [264, 192] on div "Caixa de seleção Editar Campo obrigatório Título do campo Caixa de seleção Opçõ…" at bounding box center [339, 252] width 151 height 120
click at [264, 294] on input "Opção 1" at bounding box center [324, 298] width 120 height 8
drag, startPoint x: 236, startPoint y: 195, endPoint x: 186, endPoint y: 193, distance: 50.7
click at [264, 286] on div "Opção 1" at bounding box center [339, 294] width 151 height 16
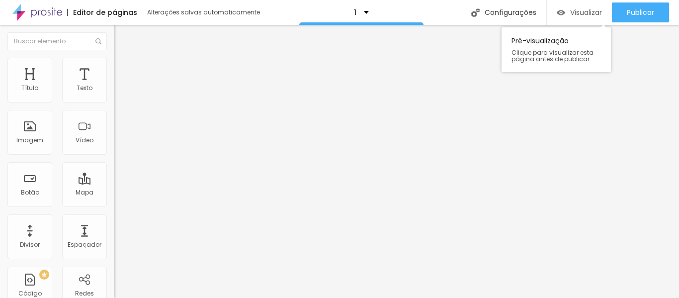
click at [584, 16] on font "Visualizar" at bounding box center [586, 12] width 32 height 10
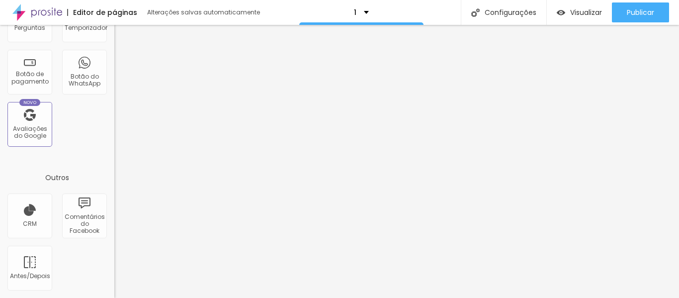
scroll to position [0, 0]
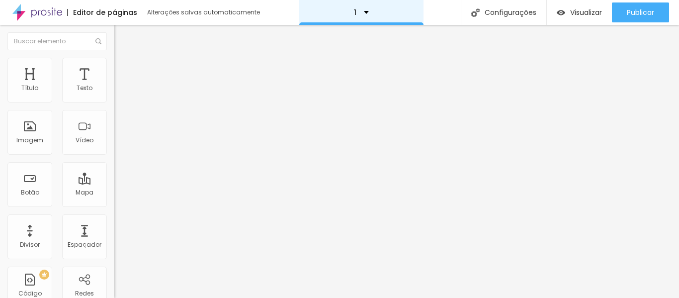
click at [366, 9] on div "1" at bounding box center [361, 12] width 15 height 7
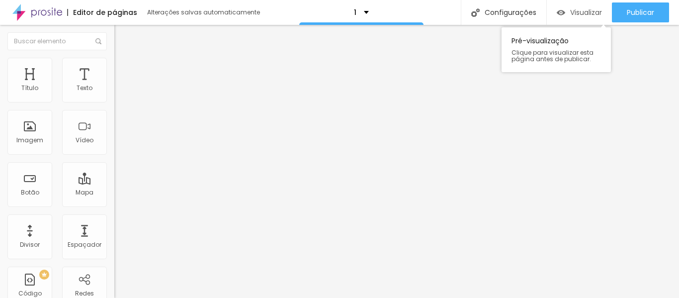
click at [583, 7] on font "Visualizar" at bounding box center [586, 12] width 32 height 10
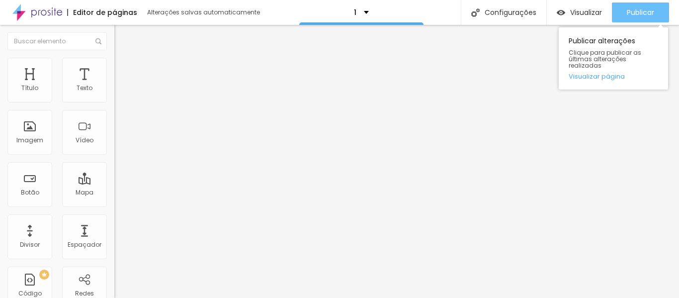
click at [636, 10] on font "Publicar" at bounding box center [639, 12] width 27 height 10
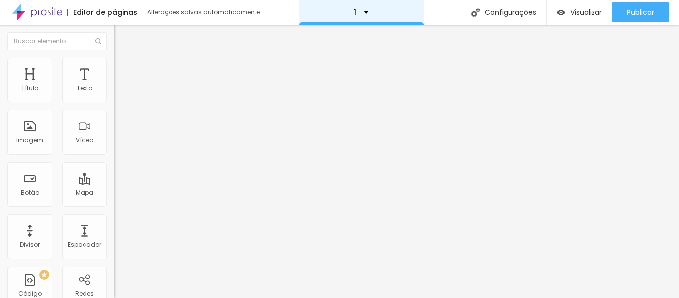
click at [369, 17] on div "1" at bounding box center [361, 12] width 124 height 25
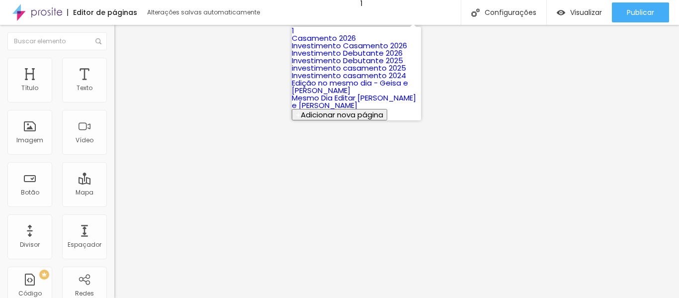
click at [356, 43] on font "Casamento 2026" at bounding box center [324, 38] width 64 height 10
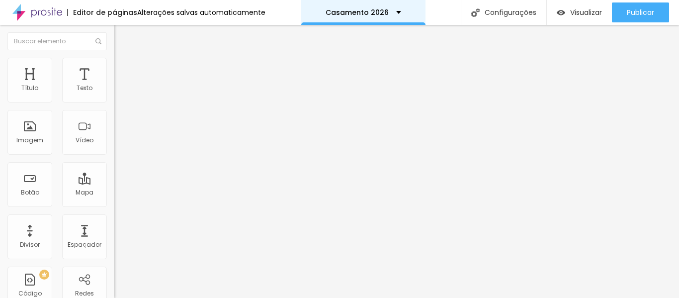
click at [333, 11] on font "Casamento 2026" at bounding box center [356, 12] width 63 height 10
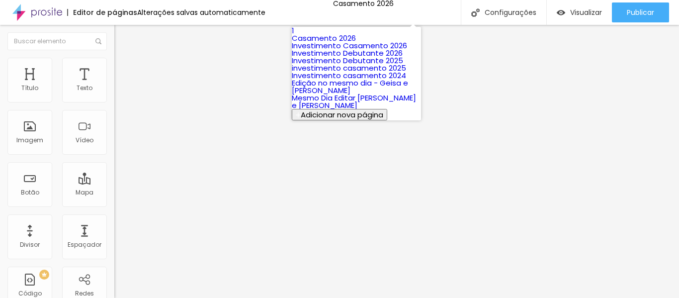
click at [294, 36] on link "1" at bounding box center [293, 30] width 2 height 10
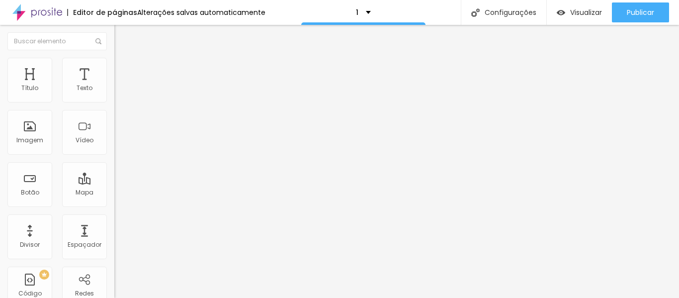
click at [122, 36] on img "button" at bounding box center [126, 36] width 8 height 8
click at [114, 92] on div "TikTok" at bounding box center [171, 92] width 114 height 31
click at [114, 124] on div "TikTok" at bounding box center [171, 115] width 114 height 18
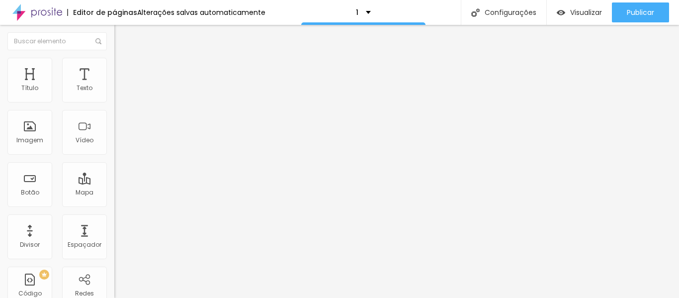
click at [114, 201] on div "WhatsApp" at bounding box center [171, 204] width 114 height 6
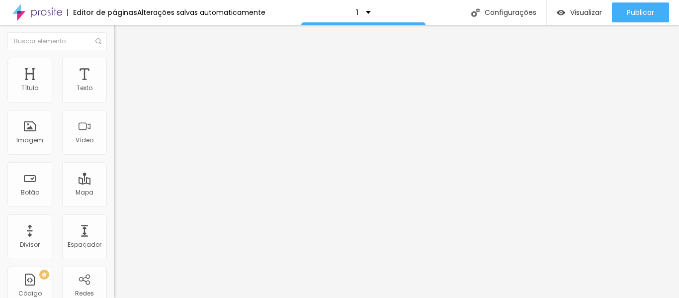
type input "https://https://linktr.ee/Lilianarboleyafotografia?fbclid=PAZXh0bgNhZW0CMTEAAac…"
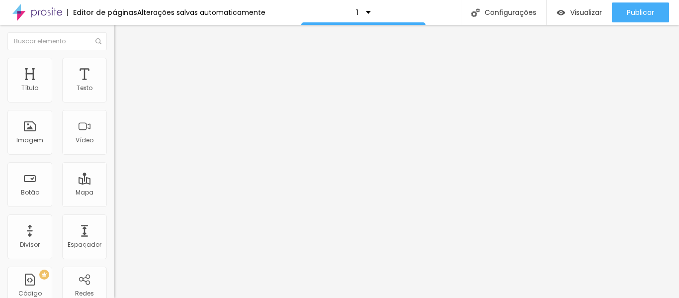
click at [114, 201] on div "WhatsApp" at bounding box center [171, 204] width 114 height 6
paste input "https://https://linktr.ee/Lilianarboleyafotografia?fbclid=PAZXh0bgNhZW0CMTEAAac…"
type input "https://linktr.ee/Lilianarboleyafotografia?fbclid=PAZXh0bgNhZW0CMTEAAacXmCvLxah…"
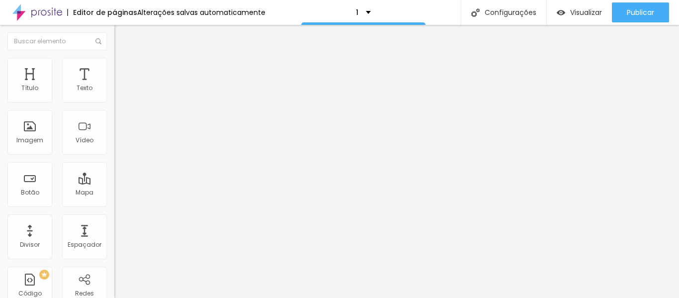
click at [114, 207] on div "Rede social TikTok Endereço URL https://linktr.ee/Lilianarboleyafotografia?fbcl…" at bounding box center [171, 286] width 114 height 158
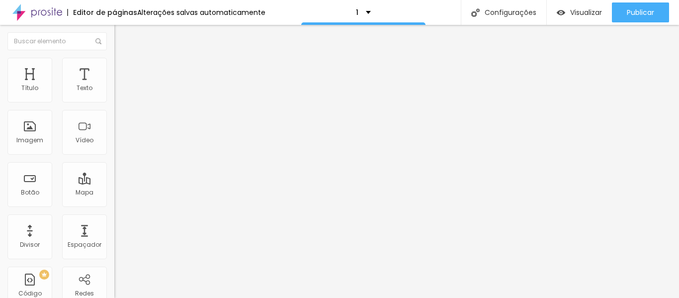
click at [114, 201] on div "WhatsApp" at bounding box center [171, 204] width 114 height 6
click at [114, 213] on div "TikTok" at bounding box center [171, 272] width 114 height 119
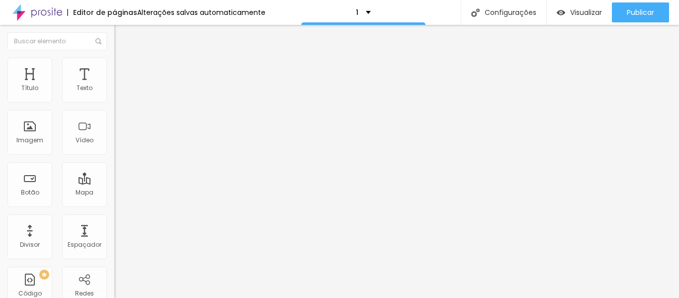
click at [114, 265] on div "Editar nulo Conteúdo Estilo Avançado WhatsApp Rede social TikTok Endereço URL h…" at bounding box center [171, 161] width 114 height 273
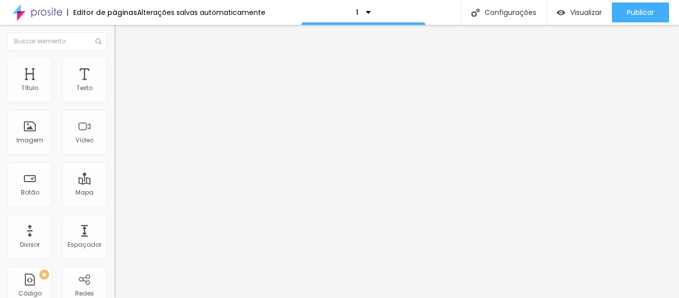
scroll to position [0, 66]
type input "https://www.instagram.com.br/lilianarboleya_fotografia"
click at [114, 276] on div "Editar nulo Conteúdo Estilo Avançado WhatsApp Rede social TikTok Endereço URL h…" at bounding box center [171, 161] width 114 height 273
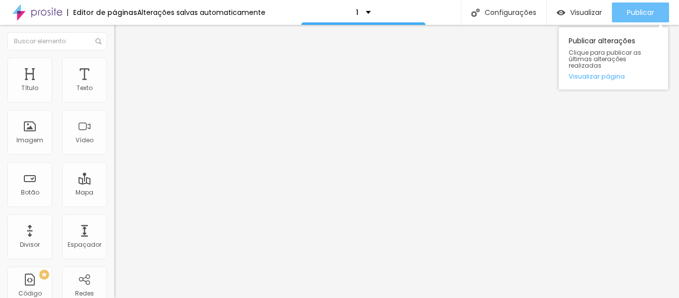
click at [646, 14] on font "Publicar" at bounding box center [639, 12] width 27 height 10
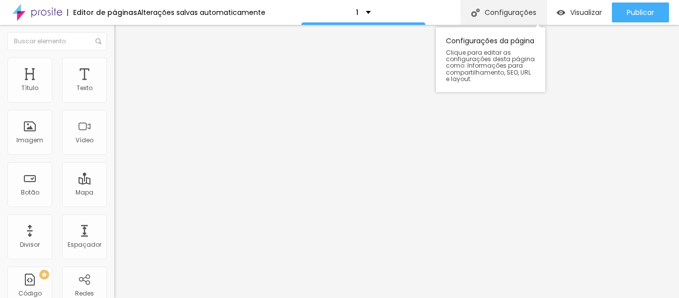
click at [518, 11] on font "Configurações" at bounding box center [510, 12] width 52 height 10
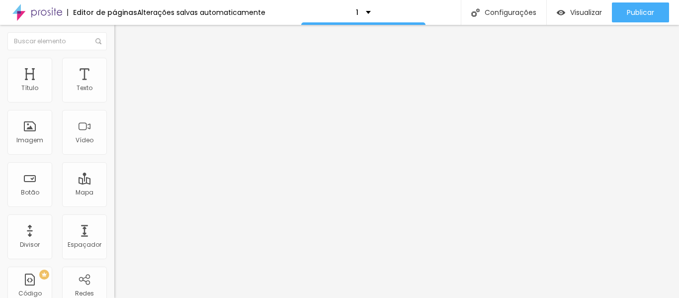
drag, startPoint x: 306, startPoint y: 96, endPoint x: 128, endPoint y: 100, distance: 178.9
type input "Casamento 2026"
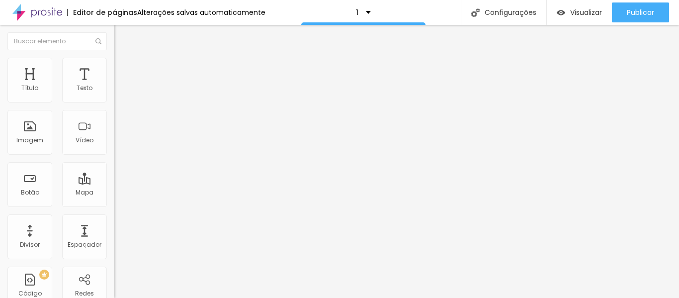
type input "/casamento2026"
type input "22"
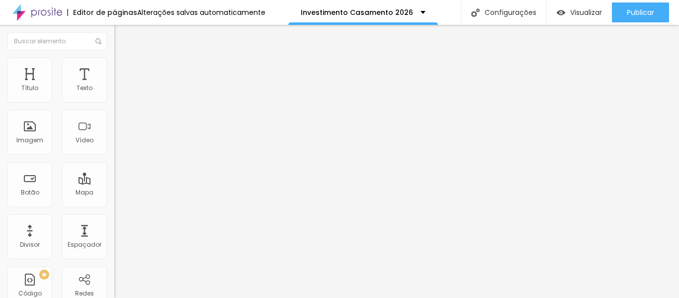
type input "21"
type input "20"
type input "19"
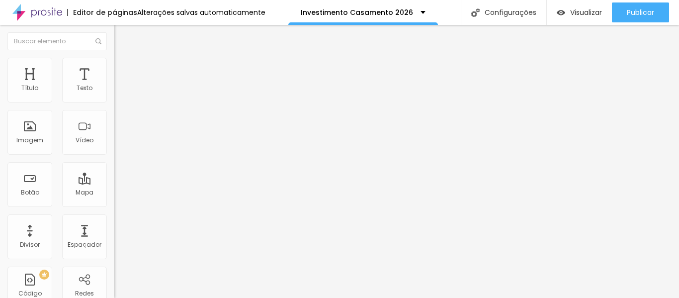
type input "19"
drag, startPoint x: 64, startPoint y: 98, endPoint x: 52, endPoint y: 96, distance: 11.6
type input "19"
click at [114, 183] on input "range" at bounding box center [146, 187] width 64 height 8
click at [114, 102] on font "Título 3" at bounding box center [128, 95] width 29 height 11
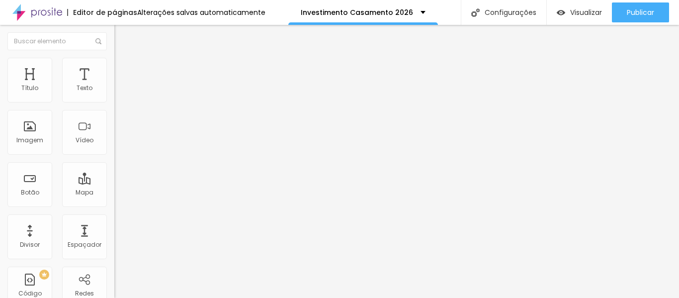
click at [114, 94] on font "Título 2" at bounding box center [130, 87] width 33 height 12
click at [114, 85] on font "Título 1" at bounding box center [130, 79] width 33 height 14
type input "15"
type input "19"
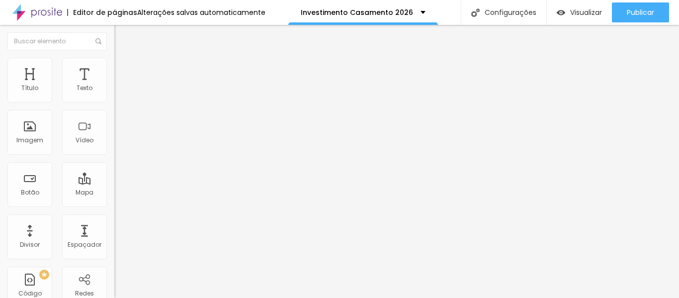
type input "19"
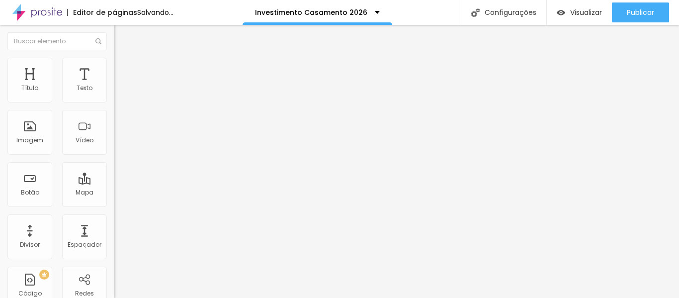
type input "18"
type input "17"
type input "16"
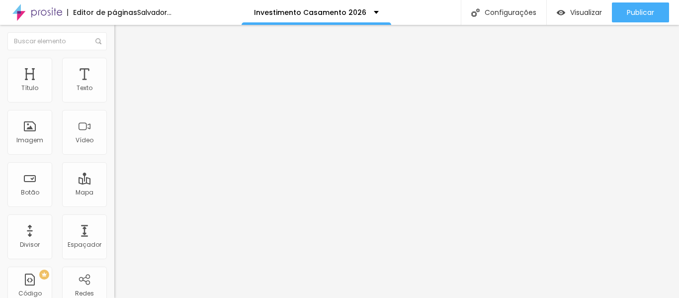
type input "16"
type input "15"
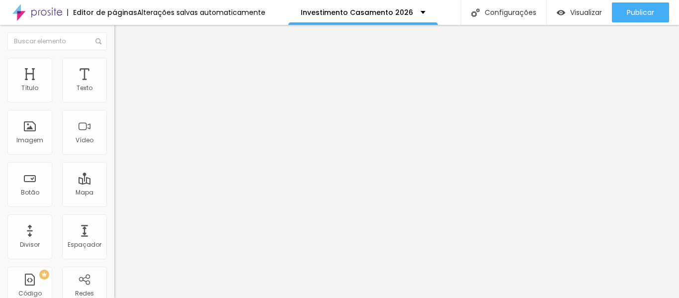
type input "15"
click at [114, 234] on input "range" at bounding box center [146, 238] width 64 height 8
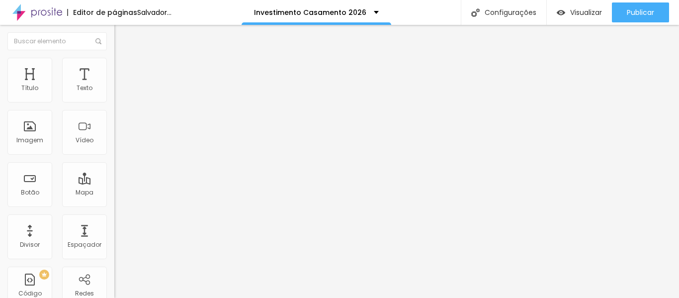
type input "0.3"
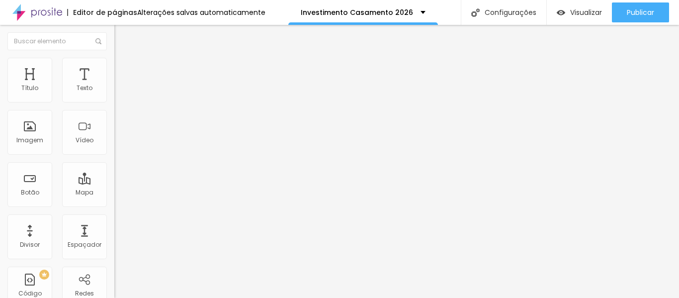
type input "1"
type input "1.1"
type input "1.3"
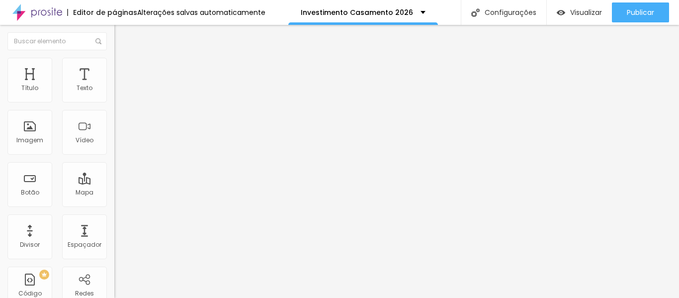
type input "1.3"
type input "1.5"
type input "1.8"
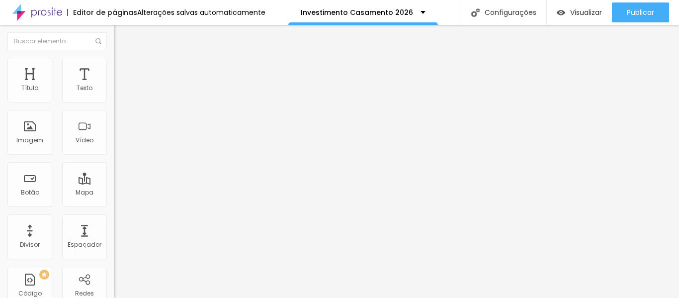
type input "2.1"
type input "2.3"
type input "2.5"
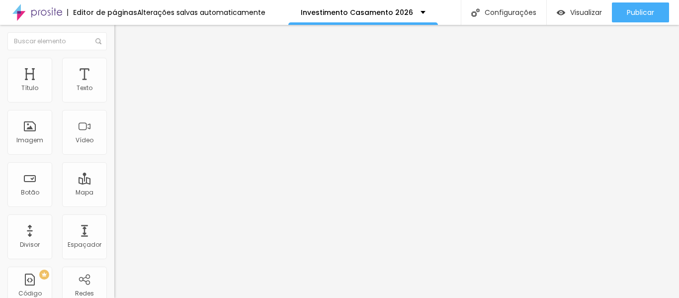
type input "2.5"
type input "2.3"
type input "2.1"
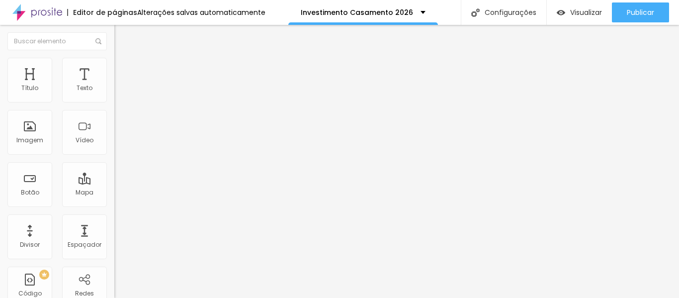
type input "2"
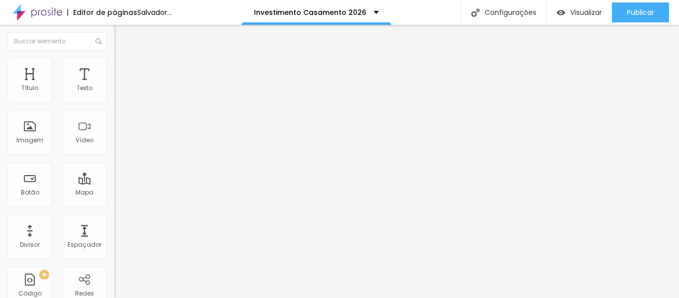
drag, startPoint x: 22, startPoint y: 229, endPoint x: 29, endPoint y: 230, distance: 7.1
type input "2"
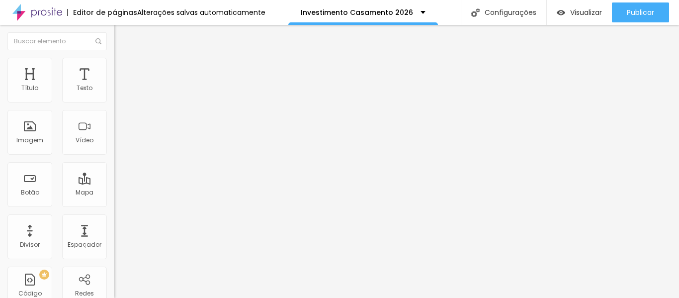
type input "5"
type input "6"
type input "7"
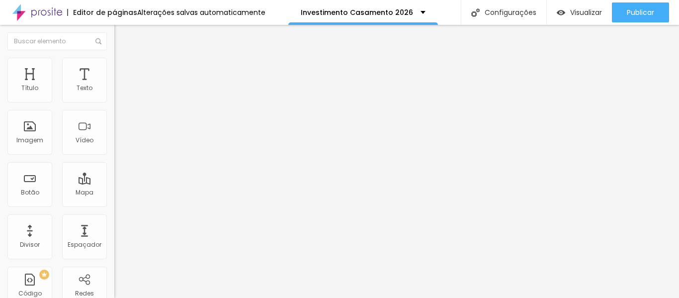
type input "7"
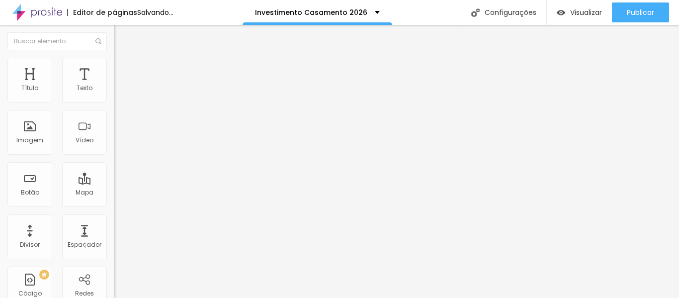
type input "6"
type input "5"
type input "4"
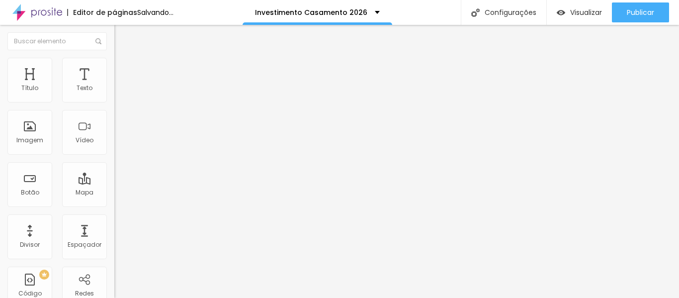
type input "4"
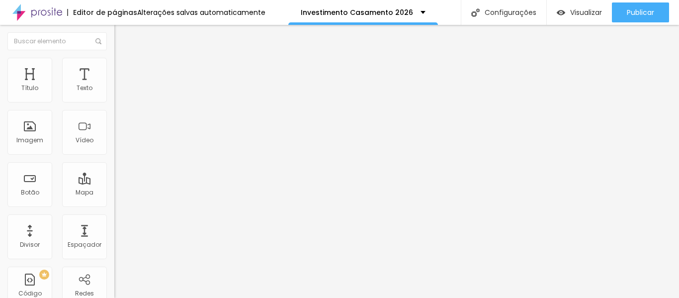
click at [123, 69] on font "Avançado" at bounding box center [139, 64] width 33 height 8
type input "16"
type input "11"
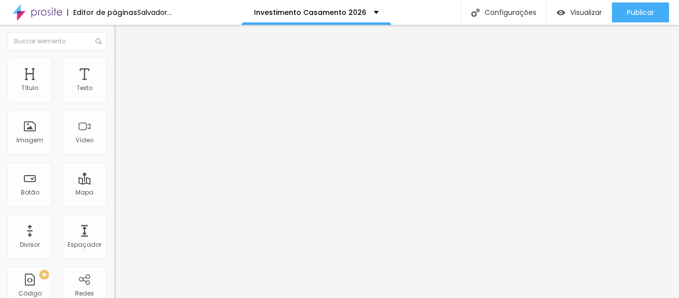
type input "12"
type input "13"
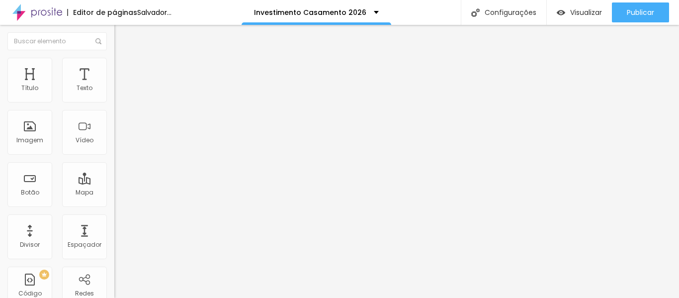
click at [114, 183] on input "range" at bounding box center [146, 187] width 64 height 8
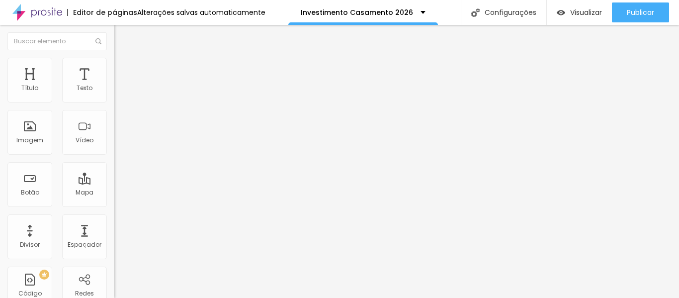
click at [114, 57] on img at bounding box center [118, 52] width 9 height 9
click at [123, 69] on font "Avançado" at bounding box center [139, 64] width 33 height 8
click at [129, 109] on div "Conectar" at bounding box center [147, 99] width 36 height 20
click at [123, 67] on font "Estilo" at bounding box center [130, 64] width 15 height 8
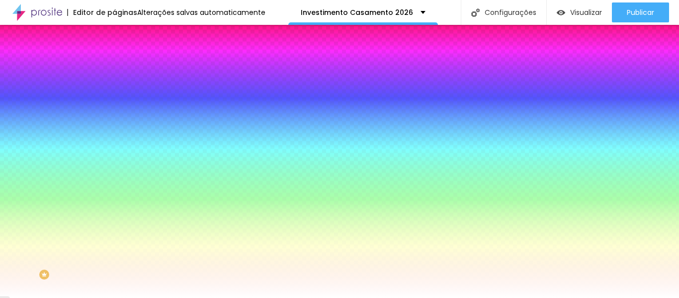
click at [114, 68] on img at bounding box center [118, 72] width 9 height 9
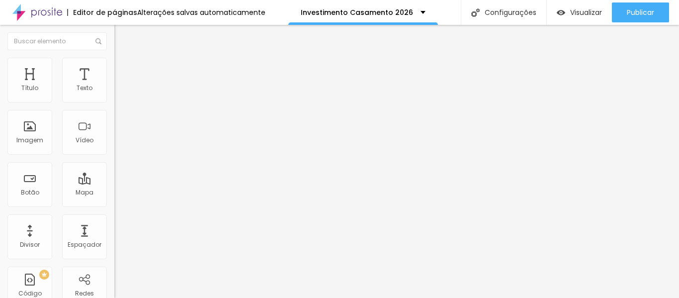
type input "[URL][DOMAIN_NAME]"
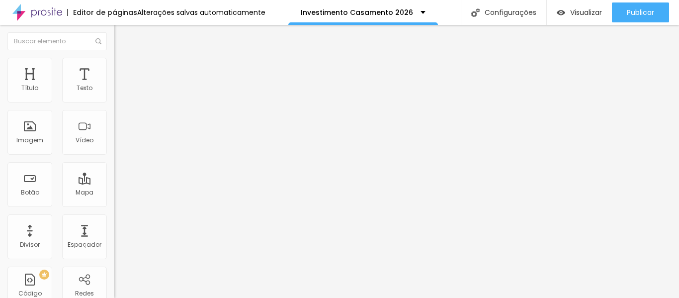
paste input "[URL][DOMAIN_NAME]"
type input "[URL][DOMAIN_NAME]"
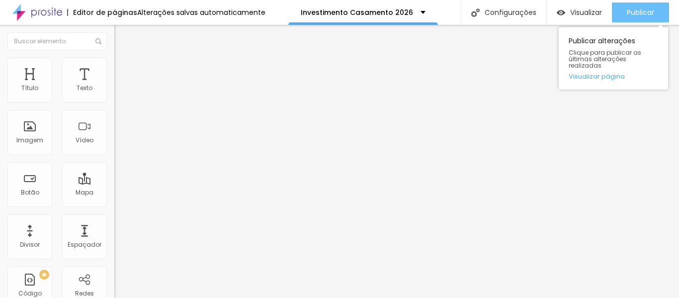
click at [639, 11] on font "Publicar" at bounding box center [639, 12] width 27 height 10
click at [642, 14] on font "Publicar" at bounding box center [639, 12] width 27 height 10
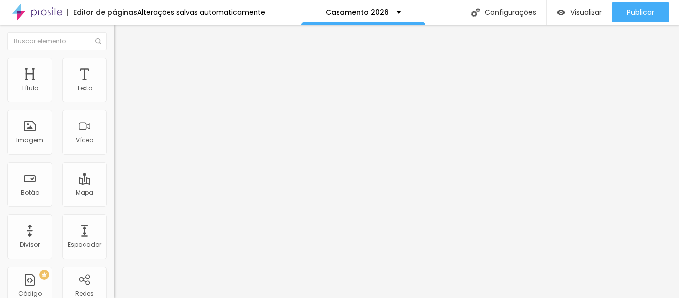
click at [114, 60] on img at bounding box center [118, 62] width 9 height 9
click at [114, 142] on div at bounding box center [171, 142] width 114 height 0
click at [114, 136] on div at bounding box center [171, 136] width 114 height 0
click at [114, 58] on li "Estilo" at bounding box center [171, 63] width 114 height 10
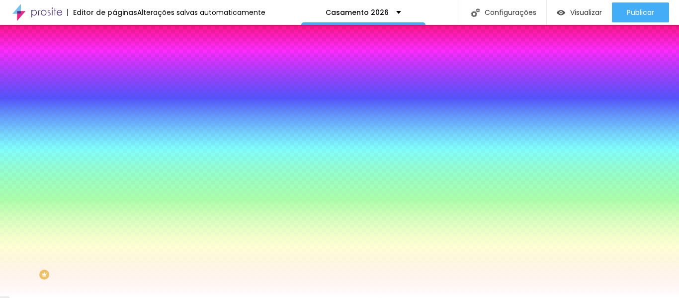
click at [114, 68] on li "Avançado" at bounding box center [171, 73] width 114 height 10
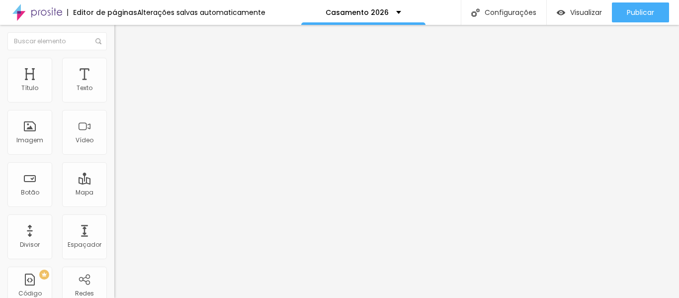
click at [114, 68] on img at bounding box center [118, 72] width 9 height 9
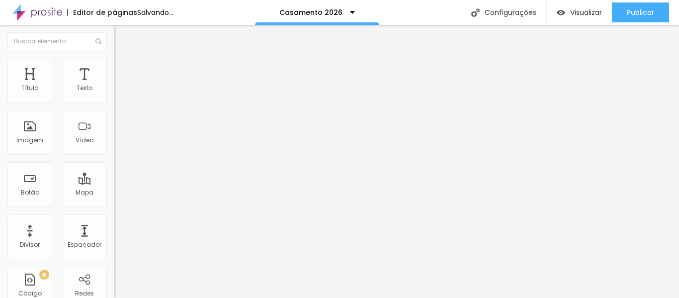
click at [114, 65] on li "Estilo" at bounding box center [171, 63] width 114 height 10
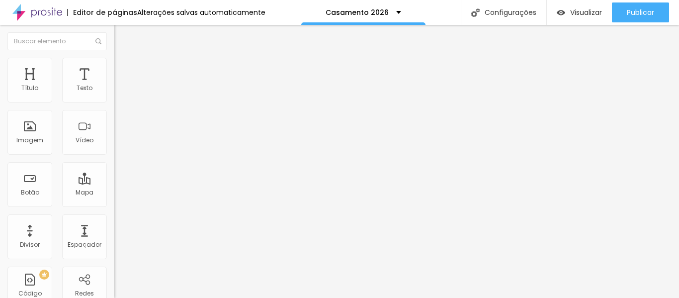
type input "70"
type input "65"
type input "60"
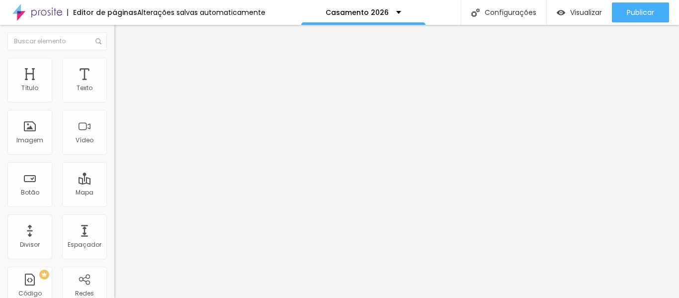
type input "60"
type input "55"
type input "50"
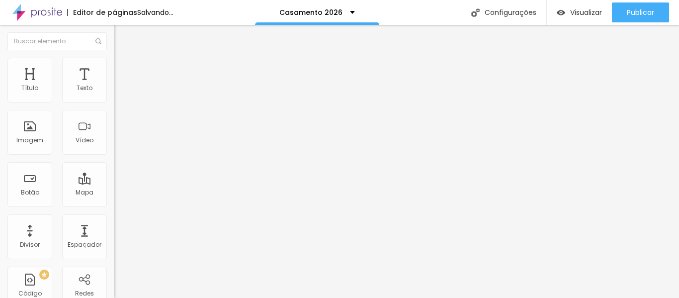
type input "45"
drag, startPoint x: 78, startPoint y: 107, endPoint x: 48, endPoint y: 107, distance: 30.3
type input "45"
click at [114, 102] on input "range" at bounding box center [146, 98] width 64 height 8
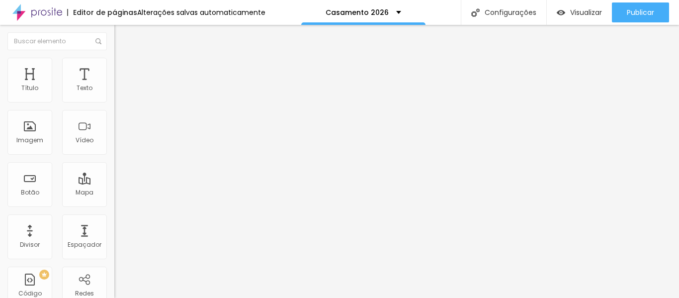
click at [114, 66] on li "Estilo" at bounding box center [171, 63] width 114 height 10
type input "50"
drag, startPoint x: 46, startPoint y: 108, endPoint x: 52, endPoint y: 108, distance: 5.5
type input "50"
click at [114, 102] on input "range" at bounding box center [146, 98] width 64 height 8
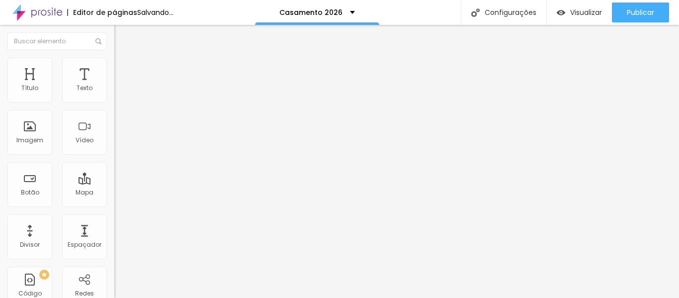
type input "53"
type input "79"
type input "81"
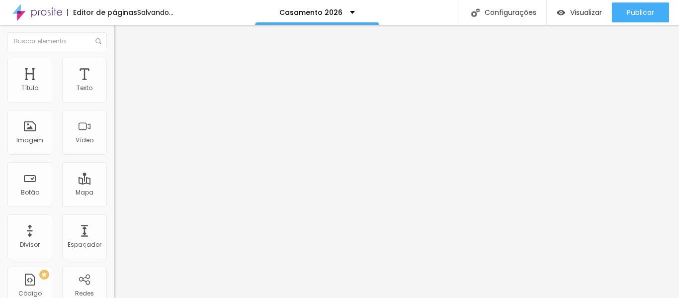
type input "81"
type input "86"
type input "87"
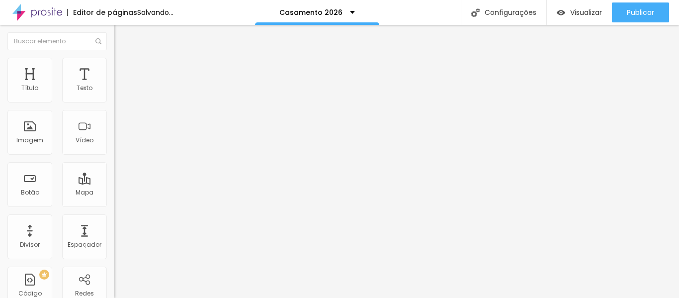
type input "89"
type input "91"
type input "92"
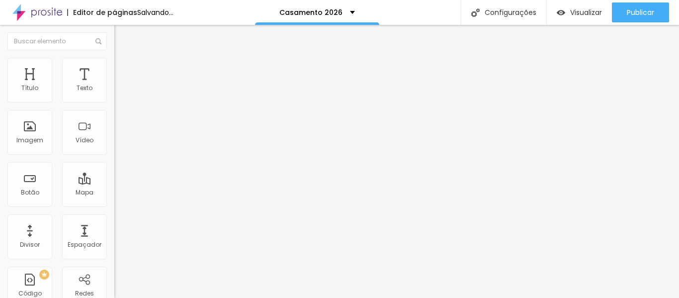
type input "92"
type input "94"
type input "97"
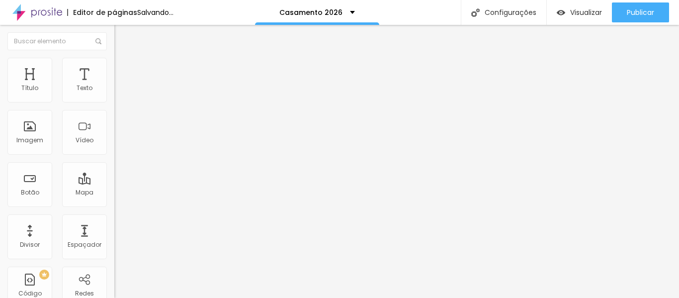
type input "95"
type input "79"
type input "54"
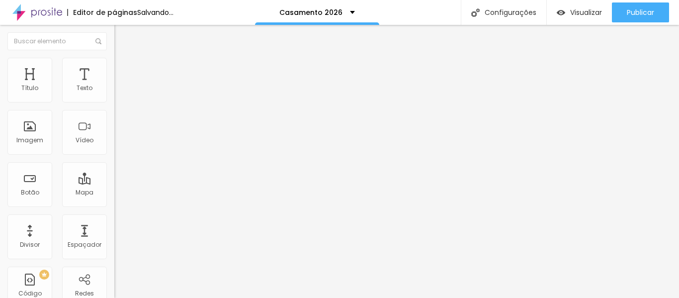
type input "54"
type input "51"
type input "49"
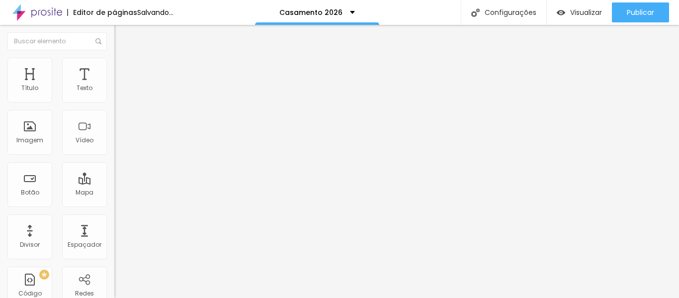
type input "54"
type input "61"
type input "69"
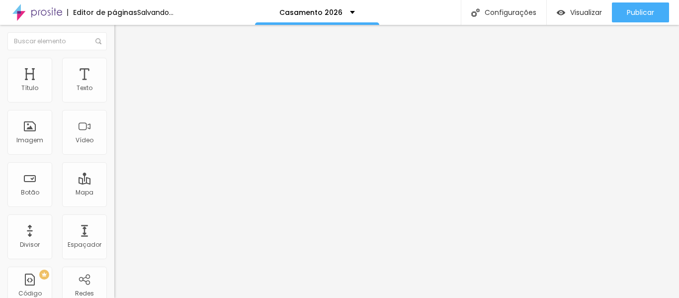
type input "69"
type input "74"
type input "82"
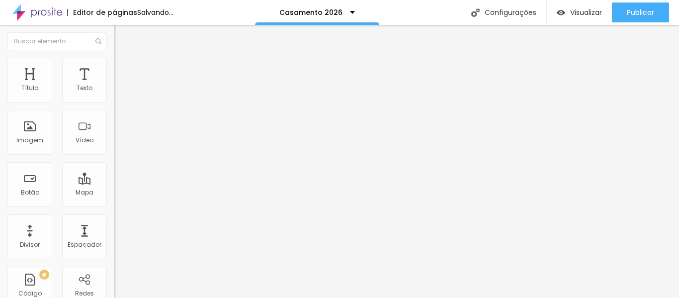
type input "87"
type input "92"
type input "95"
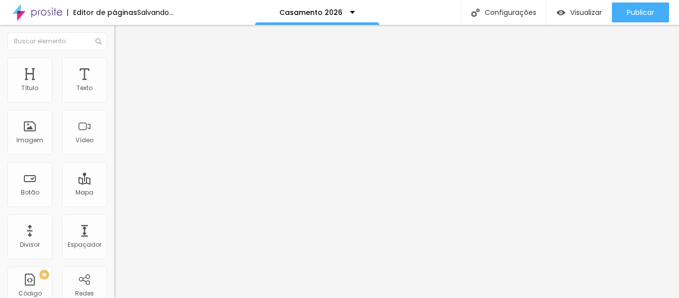
type input "95"
type input "97"
type input "99"
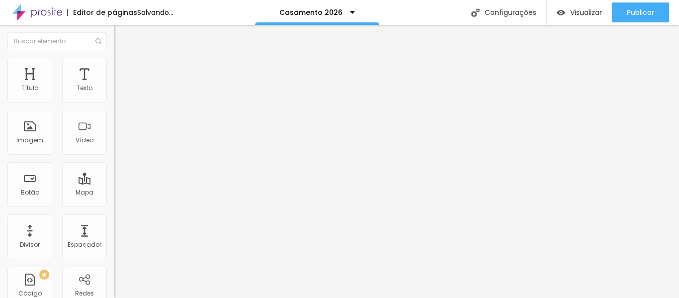
type input "100"
drag, startPoint x: 29, startPoint y: 128, endPoint x: 54, endPoint y: 127, distance: 24.9
type input "100"
click at [114, 218] on input "range" at bounding box center [146, 222] width 64 height 8
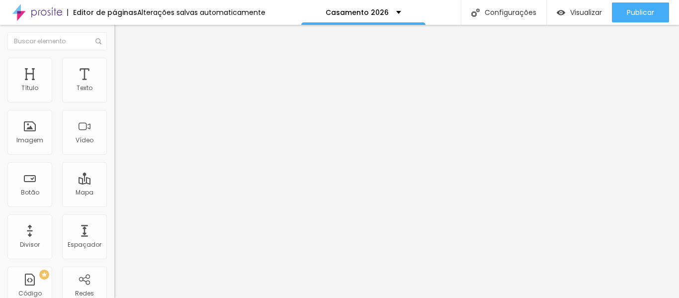
type input "55"
type input "60"
type input "65"
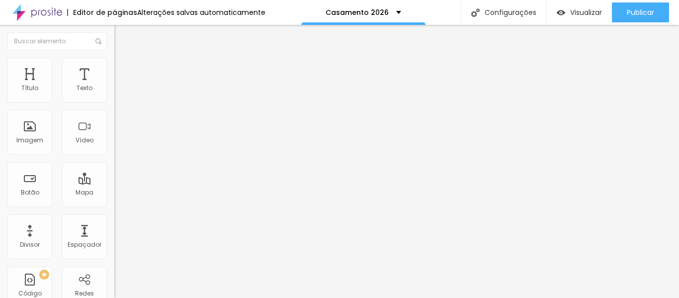
type input "65"
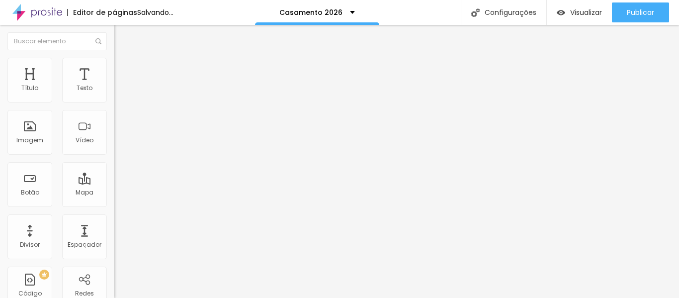
type input "60"
drag, startPoint x: 52, startPoint y: 107, endPoint x: 64, endPoint y: 107, distance: 12.4
type input "60"
click at [114, 102] on input "range" at bounding box center [146, 98] width 64 height 8
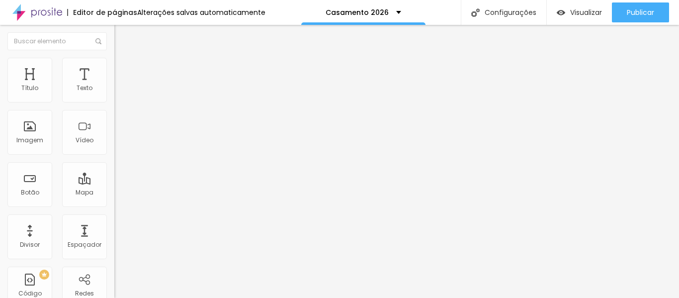
click at [114, 68] on img at bounding box center [118, 72] width 9 height 9
type input "63"
type input "75"
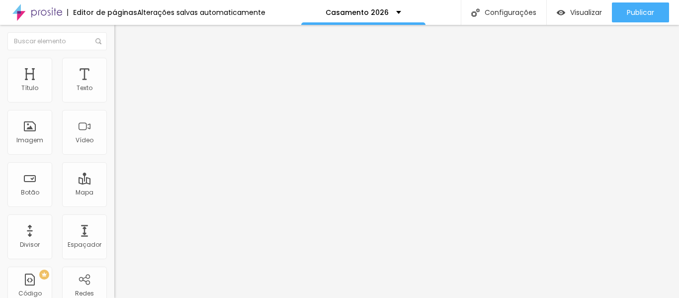
type input "76"
type input "78"
type input "79"
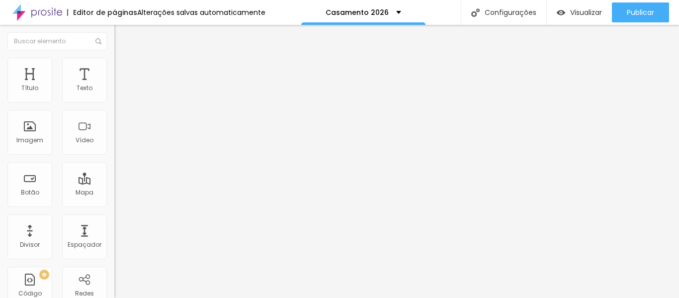
type input "79"
type input "80"
type input "81"
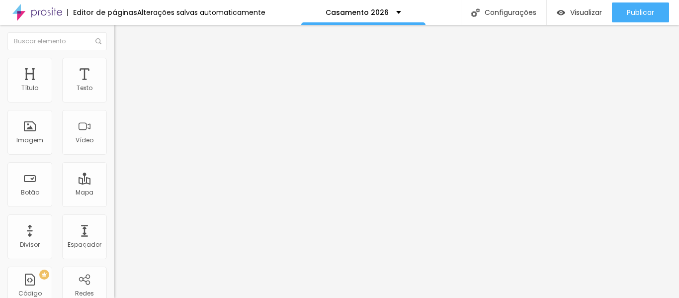
type input "82"
type input "83"
type input "84"
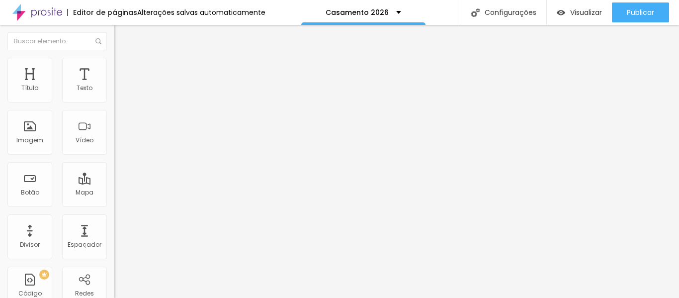
type input "84"
type input "85"
type input "88"
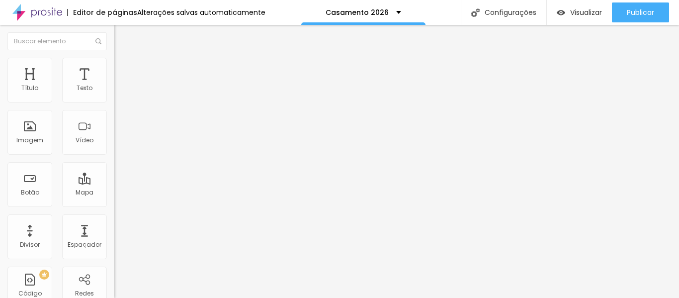
type input "100"
drag, startPoint x: 56, startPoint y: 96, endPoint x: 105, endPoint y: 107, distance: 49.9
type input "100"
click at [114, 193] on input "range" at bounding box center [146, 197] width 64 height 8
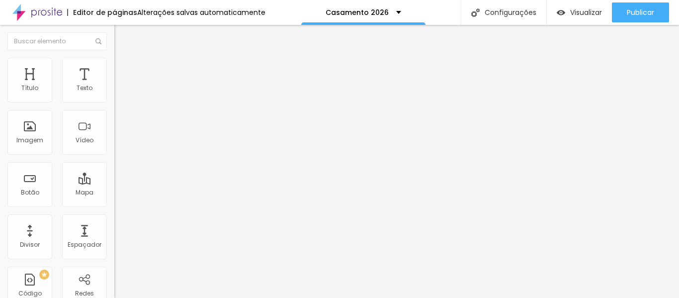
click at [123, 67] on font "Estilo" at bounding box center [130, 64] width 15 height 8
type input "133"
type input "137"
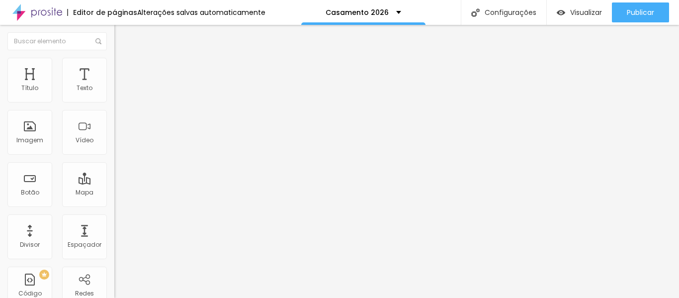
type input "138"
type input "140"
drag, startPoint x: 55, startPoint y: 128, endPoint x: 66, endPoint y: 127, distance: 10.9
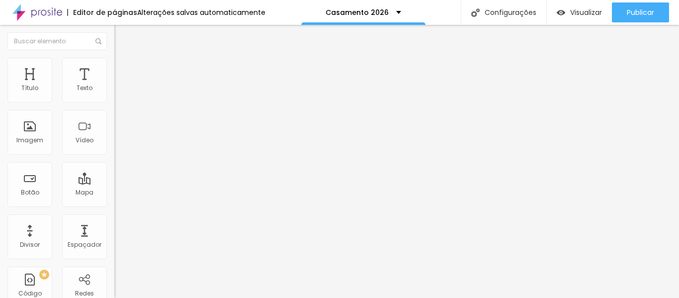
type input "140"
click at [114, 218] on input "range" at bounding box center [146, 222] width 64 height 8
click at [114, 68] on li "Avançado" at bounding box center [171, 73] width 114 height 10
click at [114, 65] on li "Estilo" at bounding box center [171, 63] width 114 height 10
click at [123, 67] on font "Estilo" at bounding box center [130, 64] width 15 height 8
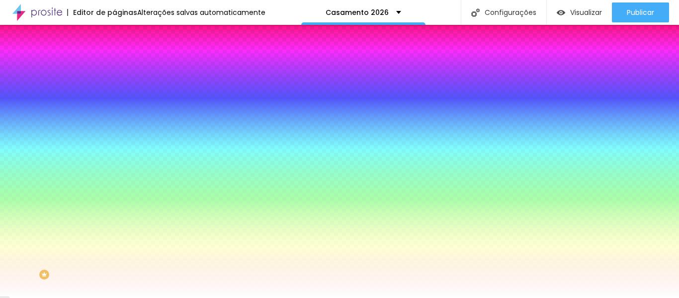
click at [114, 68] on img at bounding box center [118, 72] width 9 height 9
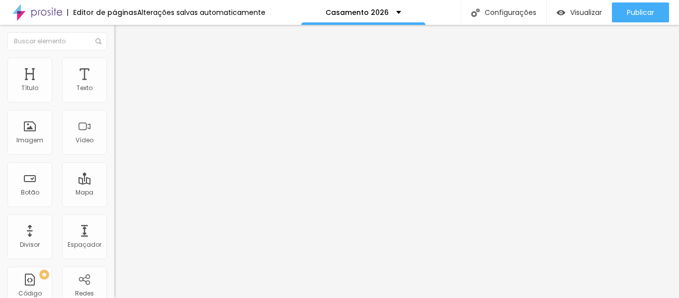
type input "0"
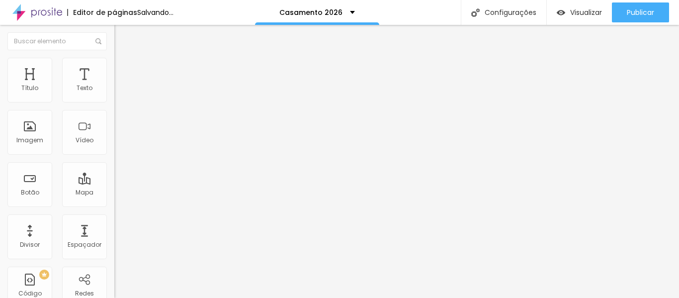
drag, startPoint x: 30, startPoint y: 116, endPoint x: 0, endPoint y: 115, distance: 29.8
type input "0"
click at [114, 61] on img at bounding box center [118, 62] width 9 height 9
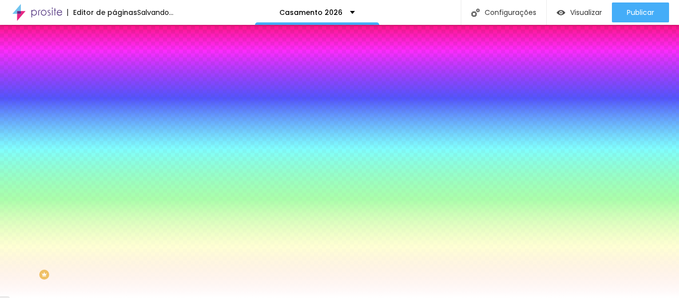
click at [114, 68] on img at bounding box center [118, 72] width 9 height 9
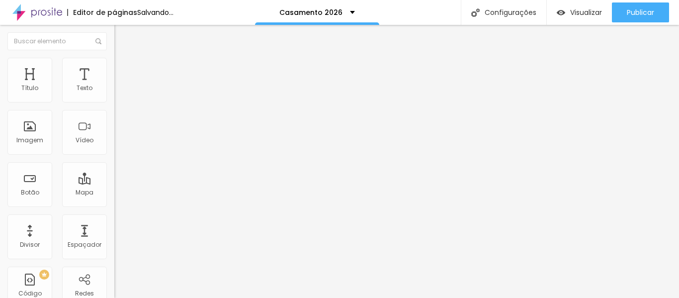
type input "15"
type input "10"
type input "5"
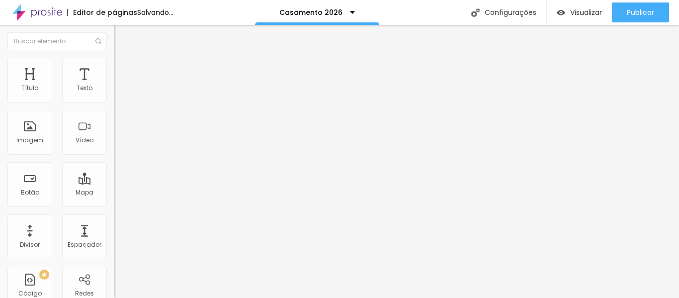
type input "5"
type input "0"
type input "5"
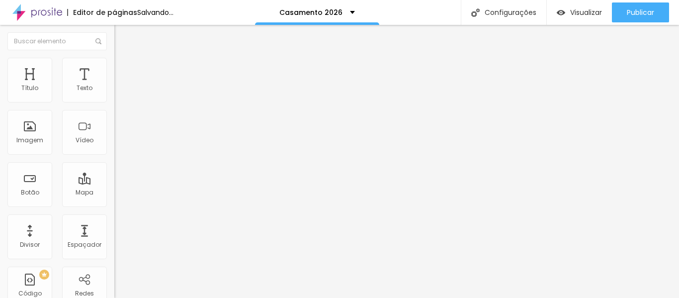
type input "10"
type input "15"
drag, startPoint x: 39, startPoint y: 97, endPoint x: 32, endPoint y: 97, distance: 6.5
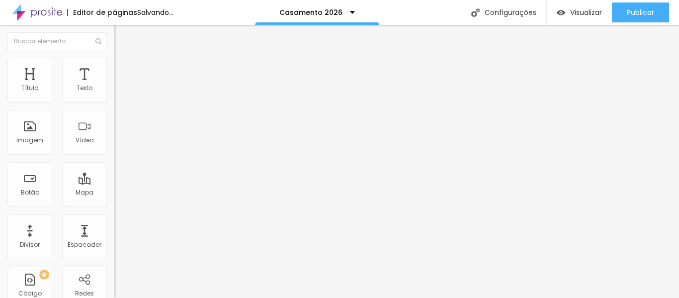
type input "15"
click at [114, 193] on input "range" at bounding box center [146, 197] width 64 height 8
click at [114, 62] on img at bounding box center [118, 62] width 9 height 9
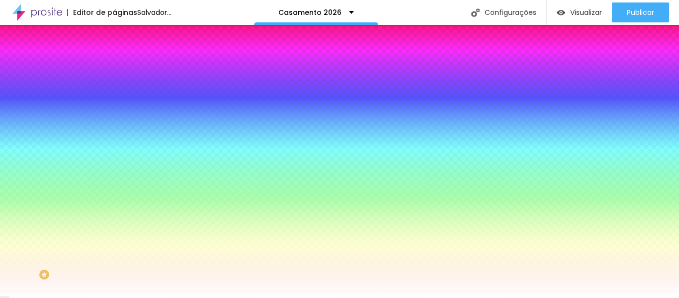
click at [114, 68] on li "Avançado" at bounding box center [171, 73] width 114 height 10
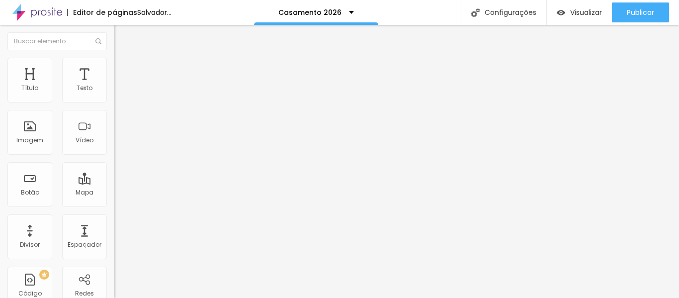
type input "45"
type input "40"
type input "35"
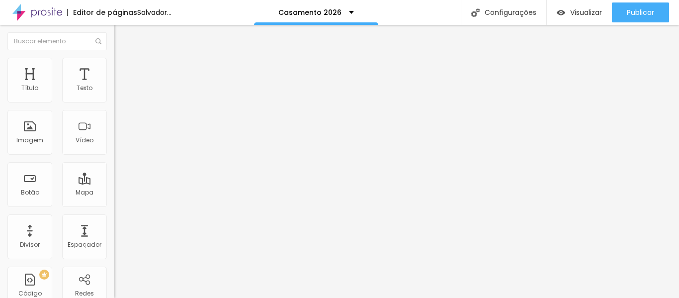
type input "35"
type input "40"
type input "45"
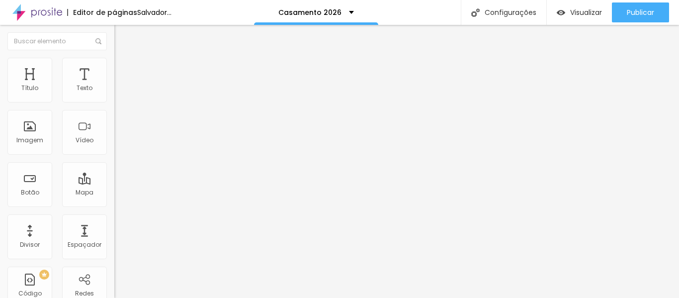
type input "50"
click at [114, 193] on input "range" at bounding box center [146, 197] width 64 height 8
click at [114, 68] on img at bounding box center [118, 72] width 9 height 9
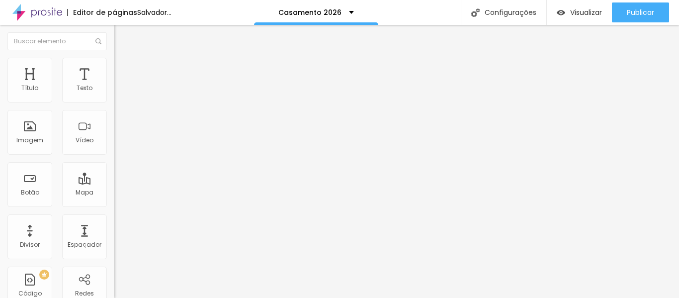
click at [114, 68] on img at bounding box center [118, 72] width 9 height 9
click at [114, 63] on img at bounding box center [118, 62] width 9 height 9
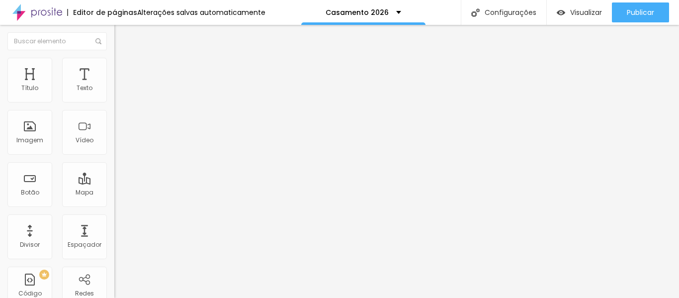
click at [123, 67] on font "Estilo" at bounding box center [130, 64] width 15 height 8
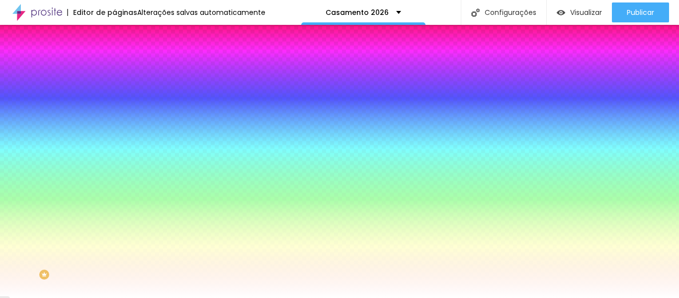
click at [122, 34] on img "button" at bounding box center [126, 36] width 8 height 8
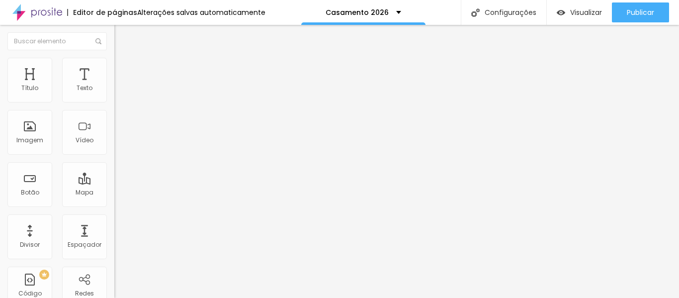
click at [114, 66] on li "Estilo" at bounding box center [171, 63] width 114 height 10
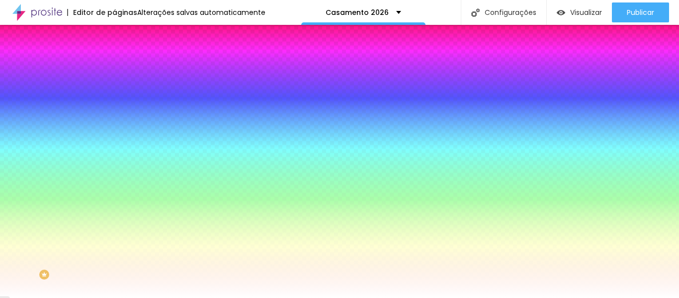
click at [123, 70] on span "Avançado" at bounding box center [139, 74] width 33 height 8
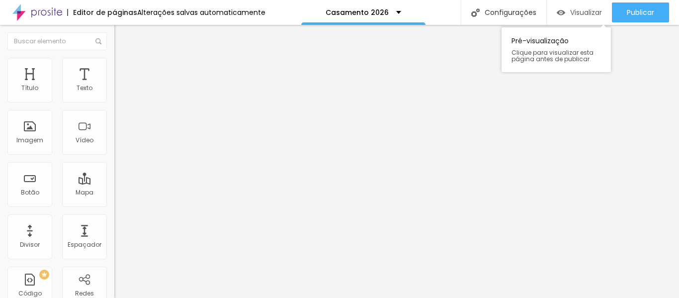
click at [578, 11] on font "Visualizar" at bounding box center [586, 12] width 32 height 10
click at [114, 63] on img at bounding box center [118, 62] width 9 height 9
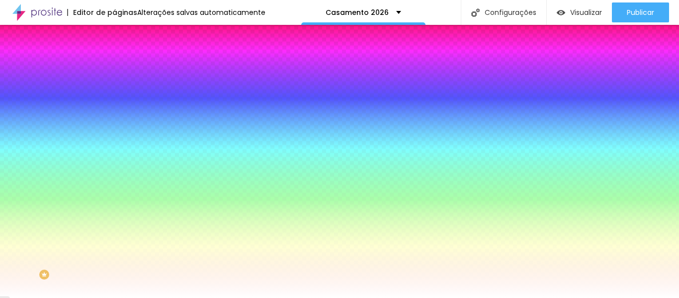
click at [123, 70] on span "Avançado" at bounding box center [139, 74] width 33 height 8
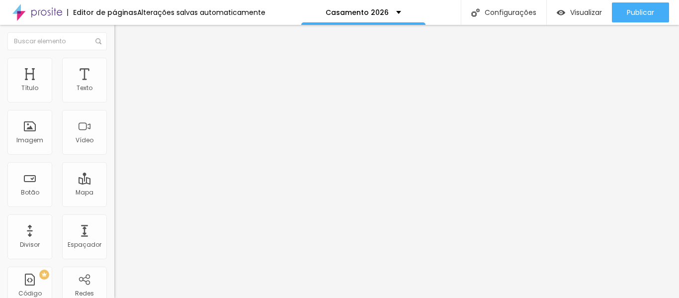
click at [114, 66] on li "Avançado" at bounding box center [171, 63] width 114 height 10
click at [114, 57] on img at bounding box center [118, 52] width 9 height 9
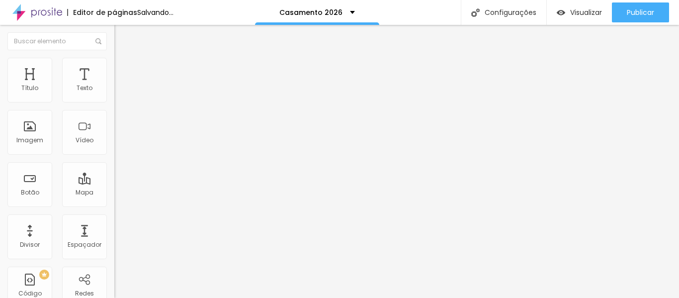
click at [122, 33] on img "button" at bounding box center [126, 36] width 8 height 8
click at [122, 35] on img "button" at bounding box center [126, 36] width 8 height 8
click at [114, 85] on span "Adicionar imagem" at bounding box center [146, 81] width 64 height 8
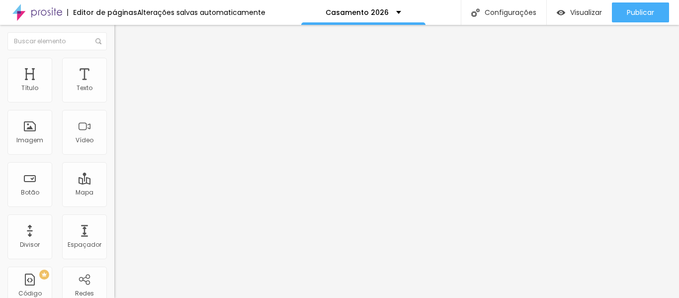
click at [114, 85] on span "Adicionar imagem" at bounding box center [146, 81] width 64 height 8
click at [114, 62] on img at bounding box center [118, 62] width 9 height 9
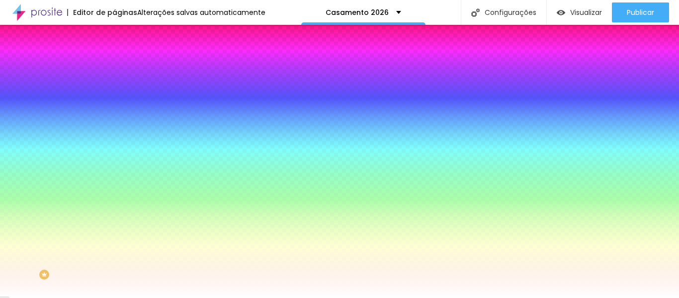
click at [114, 68] on li "Avançado" at bounding box center [171, 73] width 114 height 10
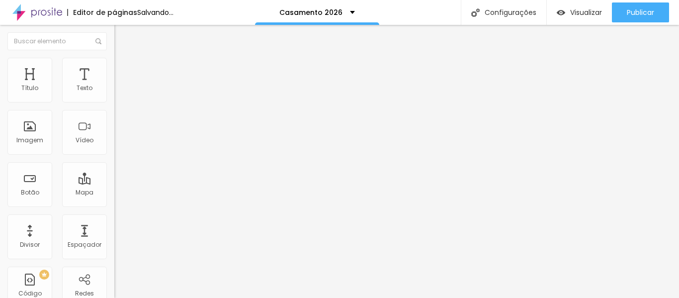
click at [114, 85] on span "Adicionar imagem" at bounding box center [146, 81] width 64 height 8
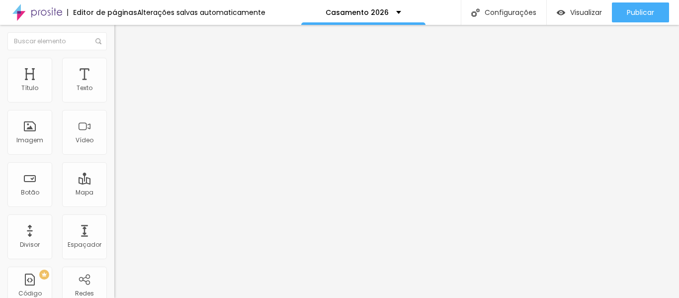
scroll to position [670, 0]
click at [114, 126] on img at bounding box center [117, 122] width 7 height 7
click at [123, 69] on span "Estilo" at bounding box center [130, 64] width 15 height 8
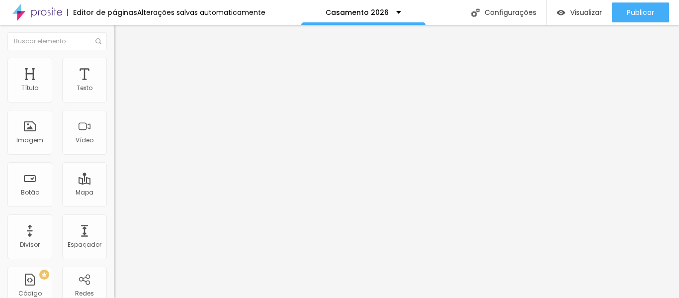
type input "3"
type input "39"
type input "54"
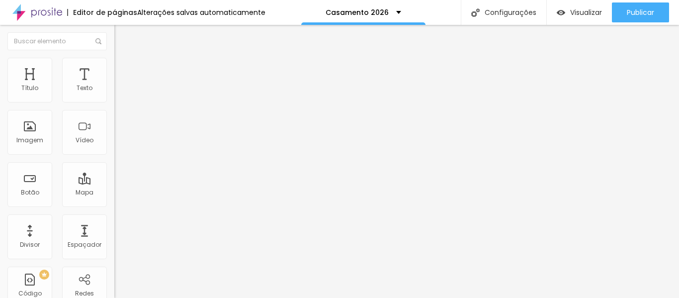
type input "54"
type input "56"
type input "58"
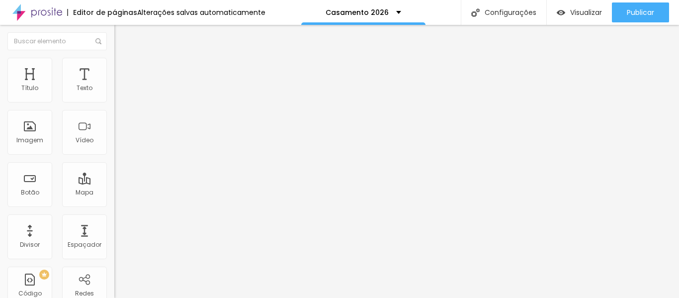
type input "59"
type input "67"
type input "79"
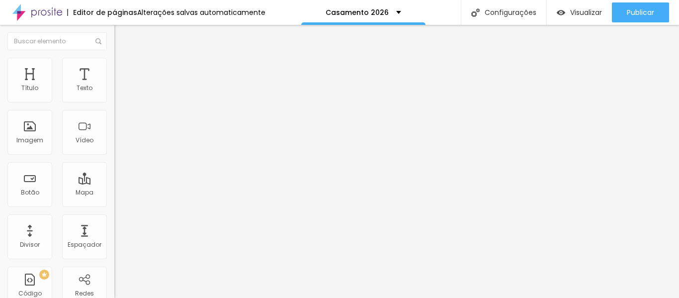
type input "79"
type input "92"
type input "100"
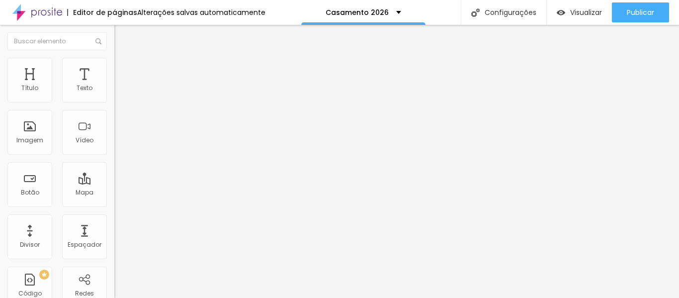
type input "107"
type input "110"
type input "112"
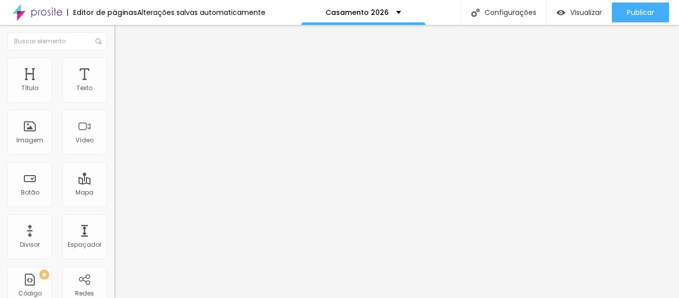
type input "112"
type input "114"
type input "115"
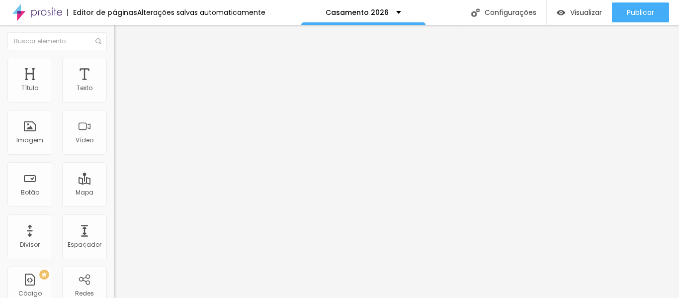
type input "117"
type input "100"
type input "13"
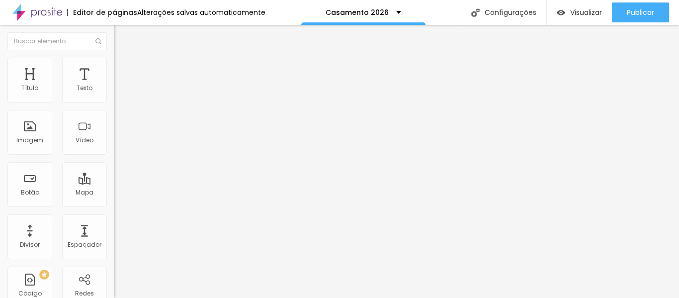
type input "13"
type input "0"
type input "31"
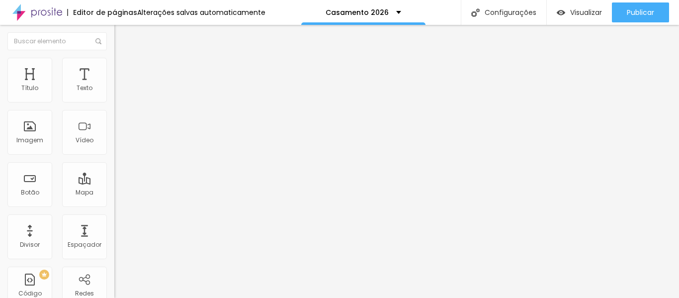
type input "200"
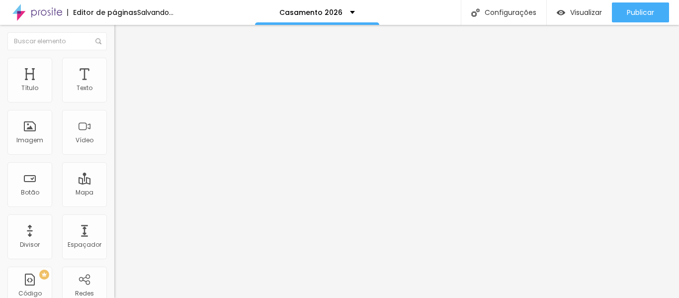
type input "166"
type input "0"
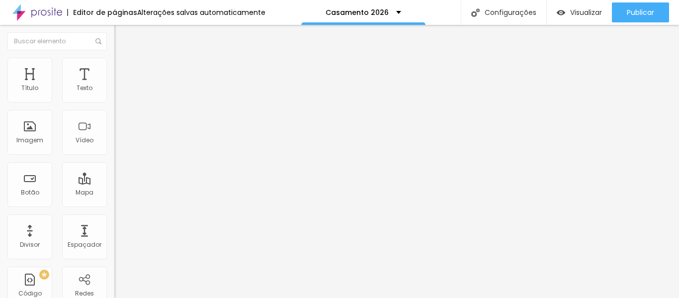
drag, startPoint x: 23, startPoint y: 124, endPoint x: 0, endPoint y: 131, distance: 23.7
click at [114, 218] on input "range" at bounding box center [146, 222] width 64 height 8
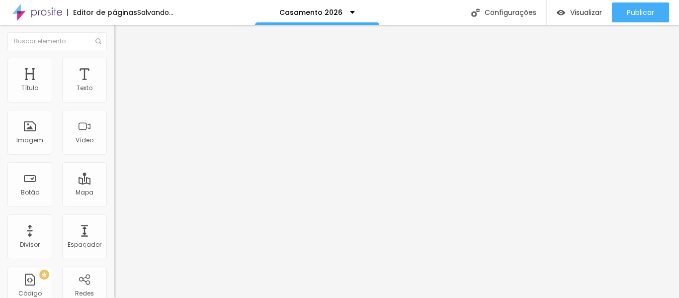
click at [114, 68] on img at bounding box center [118, 72] width 9 height 9
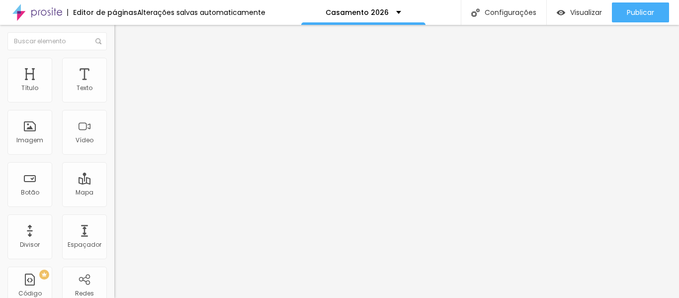
type input "25"
type input "40"
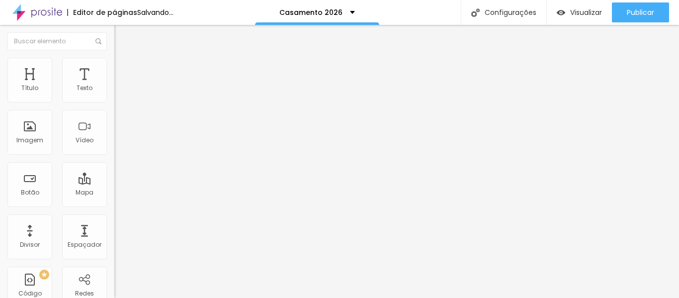
type input "41"
type input "42"
type input "43"
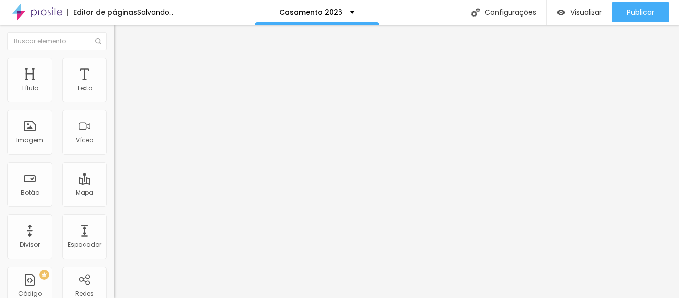
type input "43"
type input "44"
type input "45"
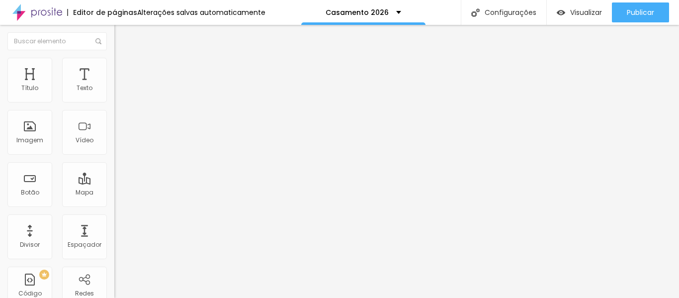
drag, startPoint x: 28, startPoint y: 96, endPoint x: 45, endPoint y: 96, distance: 16.9
click at [114, 193] on input "range" at bounding box center [146, 197] width 64 height 8
drag, startPoint x: 28, startPoint y: 117, endPoint x: 9, endPoint y: 124, distance: 20.0
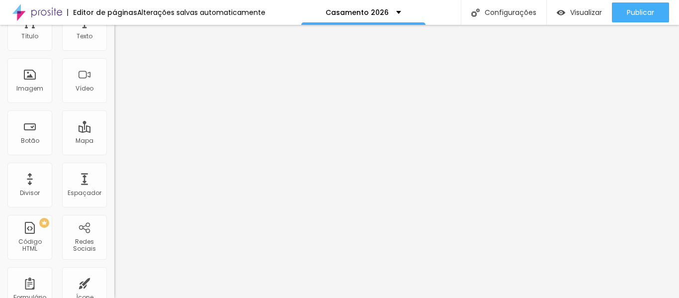
scroll to position [0, 0]
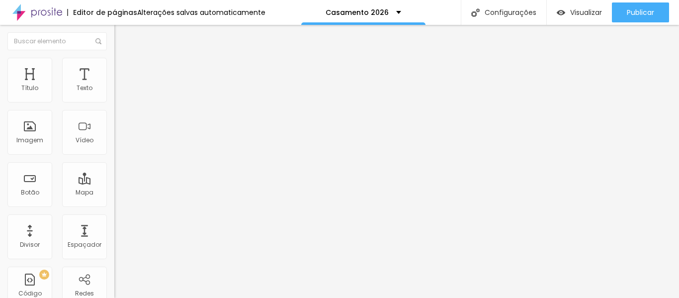
click at [122, 36] on img "button" at bounding box center [126, 36] width 8 height 8
click at [114, 85] on span "Adicionar imagem" at bounding box center [146, 81] width 64 height 8
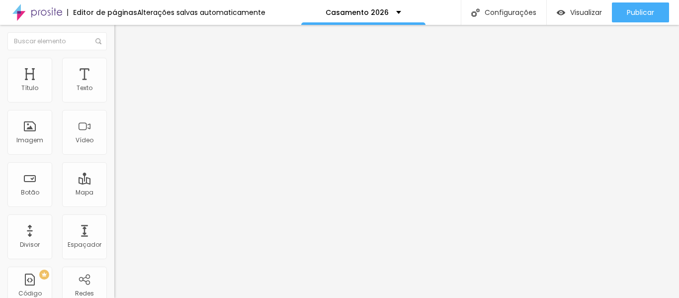
click at [114, 60] on img at bounding box center [118, 62] width 9 height 9
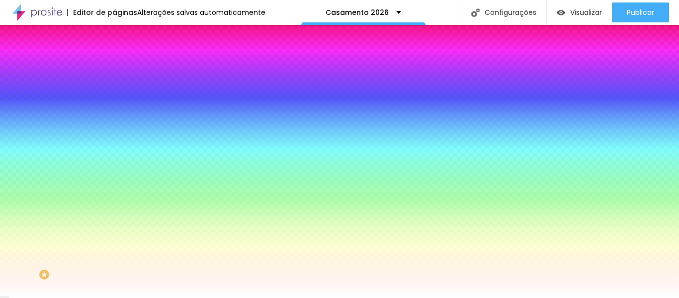
click at [114, 68] on img at bounding box center [118, 72] width 9 height 9
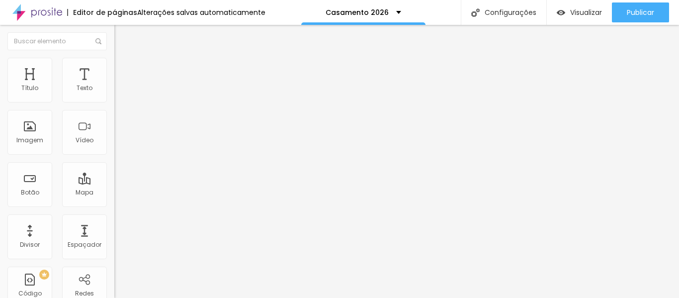
drag, startPoint x: 36, startPoint y: 96, endPoint x: 27, endPoint y: 95, distance: 8.5
click at [114, 193] on input "range" at bounding box center [146, 197] width 64 height 8
click at [122, 33] on img "button" at bounding box center [126, 36] width 8 height 8
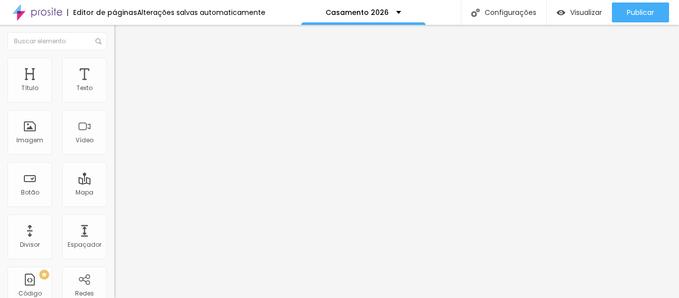
click at [114, 85] on span "Adicionar imagem" at bounding box center [146, 81] width 64 height 8
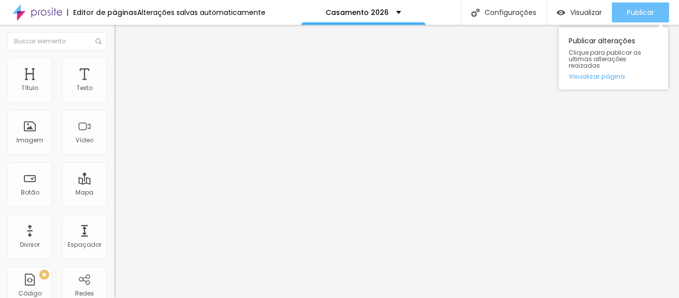
click at [637, 16] on span "Publicar" at bounding box center [639, 12] width 27 height 8
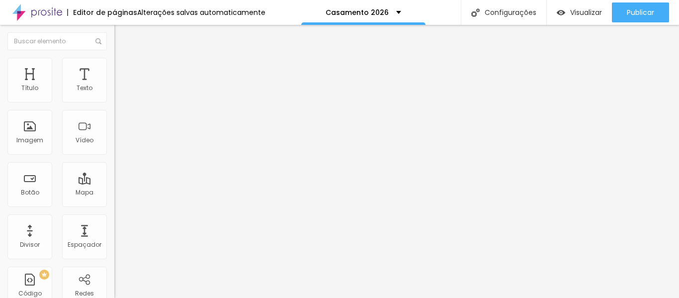
click at [114, 62] on img at bounding box center [118, 62] width 9 height 9
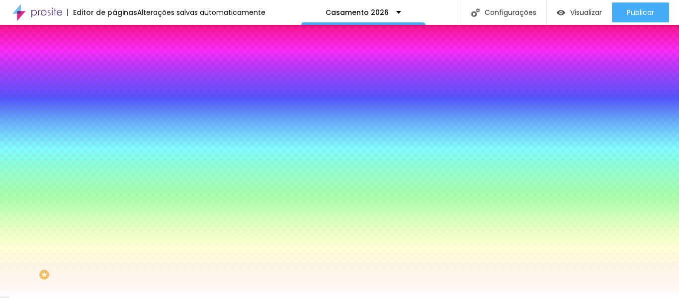
click at [114, 68] on img at bounding box center [118, 72] width 9 height 9
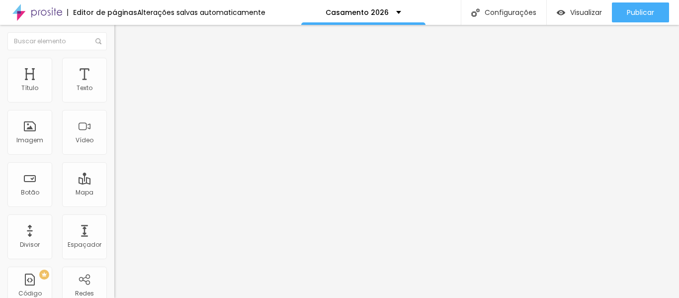
click at [114, 66] on li "Avançado" at bounding box center [171, 63] width 114 height 10
click at [114, 58] on li "Conteúdo" at bounding box center [171, 53] width 114 height 10
click at [123, 69] on span "Estilo" at bounding box center [130, 64] width 15 height 8
drag, startPoint x: 65, startPoint y: 96, endPoint x: 81, endPoint y: 98, distance: 17.0
click at [114, 183] on input "range" at bounding box center [146, 187] width 64 height 8
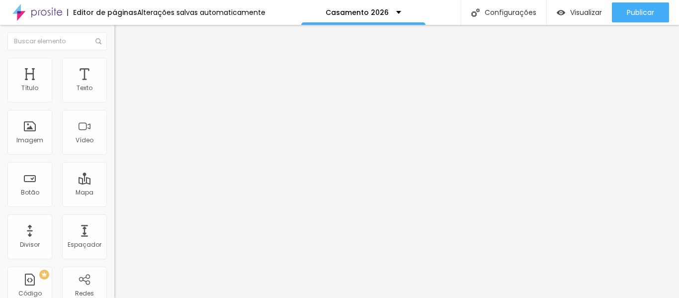
click at [123, 69] on span "Avançado" at bounding box center [139, 64] width 33 height 8
click at [114, 90] on img at bounding box center [117, 86] width 7 height 7
click at [114, 62] on img at bounding box center [118, 62] width 9 height 9
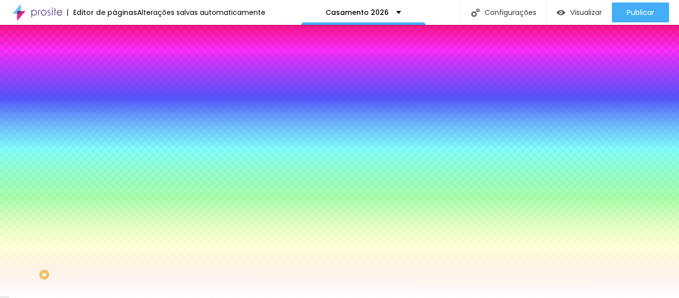
click at [114, 68] on img at bounding box center [118, 72] width 9 height 9
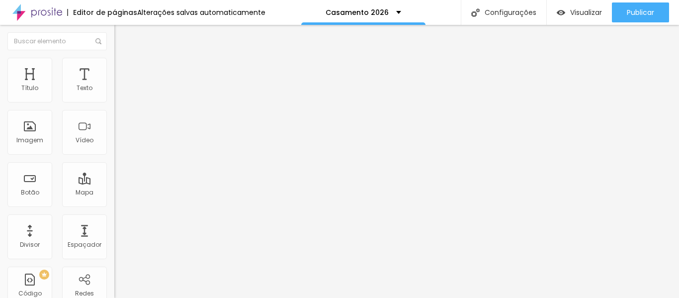
click at [114, 64] on li "Estilo" at bounding box center [171, 63] width 114 height 10
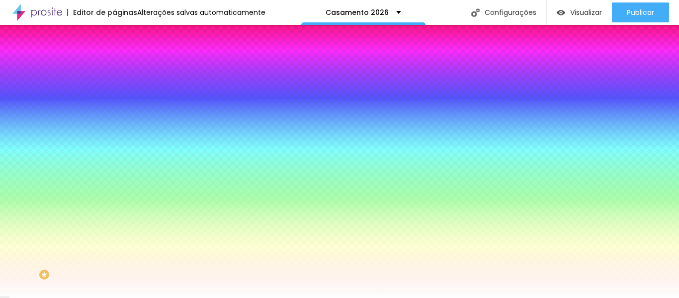
click at [114, 58] on li "Conteúdo" at bounding box center [171, 53] width 114 height 10
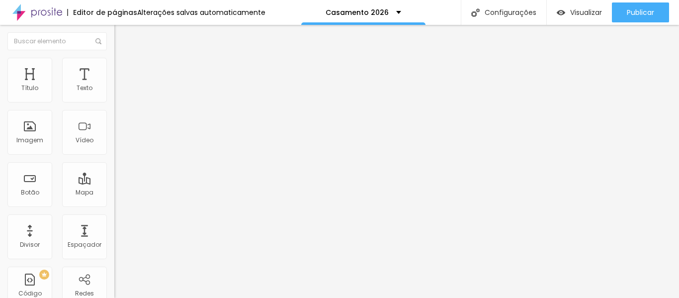
click at [122, 37] on img "button" at bounding box center [126, 36] width 8 height 8
click at [114, 62] on img at bounding box center [118, 62] width 9 height 9
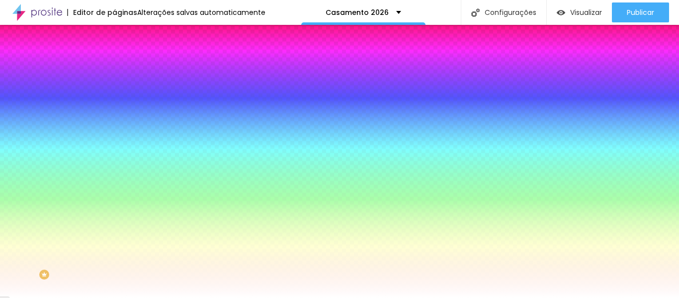
click at [114, 68] on img at bounding box center [118, 72] width 9 height 9
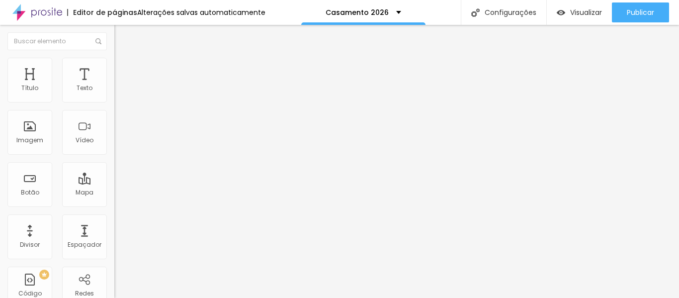
click at [114, 224] on input "text" at bounding box center [173, 229] width 119 height 10
type input "[URL][DOMAIN_NAME]"
click at [114, 252] on input "text" at bounding box center [173, 257] width 119 height 10
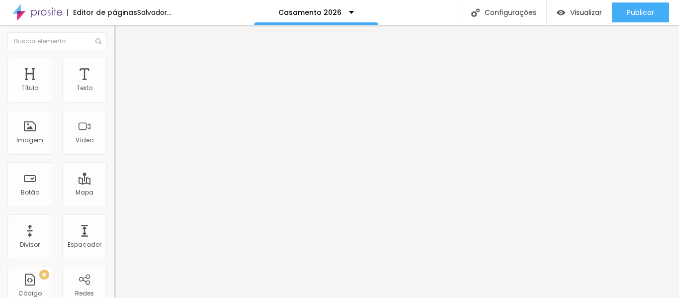
type input "[URL][DOMAIN_NAME]"
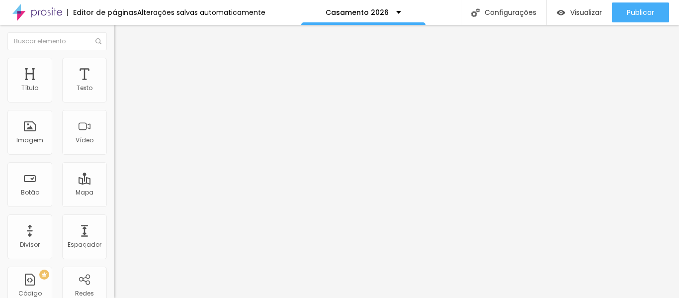
click at [114, 31] on button "Editar nulo" at bounding box center [171, 36] width 114 height 23
click at [122, 36] on img "button" at bounding box center [126, 36] width 8 height 8
click at [122, 34] on img "button" at bounding box center [126, 36] width 8 height 8
click at [114, 63] on li "Estilo" at bounding box center [171, 63] width 114 height 10
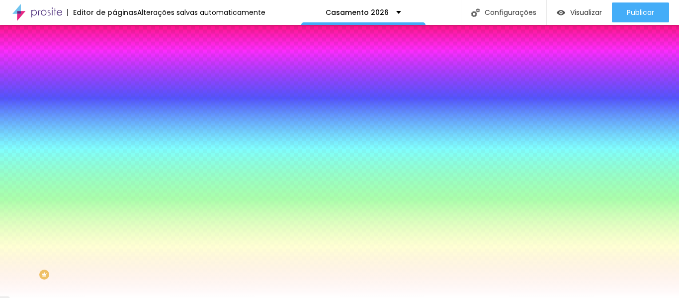
click at [114, 68] on li "Avançado" at bounding box center [171, 73] width 114 height 10
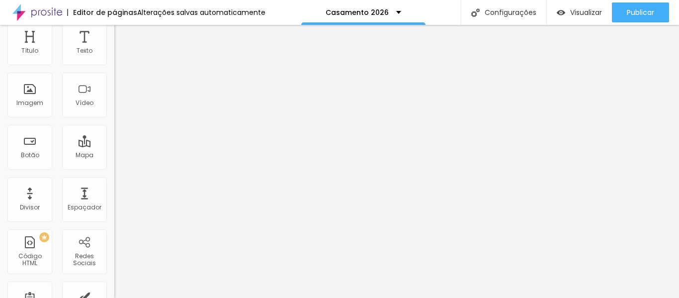
scroll to position [58, 0]
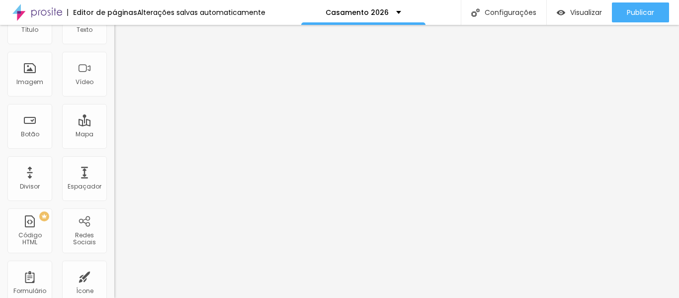
click at [114, 290] on img at bounding box center [117, 293] width 6 height 6
click at [114, 253] on img at bounding box center [117, 249] width 7 height 7
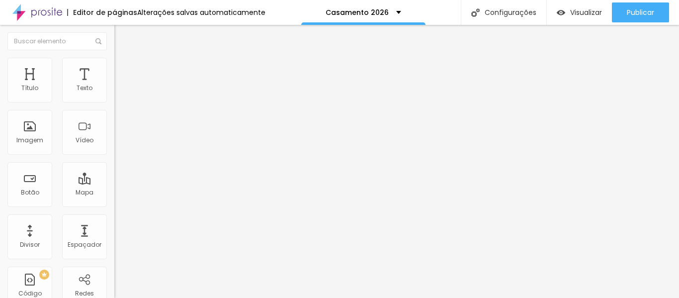
click at [120, 85] on font "Adicionar imagem" at bounding box center [149, 81] width 58 height 8
click at [122, 36] on img "button" at bounding box center [126, 36] width 8 height 8
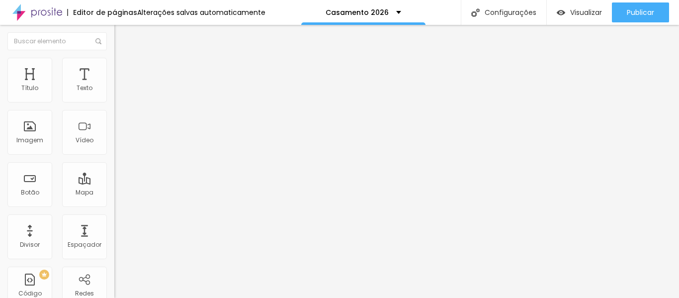
click at [122, 33] on img "button" at bounding box center [126, 36] width 8 height 8
click at [123, 69] on font "Estilo" at bounding box center [130, 64] width 15 height 8
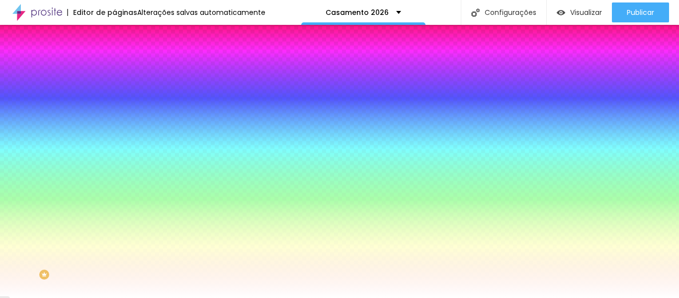
click at [121, 146] on icon "button" at bounding box center [123, 149] width 4 height 7
click at [122, 157] on icon "button" at bounding box center [123, 158] width 2 height 2
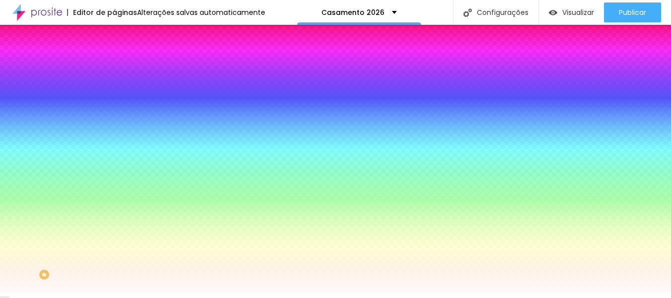
click at [102, 297] on div at bounding box center [335, 298] width 671 height 0
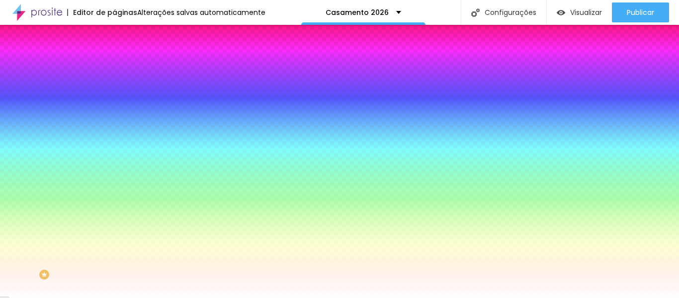
click at [114, 98] on input "#FFFFFF" at bounding box center [173, 100] width 119 height 10
drag, startPoint x: 104, startPoint y: 98, endPoint x: 61, endPoint y: 96, distance: 43.3
click at [114, 96] on div "Voltar ao padrão #FFFFFF" at bounding box center [171, 93] width 114 height 21
click at [114, 95] on button "Voltar ao padrão" at bounding box center [148, 88] width 68 height 11
click at [114, 95] on div at bounding box center [171, 95] width 114 height 0
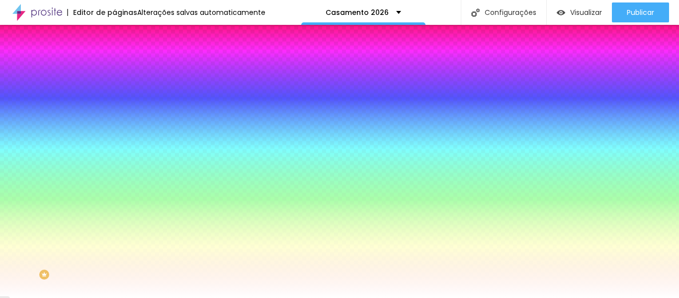
click at [114, 68] on li "Avançado" at bounding box center [171, 73] width 114 height 10
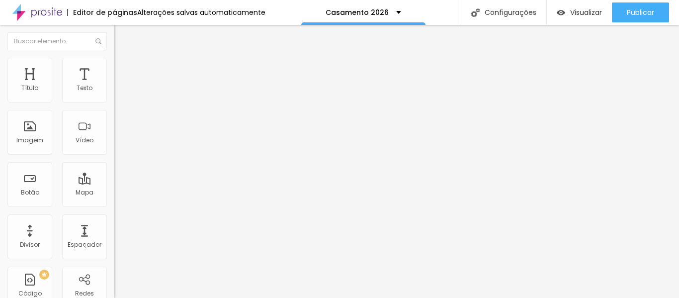
type input "0"
drag, startPoint x: 38, startPoint y: 98, endPoint x: 4, endPoint y: 104, distance: 34.4
type input "0"
click at [114, 193] on input "range" at bounding box center [146, 197] width 64 height 8
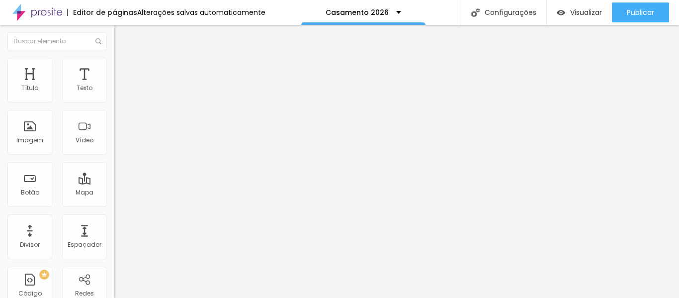
click at [114, 58] on li "Conteúdo" at bounding box center [171, 53] width 114 height 10
click at [114, 98] on img at bounding box center [117, 94] width 7 height 7
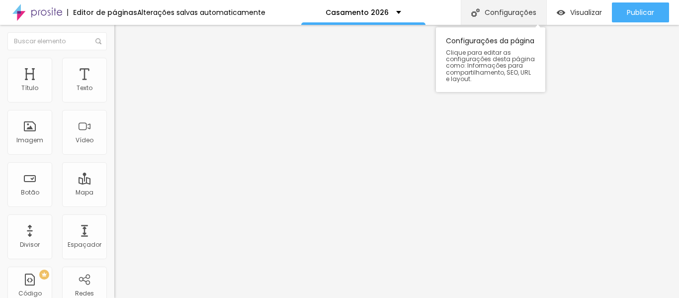
click at [505, 17] on div "Configurações" at bounding box center [502, 12] width 85 height 25
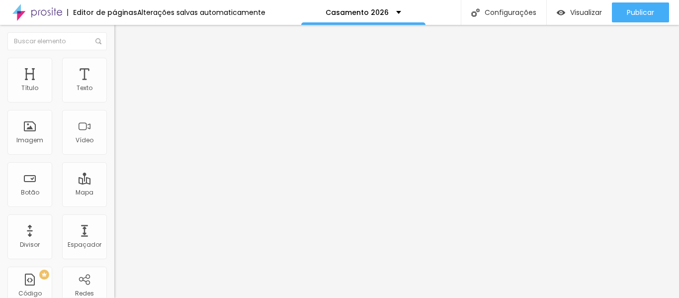
click at [397, 12] on div "Casamento 2026" at bounding box center [363, 12] width 124 height 25
click at [239, 9] on font "Alterações salvas automaticamente" at bounding box center [201, 12] width 128 height 10
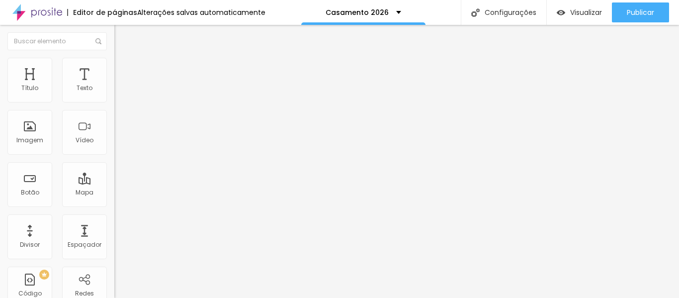
click at [114, 62] on li "Estilo" at bounding box center [171, 63] width 114 height 10
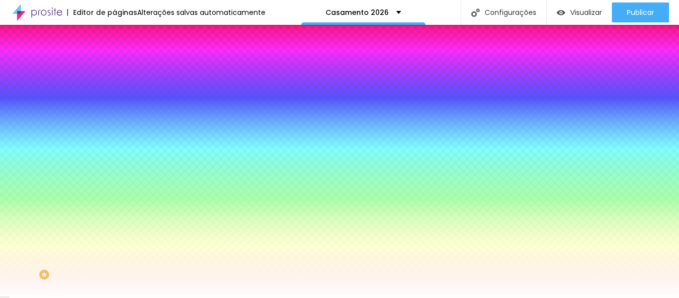
click at [123, 70] on font "Avançado" at bounding box center [139, 74] width 33 height 8
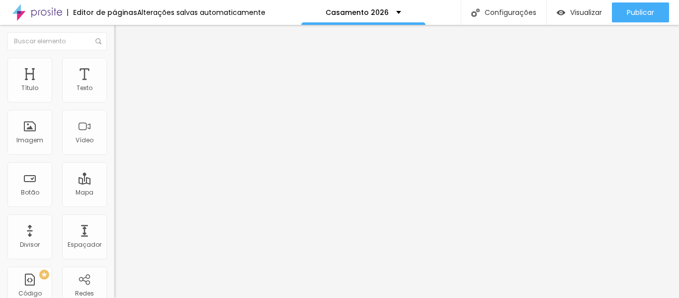
click at [114, 64] on img at bounding box center [118, 62] width 9 height 9
click at [114, 142] on div at bounding box center [171, 142] width 114 height 0
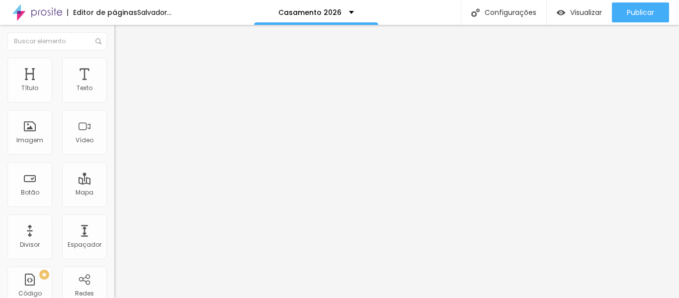
click at [114, 136] on li "Celular" at bounding box center [171, 133] width 114 height 6
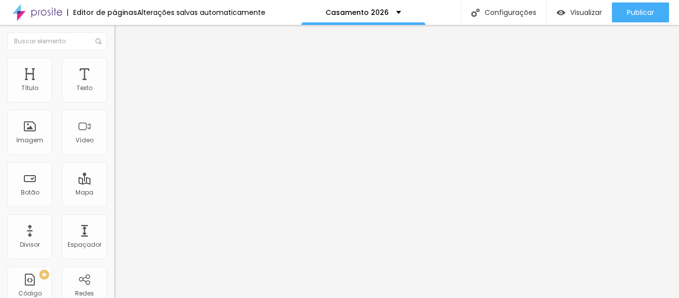
click at [114, 136] on div at bounding box center [171, 136] width 114 height 0
click at [114, 142] on div at bounding box center [171, 142] width 114 height 0
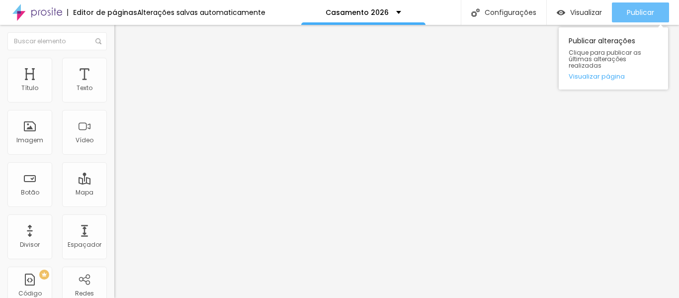
click at [644, 8] on font "Publicar" at bounding box center [639, 12] width 27 height 10
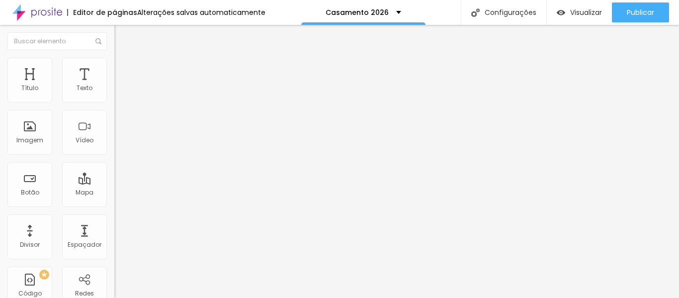
click at [114, 31] on button "Editar nulo" at bounding box center [171, 36] width 114 height 23
click at [120, 85] on font "Adicionar imagem" at bounding box center [149, 81] width 58 height 8
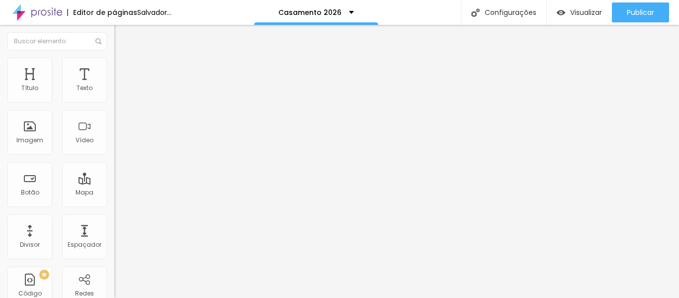
click at [120, 85] on font "Adicionar imagem" at bounding box center [149, 81] width 58 height 8
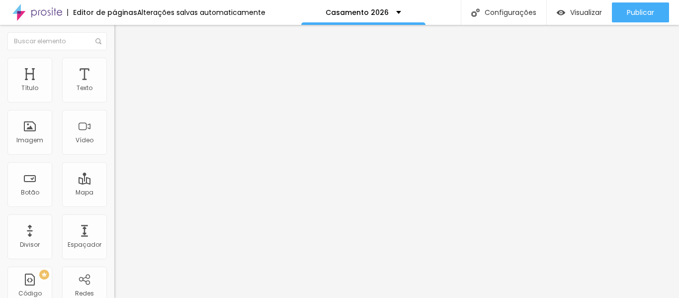
click at [114, 85] on span "Adicionar imagem" at bounding box center [146, 81] width 64 height 8
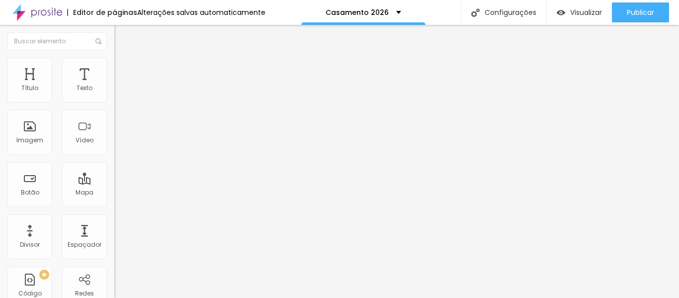
click at [120, 85] on font "Adicionar imagem" at bounding box center [149, 81] width 58 height 8
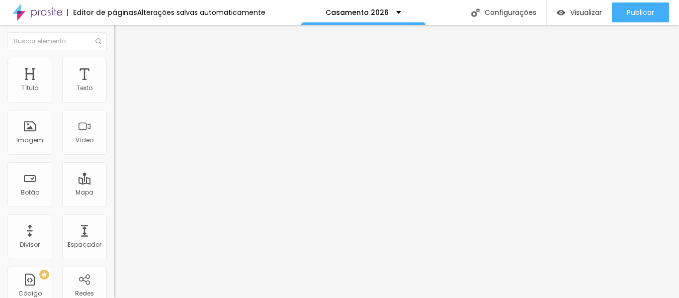
click at [114, 100] on input "text" at bounding box center [173, 95] width 119 height 10
click at [114, 155] on font "Original" at bounding box center [126, 151] width 24 height 8
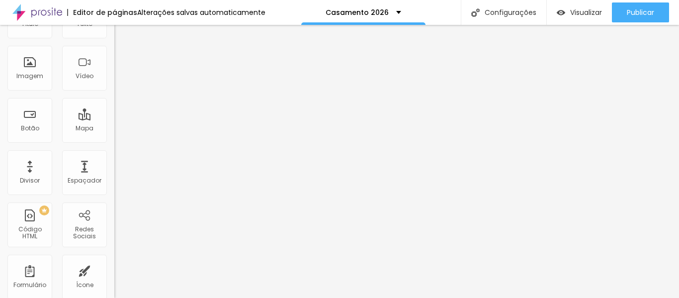
scroll to position [65, 0]
click at [114, 109] on span "Quadrado" at bounding box center [130, 104] width 32 height 8
click at [114, 118] on span "Original" at bounding box center [126, 114] width 24 height 8
click at [114, 156] on img at bounding box center [116, 154] width 5 height 5
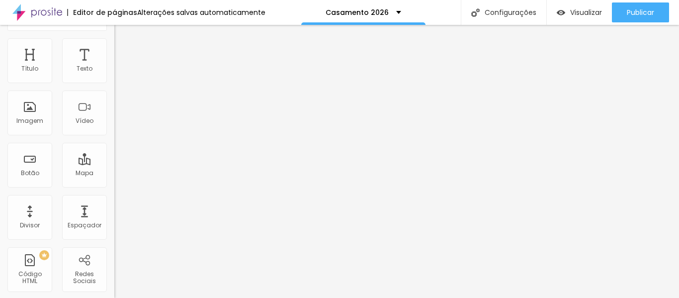
scroll to position [0, 0]
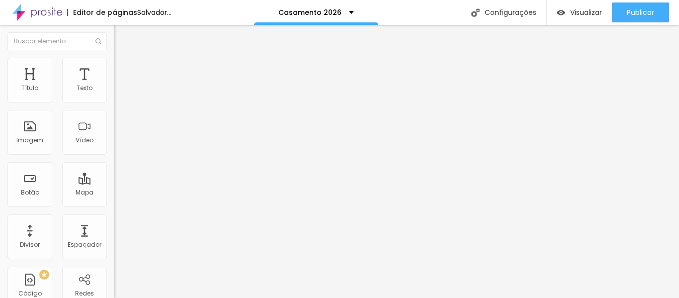
click at [114, 58] on img at bounding box center [118, 62] width 9 height 9
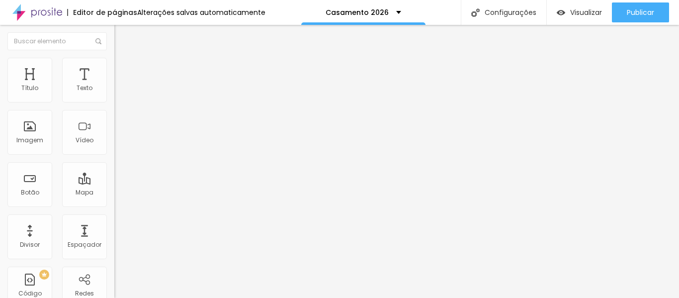
click at [123, 70] on font "Avançado" at bounding box center [139, 74] width 33 height 8
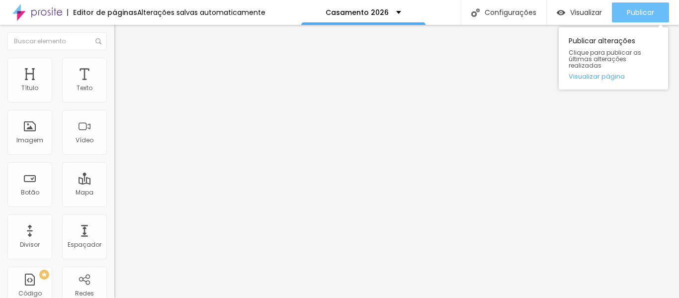
click at [647, 11] on font "Publicar" at bounding box center [639, 12] width 27 height 10
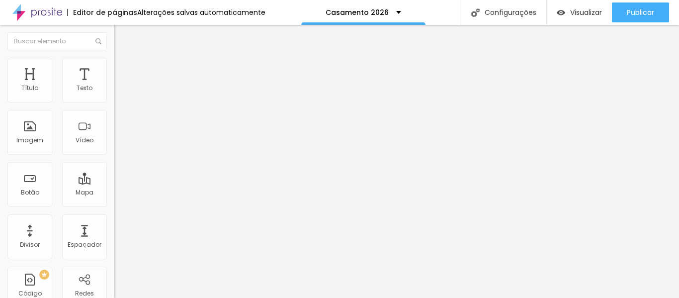
click at [122, 34] on img "button" at bounding box center [126, 36] width 8 height 8
click at [122, 33] on img "button" at bounding box center [126, 36] width 8 height 8
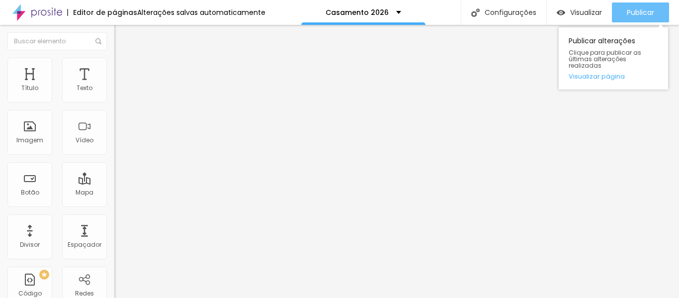
click at [640, 11] on font "Publicar" at bounding box center [639, 12] width 27 height 10
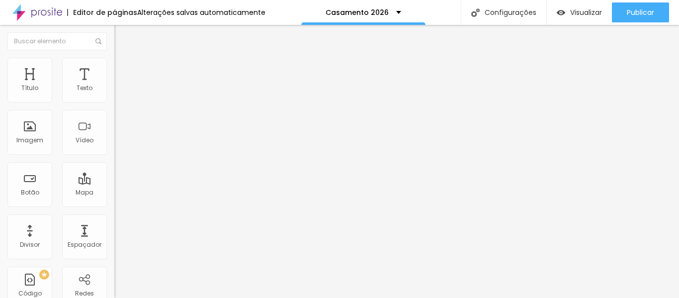
click at [114, 64] on img at bounding box center [118, 62] width 9 height 9
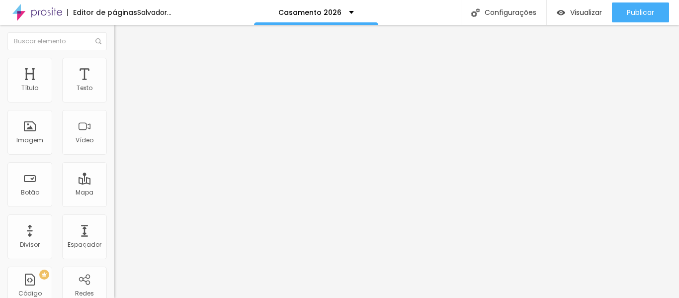
click at [114, 68] on img at bounding box center [118, 72] width 9 height 9
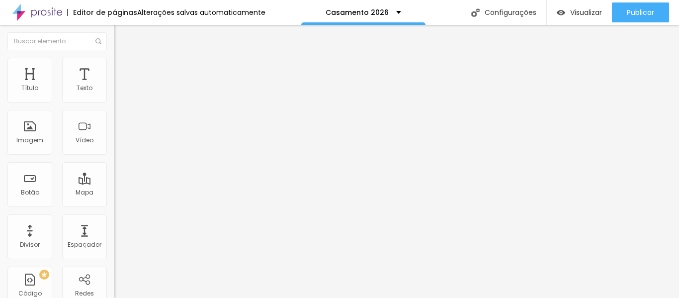
click at [114, 63] on img at bounding box center [118, 62] width 9 height 9
click at [114, 58] on li "Conteúdo" at bounding box center [171, 53] width 114 height 10
